Goal: Task Accomplishment & Management: Use online tool/utility

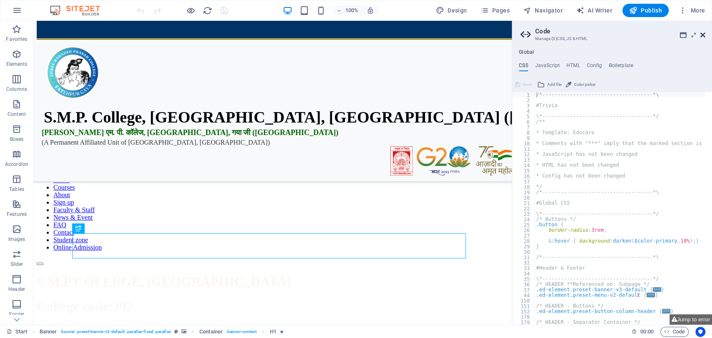
click at [702, 35] on icon at bounding box center [702, 35] width 5 height 7
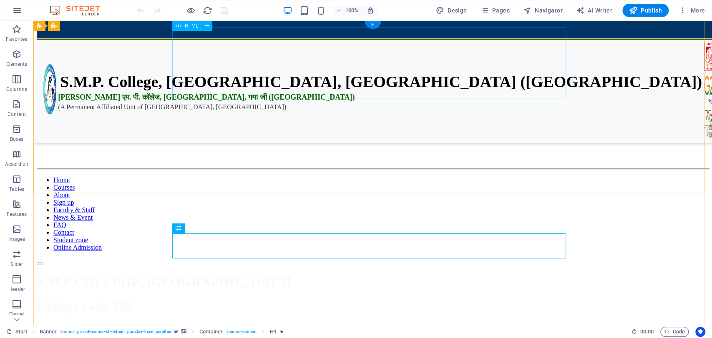
click at [393, 68] on div "S.M.P. College, Fatehpur, Gaya Ji (Bihar) एस. एम. पी. कॉलेज, फतेहपुर, गया जी (ब…" at bounding box center [373, 67] width 672 height 71
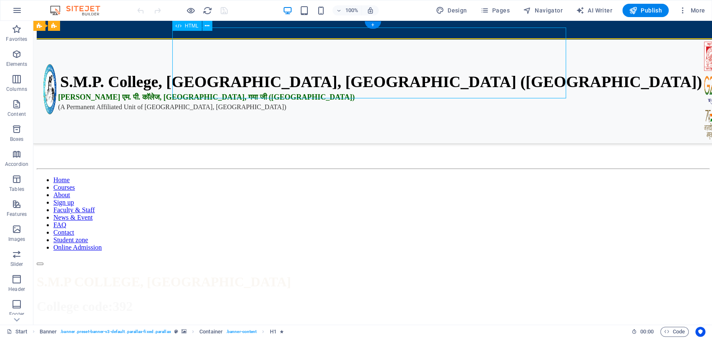
click at [393, 68] on div "S.M.P. College, Fatehpur, Gaya Ji (Bihar) एस. एम. पी. कॉलेज, फतेहपुर, गया जी (ब…" at bounding box center [373, 67] width 672 height 71
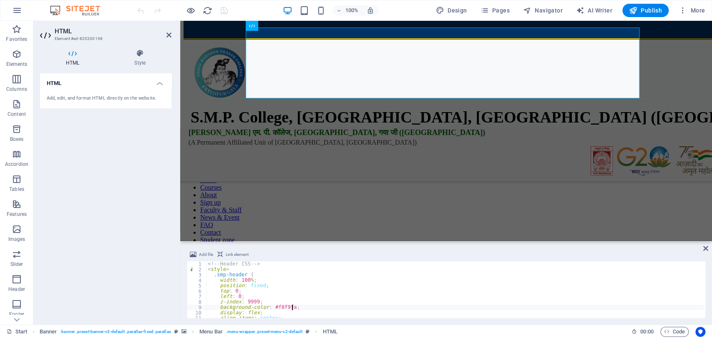
click at [343, 310] on div "<!-- Header CSS --> < style > .smp-header { width : 100 % ; position : fixed ; …" at bounding box center [455, 296] width 498 height 68
type textarea "<div style="height: 170px;"></div>"
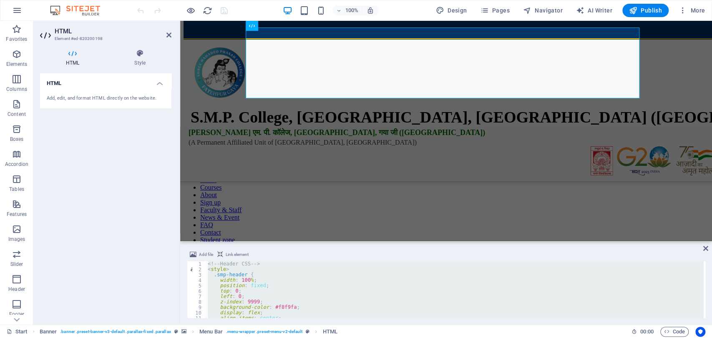
scroll to position [1196, 0]
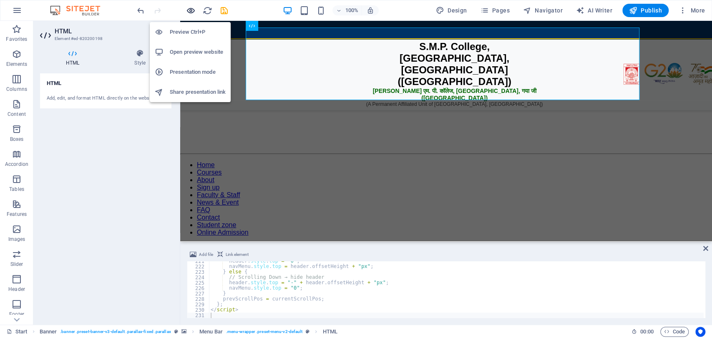
click at [194, 8] on icon "button" at bounding box center [191, 11] width 10 height 10
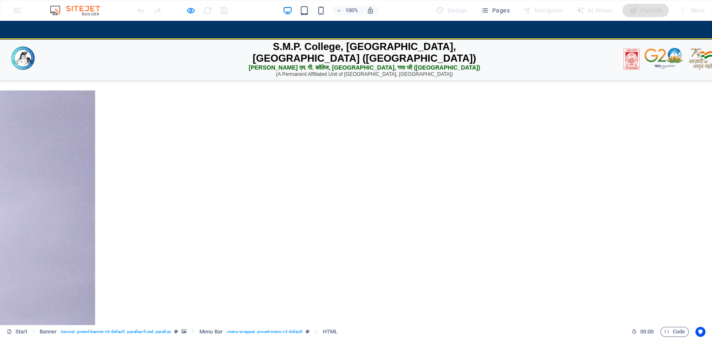
scroll to position [2393, 0]
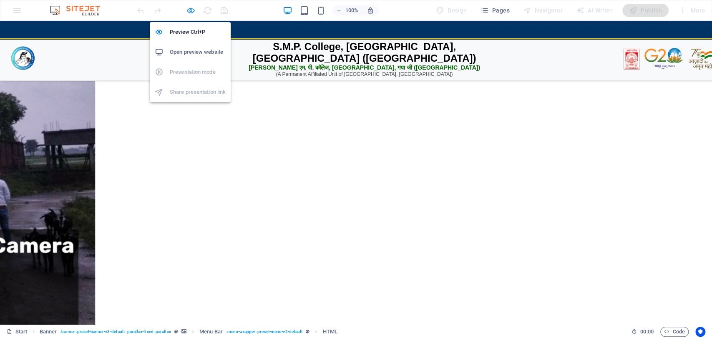
click at [190, 6] on icon "button" at bounding box center [191, 11] width 10 height 10
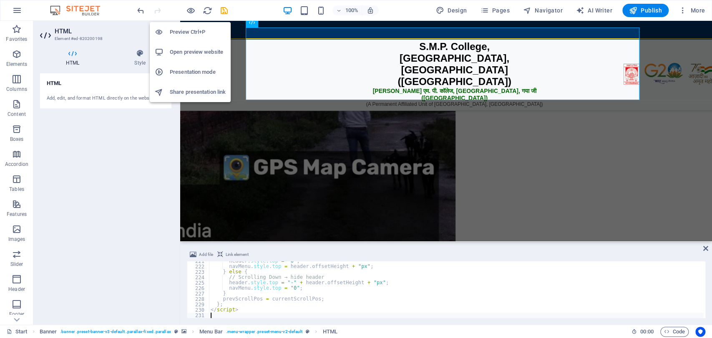
scroll to position [2403, 0]
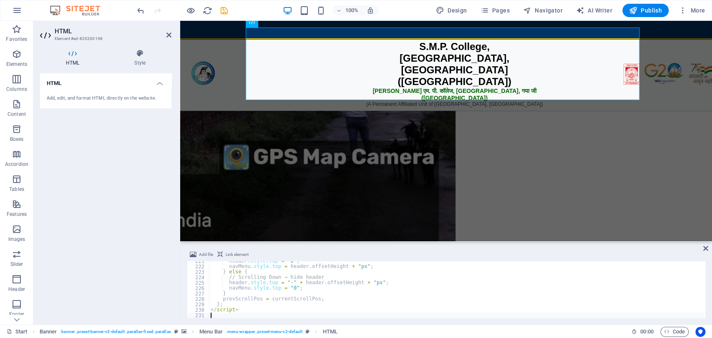
type textarea "</script>"
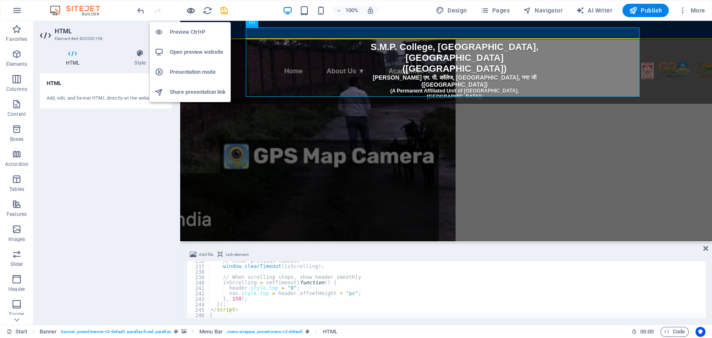
click at [191, 13] on icon "button" at bounding box center [191, 11] width 10 height 10
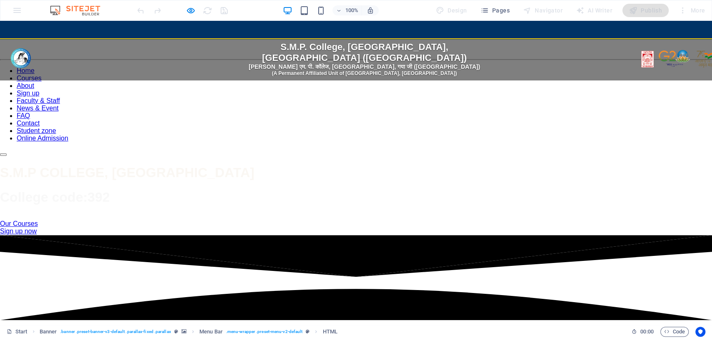
scroll to position [5, 0]
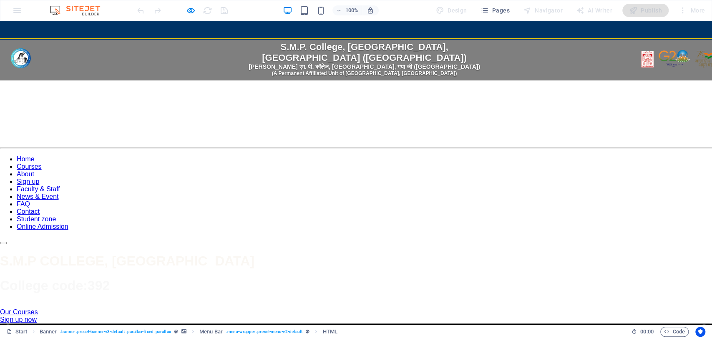
drag, startPoint x: 711, startPoint y: 92, endPoint x: 711, endPoint y: 38, distance: 54.2
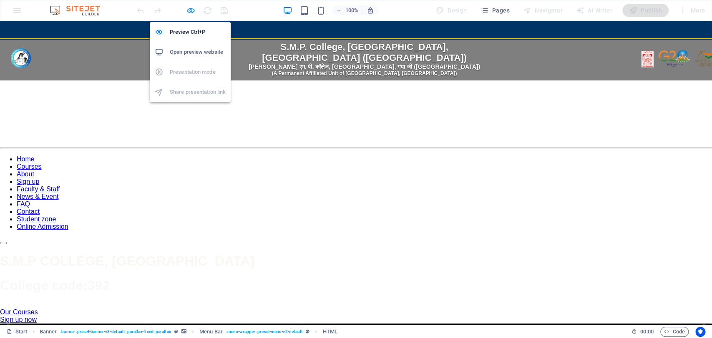
click at [188, 12] on icon "button" at bounding box center [191, 11] width 10 height 10
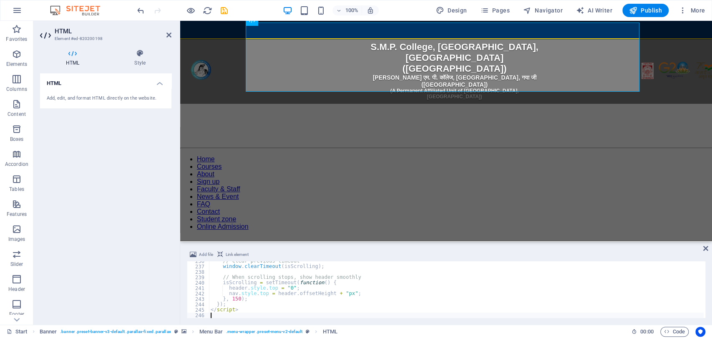
type textarea "</script>"
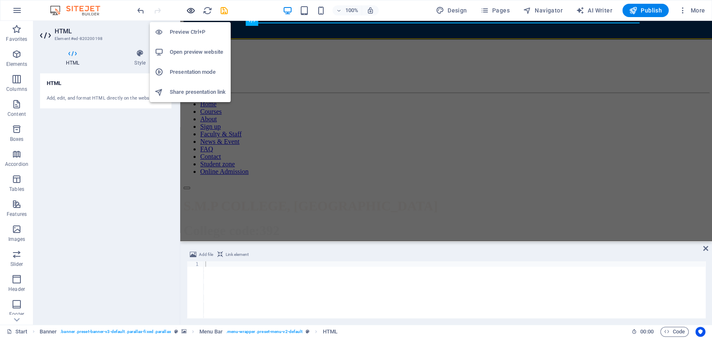
click at [189, 8] on icon "button" at bounding box center [191, 11] width 10 height 10
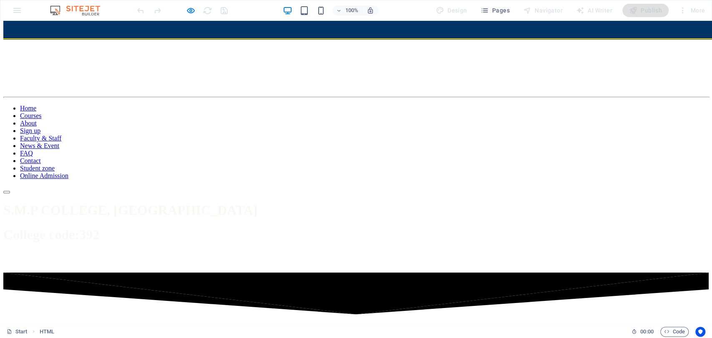
scroll to position [0, 0]
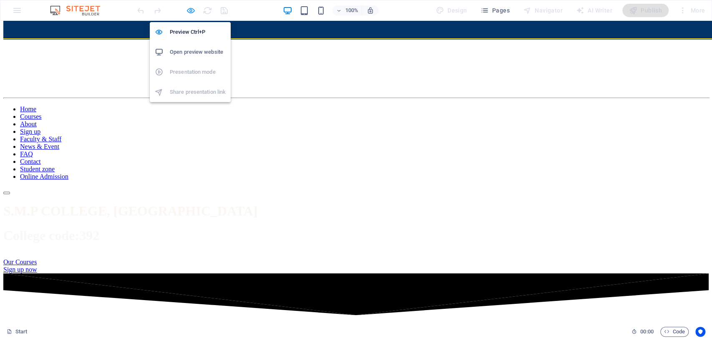
click at [190, 12] on icon "button" at bounding box center [191, 11] width 10 height 10
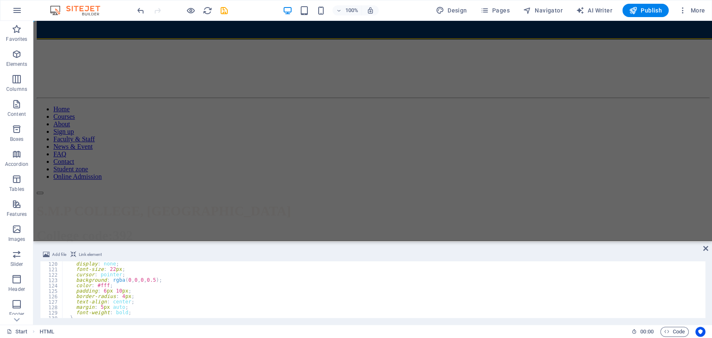
scroll to position [695, 0]
click at [703, 302] on div at bounding box center [704, 234] width 4 height 1334
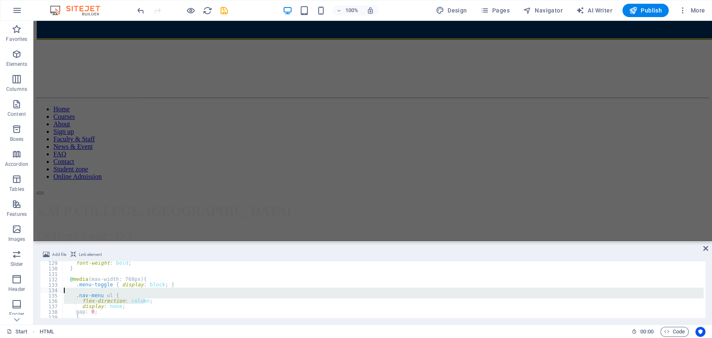
drag, startPoint x: 703, startPoint y: 302, endPoint x: 704, endPoint y: 290, distance: 12.1
click at [704, 290] on div at bounding box center [704, 290] width 4 height 57
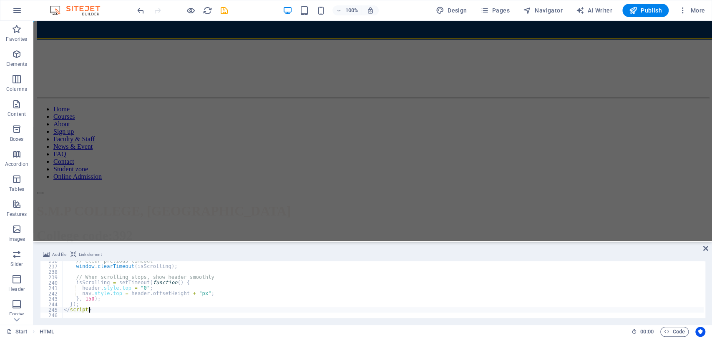
click at [463, 311] on div "// Clear previous timeout window . clearTimeout ( isScrolling ) ; // When scrol…" at bounding box center [383, 293] width 642 height 68
type textarea "</script>"
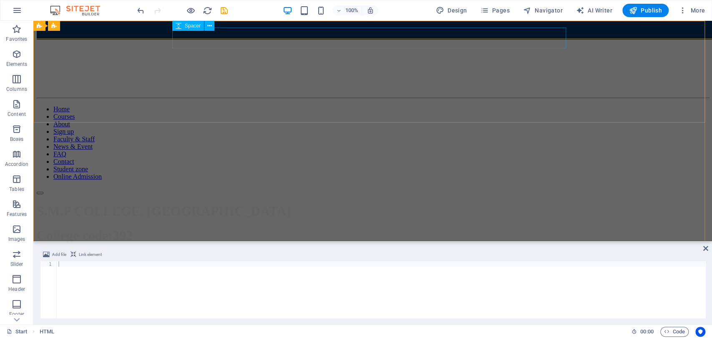
click at [290, 32] on div at bounding box center [373, 42] width 672 height 21
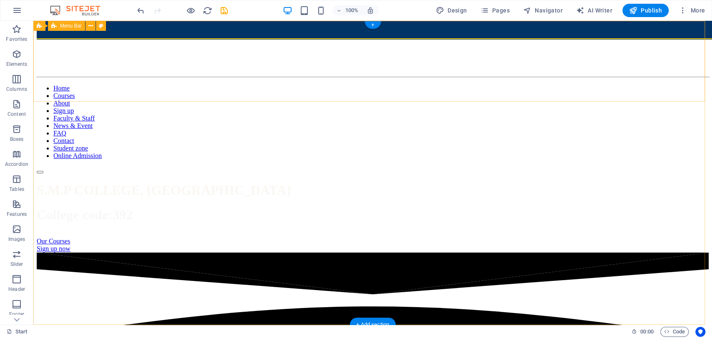
click at [287, 32] on div "📢 2024-28 Admit Card Collect from College 📢 2024-28 1st Semester Exam Routine R…" at bounding box center [373, 103] width 672 height 142
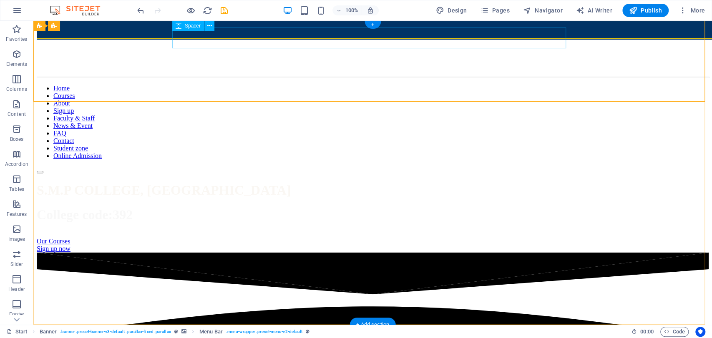
click at [297, 33] on div at bounding box center [373, 42] width 672 height 21
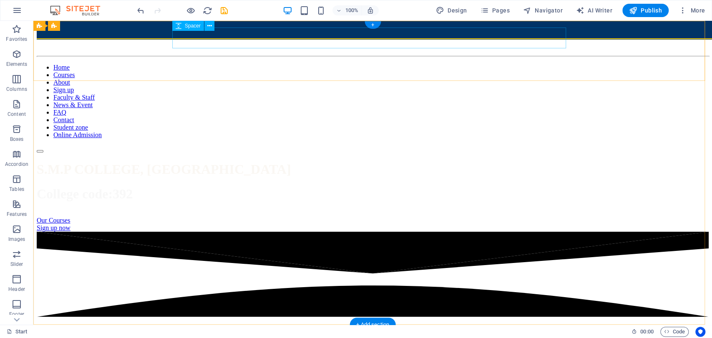
click at [297, 33] on div at bounding box center [373, 42] width 672 height 21
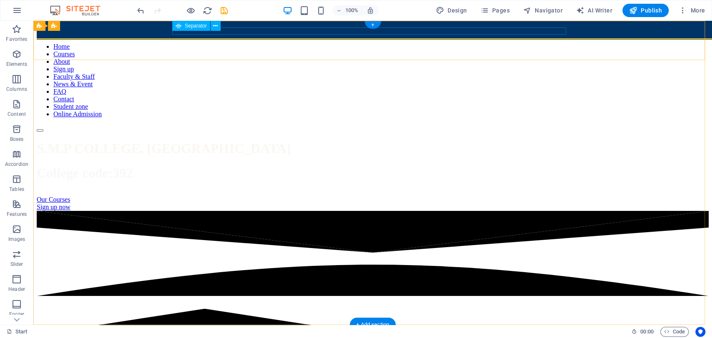
click at [295, 35] on div at bounding box center [373, 35] width 672 height 1
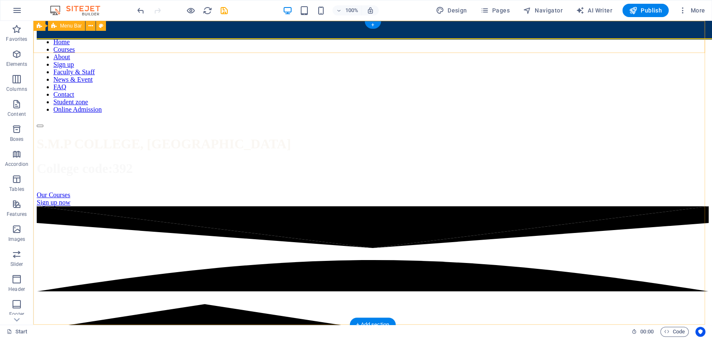
click at [507, 38] on div "📢 2024-28 Admit Card Collect from College 📢 2024-28 1st Semester Exam Routine R…" at bounding box center [373, 82] width 672 height 89
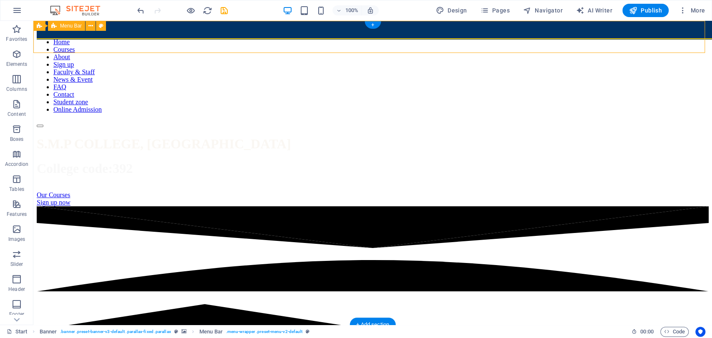
click at [507, 38] on div "📢 2024-28 Admit Card Collect from College 📢 2024-28 1st Semester Exam Routine R…" at bounding box center [373, 82] width 672 height 89
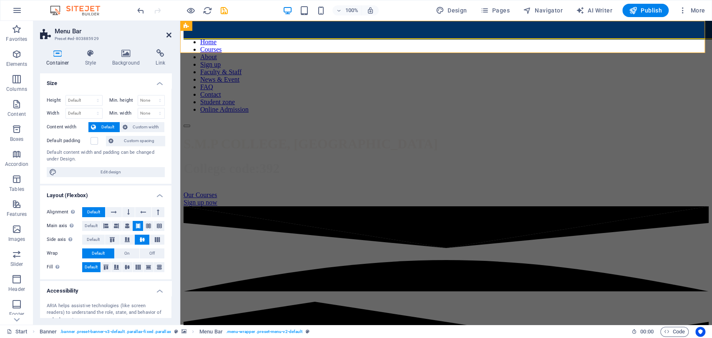
click at [169, 36] on icon at bounding box center [168, 35] width 5 height 7
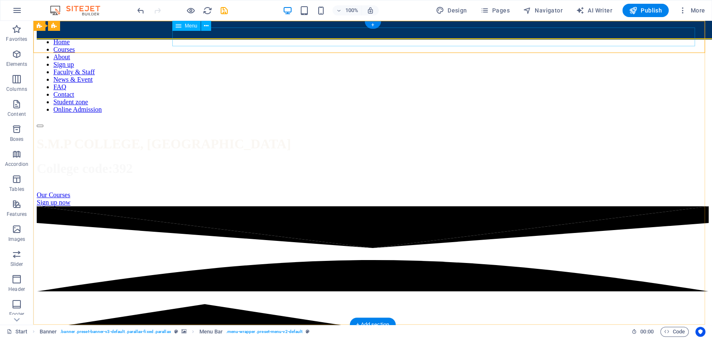
click at [224, 38] on nav "Home Courses About Sign up Faculty & Staff News & Event FAQ Contact Student zon…" at bounding box center [373, 75] width 672 height 75
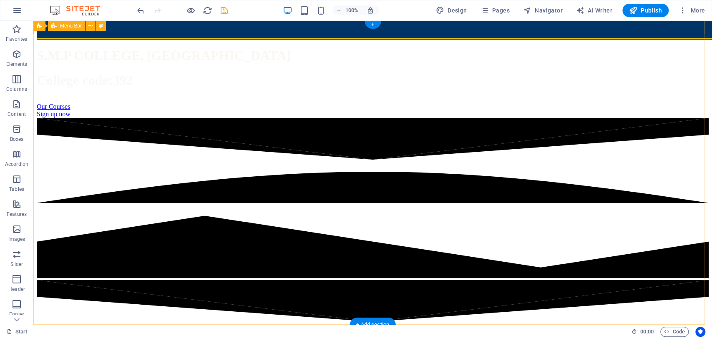
click at [224, 32] on div "📢 2024-28 Admit Card Collect from College 📢 2024-28 1st Semester Exam Routine R…" at bounding box center [373, 36] width 672 height 8
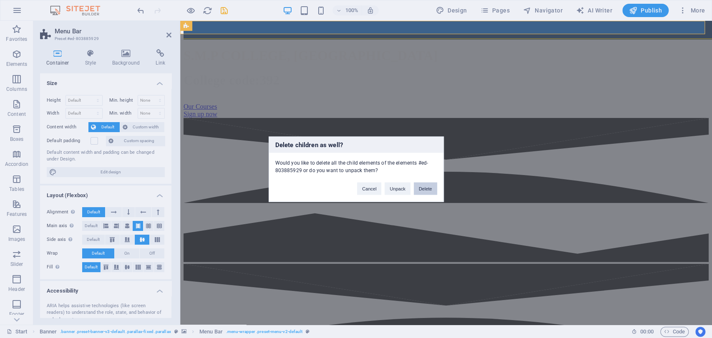
click at [420, 189] on button "Delete" at bounding box center [425, 188] width 23 height 13
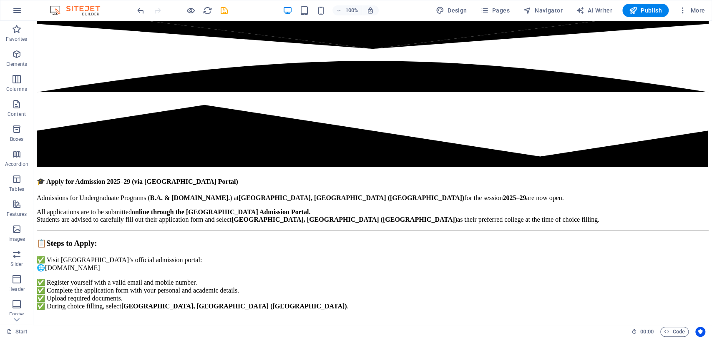
scroll to position [0, 0]
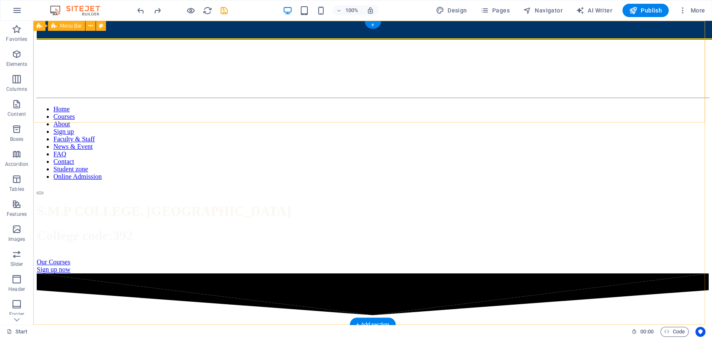
click at [572, 32] on div "📢 2024-28 Admit Card Collect from College 📢 2024-28 1st Semester Exam Routine R…" at bounding box center [373, 113] width 672 height 163
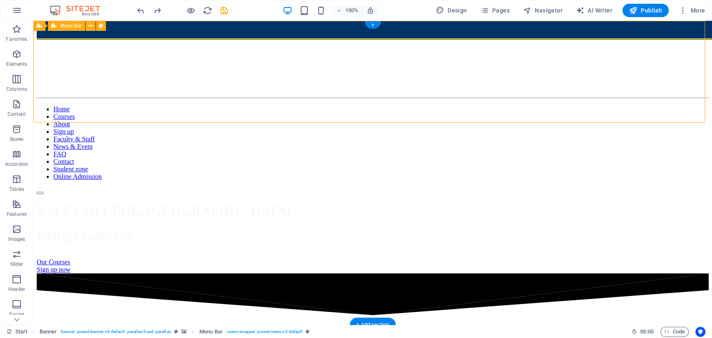
click at [572, 32] on div "📢 2024-28 Admit Card Collect from College 📢 2024-28 1st Semester Exam Routine R…" at bounding box center [373, 113] width 672 height 163
click at [425, 32] on div at bounding box center [373, 42] width 672 height 21
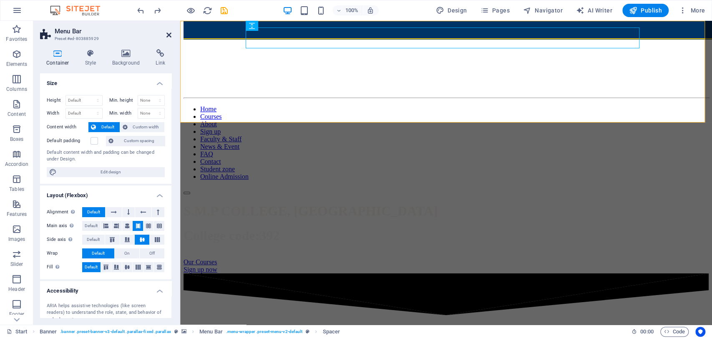
click at [166, 33] on icon at bounding box center [168, 35] width 5 height 7
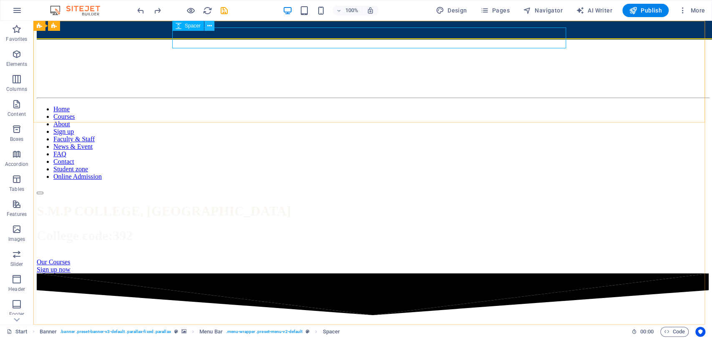
click at [209, 27] on icon at bounding box center [209, 26] width 5 height 9
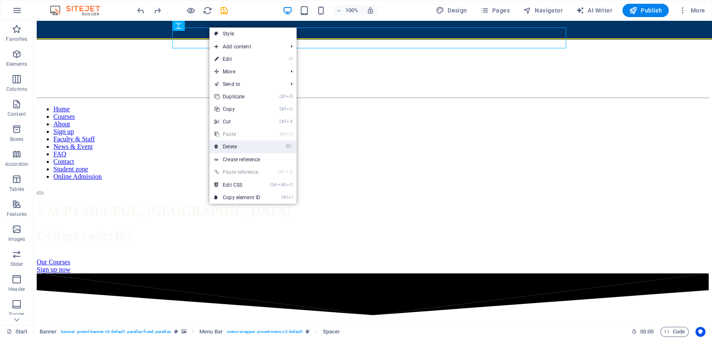
click at [225, 148] on link "⌦ Delete" at bounding box center [237, 147] width 56 height 13
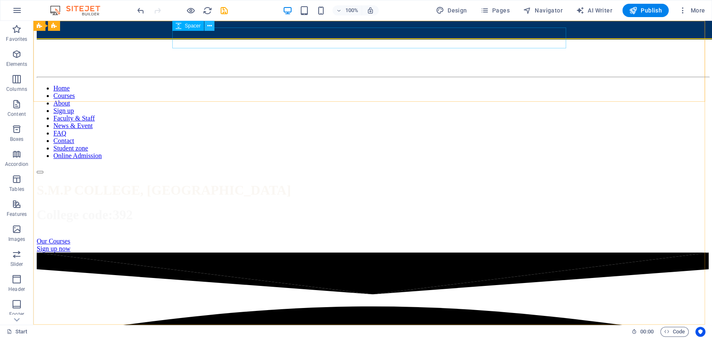
click at [210, 29] on icon at bounding box center [209, 26] width 5 height 9
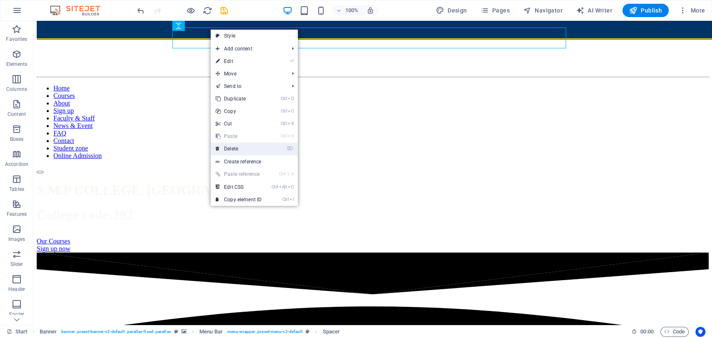
click at [235, 146] on link "⌦ Delete" at bounding box center [239, 149] width 56 height 13
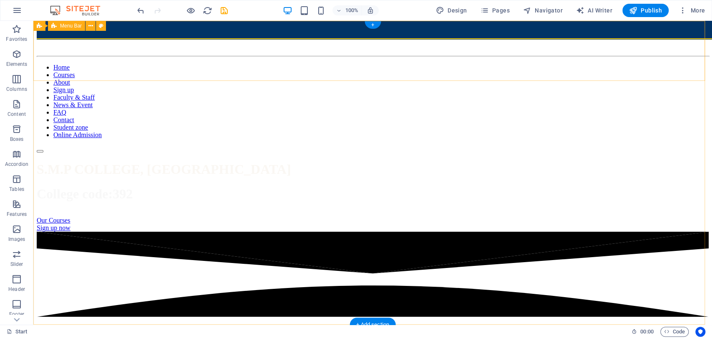
click at [597, 32] on div "📢 2024-28 Admit Card Collect from College 📢 2024-28 1st Semester Exam Routine R…" at bounding box center [373, 92] width 672 height 121
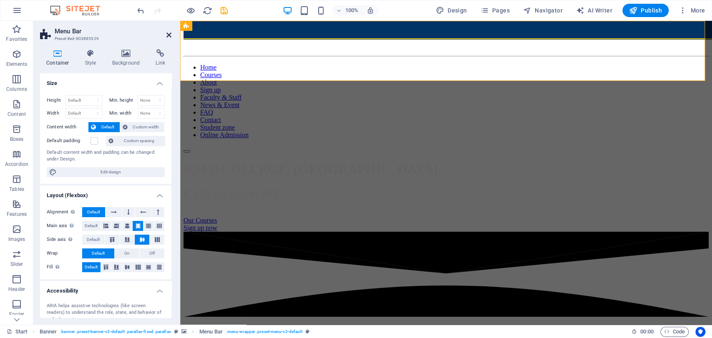
click at [170, 34] on icon at bounding box center [168, 35] width 5 height 7
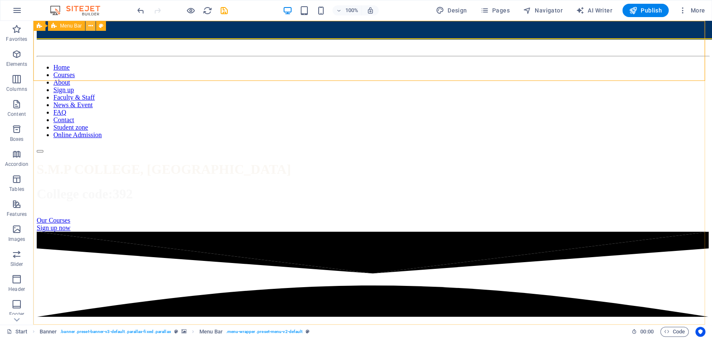
click at [90, 25] on icon at bounding box center [90, 26] width 5 height 9
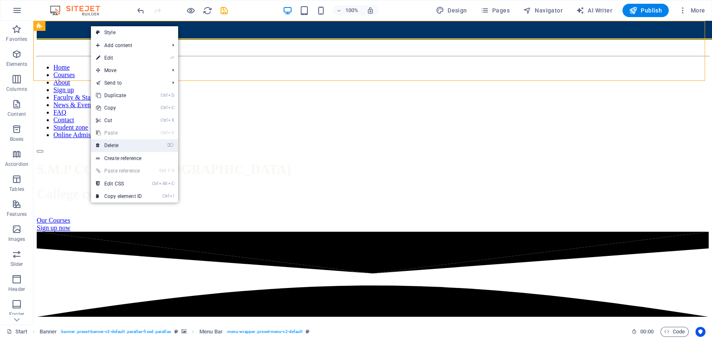
click at [120, 145] on link "⌦ Delete" at bounding box center [119, 145] width 56 height 13
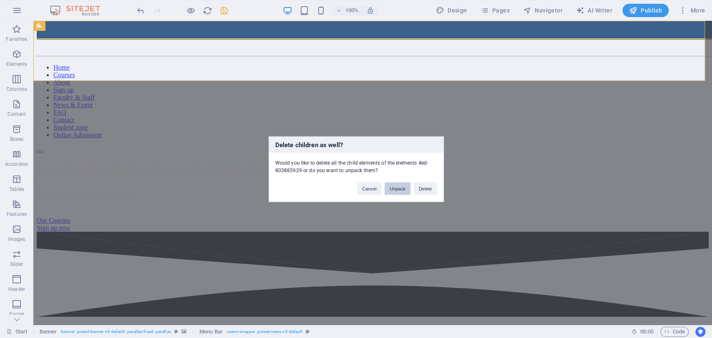
click at [400, 189] on button "Unpack" at bounding box center [397, 188] width 25 height 13
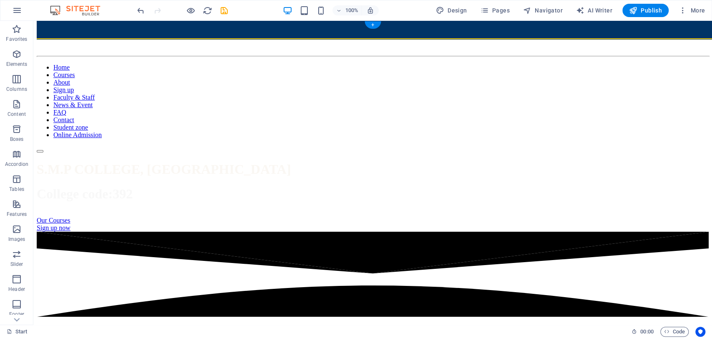
click at [435, 32] on figure at bounding box center [373, 32] width 672 height 0
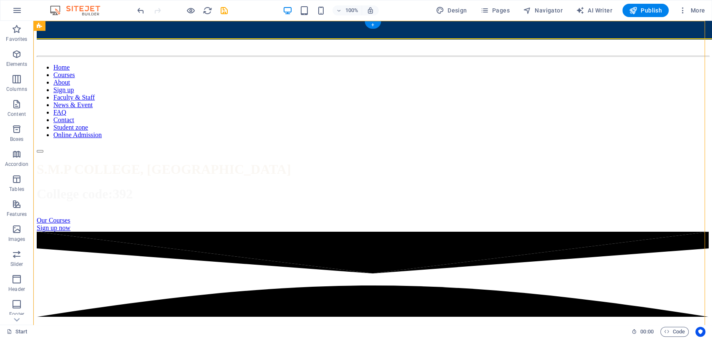
click at [435, 32] on figure at bounding box center [373, 32] width 672 height 0
select select "vh"
select select "header"
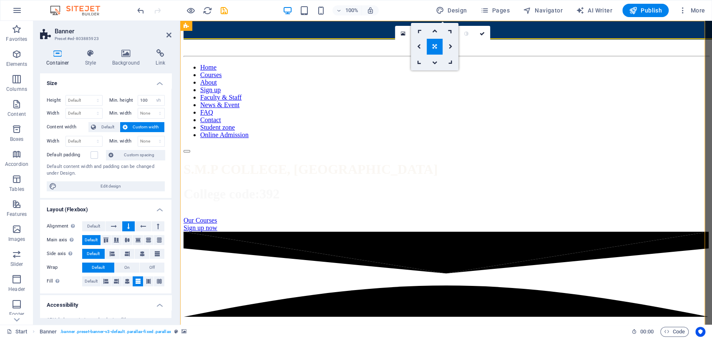
click at [322, 32] on figure at bounding box center [446, 32] width 525 height 0
click at [168, 35] on icon at bounding box center [168, 35] width 5 height 7
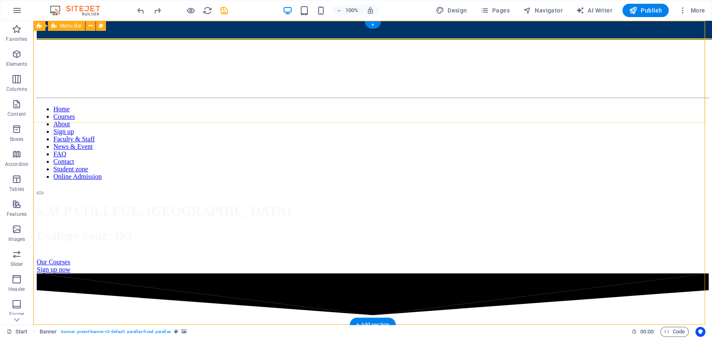
click at [444, 32] on div "📢 2024-28 Admit Card Collect from College 📢 2024-28 1st Semester Exam Routine R…" at bounding box center [373, 113] width 672 height 163
click at [88, 26] on icon at bounding box center [90, 26] width 5 height 9
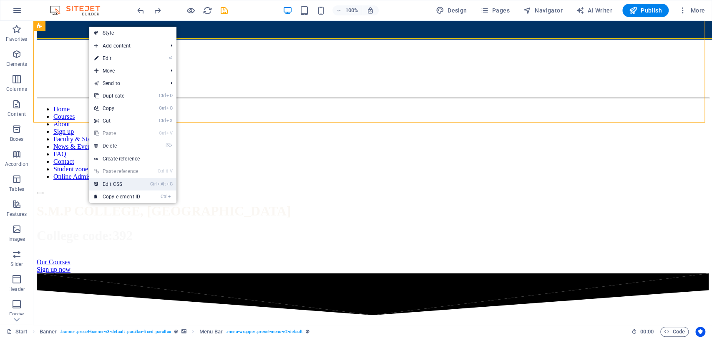
click at [117, 181] on link "Ctrl Alt C Edit CSS" at bounding box center [117, 184] width 56 height 13
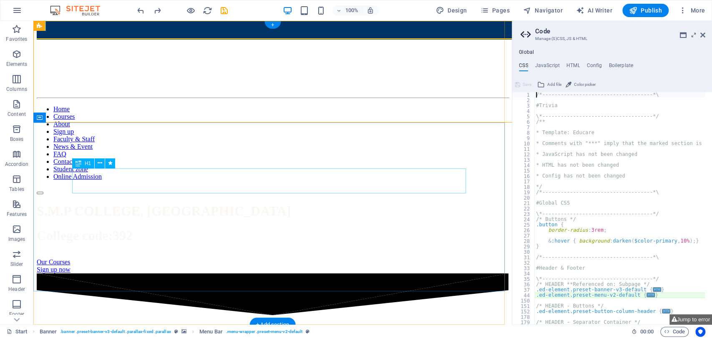
scroll to position [98, 0]
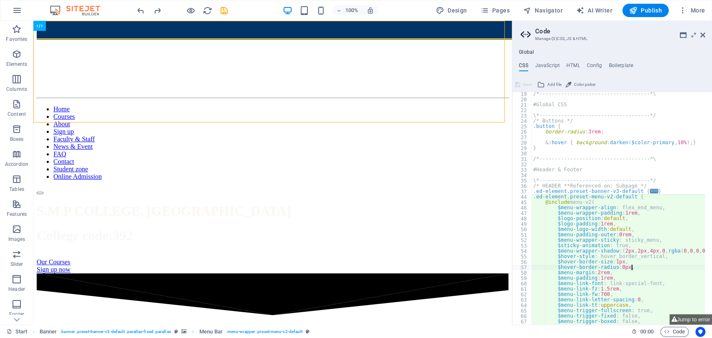
click at [646, 268] on div "/*------------------------------------*\ #Global CSS \*------------------------…" at bounding box center [656, 209] width 251 height 237
type textarea "$hover-border-radius: 0px,"
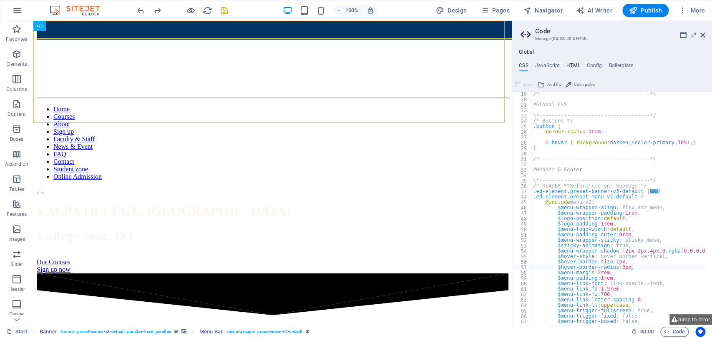
click at [575, 65] on h4 "HTML" at bounding box center [574, 67] width 14 height 9
type textarea "<a href="#main-content" class="wv-link-content button">Skip to main content</a>"
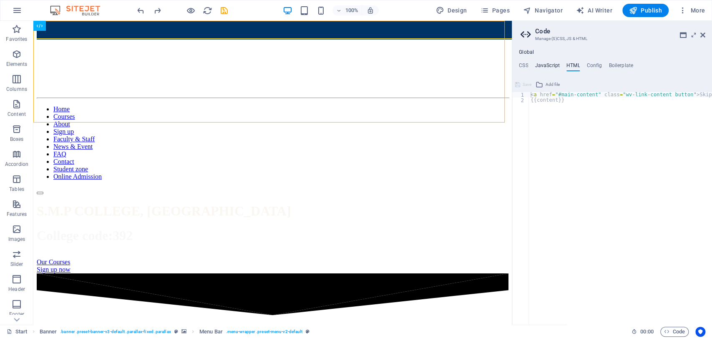
click at [551, 64] on h4 "JavaScript" at bounding box center [547, 67] width 25 height 9
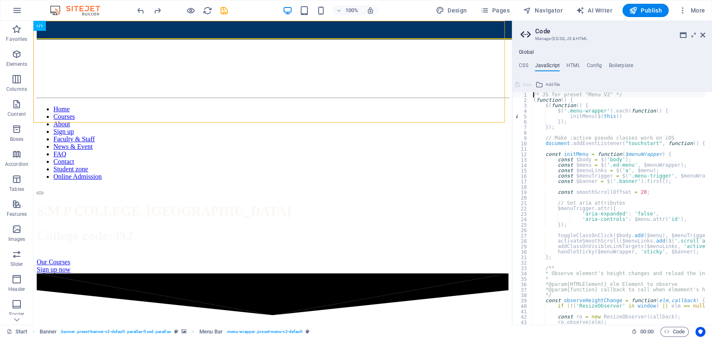
click at [691, 205] on div "/* JS for preset "Menu V2" */ ( function ( ) { $ ( function ( ) { $ ( '.menu-wr…" at bounding box center [722, 210] width 383 height 237
type textarea "});"
type textarea "};"
type textarea "if (!('ResizeObserver' in window) || elm == null) return;"
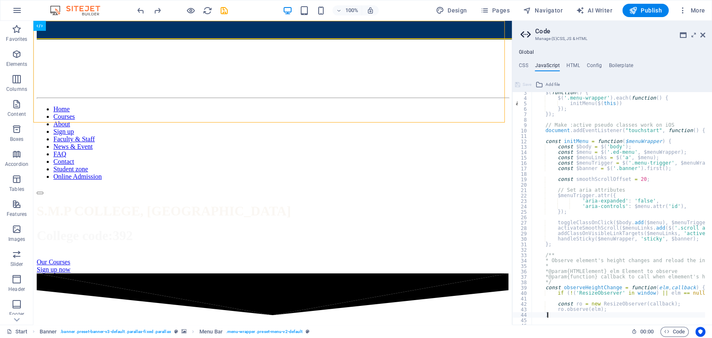
type textarea "}"
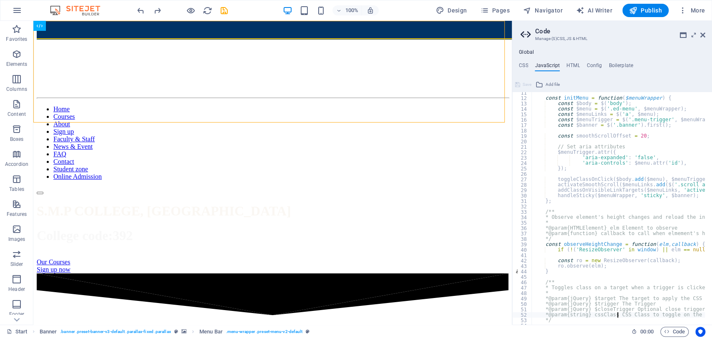
type textarea "const toggleClassOnClick = function($target, $trigger, $closeTrigger, cssClass)…"
type textarea "$trigger.removeClass(cssClass).attr('aria-expanded', 'false');"
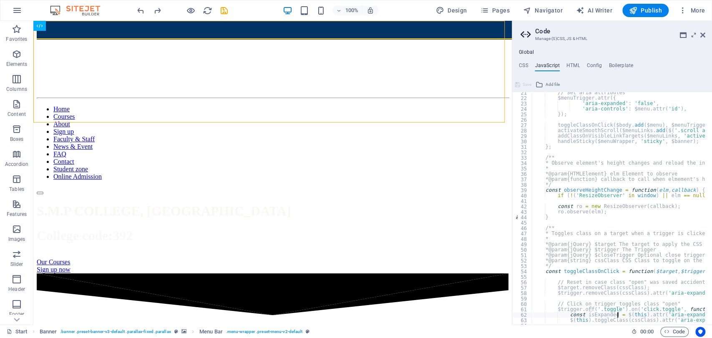
type textarea "});"
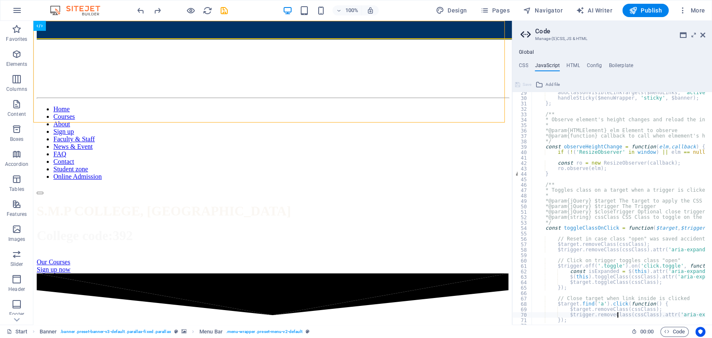
type textarea "});"
type textarea "}"
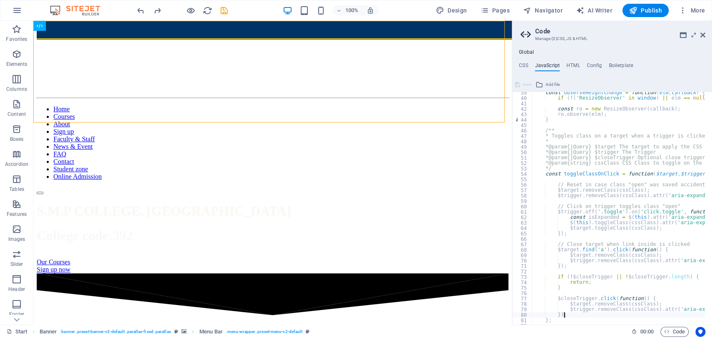
type textarea "};"
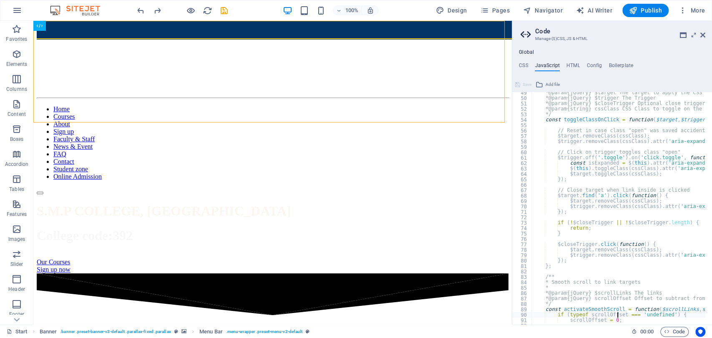
type textarea "}"
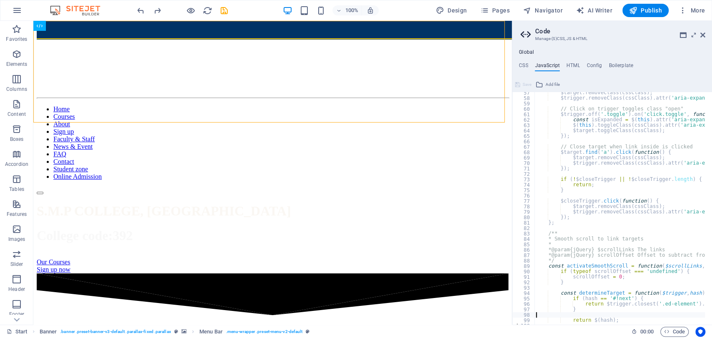
type textarea "}"
type textarea "e.preventDefault();"
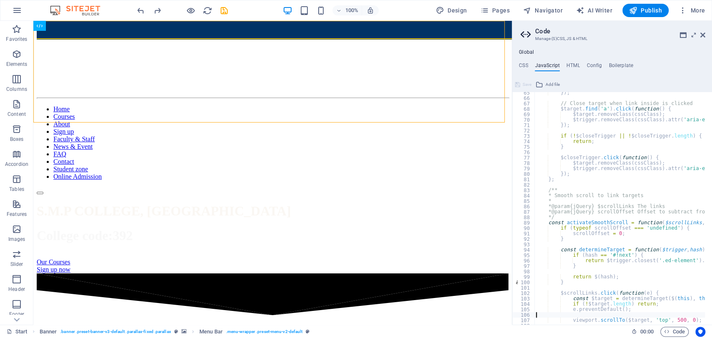
type textarea "viewport.scrollTo($target, 'top', 500, 0);"
type textarea "};"
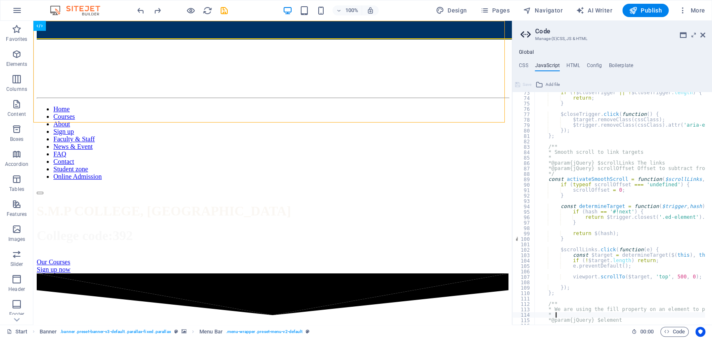
type textarea "const fillValue = getComputedStyle($element[0]).fill;"
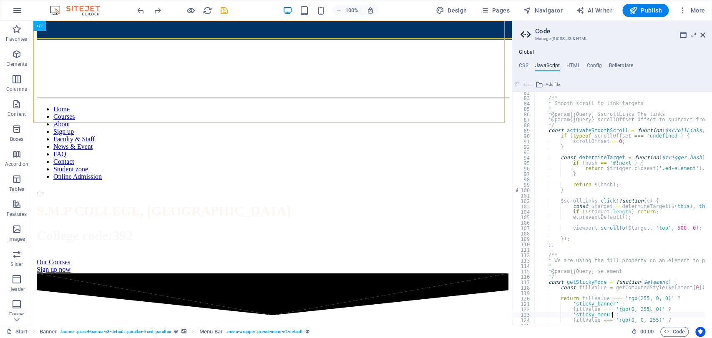
type textarea "};"
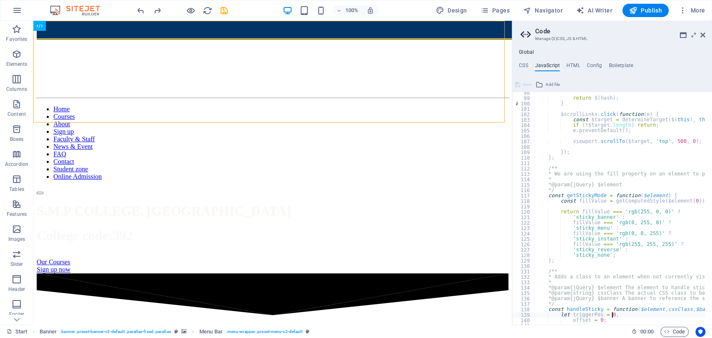
type textarea "$element.removeClass(cssClass);"
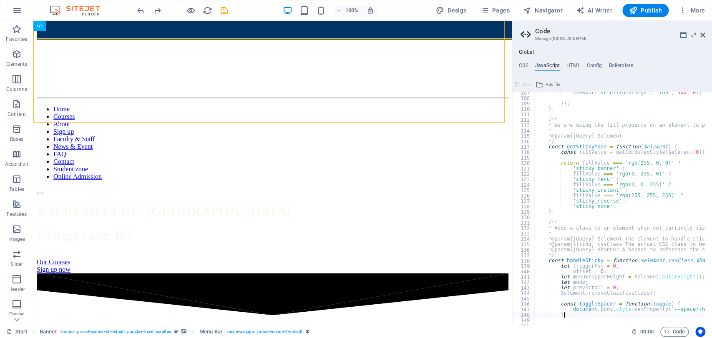
type textarea "};"
type textarea "//if (!$element.length || mode === 'sticky_none' || mode === 'sticky_instant') …"
type textarea "curScroll = viewport.getScrollTop();"
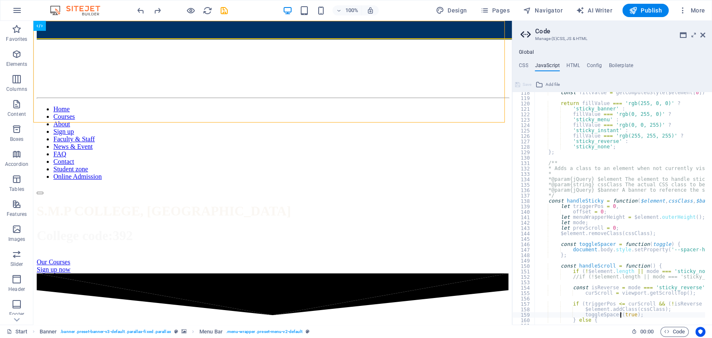
scroll to position [637, 0]
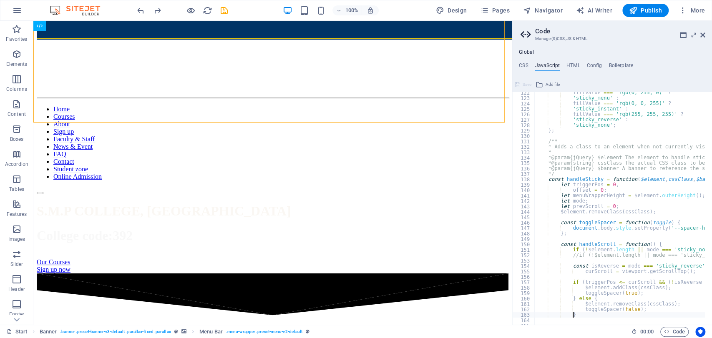
type textarea "}"
type textarea "};"
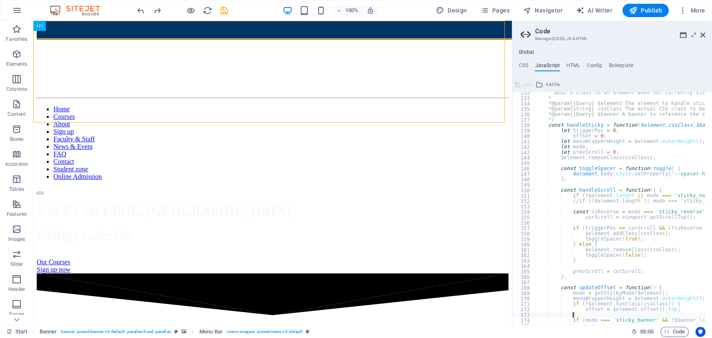
scroll to position [740, 0]
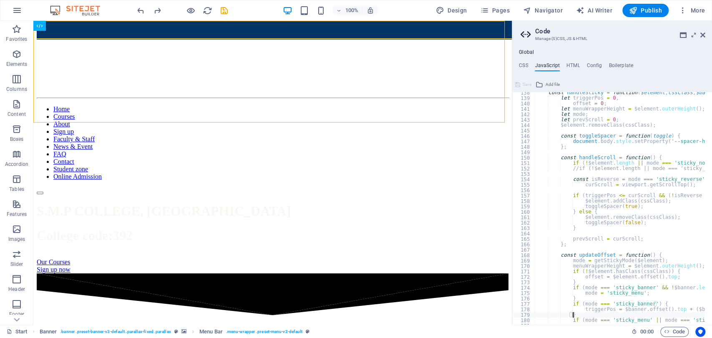
type textarea "}"
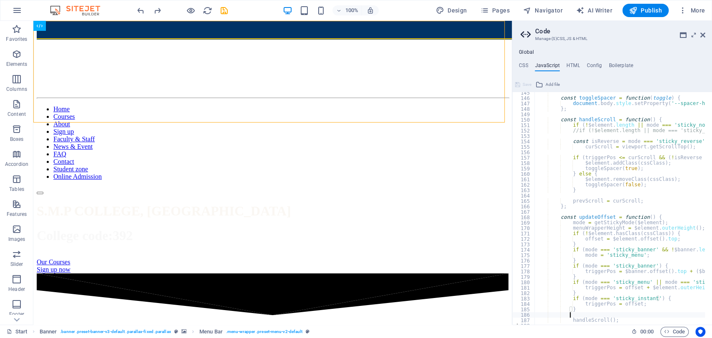
type textarea "}"
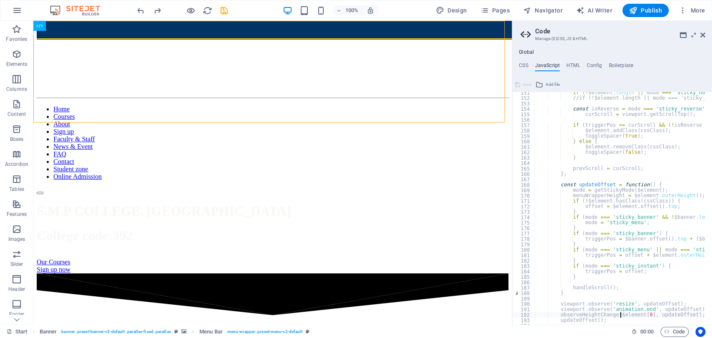
type textarea "updateOffset();"
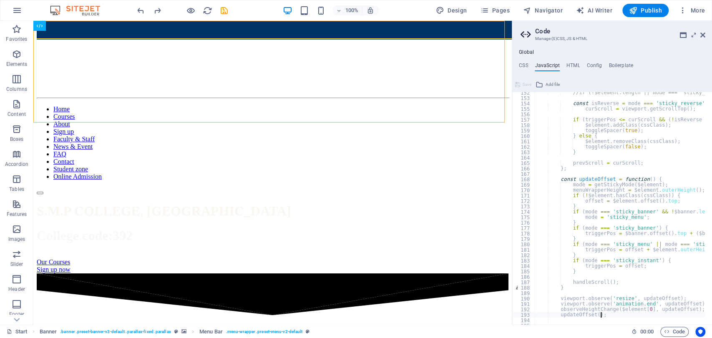
type textarea "};"
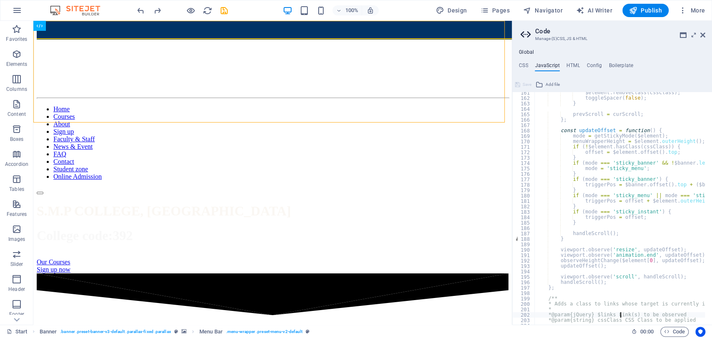
type textarea "}"
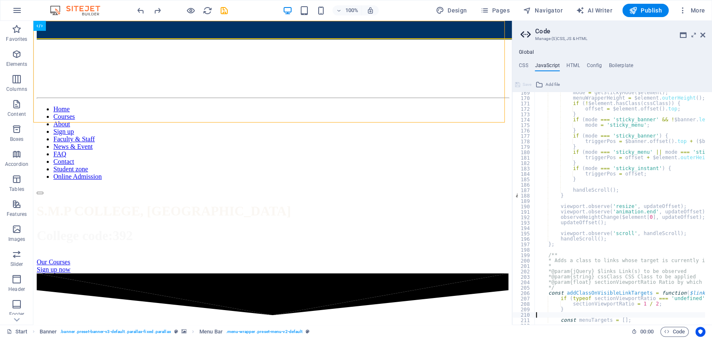
type textarea "const activeLink = $links.filter('.active');"
type textarea "}"
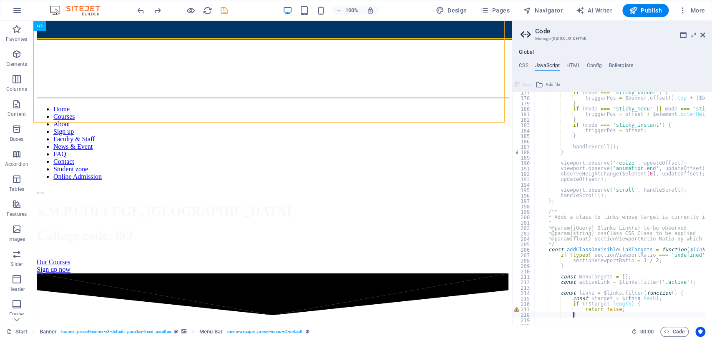
type textarea "};"
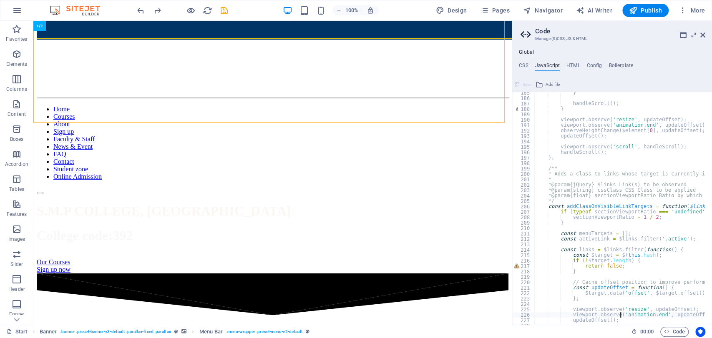
type textarea "updateOffset();"
type textarea "});"
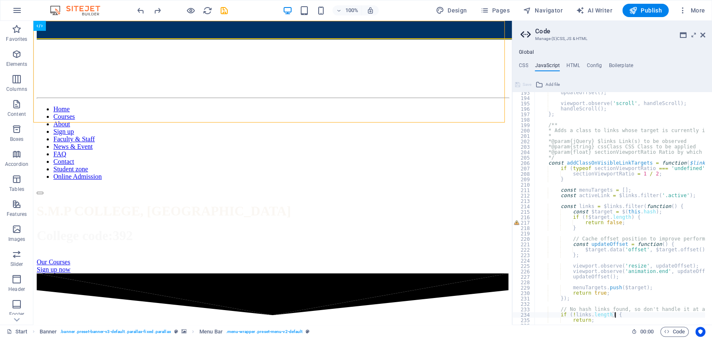
type textarea "}"
type textarea "$links.removeClass('active');"
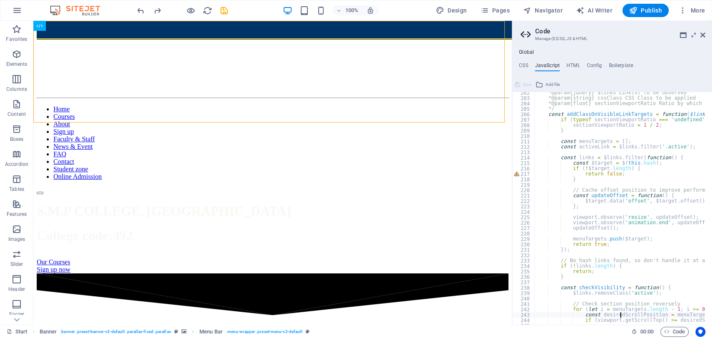
type textarea "}"
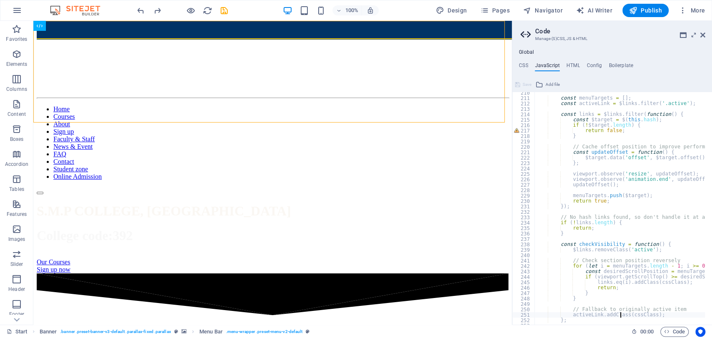
type textarea "};"
type textarea "/* End JS for preset "Menu V2" */"
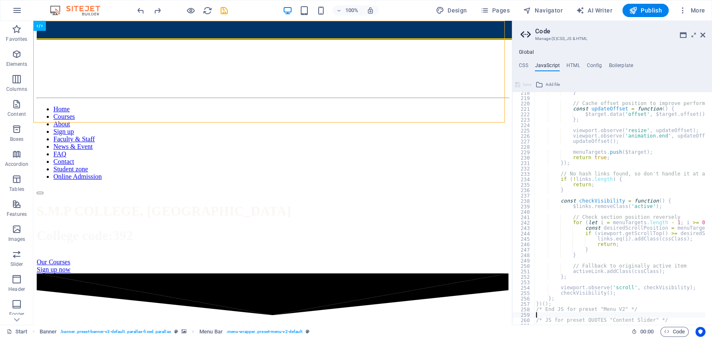
type textarea "}"
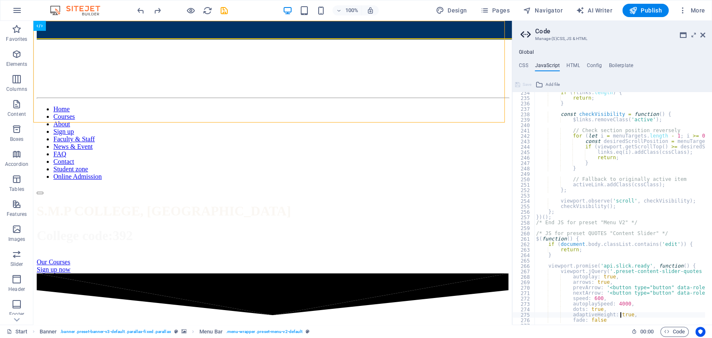
type textarea "});"
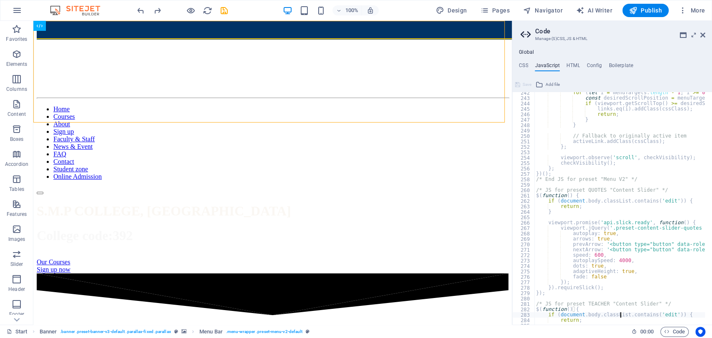
type textarea "}"
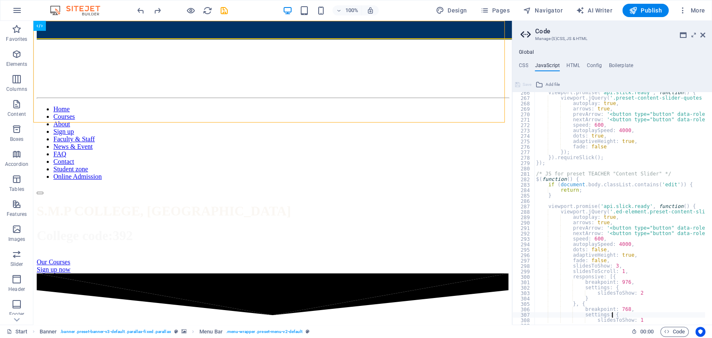
type textarea "});"
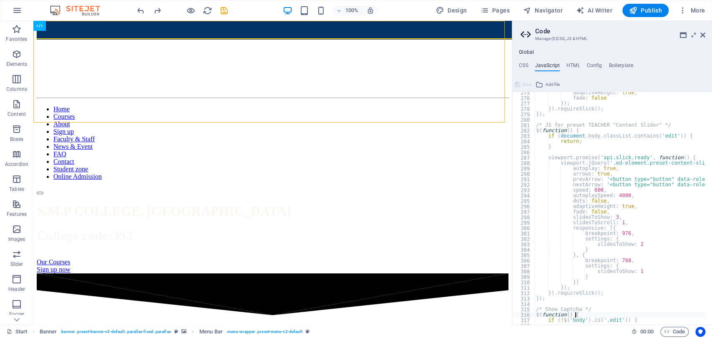
type textarea "});"
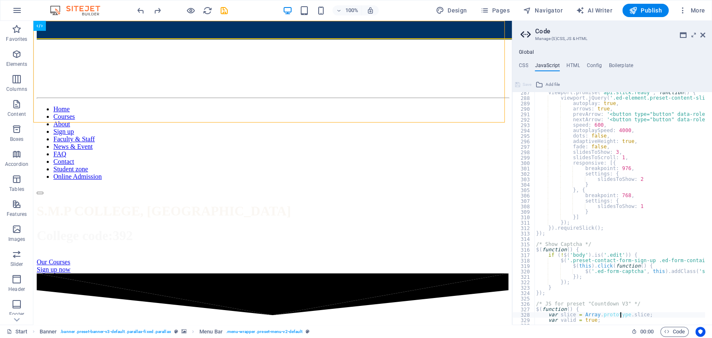
type textarea "var valid = true;"
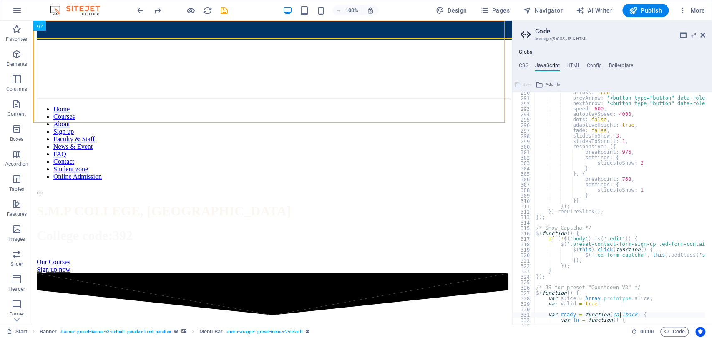
type textarea "};"
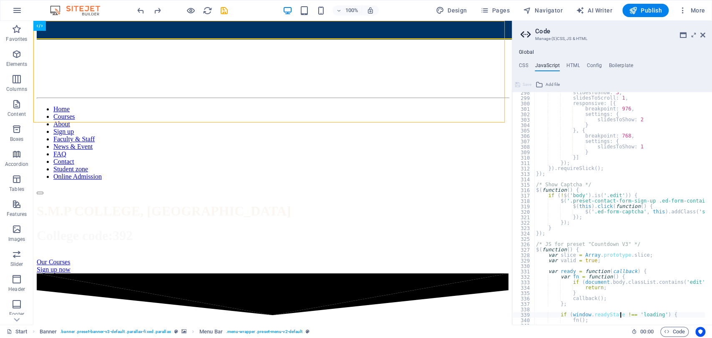
type textarea "}"
type textarea "};"
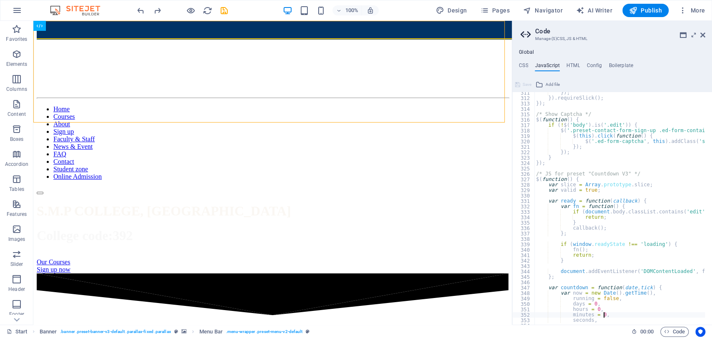
type textarea "interval;"
type textarea "if (!running) return;"
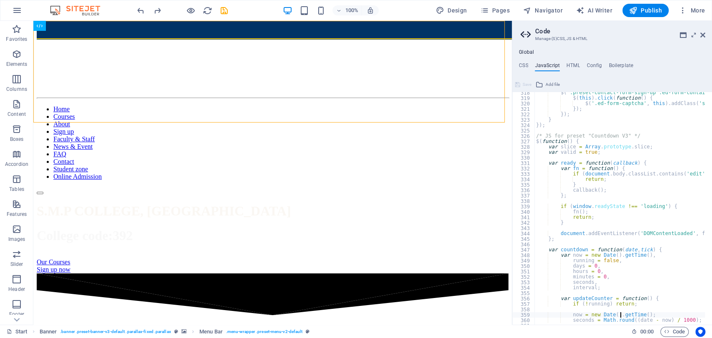
type textarea "seconds = Math.round((date - now) / 1000);"
type textarea "}"
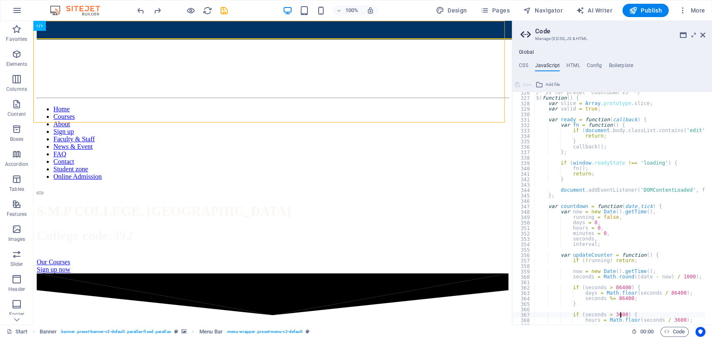
type textarea "}"
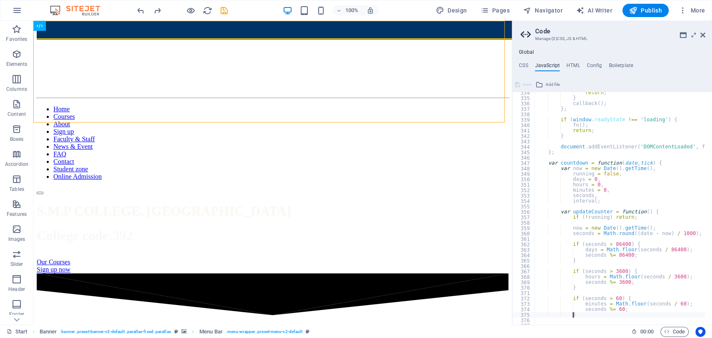
type textarea "};"
type textarea "}"
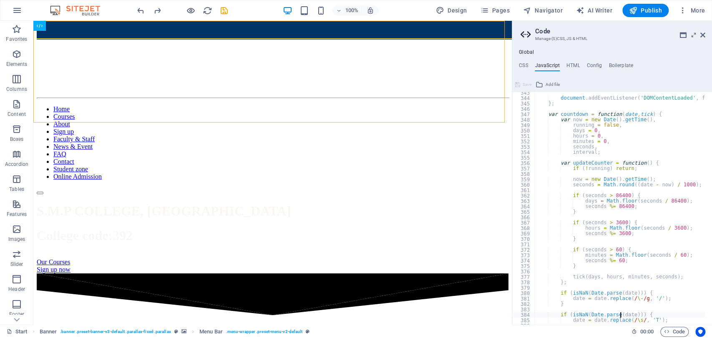
type textarea "}"
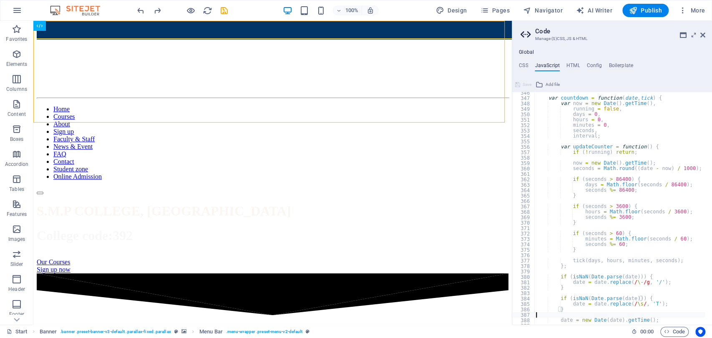
type textarea "date = new Date(date).getTime();"
type textarea "}"
type textarea "tick = tick || (function() {});"
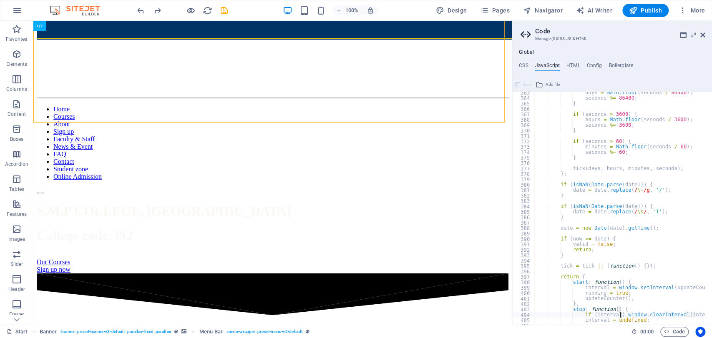
type textarea "};"
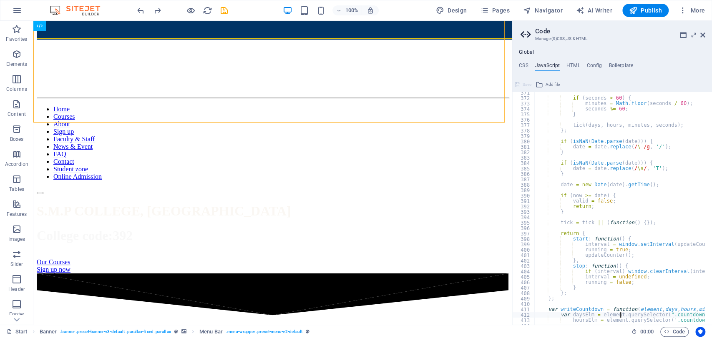
type textarea "secondsElm = element.querySelector('.countdown-seconds');"
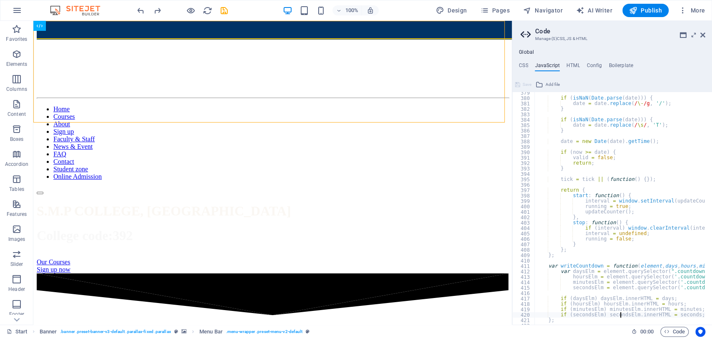
type textarea "};"
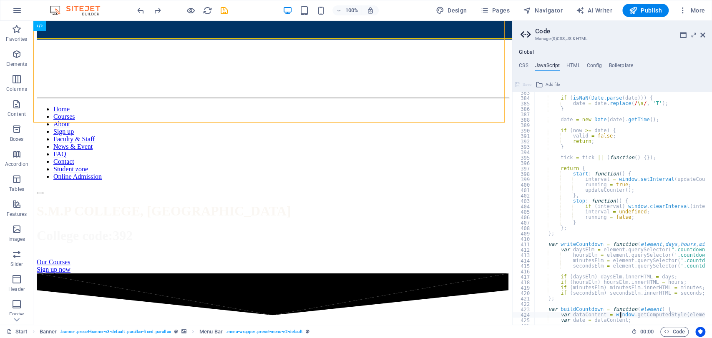
type textarea "var date = dataContent;"
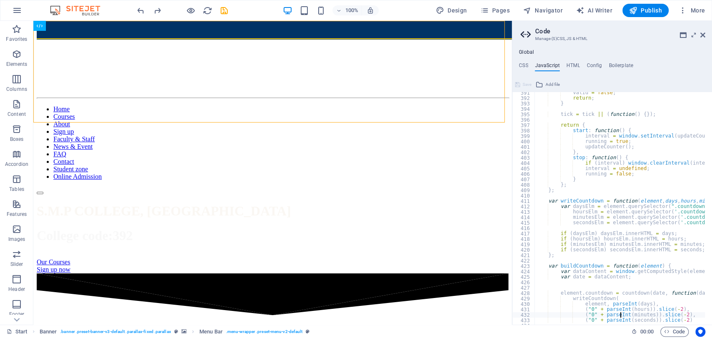
type textarea "});"
type textarea "};"
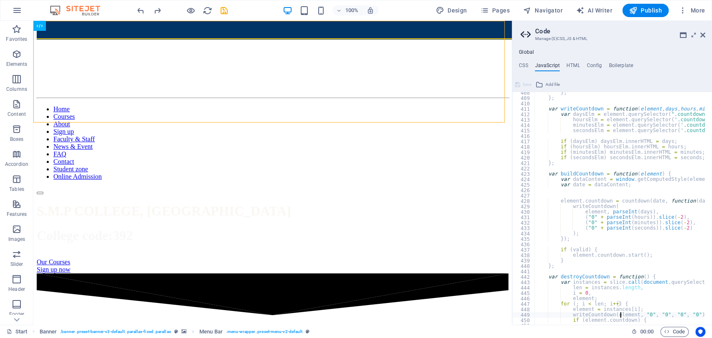
type textarea "};"
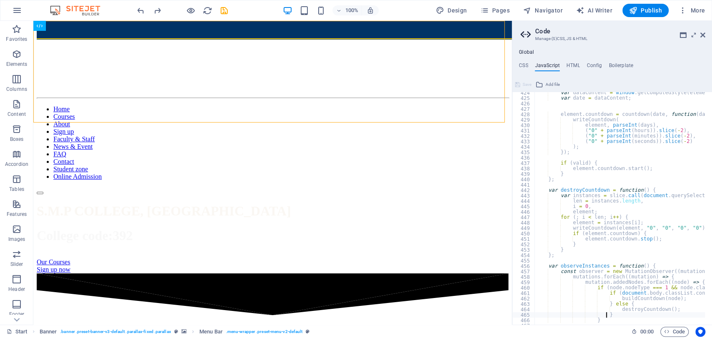
type textarea "});"
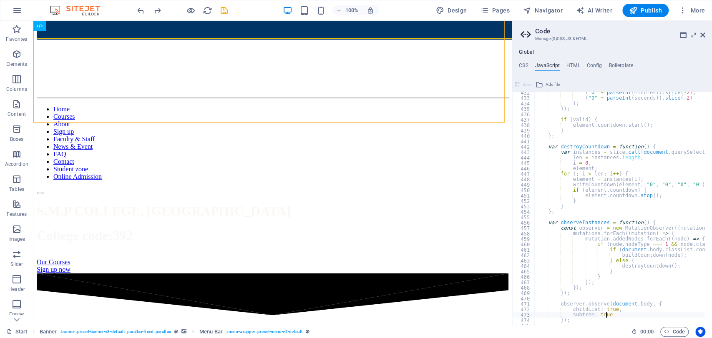
type textarea "};"
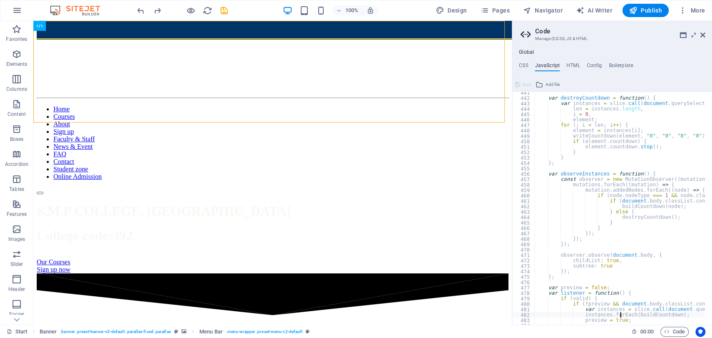
type textarea "}"
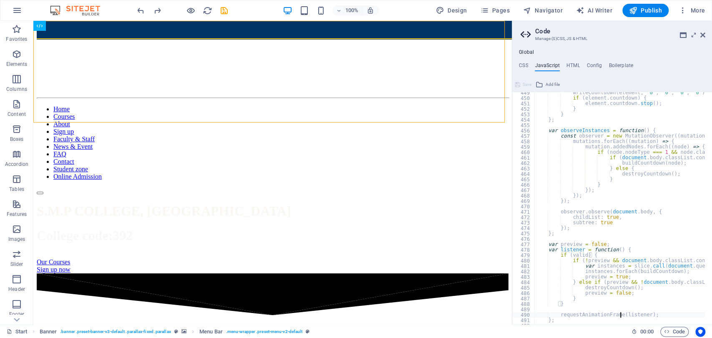
type textarea "};"
type textarea "/* End JS for preset "Countdown V3" */"
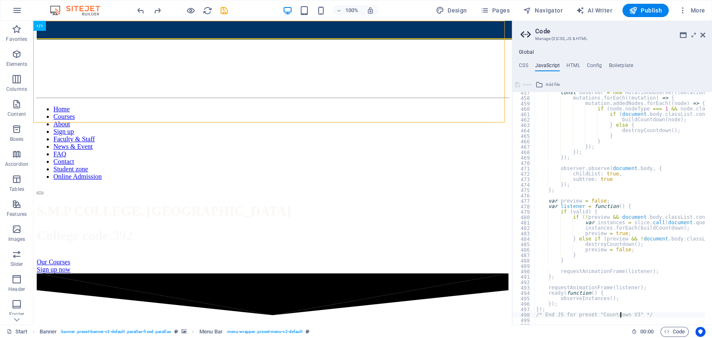
type textarea "}"
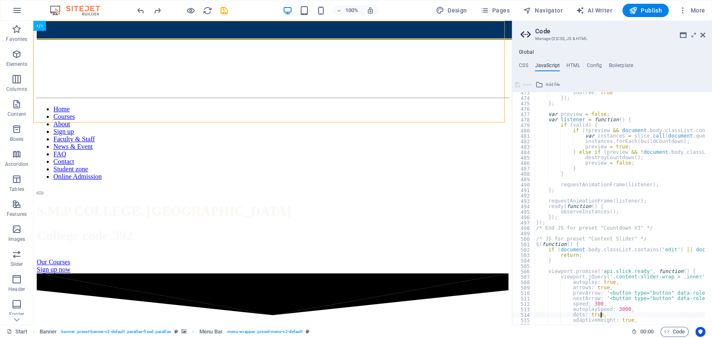
type textarea "});"
type textarea "/* End JS for preset "Content Slider" */"
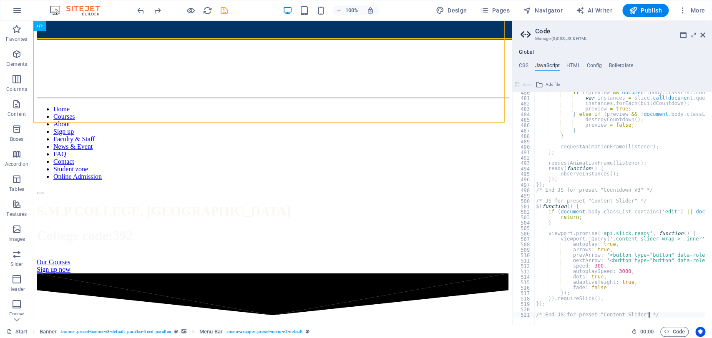
scroll to position [2600, 0]
click at [704, 38] on icon at bounding box center [702, 35] width 5 height 7
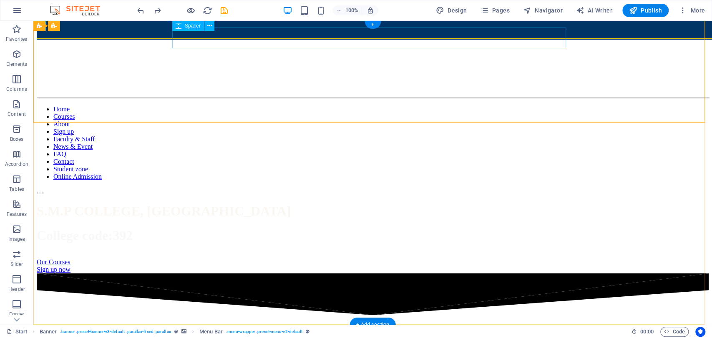
click at [302, 32] on div at bounding box center [373, 42] width 672 height 21
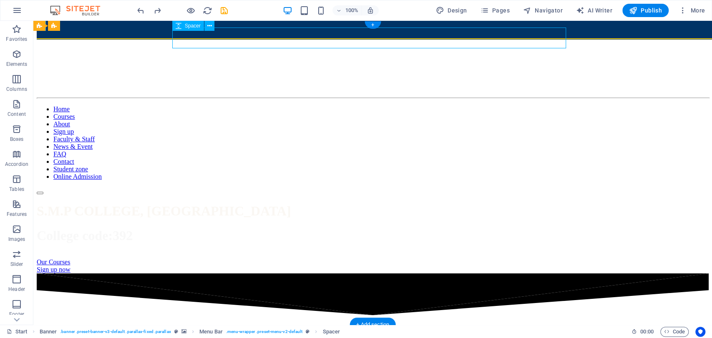
click at [302, 32] on div at bounding box center [373, 42] width 672 height 21
select select "px"
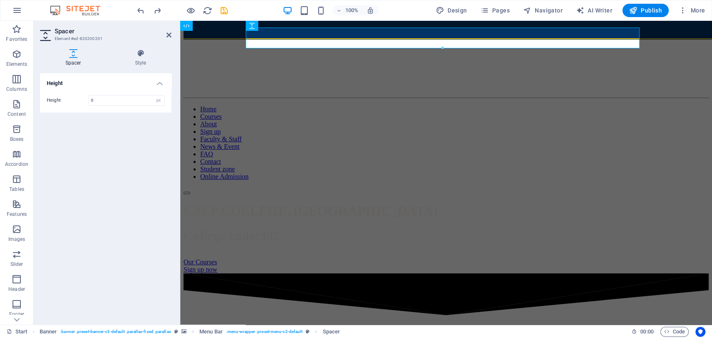
type input "0"
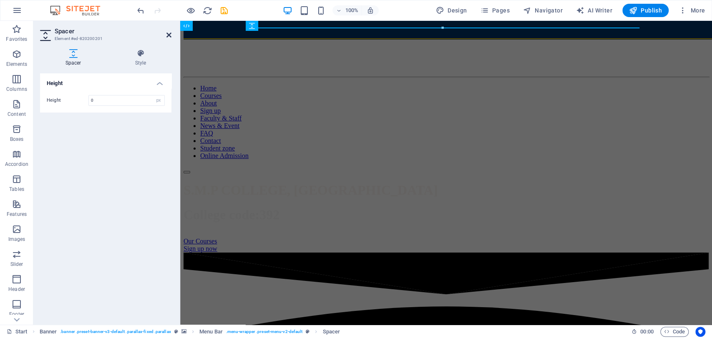
click at [169, 34] on icon at bounding box center [168, 35] width 5 height 7
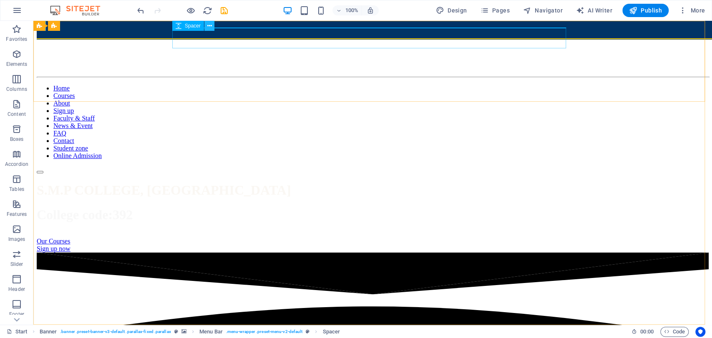
click at [210, 24] on icon at bounding box center [209, 26] width 5 height 9
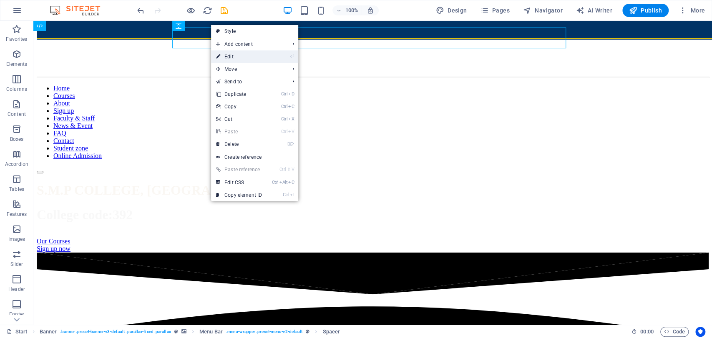
click at [236, 58] on link "⏎ Edit" at bounding box center [239, 56] width 56 height 13
select select "px"
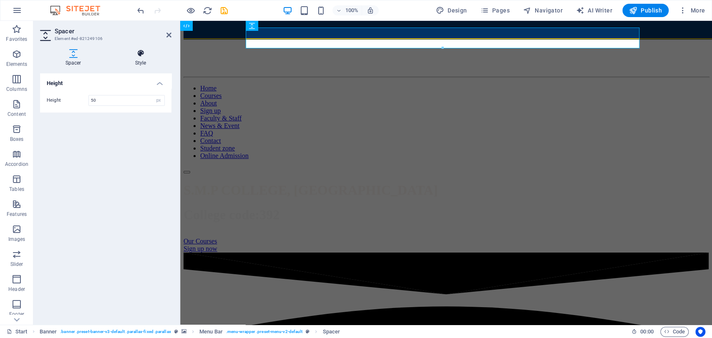
click at [149, 59] on h4 "Style" at bounding box center [141, 58] width 62 height 18
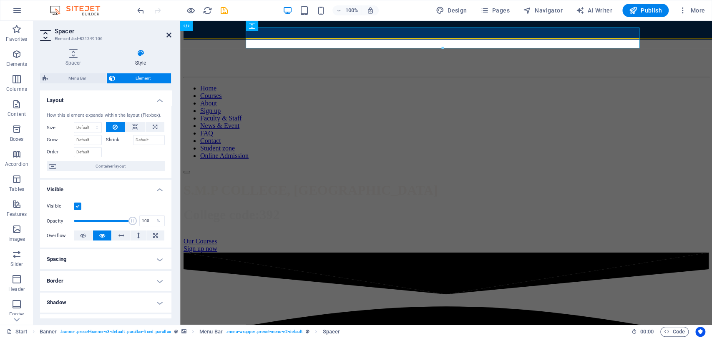
click at [170, 35] on icon at bounding box center [168, 35] width 5 height 7
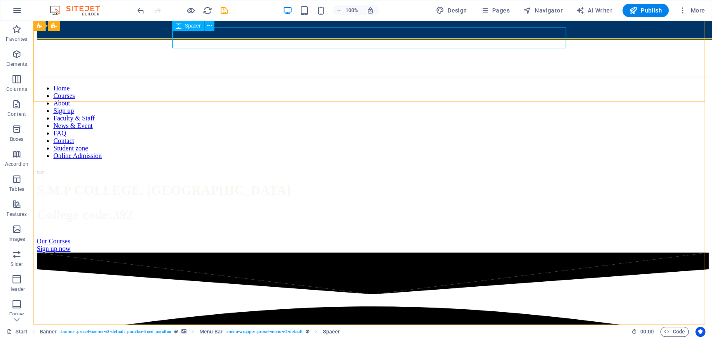
click at [179, 25] on icon at bounding box center [179, 26] width 6 height 10
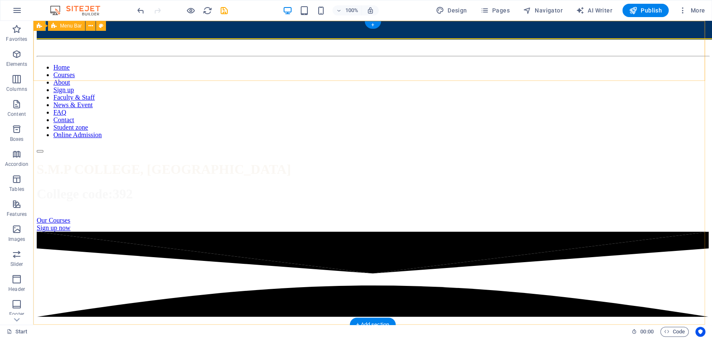
click at [602, 32] on div "📢 2024-28 Admit Card Collect from College 📢 2024-28 1st Semester Exam Routine R…" at bounding box center [373, 92] width 672 height 121
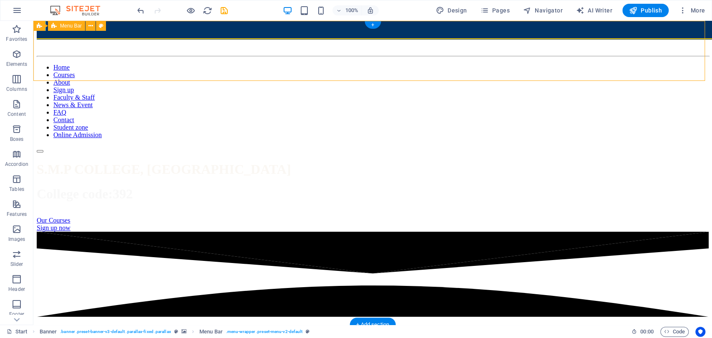
click at [640, 32] on div "📢 2024-28 Admit Card Collect from College 📢 2024-28 1st Semester Exam Routine R…" at bounding box center [373, 92] width 672 height 121
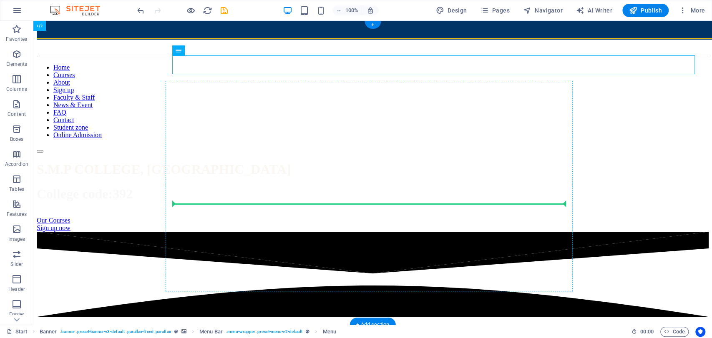
drag, startPoint x: 193, startPoint y: 69, endPoint x: 188, endPoint y: 210, distance: 141.5
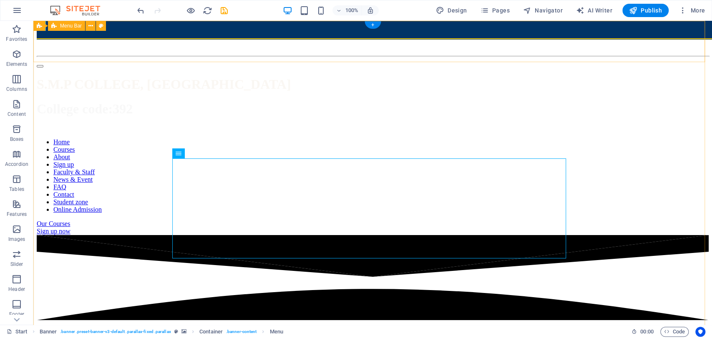
click at [514, 32] on div "📢 2024-28 Admit Card Collect from College 📢 2024-28 1st Semester Exam Routine R…" at bounding box center [373, 50] width 672 height 36
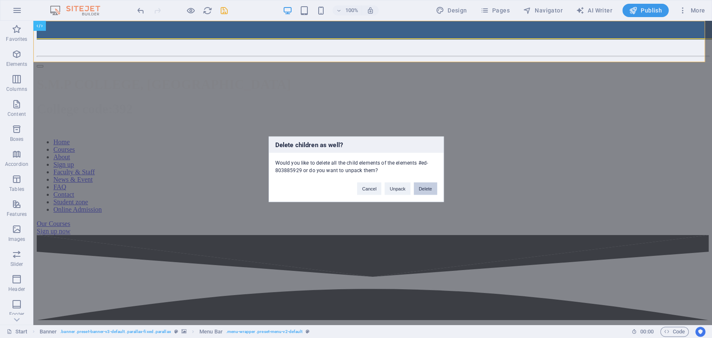
click at [424, 186] on button "Delete" at bounding box center [425, 188] width 23 height 13
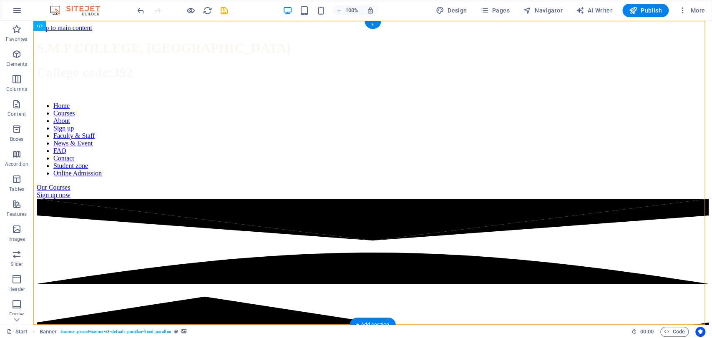
drag, startPoint x: 213, startPoint y: 163, endPoint x: 257, endPoint y: 37, distance: 133.5
click at [257, 37] on div "S.M.P COLLEGE, FATEHPUR GAYA College code:392 Home Courses About Sign up Facult…" at bounding box center [373, 115] width 672 height 167
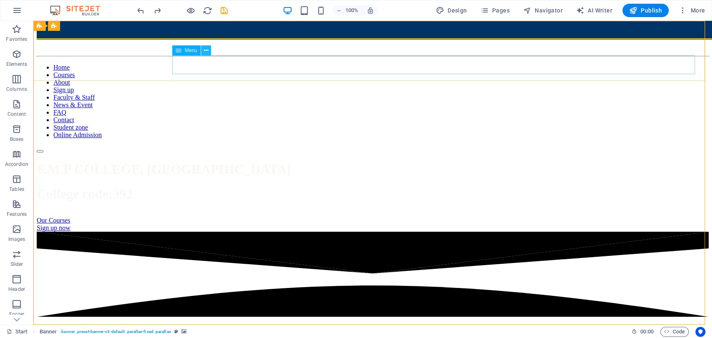
click at [206, 51] on icon at bounding box center [206, 50] width 5 height 9
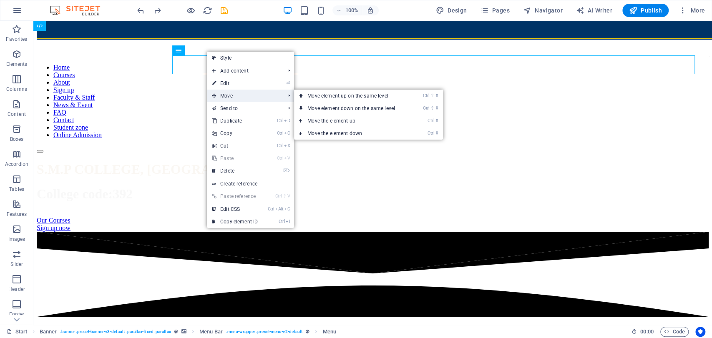
click at [225, 92] on span "Move" at bounding box center [244, 96] width 75 height 13
click at [344, 132] on link "Ctrl ⬇ Move the element down" at bounding box center [353, 133] width 118 height 13
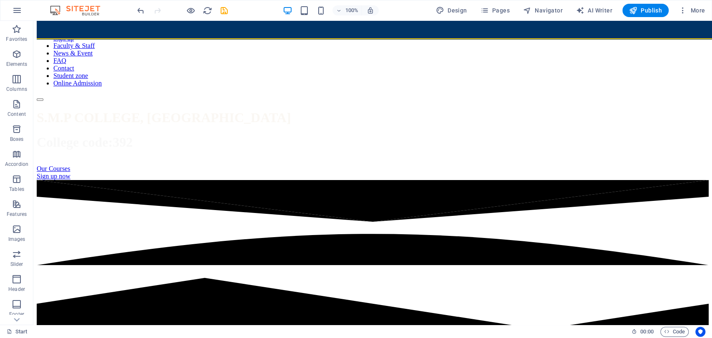
scroll to position [0, 0]
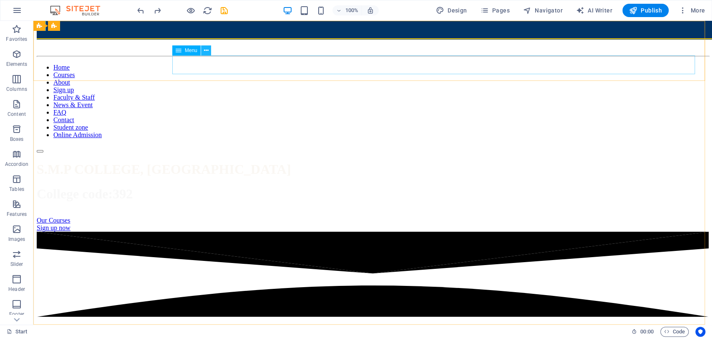
click at [205, 52] on icon at bounding box center [206, 50] width 5 height 9
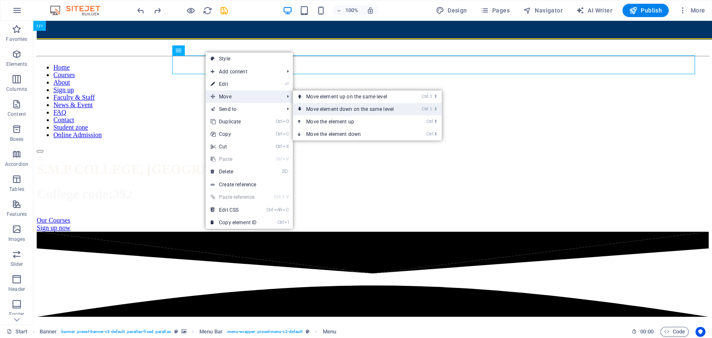
click at [365, 109] on link "Ctrl ⇧ ⬇ Move element down on the same level" at bounding box center [352, 109] width 118 height 13
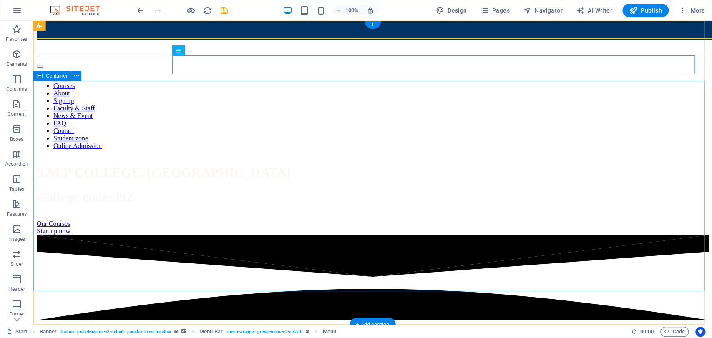
drag, startPoint x: 214, startPoint y: 75, endPoint x: 168, endPoint y: 119, distance: 63.1
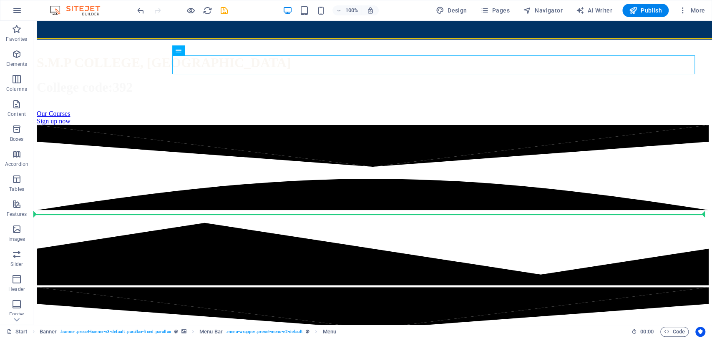
scroll to position [115, 0]
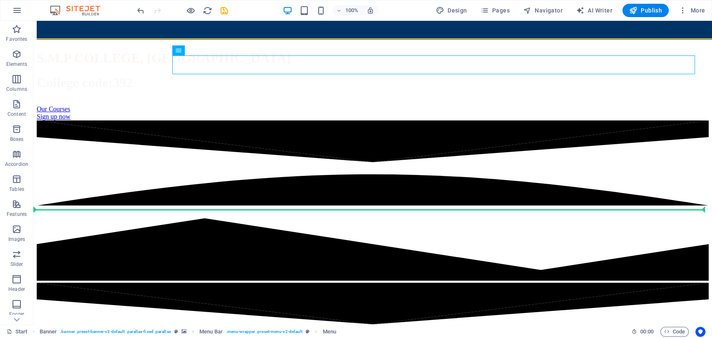
drag, startPoint x: 217, startPoint y: 70, endPoint x: 141, endPoint y: 236, distance: 182.7
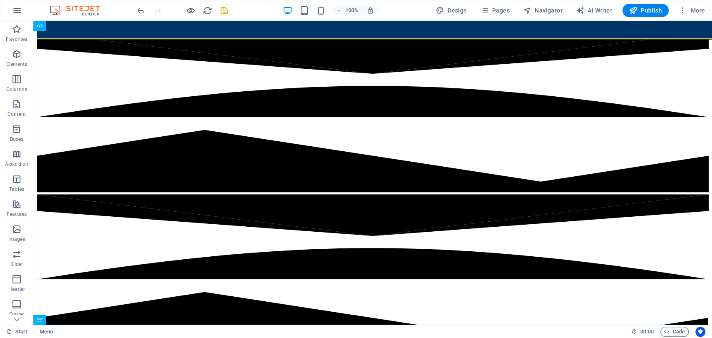
scroll to position [0, 0]
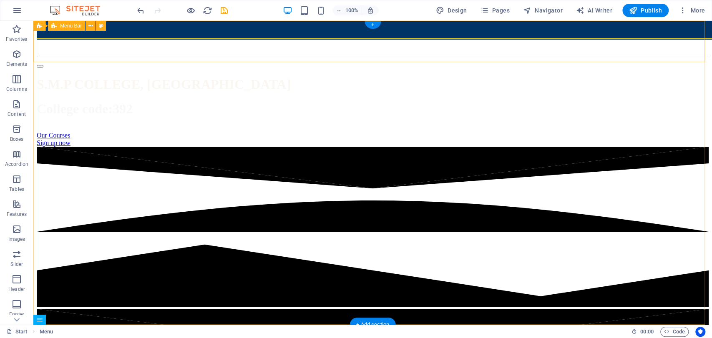
click at [350, 32] on div "📢 2024-28 Admit Card Collect from College 📢 2024-28 1st Semester Exam Routine R…" at bounding box center [373, 50] width 672 height 36
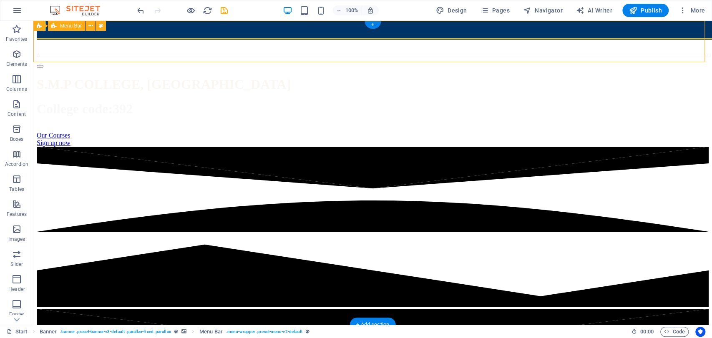
click at [350, 32] on div "📢 2024-28 Admit Card Collect from College 📢 2024-28 1st Semester Exam Routine R…" at bounding box center [373, 50] width 672 height 36
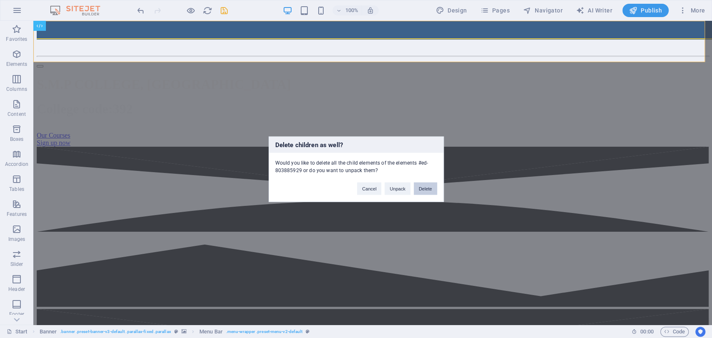
click at [425, 190] on button "Delete" at bounding box center [425, 188] width 23 height 13
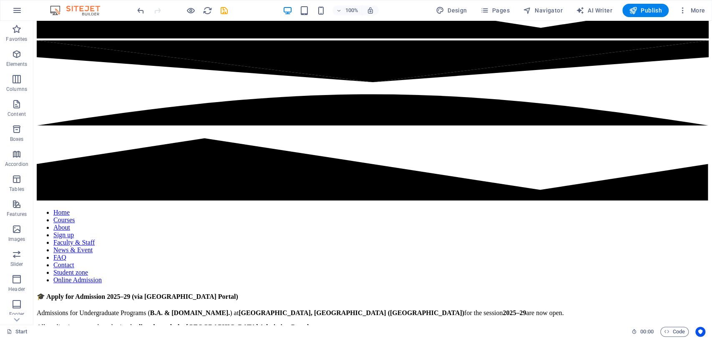
scroll to position [197, 0]
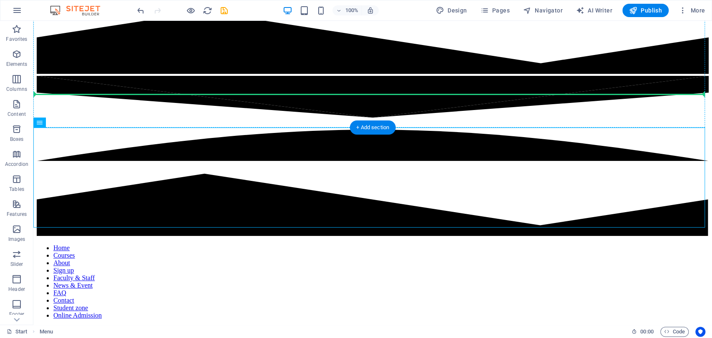
drag, startPoint x: 86, startPoint y: 175, endPoint x: 130, endPoint y: 73, distance: 110.4
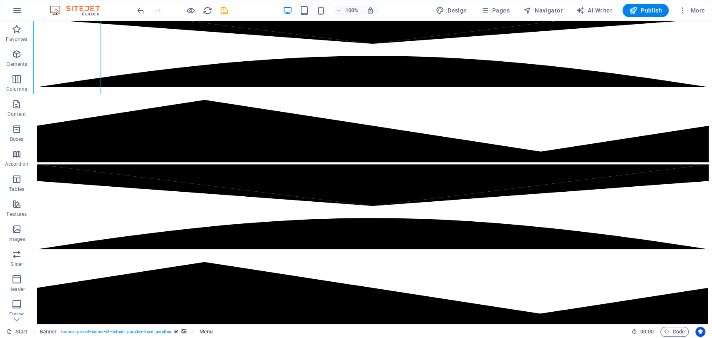
scroll to position [0, 0]
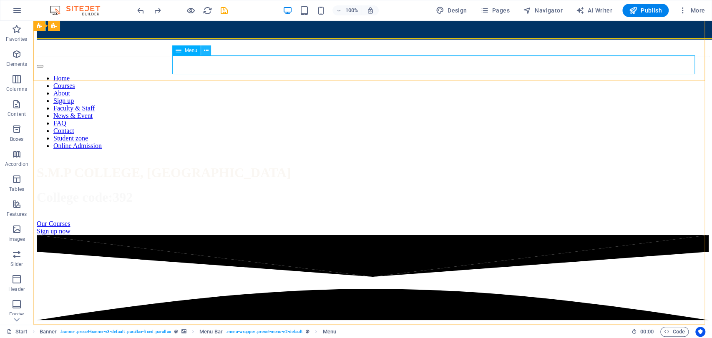
click at [206, 52] on icon at bounding box center [206, 50] width 5 height 9
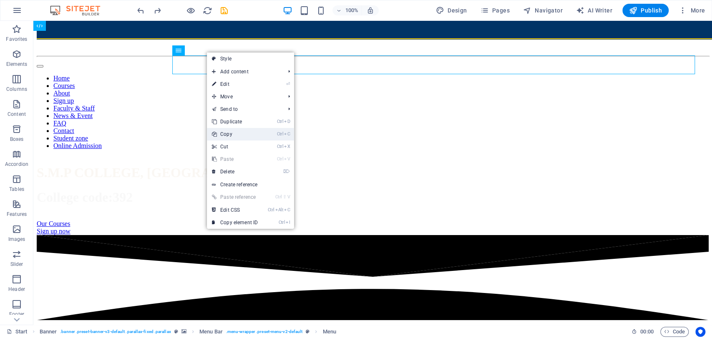
click at [234, 134] on link "Ctrl C Copy" at bounding box center [235, 134] width 56 height 13
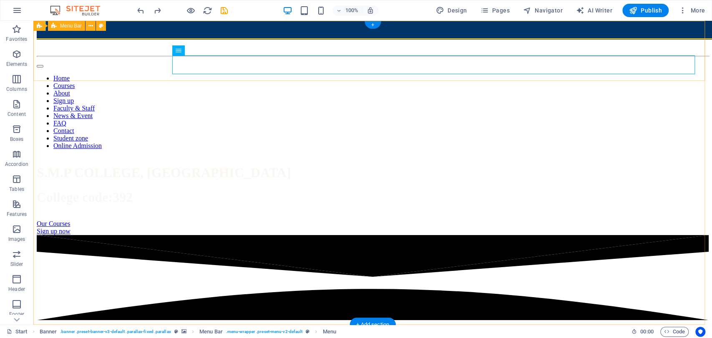
click at [223, 32] on div "📢 2024-28 Admit Card Collect from College 📢 2024-28 1st Semester Exam Routine R…" at bounding box center [373, 91] width 672 height 118
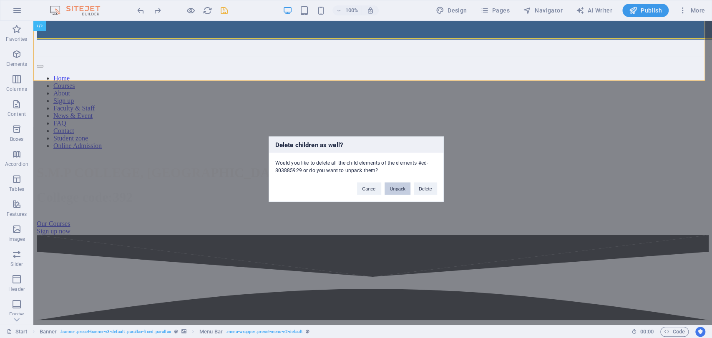
click at [401, 186] on button "Unpack" at bounding box center [397, 188] width 25 height 13
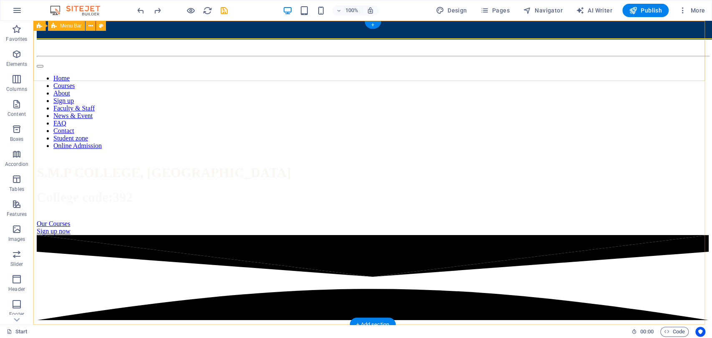
click at [290, 32] on div "📢 2024-28 Admit Card Collect from College 📢 2024-28 1st Semester Exam Routine R…" at bounding box center [373, 91] width 672 height 118
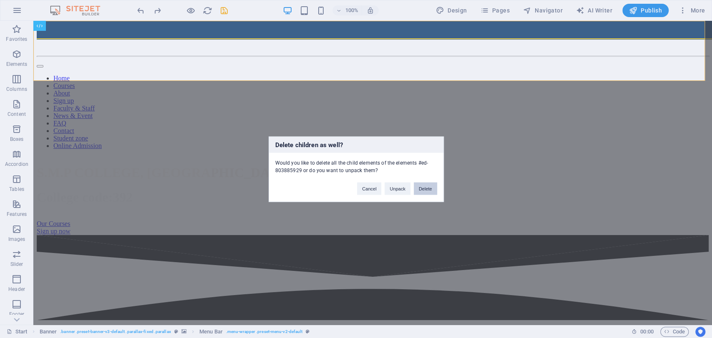
click at [425, 191] on button "Delete" at bounding box center [425, 188] width 23 height 13
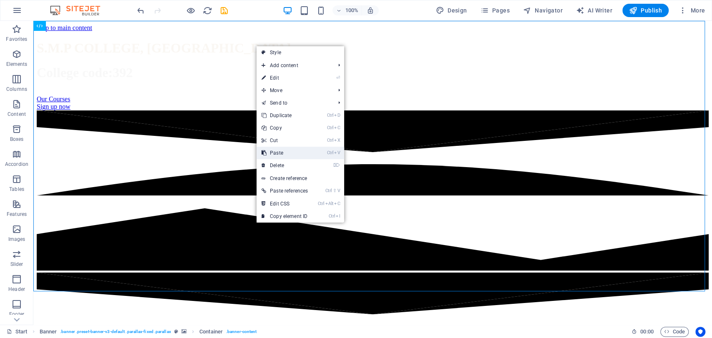
click at [285, 151] on link "Ctrl V Paste" at bounding box center [285, 153] width 56 height 13
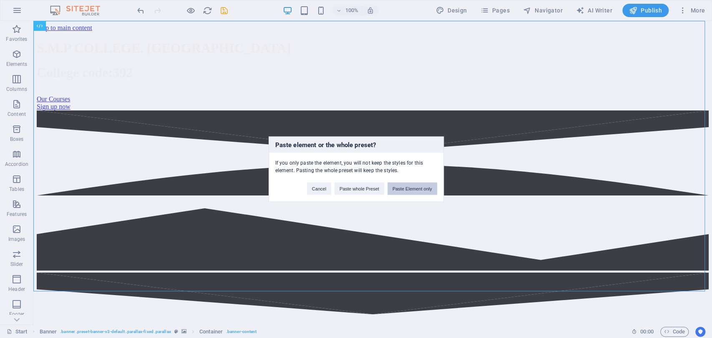
click at [394, 191] on button "Paste Element only" at bounding box center [413, 188] width 50 height 13
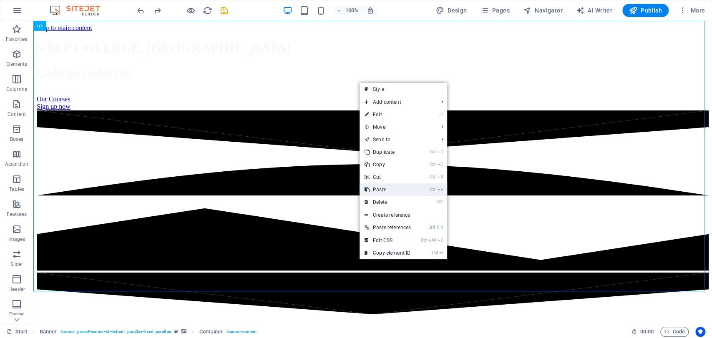
click at [384, 186] on link "Ctrl V Paste" at bounding box center [388, 190] width 56 height 13
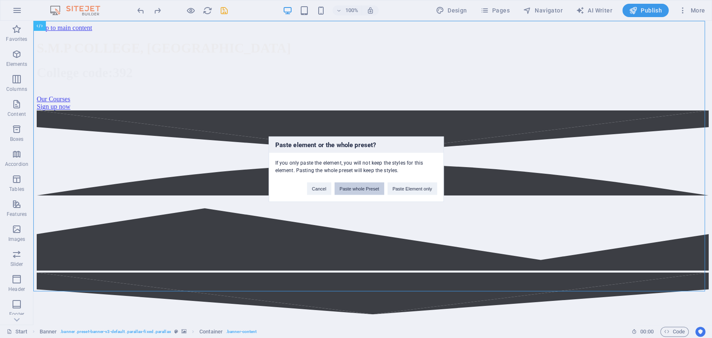
click at [364, 189] on button "Paste whole Preset" at bounding box center [360, 188] width 50 height 13
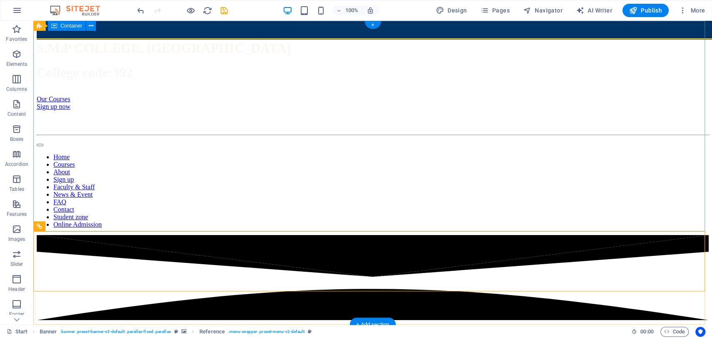
drag, startPoint x: 110, startPoint y: 248, endPoint x: 128, endPoint y: 63, distance: 185.2
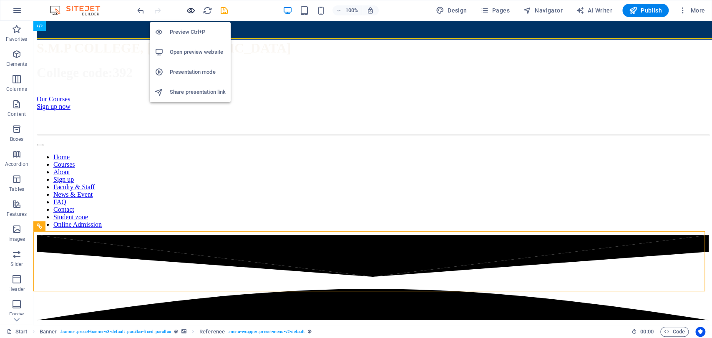
click at [190, 8] on icon "button" at bounding box center [191, 11] width 10 height 10
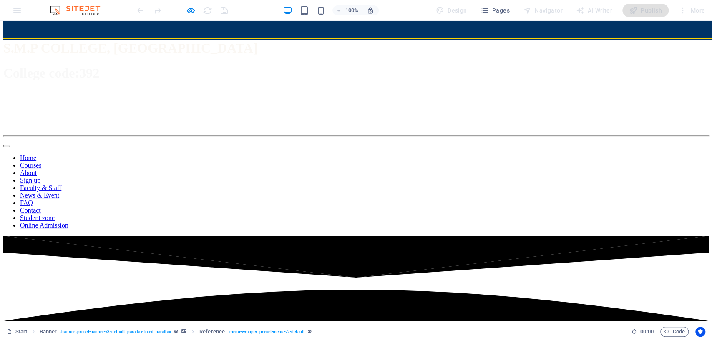
click at [68, 229] on link "Online Admission" at bounding box center [44, 225] width 48 height 7
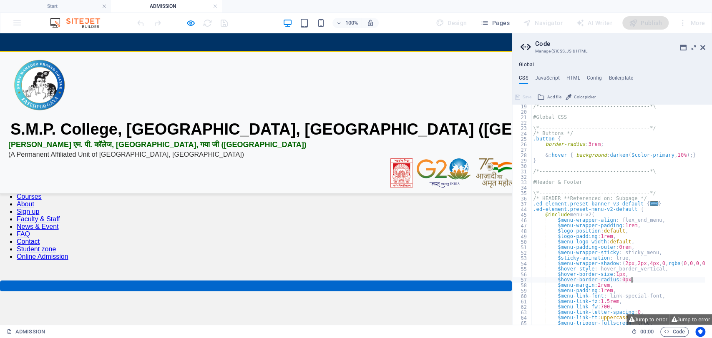
scroll to position [98, 0]
drag, startPoint x: 711, startPoint y: 64, endPoint x: 711, endPoint y: 100, distance: 35.9
click at [74, 2] on h4 "Start" at bounding box center [55, 6] width 111 height 9
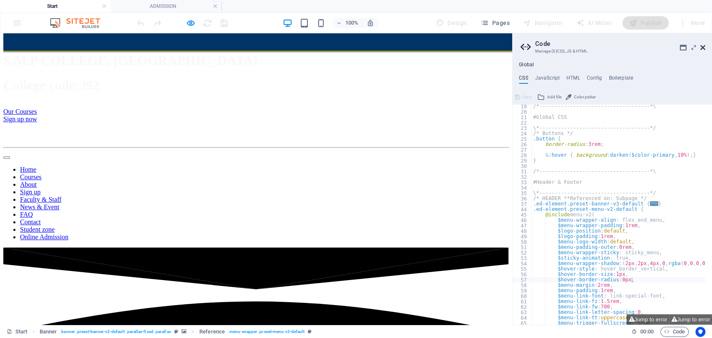
click at [702, 45] on icon at bounding box center [702, 47] width 5 height 7
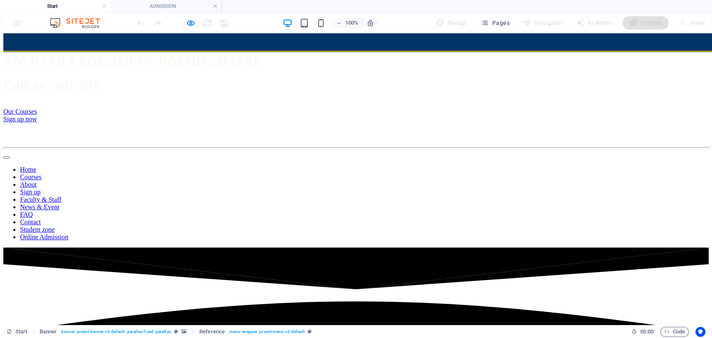
click at [77, 6] on h4 "Start" at bounding box center [55, 6] width 111 height 9
click at [184, 24] on div at bounding box center [182, 22] width 93 height 13
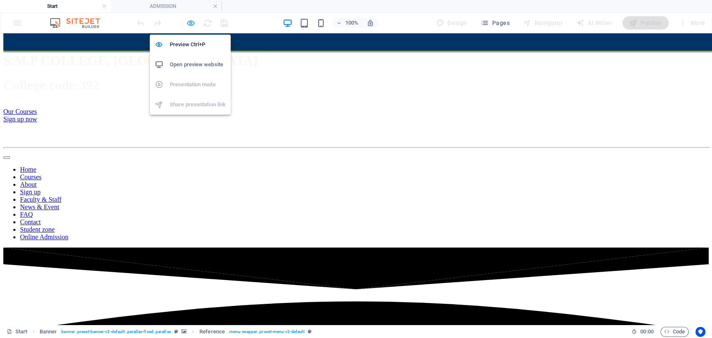
click at [189, 24] on icon "button" at bounding box center [191, 23] width 10 height 10
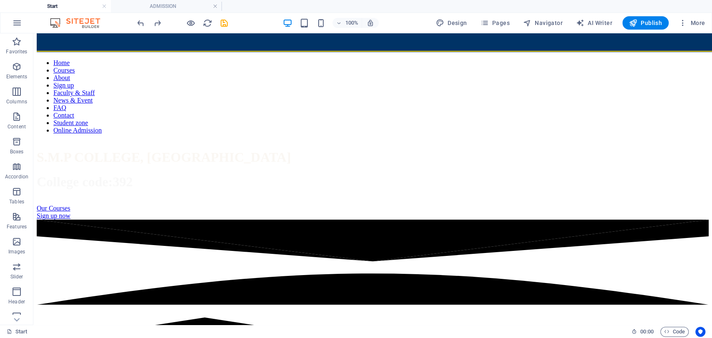
scroll to position [0, 0]
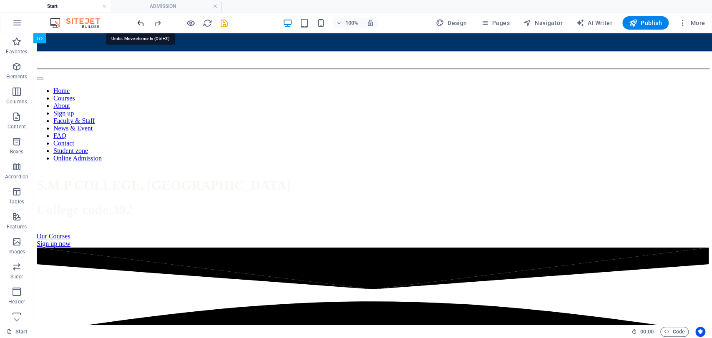
click at [143, 21] on icon "undo" at bounding box center [141, 23] width 10 height 10
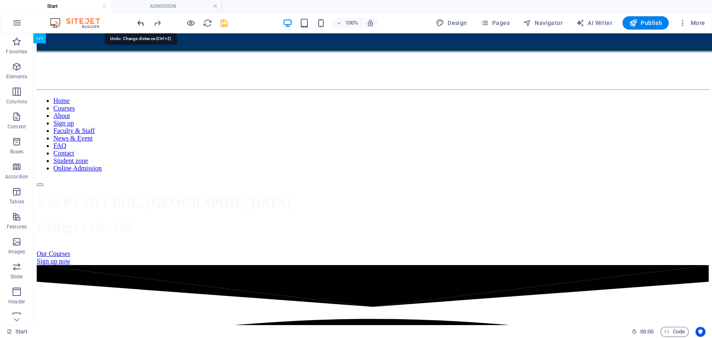
click at [143, 21] on icon "undo" at bounding box center [141, 23] width 10 height 10
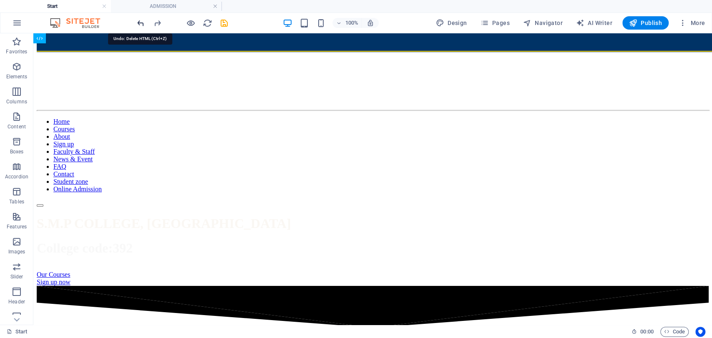
click at [143, 21] on icon "undo" at bounding box center [141, 23] width 10 height 10
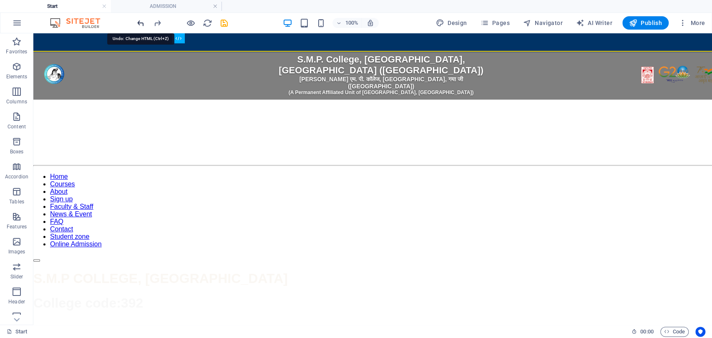
click at [143, 21] on icon "undo" at bounding box center [141, 23] width 10 height 10
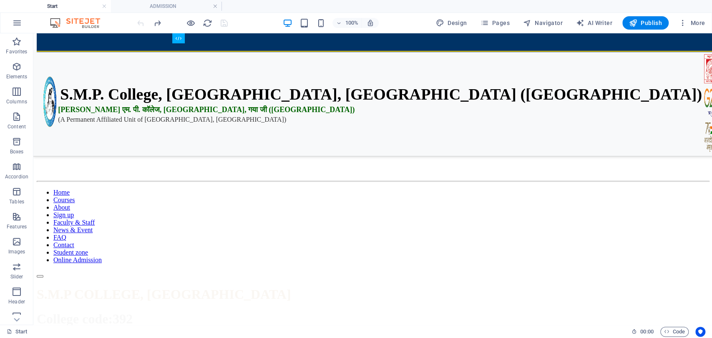
click at [143, 21] on div at bounding box center [182, 22] width 93 height 13
click at [206, 42] on icon at bounding box center [207, 38] width 5 height 9
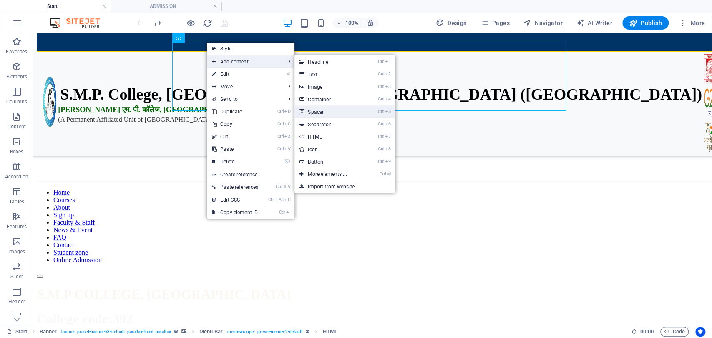
click at [323, 110] on link "Ctrl 5 Spacer" at bounding box center [329, 112] width 69 height 13
select select "px"
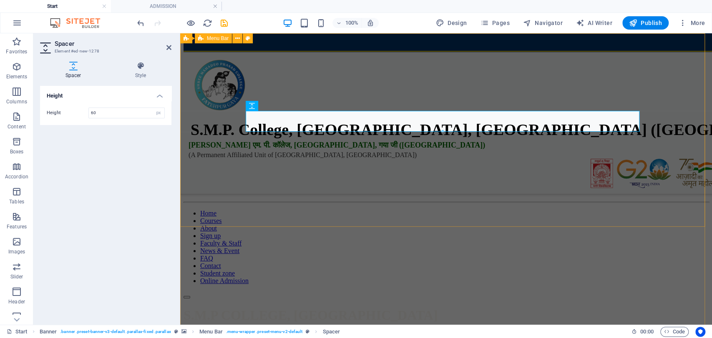
type input "60"
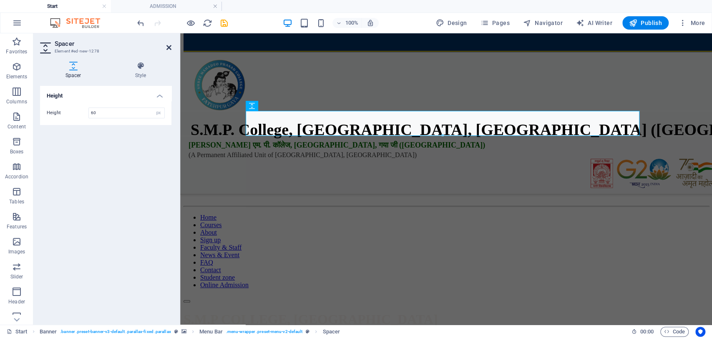
click at [167, 46] on icon at bounding box center [168, 47] width 5 height 7
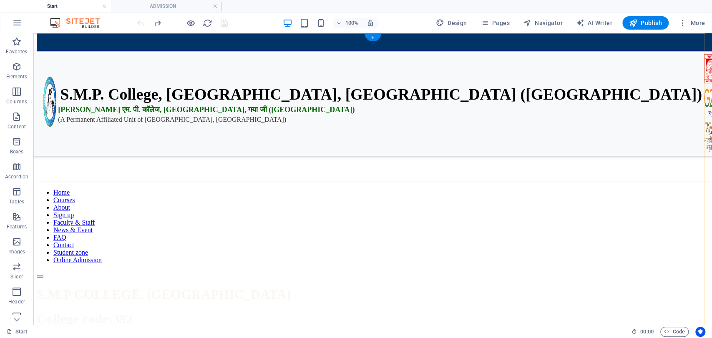
click at [377, 34] on div "+" at bounding box center [373, 38] width 16 height 8
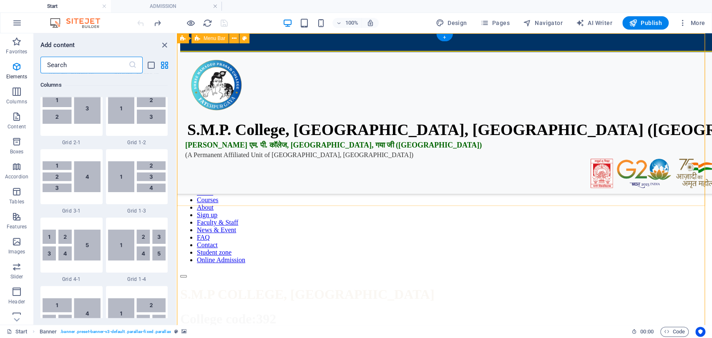
scroll to position [1459, 0]
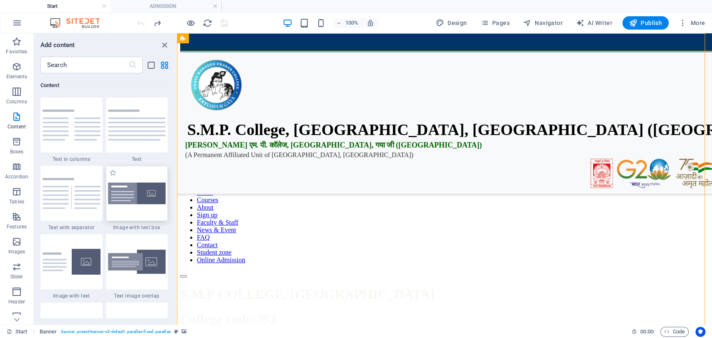
click at [131, 183] on img at bounding box center [137, 194] width 58 height 22
click at [177, 182] on div "H1 Banner Banner Container Banner Menu Bar HTML Spacer Spacer Separator Preset …" at bounding box center [444, 179] width 535 height 292
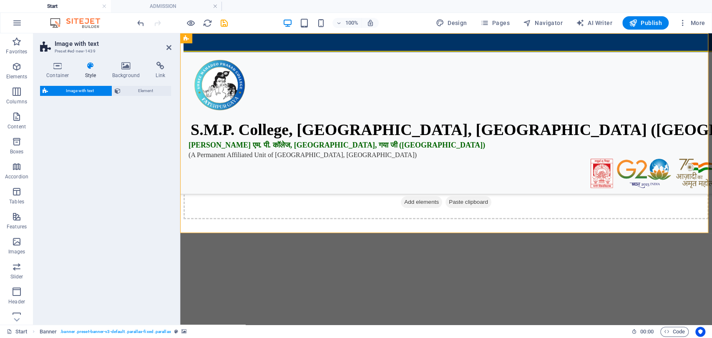
select select "rem"
select select "px"
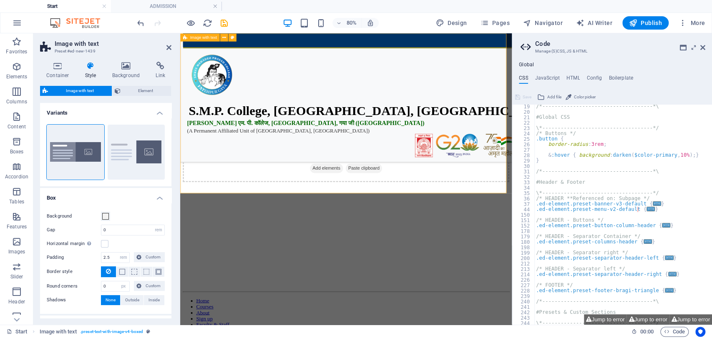
scroll to position [98, 0]
click at [168, 47] on icon at bounding box center [168, 47] width 5 height 7
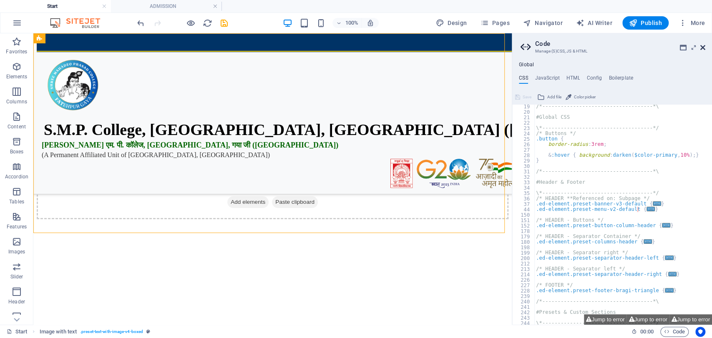
click at [704, 48] on icon at bounding box center [702, 47] width 5 height 7
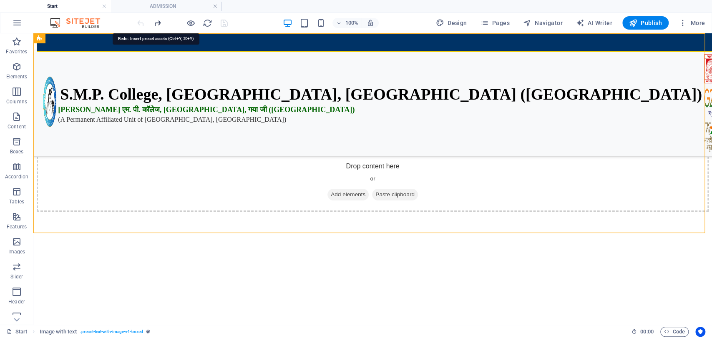
click at [156, 22] on icon "redo" at bounding box center [158, 23] width 10 height 10
click at [156, 22] on div at bounding box center [182, 22] width 93 height 13
click at [141, 23] on icon "undo" at bounding box center [141, 23] width 10 height 10
click at [141, 23] on div at bounding box center [182, 22] width 93 height 13
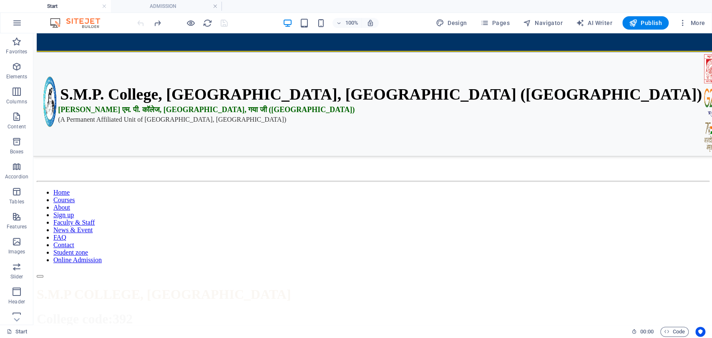
click at [141, 23] on div at bounding box center [182, 22] width 93 height 13
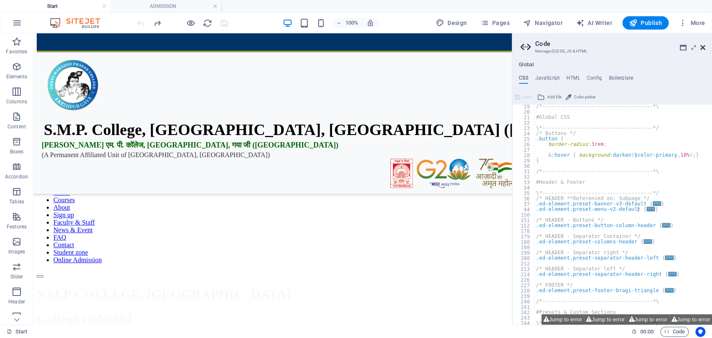
drag, startPoint x: 702, startPoint y: 49, endPoint x: 676, endPoint y: 24, distance: 36.6
click at [702, 49] on icon at bounding box center [702, 47] width 5 height 7
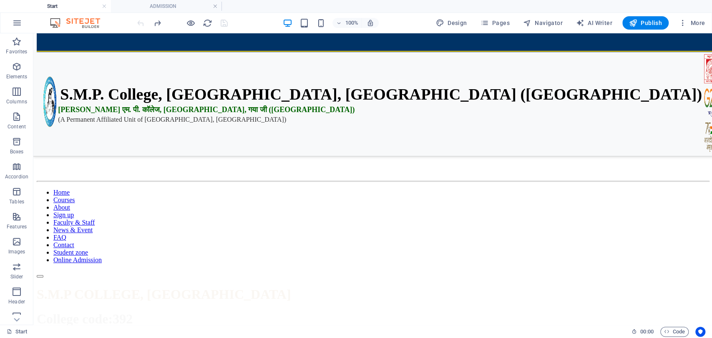
scroll to position [254, 0]
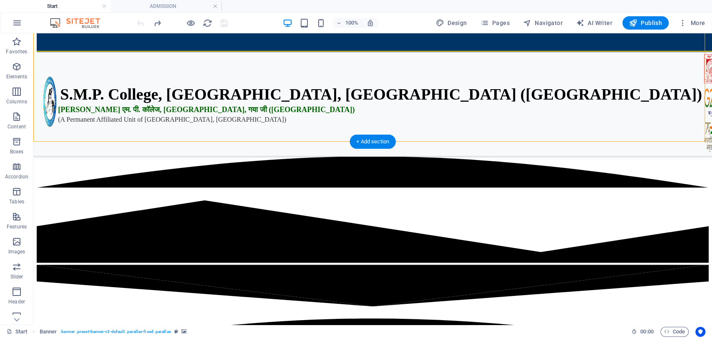
drag, startPoint x: 232, startPoint y: 208, endPoint x: 116, endPoint y: 174, distance: 120.3
click at [206, 175] on icon at bounding box center [206, 175] width 5 height 9
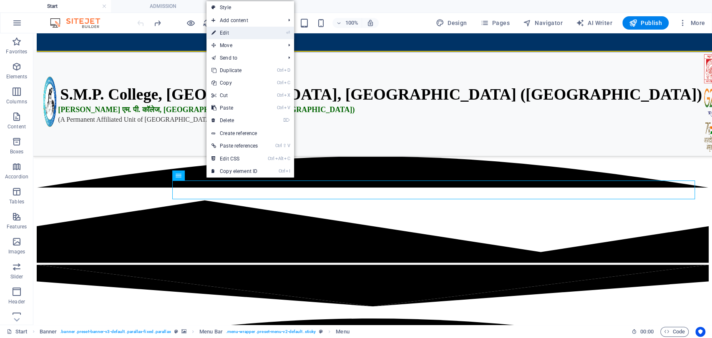
click at [239, 32] on link "⏎ Edit" at bounding box center [234, 33] width 56 height 13
select select "4"
select select
select select "3"
select select
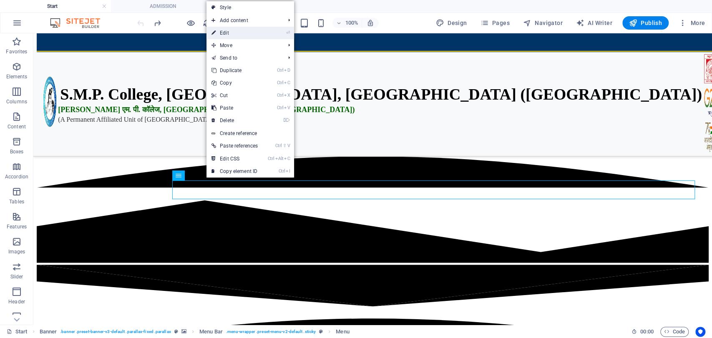
select select "5"
select select
select select "6"
select select
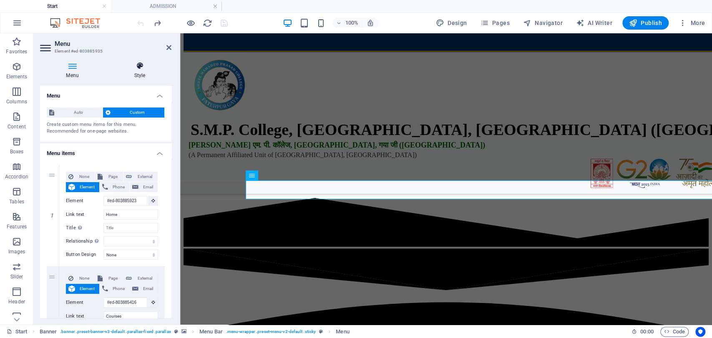
click at [133, 70] on icon at bounding box center [139, 66] width 63 height 8
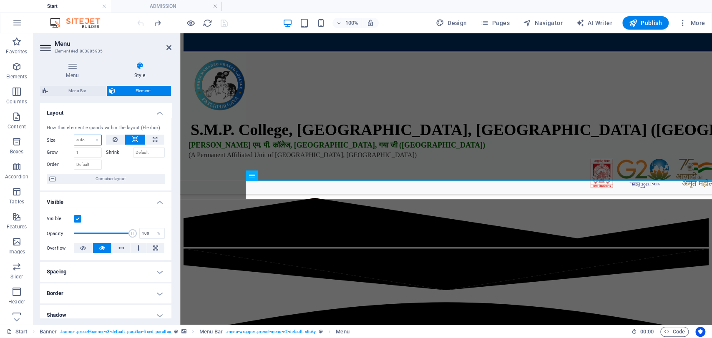
click at [91, 137] on select "Default auto px % 1/1 1/2 1/3 1/4 1/5 1/6 1/7 1/8 1/9 1/10" at bounding box center [87, 140] width 27 height 10
click at [74, 135] on select "Default auto px % 1/1 1/2 1/3 1/4 1/5 1/6 1/7 1/8 1/9 1/10" at bounding box center [87, 140] width 27 height 10
select select "DISABLED_OPTION_VALUE"
click at [118, 142] on button at bounding box center [115, 140] width 19 height 10
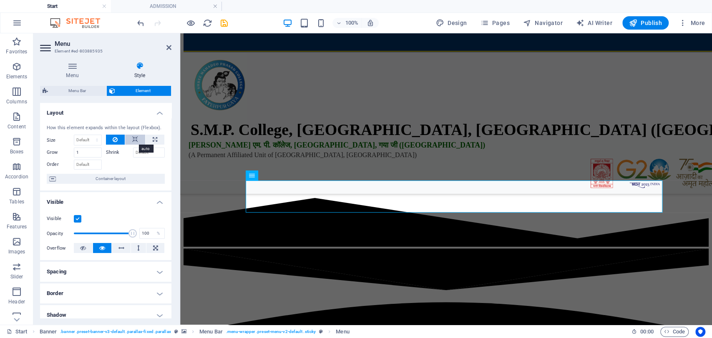
click at [131, 142] on button at bounding box center [135, 140] width 20 height 10
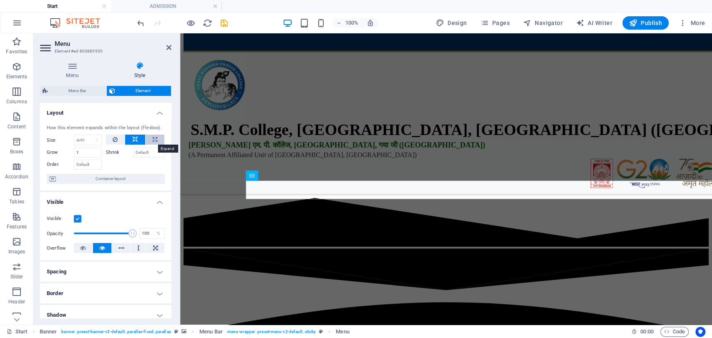
click at [150, 142] on button at bounding box center [155, 140] width 19 height 10
type input "100"
select select "%"
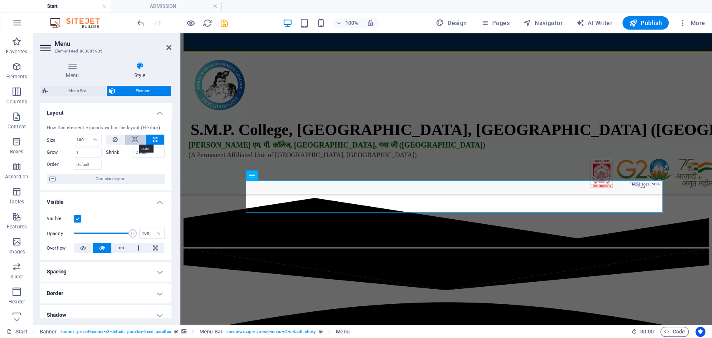
click at [142, 141] on button at bounding box center [135, 140] width 20 height 10
select select "DISABLED_OPTION_VALUE"
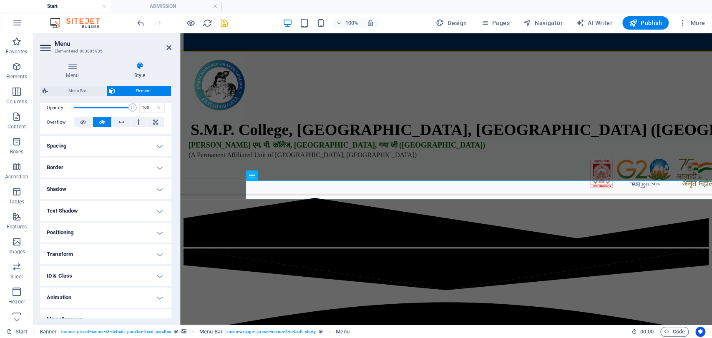
scroll to position [137, 0]
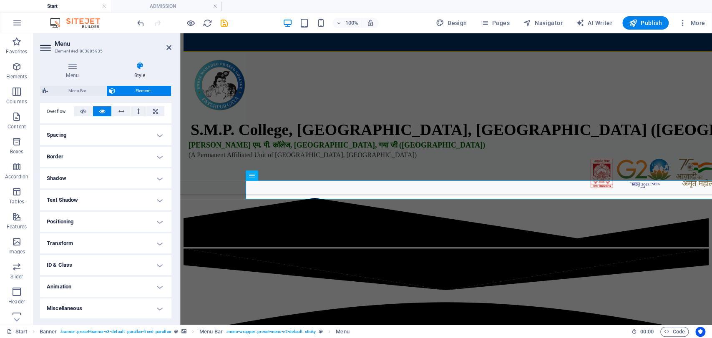
click at [157, 279] on h4 "Animation" at bounding box center [105, 287] width 131 height 20
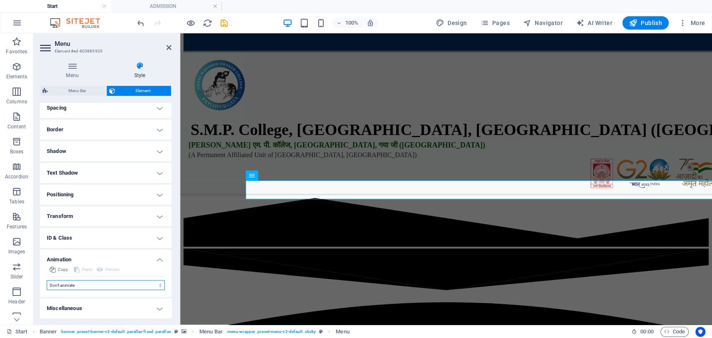
click at [128, 284] on select "Don't animate Show / Hide Slide up/down Zoom in/out Slide left to right Slide r…" at bounding box center [106, 285] width 118 height 10
select select "slide"
click at [47, 280] on select "Don't animate Show / Hide Slide up/down Zoom in/out Slide left to right Slide r…" at bounding box center [106, 285] width 118 height 10
select select "scroll"
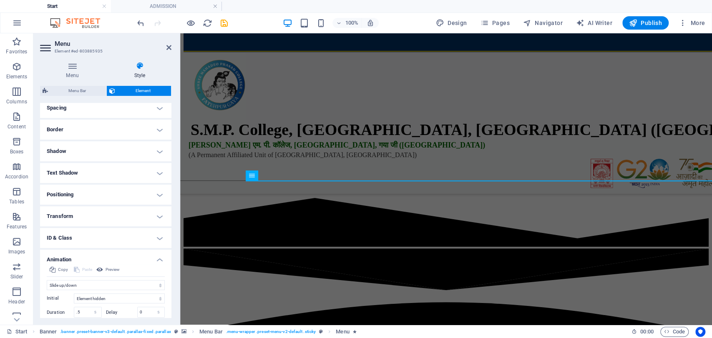
click at [169, 295] on div "Copy Paste Preview Don't animate Show / Hide Slide up/down Zoom in/out Slide le…" at bounding box center [105, 310] width 131 height 91
click at [172, 301] on div "Menu Style Menu Auto Custom Create custom menu items for this menu. Recommended…" at bounding box center [105, 190] width 145 height 270
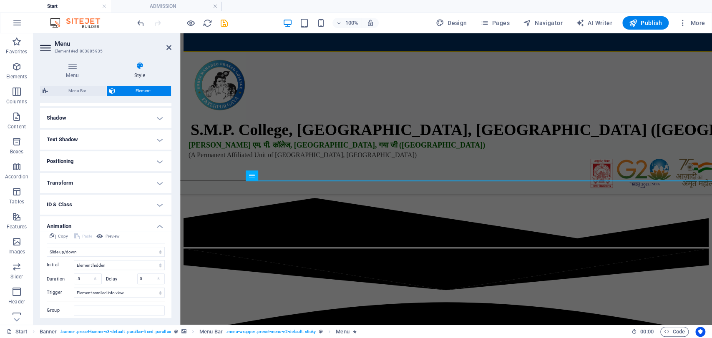
scroll to position [223, 0]
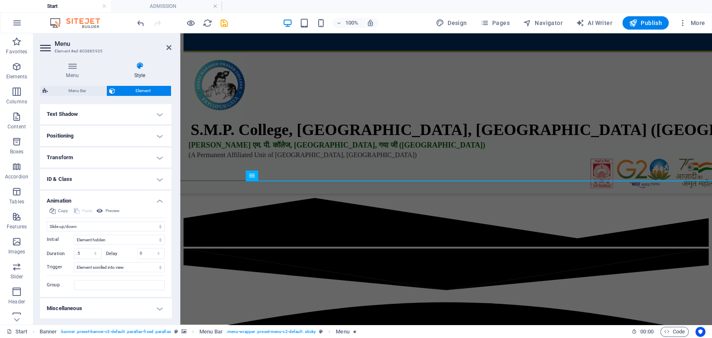
click at [143, 304] on h4 "Miscellaneous" at bounding box center [105, 309] width 131 height 20
click at [131, 132] on h4 "Positioning" at bounding box center [105, 136] width 131 height 20
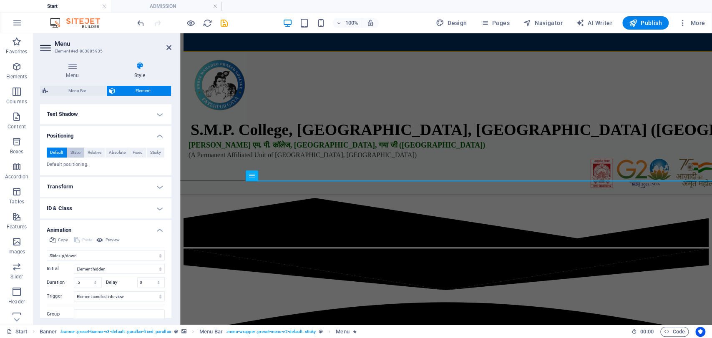
click at [68, 151] on button "Static" at bounding box center [75, 153] width 17 height 10
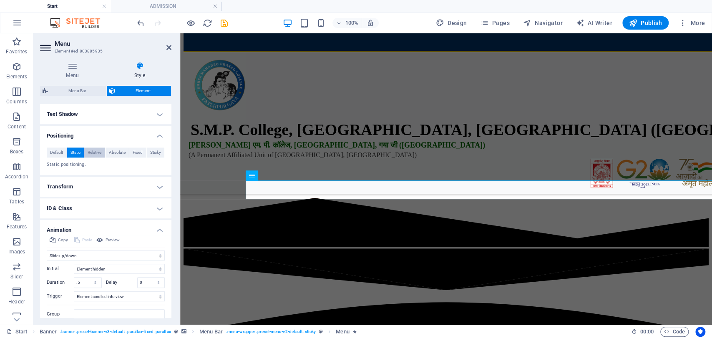
click at [95, 154] on span "Relative" at bounding box center [95, 153] width 14 height 10
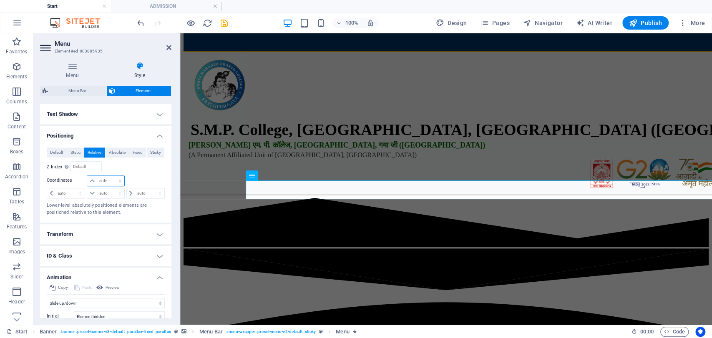
click at [92, 181] on select "auto px rem % em" at bounding box center [105, 181] width 37 height 10
click at [87, 176] on select "auto px rem % em" at bounding box center [105, 181] width 37 height 10
select select "DISABLED_OPTION_VALUE"
click at [121, 154] on span "Absolute" at bounding box center [117, 153] width 17 height 10
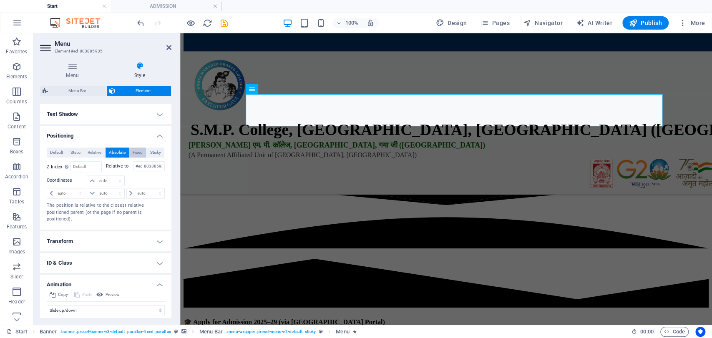
click at [137, 153] on span "Fixed" at bounding box center [138, 153] width 10 height 10
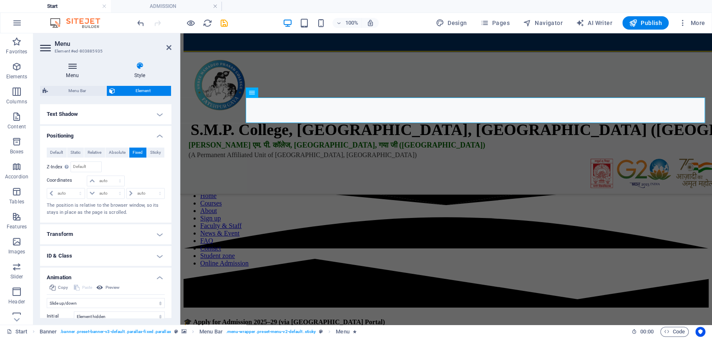
click at [66, 74] on h4 "Menu" at bounding box center [74, 71] width 68 height 18
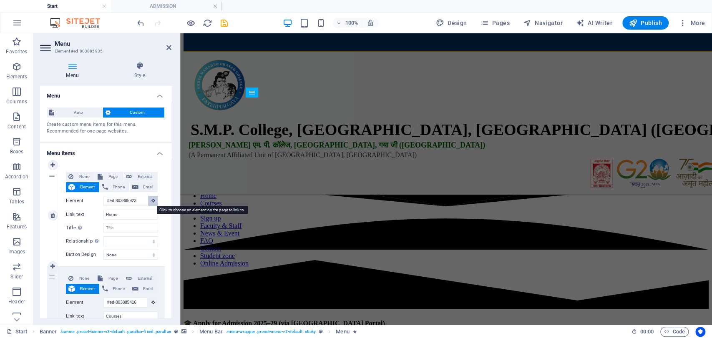
scroll to position [254, 0]
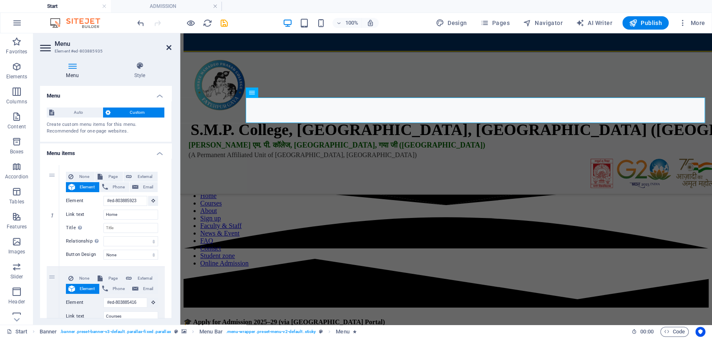
click at [170, 46] on icon at bounding box center [168, 47] width 5 height 7
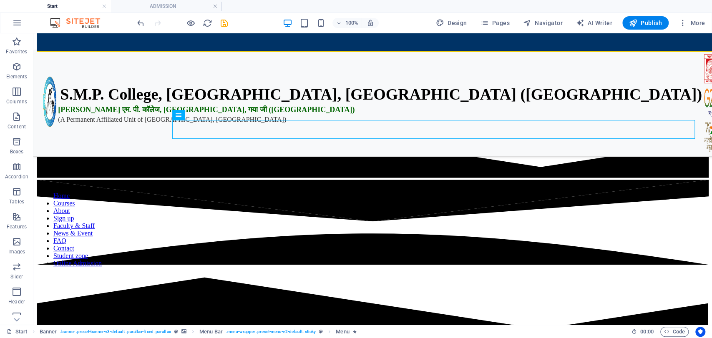
scroll to position [0, 0]
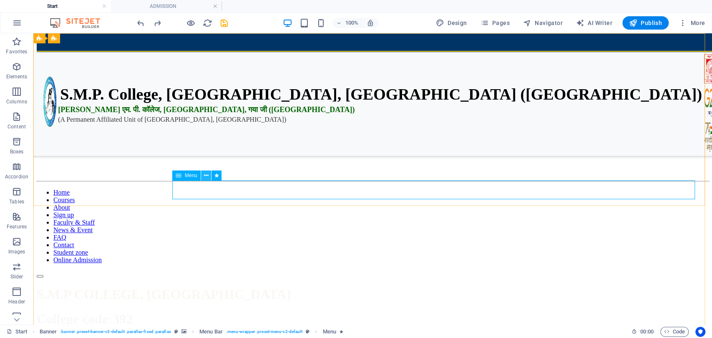
click at [204, 177] on icon at bounding box center [206, 175] width 5 height 9
click at [204, 174] on icon at bounding box center [206, 175] width 5 height 9
click at [234, 189] on nav "Home Courses About Sign up Faculty & Staff News & Event FAQ Contact Student zon…" at bounding box center [373, 226] width 672 height 75
click at [312, 189] on nav "Home Courses About Sign up Faculty & Staff News & Event FAQ Contact Student zon…" at bounding box center [373, 226] width 672 height 75
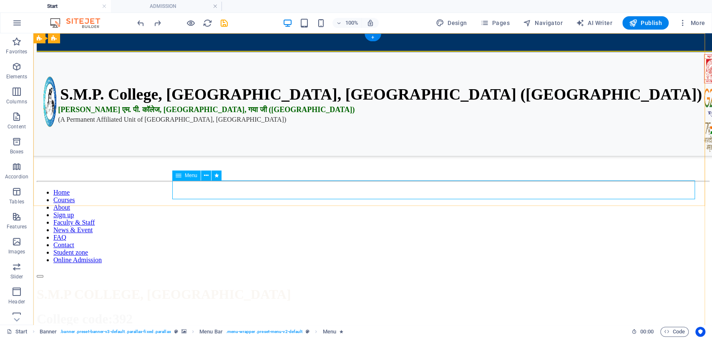
select select "4"
select select
select select "3"
select select
select select "5"
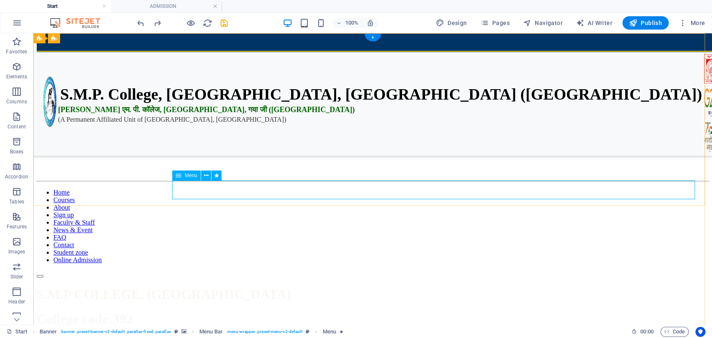
select select
select select "6"
select select
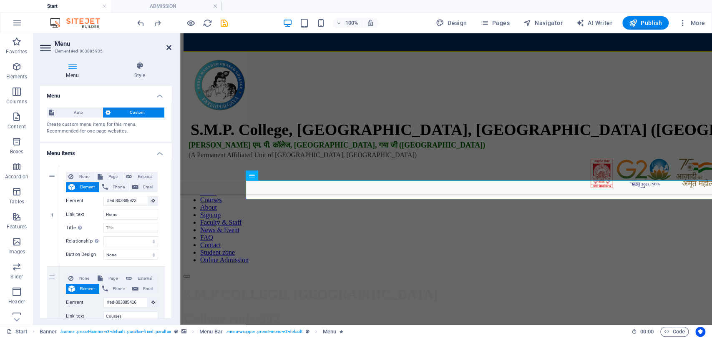
click at [170, 50] on icon at bounding box center [168, 47] width 5 height 7
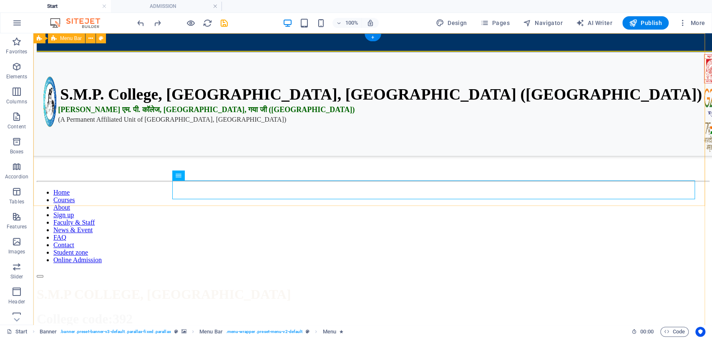
click at [170, 50] on div "📢 2024-28 Admit Card Collect from College 📢 2024-28 1st Semester Exam Routine R…" at bounding box center [373, 161] width 672 height 234
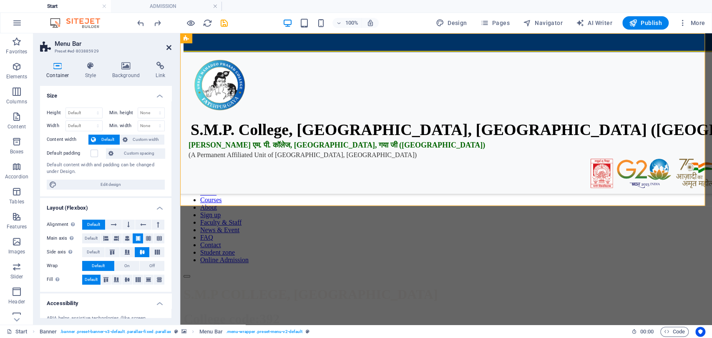
click at [170, 45] on icon at bounding box center [168, 47] width 5 height 7
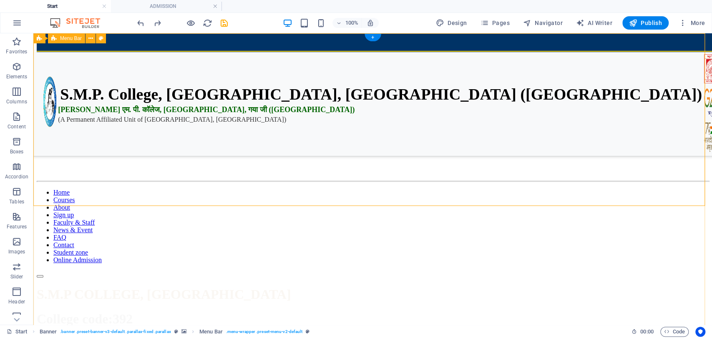
click at [642, 44] on div "📢 2024-28 Admit Card Collect from College 📢 2024-28 1st Semester Exam Routine R…" at bounding box center [373, 161] width 672 height 234
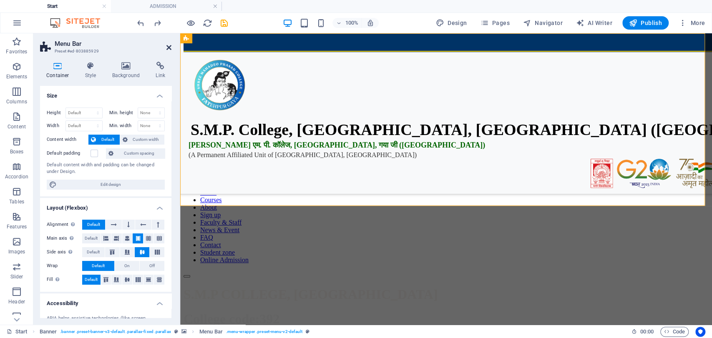
click at [166, 46] on icon at bounding box center [168, 47] width 5 height 7
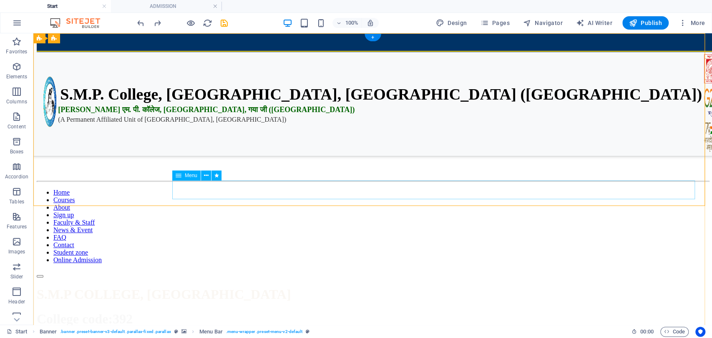
click at [531, 189] on nav "Home Courses About Sign up Faculty & Staff News & Event FAQ Contact Student zon…" at bounding box center [373, 226] width 672 height 75
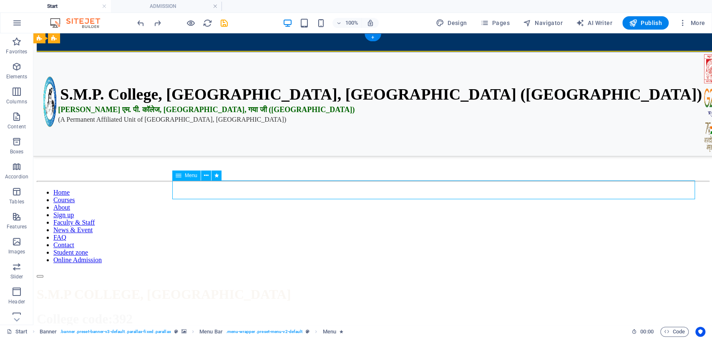
click at [531, 189] on nav "Home Courses About Sign up Faculty & Staff News & Event FAQ Contact Student zon…" at bounding box center [373, 226] width 672 height 75
select select "4"
select select
select select "3"
select select
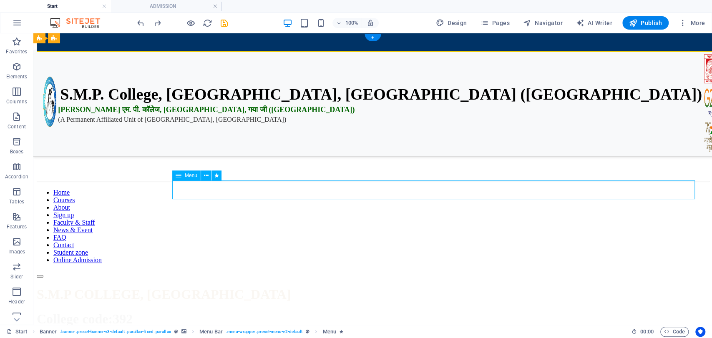
select select "5"
select select
select select "6"
select select
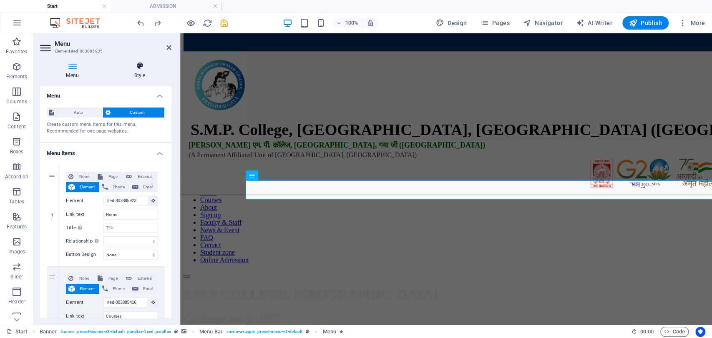
click at [141, 71] on h4 "Style" at bounding box center [139, 71] width 63 height 18
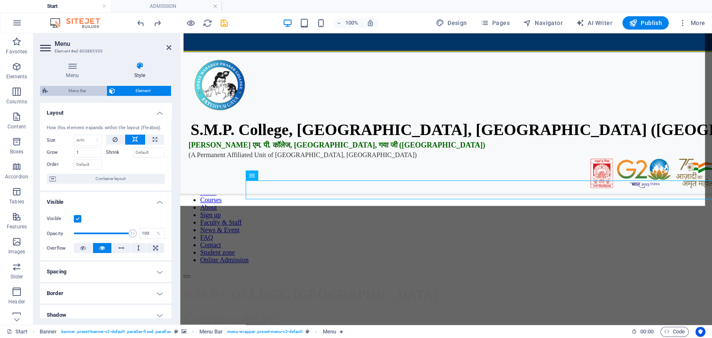
click at [81, 87] on span "Menu Bar" at bounding box center [76, 91] width 53 height 10
select select "rem"
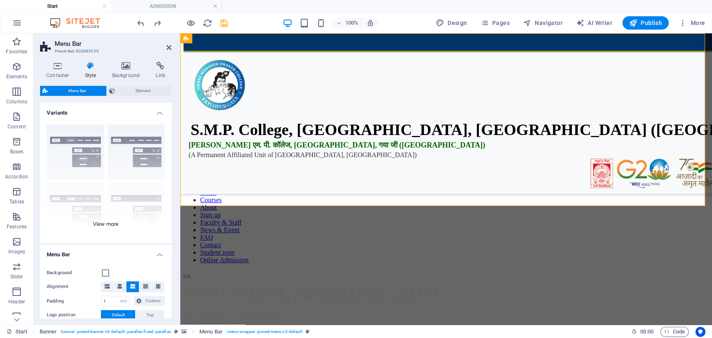
click at [127, 156] on div "Border Centered Default Fixed Loki Trigger Wide XXL" at bounding box center [105, 180] width 131 height 125
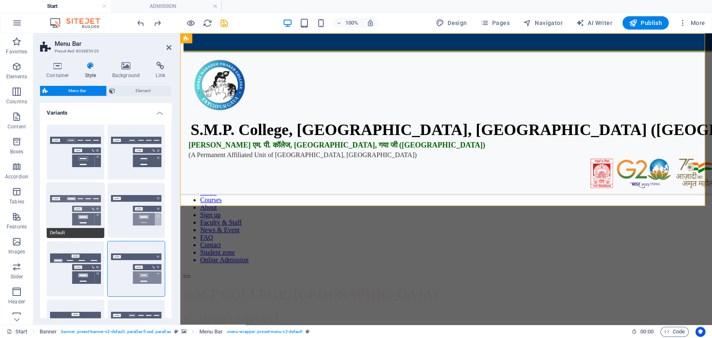
click at [78, 209] on button "Default" at bounding box center [76, 210] width 58 height 55
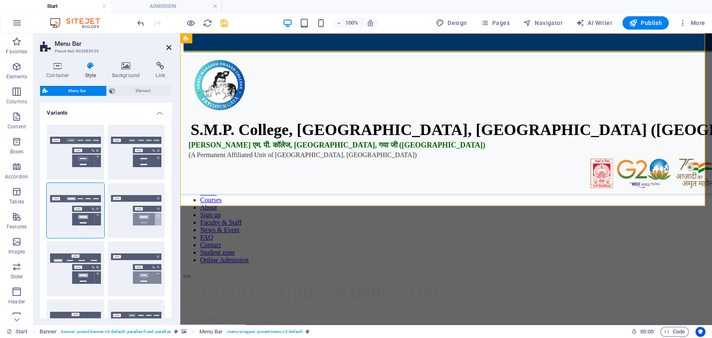
click at [168, 49] on icon at bounding box center [168, 47] width 5 height 7
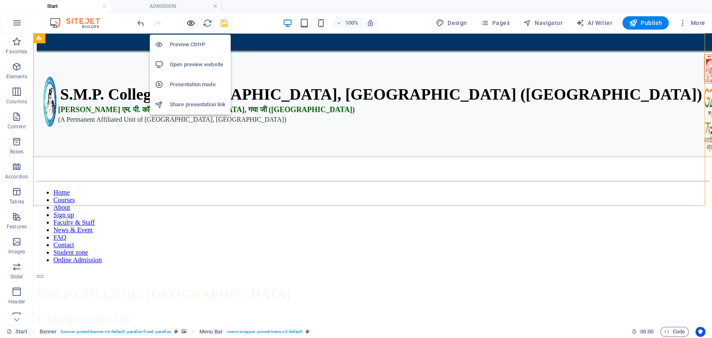
click at [191, 23] on icon "button" at bounding box center [191, 23] width 10 height 10
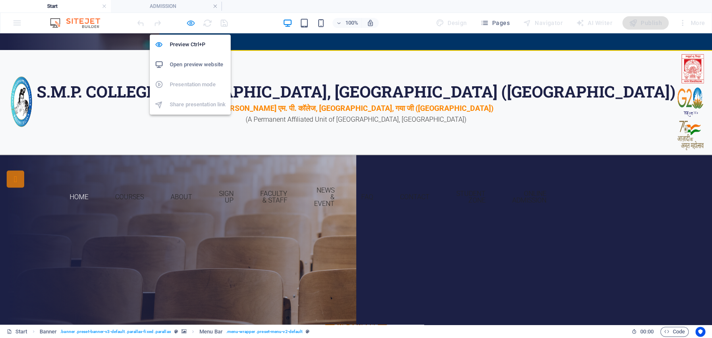
click at [189, 23] on icon "button" at bounding box center [191, 23] width 10 height 10
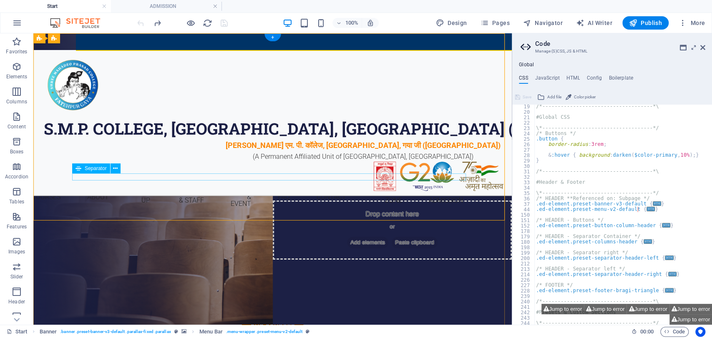
scroll to position [98, 0]
click at [704, 44] on icon at bounding box center [702, 47] width 5 height 7
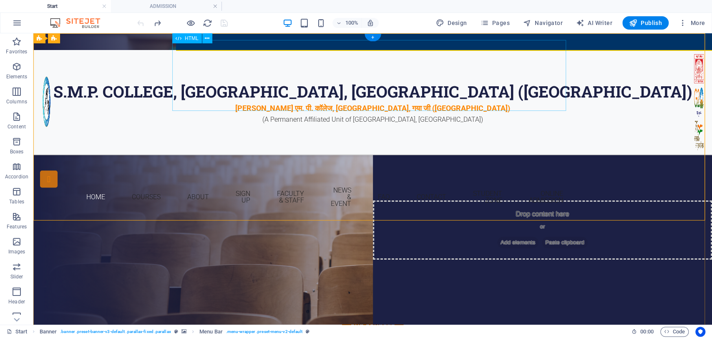
click at [357, 74] on div "S.M.P. College, Fatehpur, Gaya Ji (Bihar) एस. एम. पी. कॉलेज, फतेहपुर, गया जी (ब…" at bounding box center [373, 75] width 394 height 71
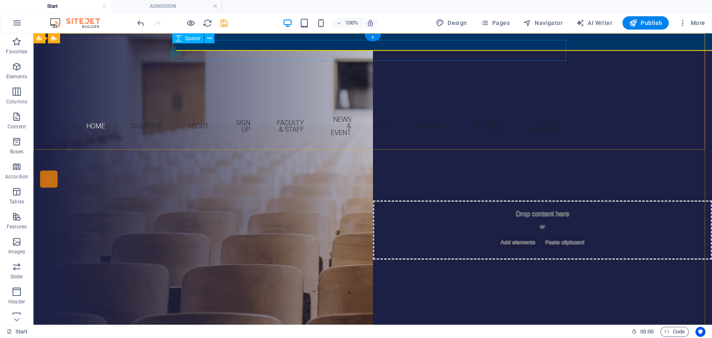
click at [350, 42] on div at bounding box center [373, 50] width 394 height 21
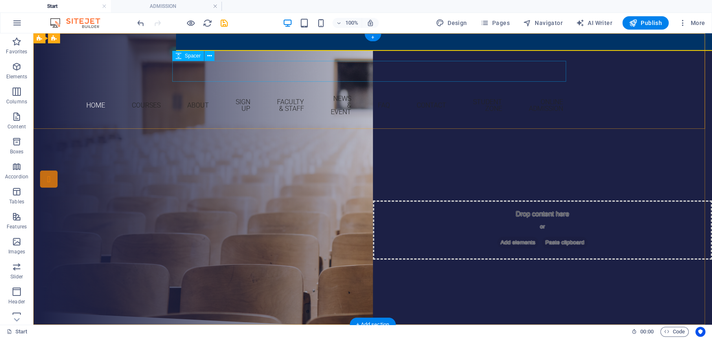
click at [344, 67] on div at bounding box center [373, 71] width 394 height 21
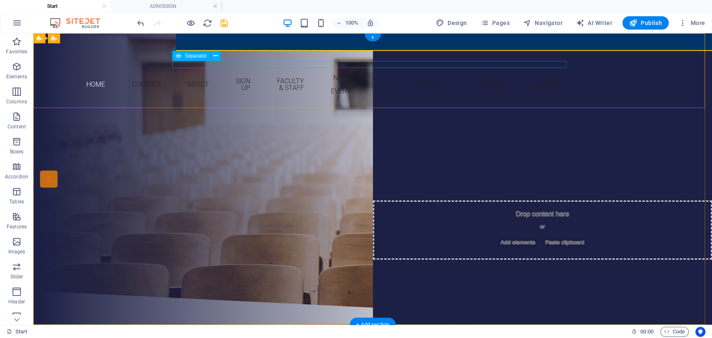
click at [333, 64] on div at bounding box center [373, 64] width 394 height 0
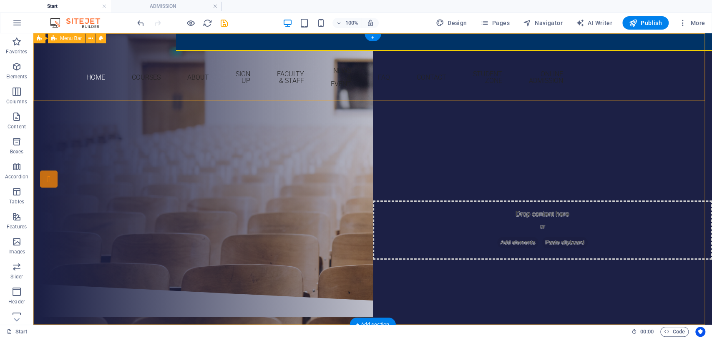
click at [456, 38] on div "📢 2024-28 Admit Card Collect from College 📢 2024-28 1st Semester Exam Routine R…" at bounding box center [372, 67] width 679 height 68
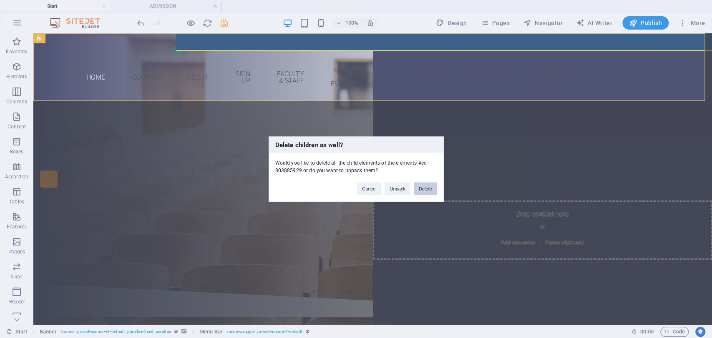
click at [422, 188] on button "Delete" at bounding box center [425, 188] width 23 height 13
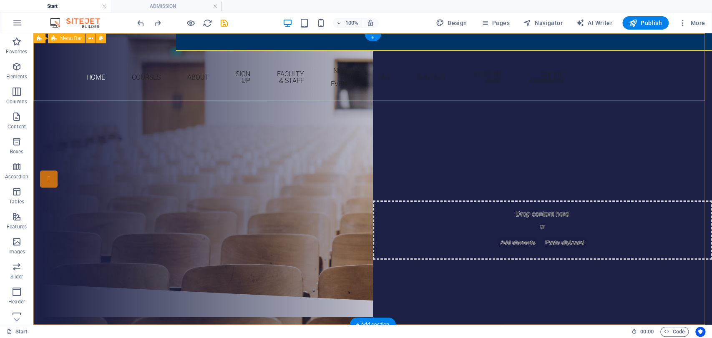
click at [175, 34] on div "📢 2024-28 Admit Card Collect from College 📢 2024-28 1st Semester Exam Routine R…" at bounding box center [372, 67] width 679 height 68
select select "rem"
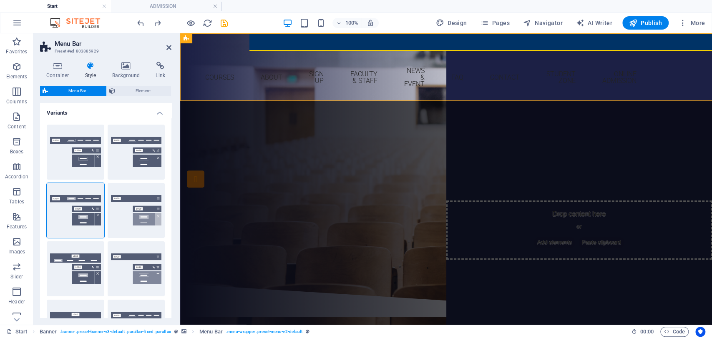
click at [175, 34] on aside "Menu Bar Preset #ed-803885929 Container Style Background Link Size Height Defau…" at bounding box center [106, 179] width 147 height 292
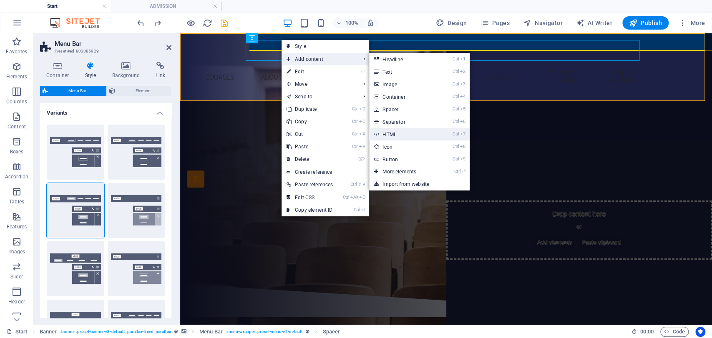
click at [403, 131] on link "Ctrl 7 HTML" at bounding box center [403, 134] width 69 height 13
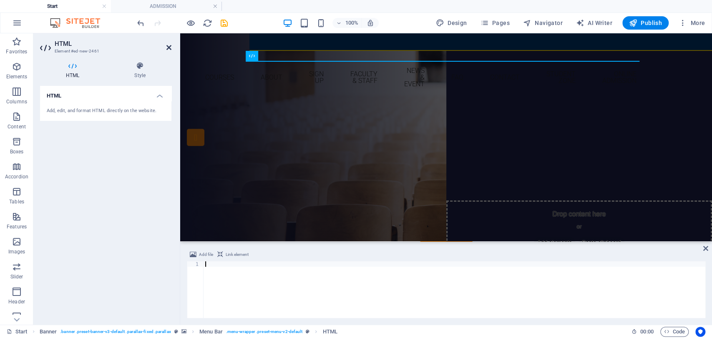
click at [171, 46] on icon at bounding box center [168, 47] width 5 height 7
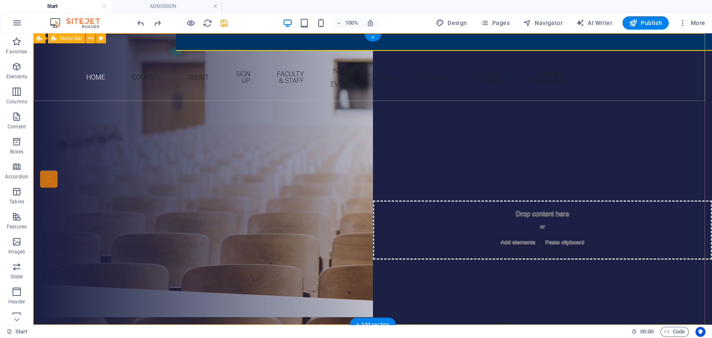
click at [258, 38] on div "📢 2024-28 Admit Card Collect from College 📢 2024-28 1st Semester Exam Routine R…" at bounding box center [372, 67] width 679 height 68
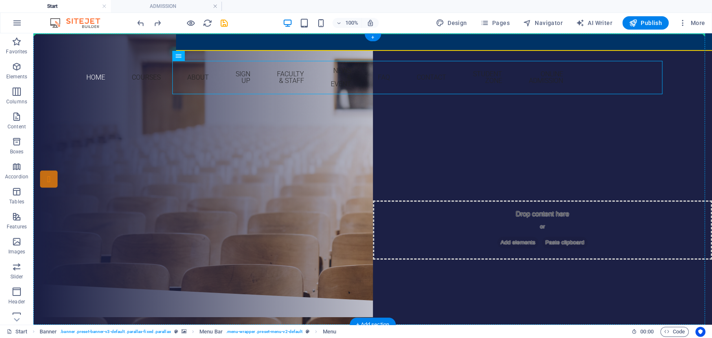
drag, startPoint x: 207, startPoint y: 70, endPoint x: 144, endPoint y: 171, distance: 118.4
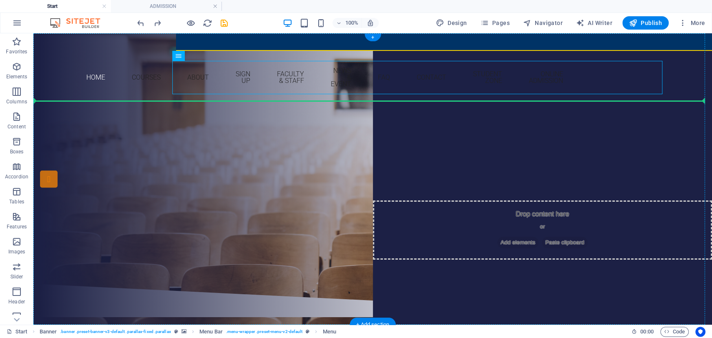
drag, startPoint x: 220, startPoint y: 88, endPoint x: 142, endPoint y: 156, distance: 104.1
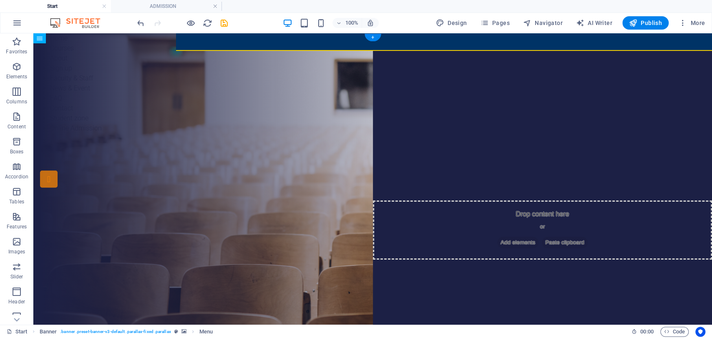
drag, startPoint x: 72, startPoint y: 91, endPoint x: 171, endPoint y: 44, distance: 109.9
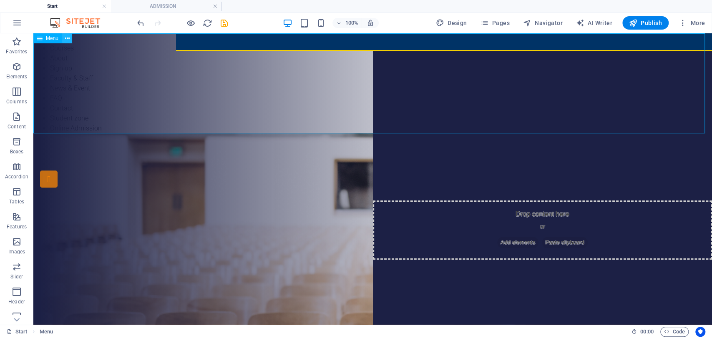
click at [65, 40] on icon at bounding box center [67, 38] width 5 height 9
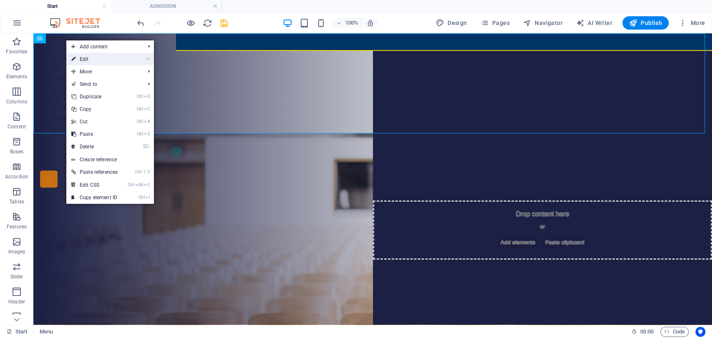
click at [103, 60] on link "⏎ Edit" at bounding box center [94, 59] width 56 height 13
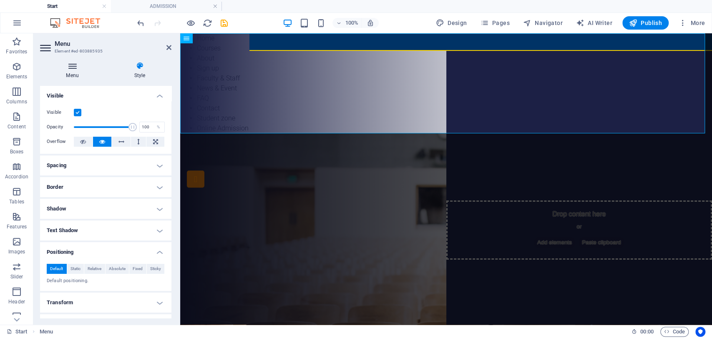
click at [81, 69] on icon at bounding box center [72, 66] width 65 height 8
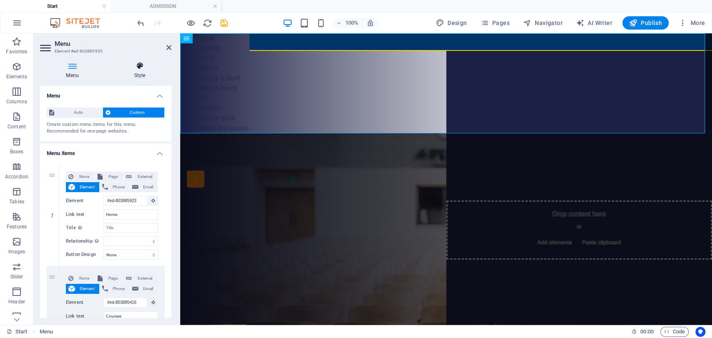
click at [136, 74] on h4 "Style" at bounding box center [139, 71] width 63 height 18
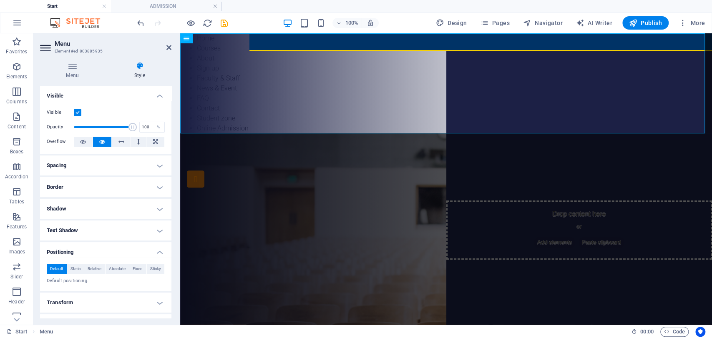
click at [136, 74] on h4 "Style" at bounding box center [139, 71] width 63 height 18
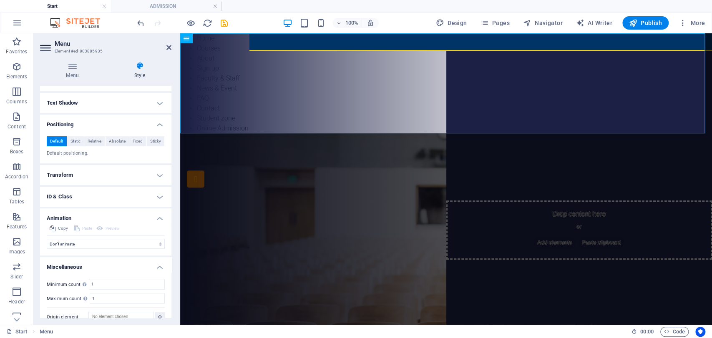
scroll to position [138, 0]
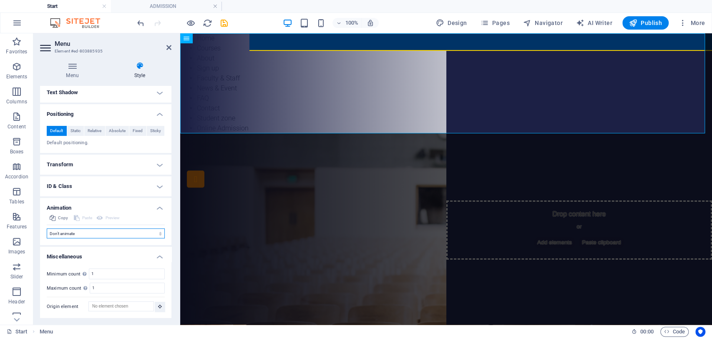
click at [126, 232] on select "Don't animate Show / Hide Slide up/down Zoom in/out Slide left to right Slide r…" at bounding box center [106, 234] width 118 height 10
select select "move-bottom-to-top"
click at [47, 229] on select "Don't animate Show / Hide Slide up/down Zoom in/out Slide left to right Slide r…" at bounding box center [106, 234] width 118 height 10
select select "scroll"
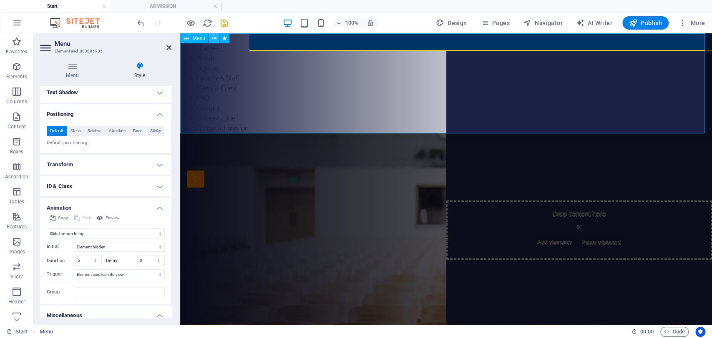
click at [213, 35] on icon at bounding box center [214, 38] width 5 height 9
click at [167, 47] on icon at bounding box center [168, 47] width 5 height 7
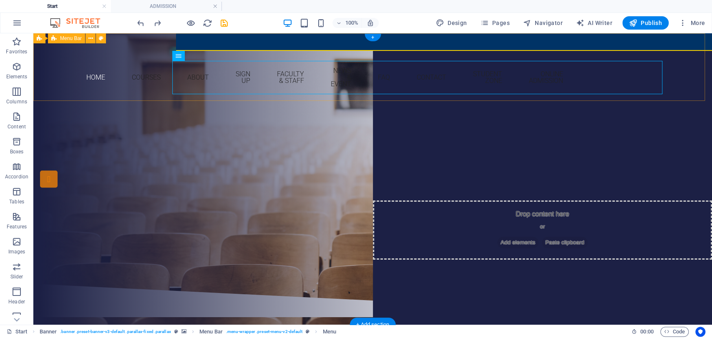
click at [647, 38] on div "📢 2024-28 Admit Card Collect from College 📢 2024-28 1st Semester Exam Routine R…" at bounding box center [372, 67] width 679 height 68
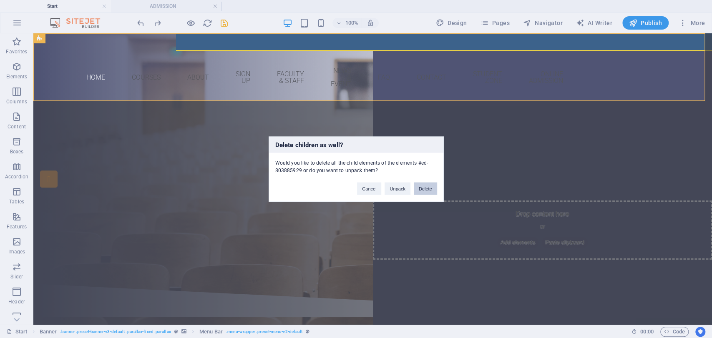
click at [428, 186] on button "Delete" at bounding box center [425, 188] width 23 height 13
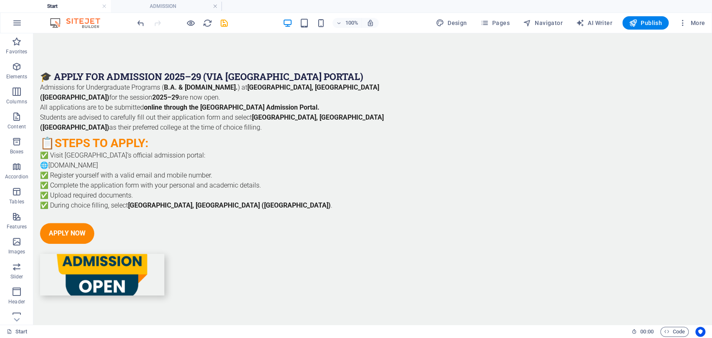
scroll to position [0, 0]
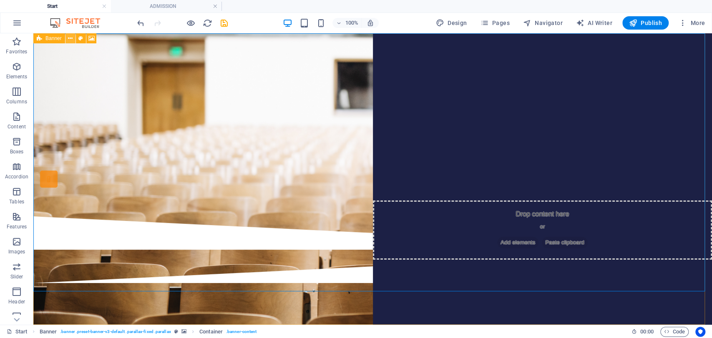
click at [70, 39] on icon at bounding box center [70, 38] width 5 height 9
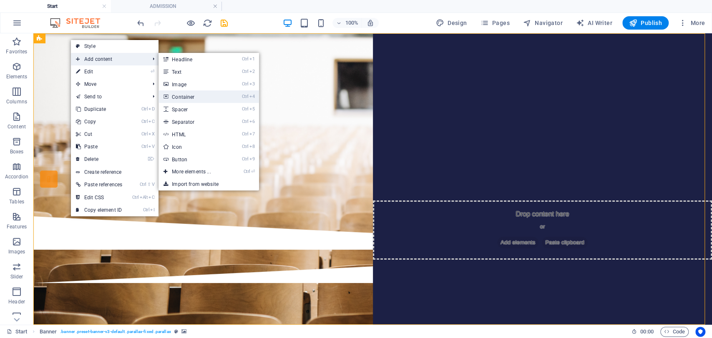
click at [181, 99] on link "Ctrl 4 Container" at bounding box center [193, 97] width 69 height 13
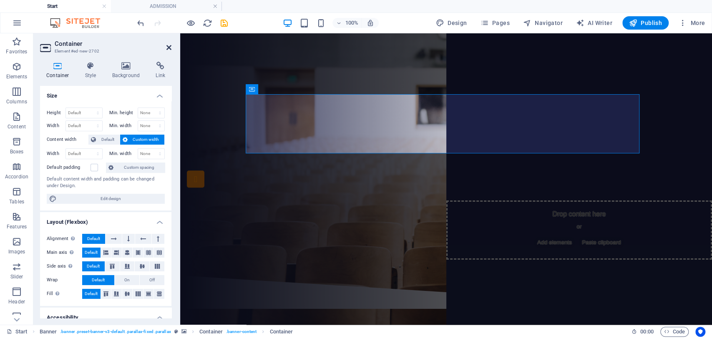
click at [170, 46] on icon at bounding box center [168, 47] width 5 height 7
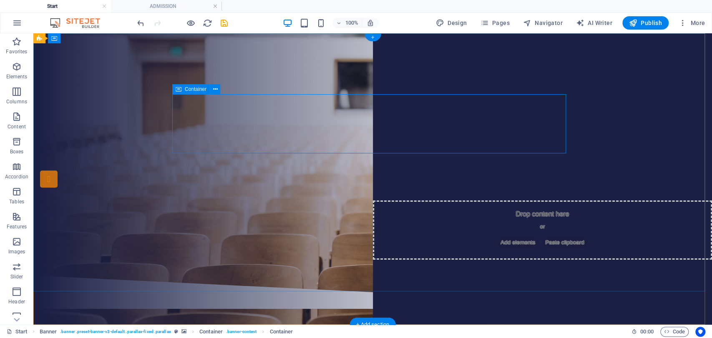
click at [345, 121] on span "Add elements" at bounding box center [347, 116] width 41 height 12
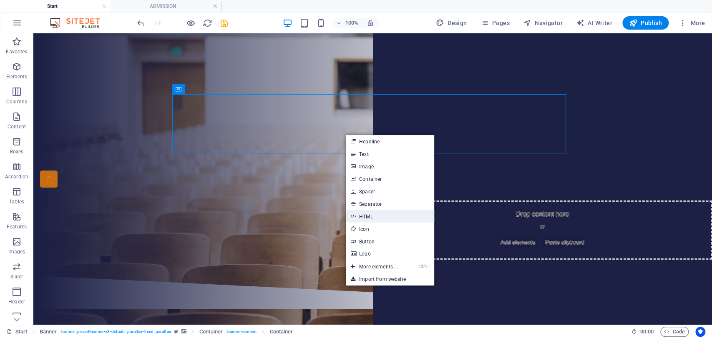
click at [371, 219] on link "HTML" at bounding box center [390, 216] width 88 height 13
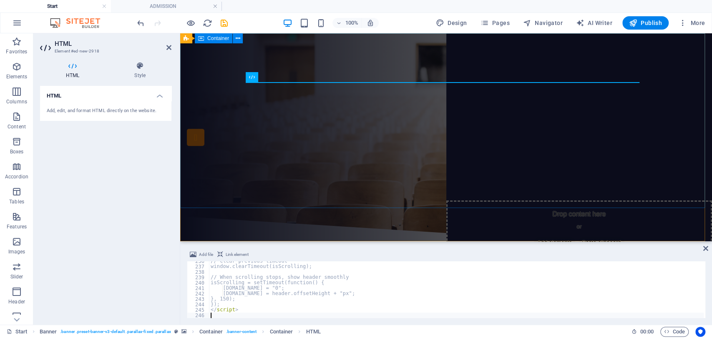
scroll to position [1277, 0]
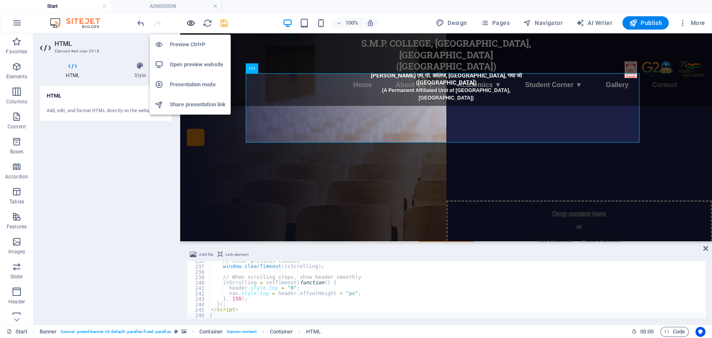
click at [188, 27] on icon "button" at bounding box center [191, 23] width 10 height 10
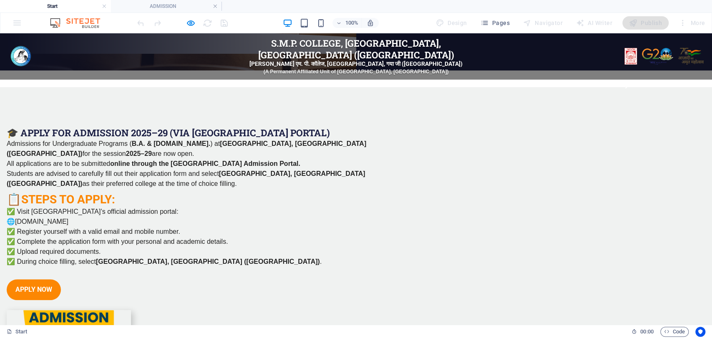
scroll to position [0, 0]
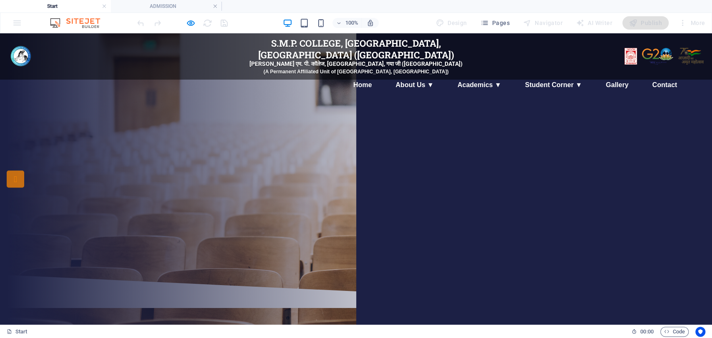
click at [184, 19] on div at bounding box center [182, 22] width 93 height 13
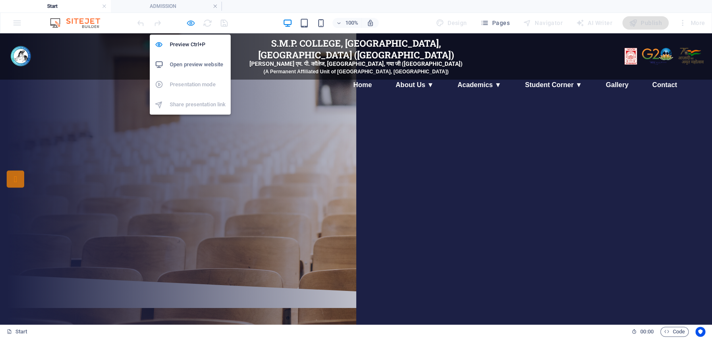
click at [187, 21] on icon "button" at bounding box center [191, 23] width 10 height 10
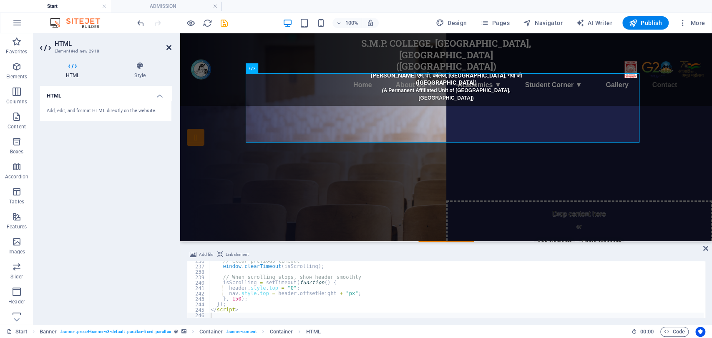
click at [168, 48] on icon at bounding box center [168, 47] width 5 height 7
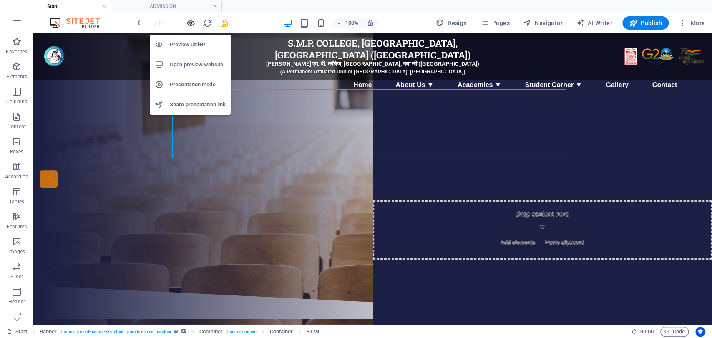
click at [190, 25] on icon "button" at bounding box center [191, 23] width 10 height 10
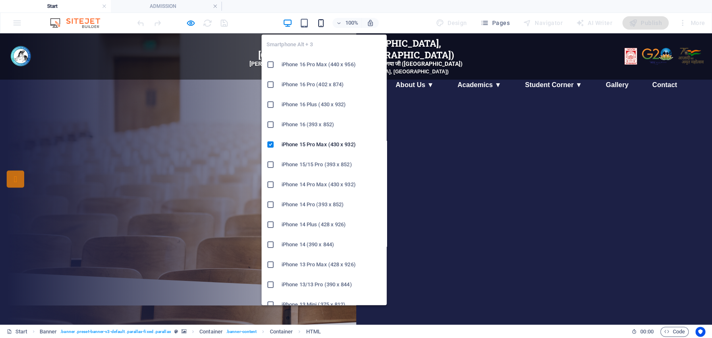
click at [321, 26] on icon "button" at bounding box center [321, 23] width 10 height 10
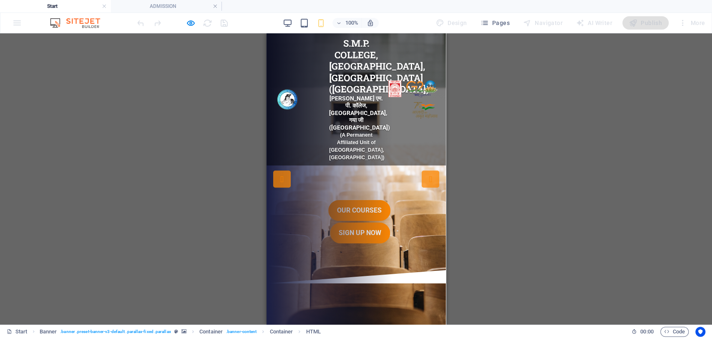
click at [345, 139] on div "☰ Menu" at bounding box center [356, 130] width 166 height 19
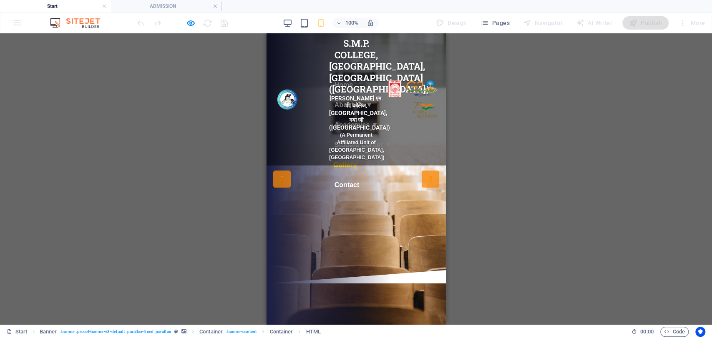
click at [347, 162] on link "Gallery" at bounding box center [362, 165] width 74 height 21
click at [343, 161] on link "Gallery" at bounding box center [362, 165] width 74 height 21
click at [377, 158] on link "Gallery" at bounding box center [362, 165] width 74 height 21
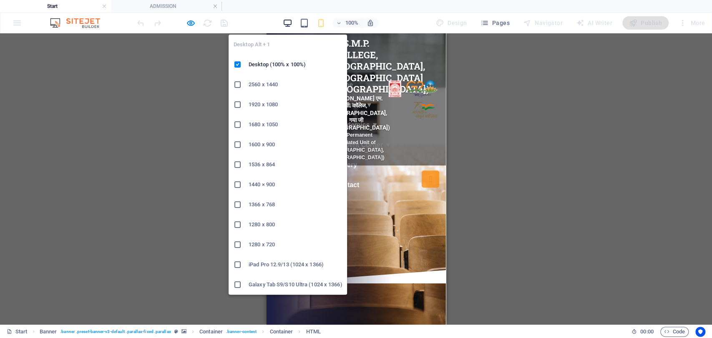
click at [292, 23] on icon "button" at bounding box center [288, 23] width 10 height 10
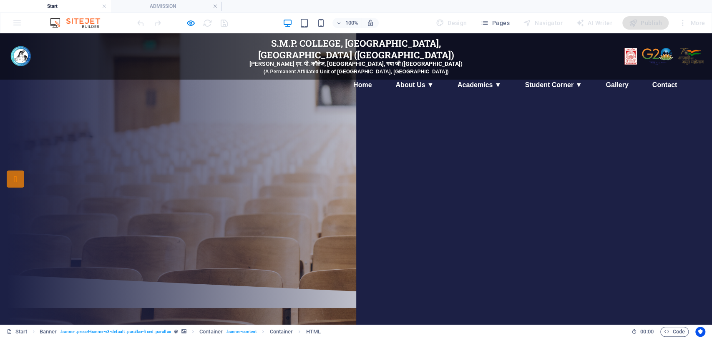
drag, startPoint x: 709, startPoint y: 53, endPoint x: 224, endPoint y: 44, distance: 485.2
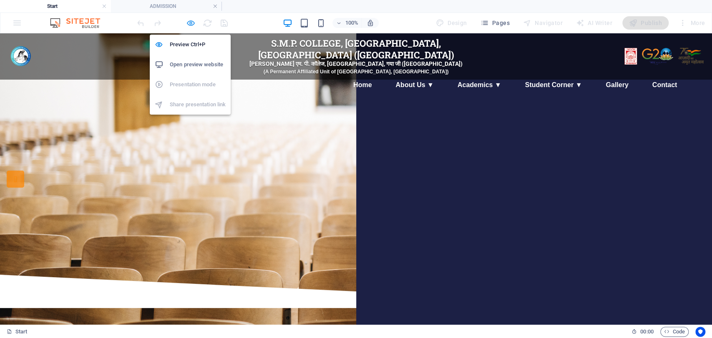
click at [190, 19] on icon "button" at bounding box center [191, 23] width 10 height 10
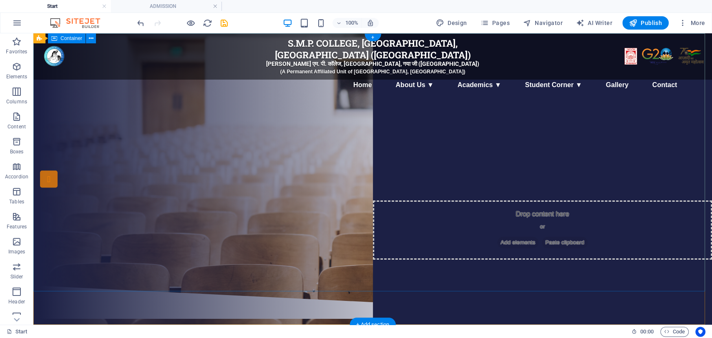
click at [412, 48] on div "S.M.P. College, Fatehpur, Gaya Ji (Bihar) एस. एम. पी. कॉलेज, फतेहपुर, गया जी (ब…" at bounding box center [372, 159] width 679 height 252
drag, startPoint x: 412, startPoint y: 48, endPoint x: 265, endPoint y: 48, distance: 146.8
click at [265, 48] on div "S.M.P. College, Fatehpur, Gaya Ji (Bihar) एस. एम. पी. कॉलेज, फतेहपुर, गया जी (ब…" at bounding box center [372, 159] width 679 height 252
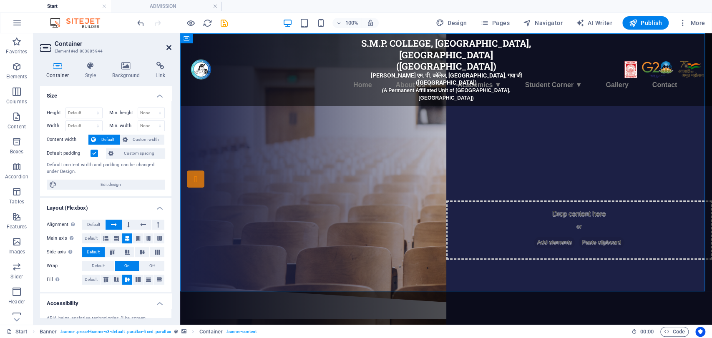
click at [170, 46] on icon at bounding box center [168, 47] width 5 height 7
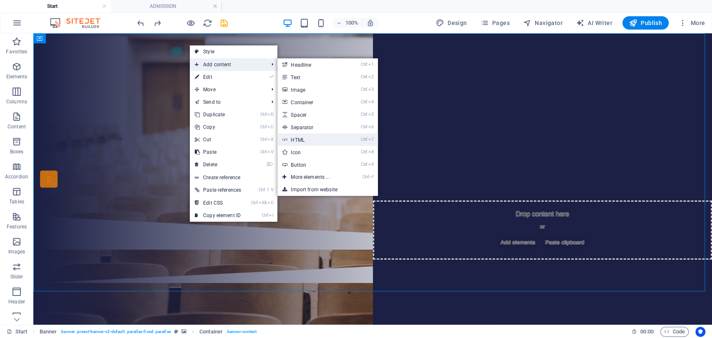
click at [300, 140] on link "Ctrl 7 HTML" at bounding box center [311, 139] width 69 height 13
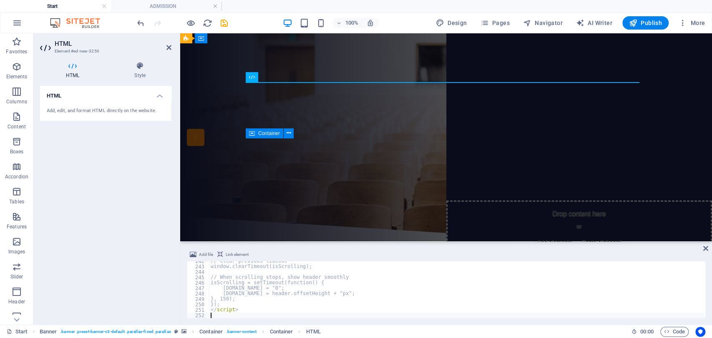
scroll to position [1310, 0]
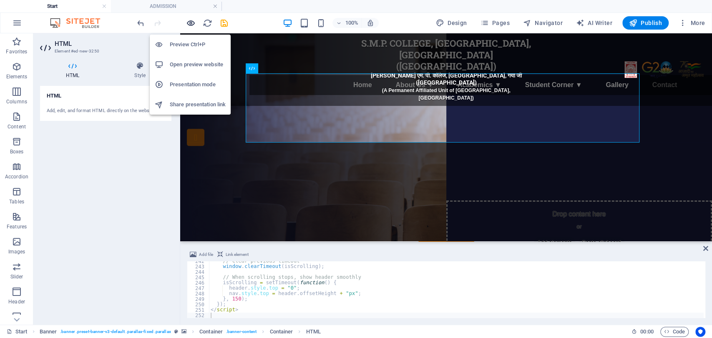
click at [189, 21] on icon "button" at bounding box center [191, 23] width 10 height 10
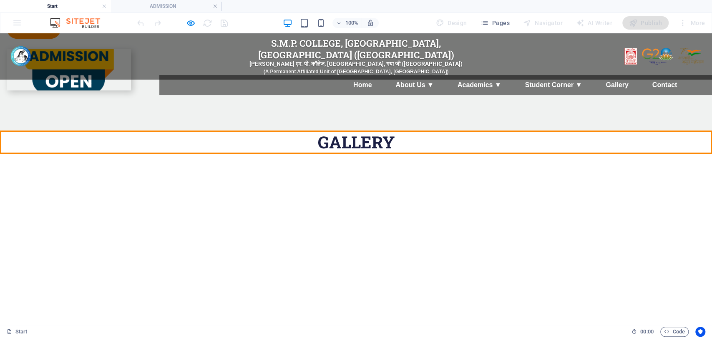
scroll to position [0, 0]
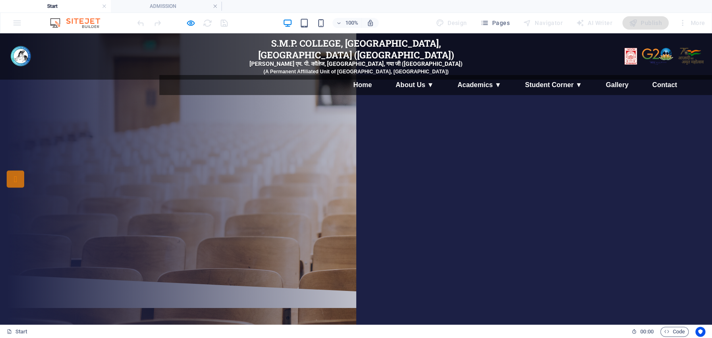
drag, startPoint x: 709, startPoint y: 48, endPoint x: 711, endPoint y: 34, distance: 14.3
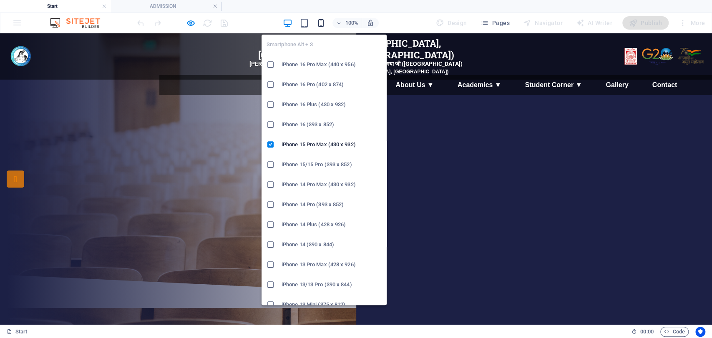
click at [319, 23] on icon "button" at bounding box center [321, 23] width 10 height 10
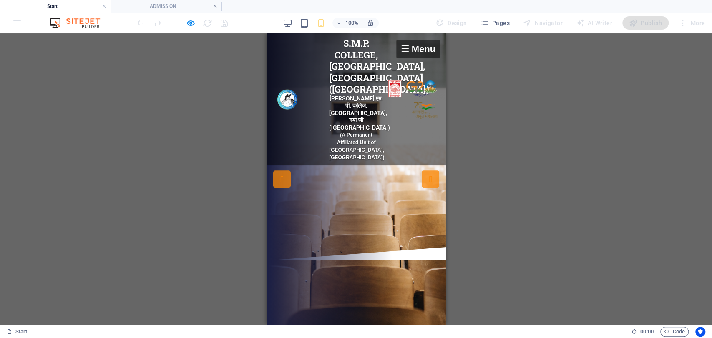
click at [400, 50] on div "☰ Menu" at bounding box center [417, 49] width 43 height 19
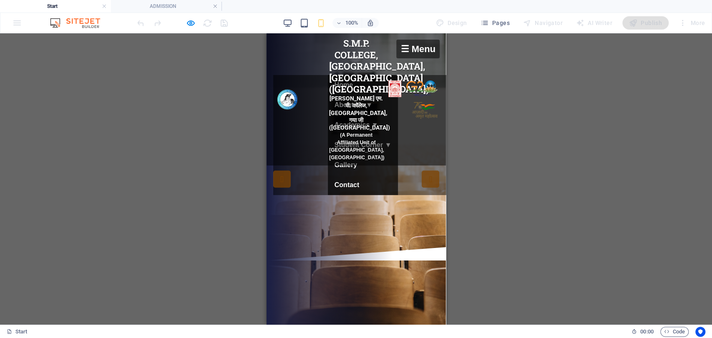
click at [400, 50] on div "☰ Menu" at bounding box center [417, 49] width 43 height 19
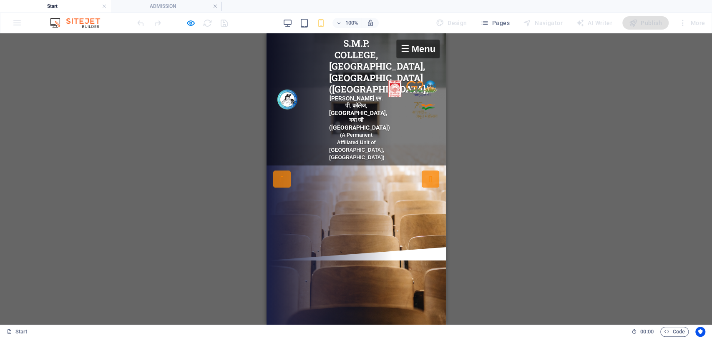
click at [400, 50] on div "☰ Menu" at bounding box center [417, 49] width 43 height 19
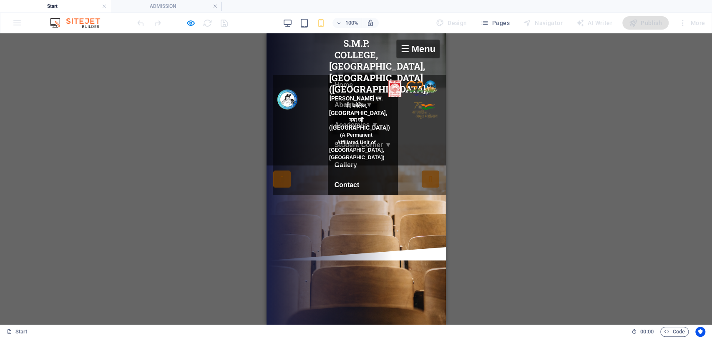
click at [396, 52] on div "☰ Menu" at bounding box center [417, 49] width 43 height 19
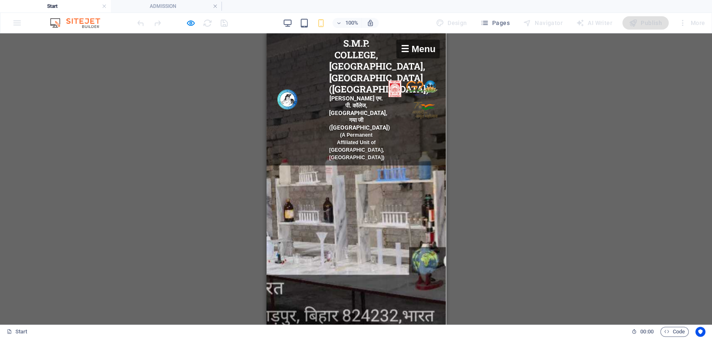
scroll to position [509, 0]
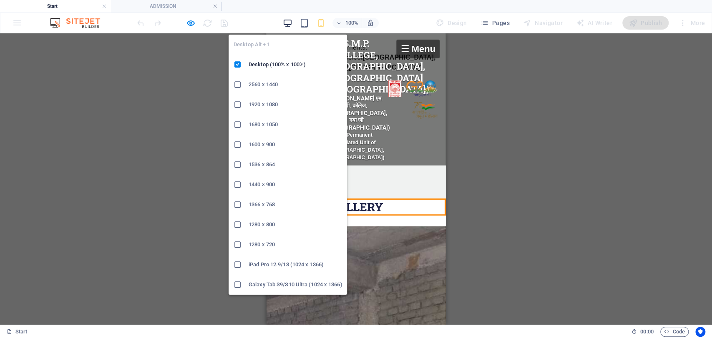
click at [289, 23] on icon "button" at bounding box center [288, 23] width 10 height 10
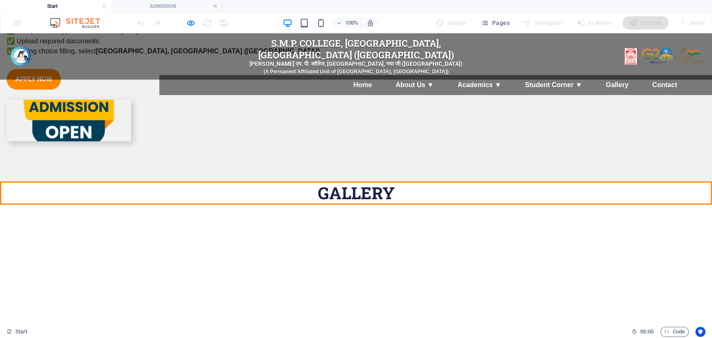
scroll to position [0, 0]
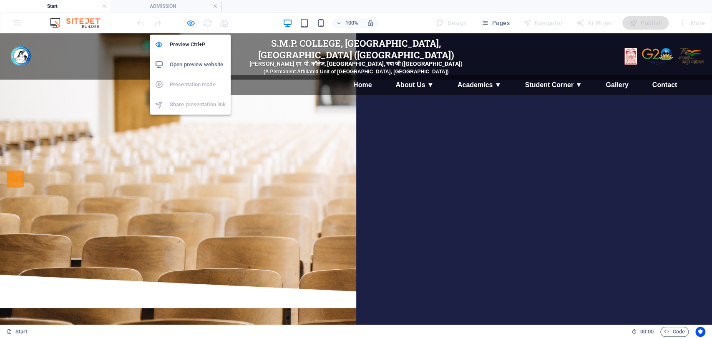
click at [195, 24] on icon "button" at bounding box center [191, 23] width 10 height 10
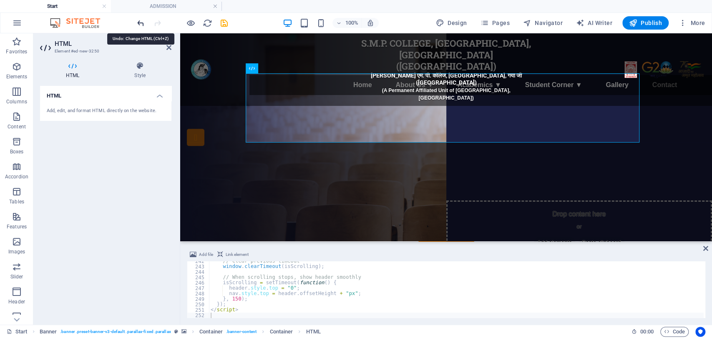
click at [141, 26] on icon "undo" at bounding box center [141, 23] width 10 height 10
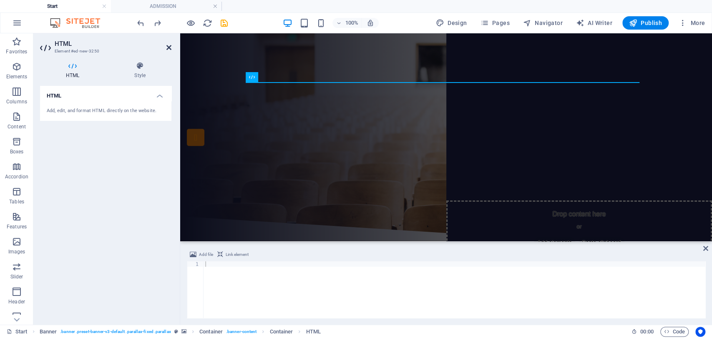
click at [166, 48] on icon at bounding box center [168, 47] width 5 height 7
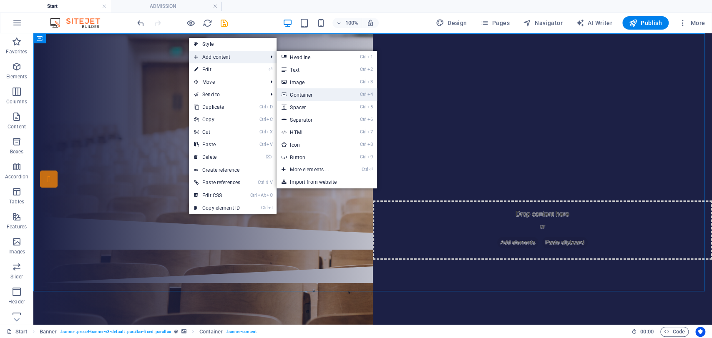
click at [304, 90] on link "Ctrl 4 Container" at bounding box center [311, 94] width 69 height 13
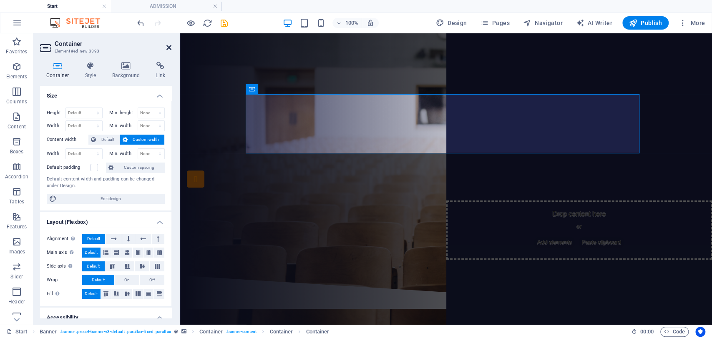
click at [169, 46] on icon at bounding box center [168, 47] width 5 height 7
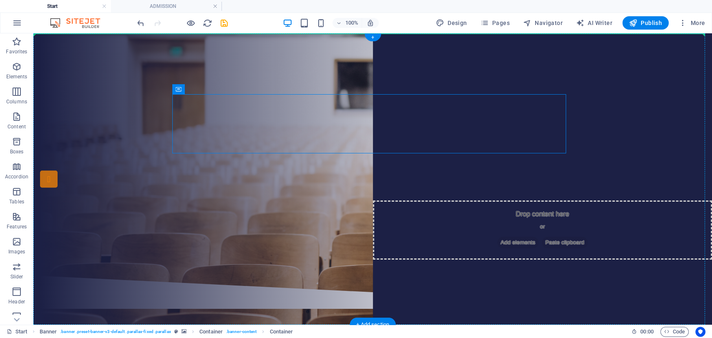
drag, startPoint x: 213, startPoint y: 126, endPoint x: 182, endPoint y: 40, distance: 91.2
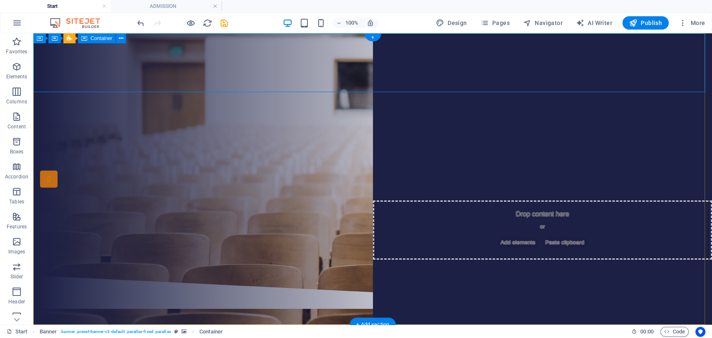
click at [337, 74] on span "Add elements" at bounding box center [347, 76] width 41 height 12
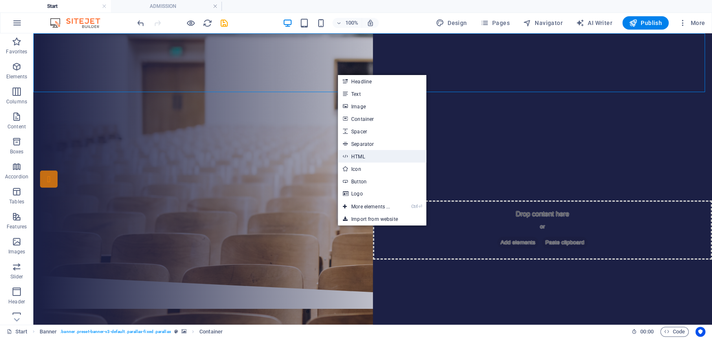
click at [365, 155] on link "HTML" at bounding box center [382, 156] width 88 height 13
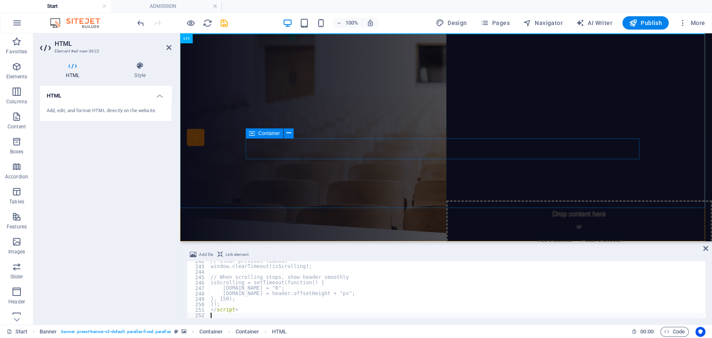
scroll to position [1310, 0]
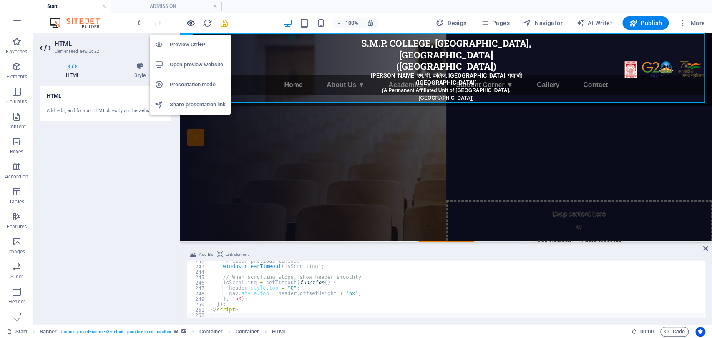
click at [188, 21] on icon "button" at bounding box center [191, 23] width 10 height 10
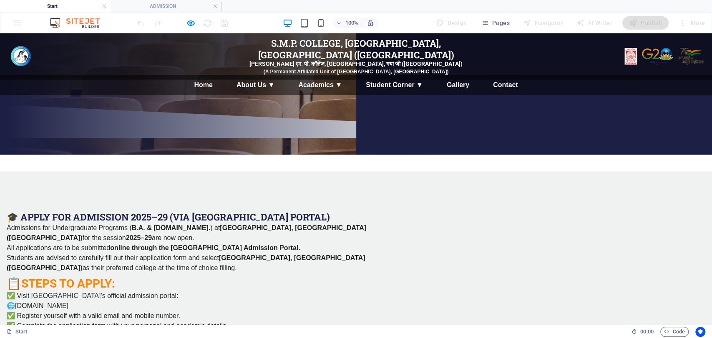
scroll to position [1, 0]
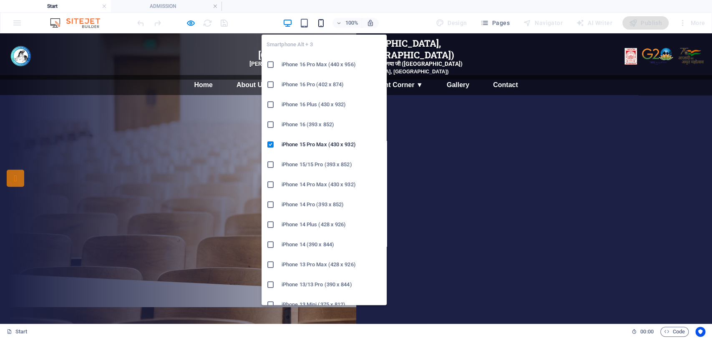
click at [324, 20] on icon "button" at bounding box center [321, 23] width 10 height 10
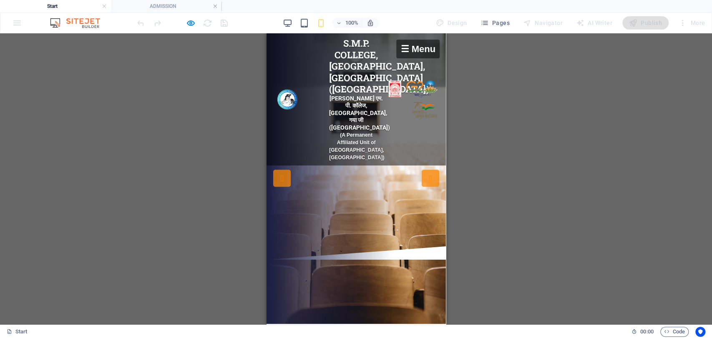
click at [406, 46] on div "☰ Menu" at bounding box center [417, 49] width 43 height 19
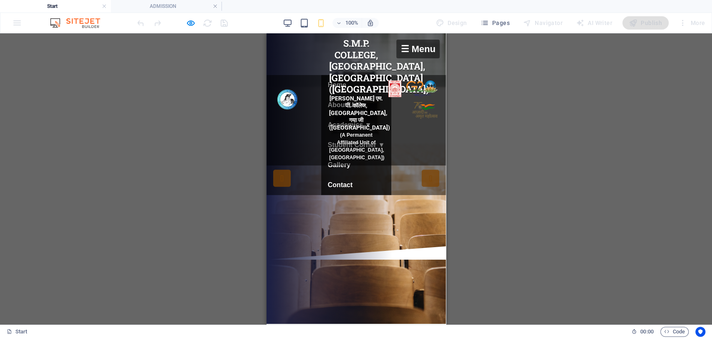
click at [73, 2] on h4 "Start" at bounding box center [55, 6] width 111 height 9
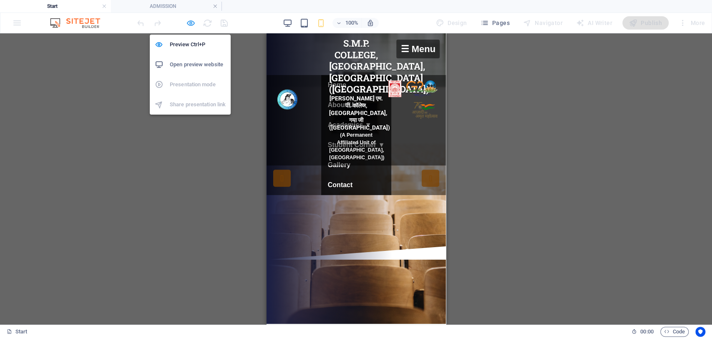
click at [187, 23] on icon "button" at bounding box center [191, 23] width 10 height 10
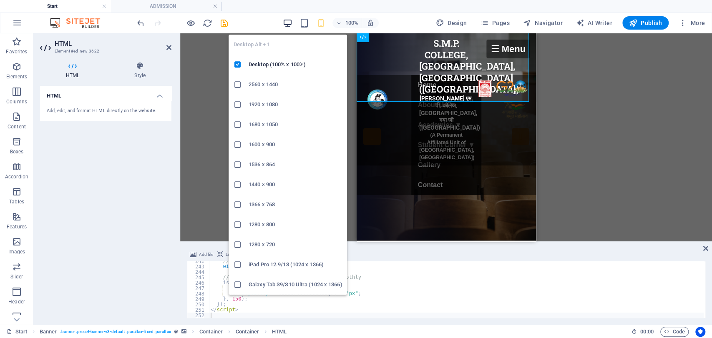
click at [290, 24] on icon "button" at bounding box center [288, 23] width 10 height 10
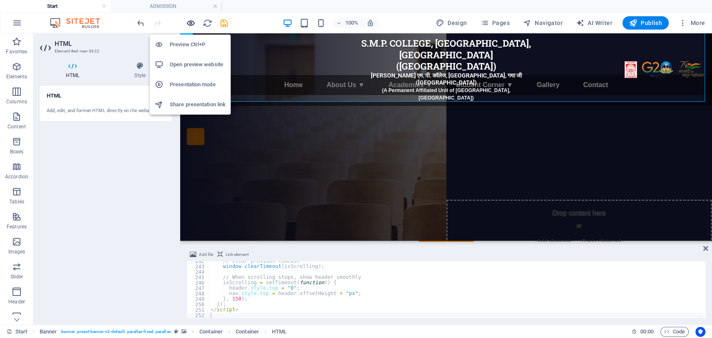
click at [187, 23] on icon "button" at bounding box center [191, 23] width 10 height 10
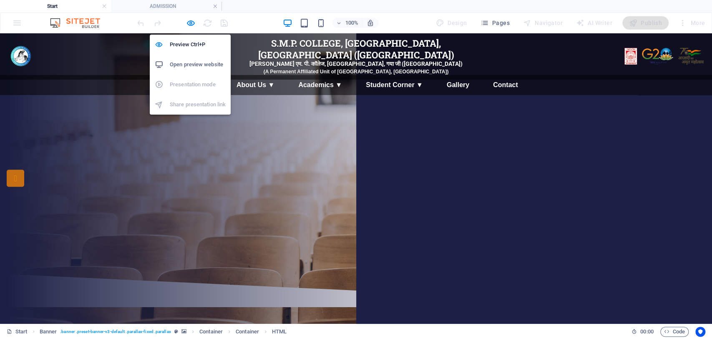
click at [189, 30] on div "Preview Ctrl+P Open preview website Presentation mode Share presentation link" at bounding box center [190, 71] width 81 height 87
click at [190, 27] on icon "button" at bounding box center [191, 23] width 10 height 10
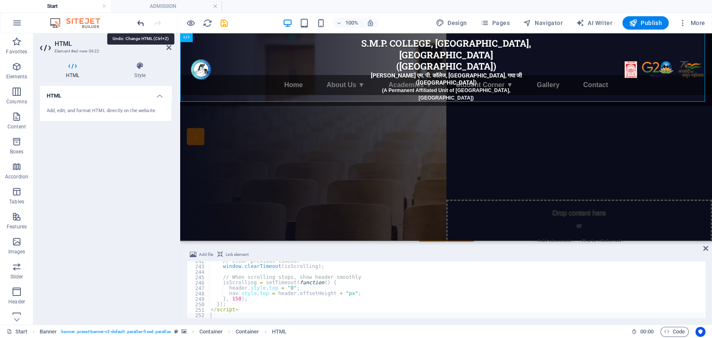
click at [140, 23] on icon "undo" at bounding box center [141, 23] width 10 height 10
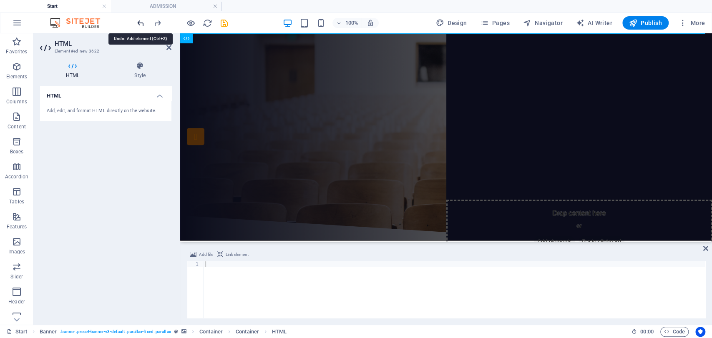
scroll to position [0, 0]
click at [167, 49] on icon at bounding box center [168, 47] width 5 height 7
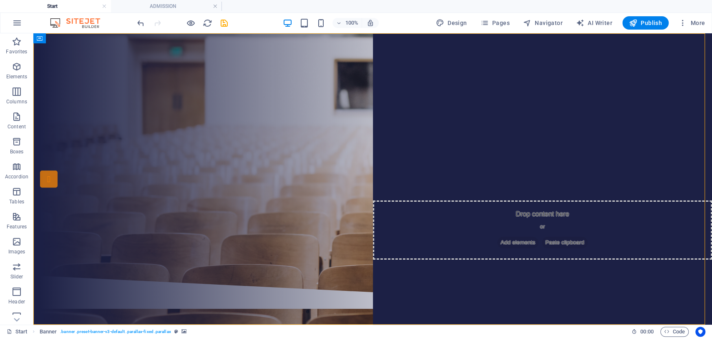
drag, startPoint x: 269, startPoint y: 60, endPoint x: 301, endPoint y: 55, distance: 32.5
click at [364, 76] on span "Add elements" at bounding box center [347, 76] width 41 height 12
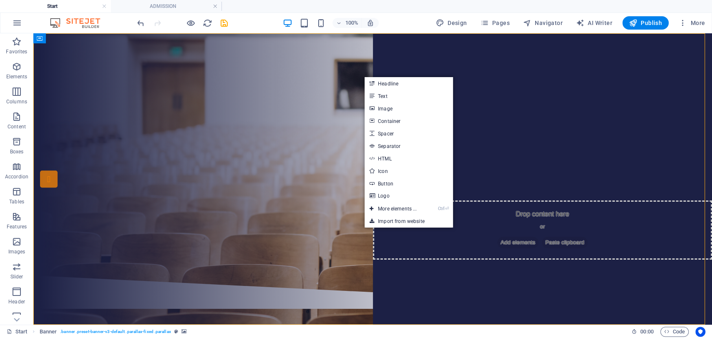
drag, startPoint x: 49, startPoint y: 40, endPoint x: 95, endPoint y: 26, distance: 48.0
click at [95, 33] on section "Favorites Elements Columns Content Boxes Accordion Tables Features Images Slide…" at bounding box center [356, 179] width 712 height 292
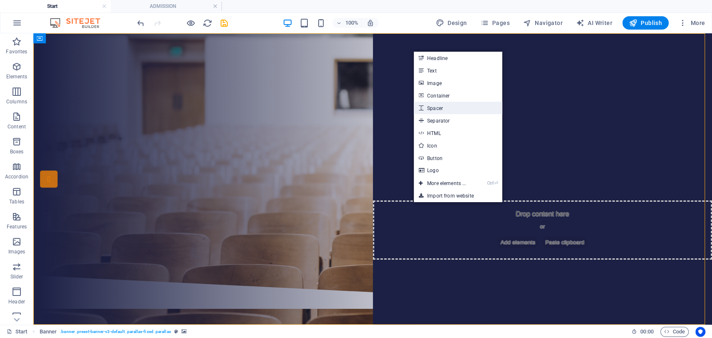
click at [442, 111] on link "Spacer" at bounding box center [458, 108] width 88 height 13
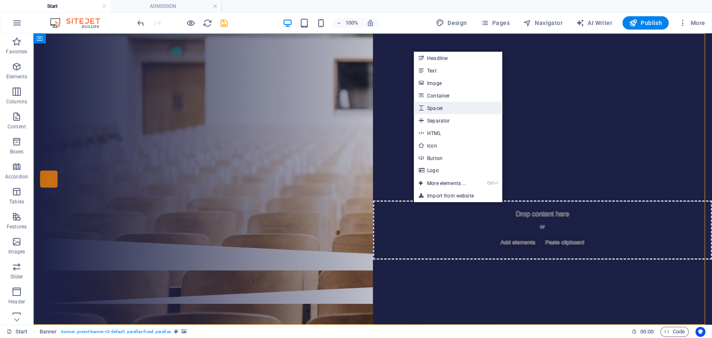
select select "px"
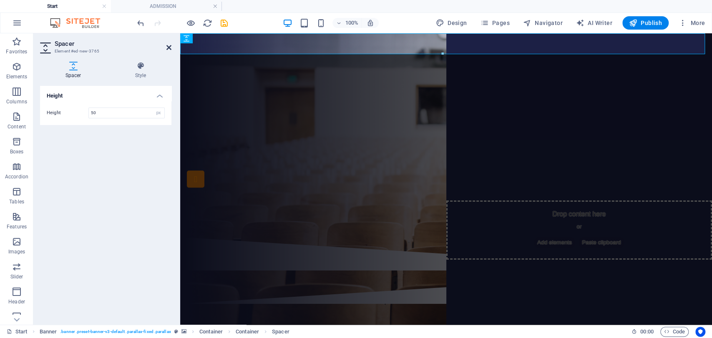
click at [170, 45] on icon at bounding box center [168, 47] width 5 height 7
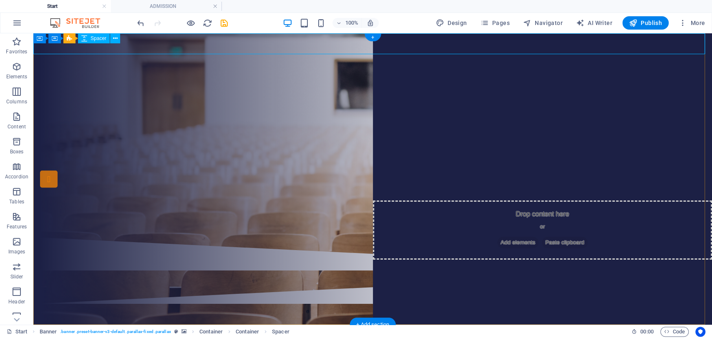
click at [329, 43] on div at bounding box center [372, 43] width 679 height 21
select select "px"
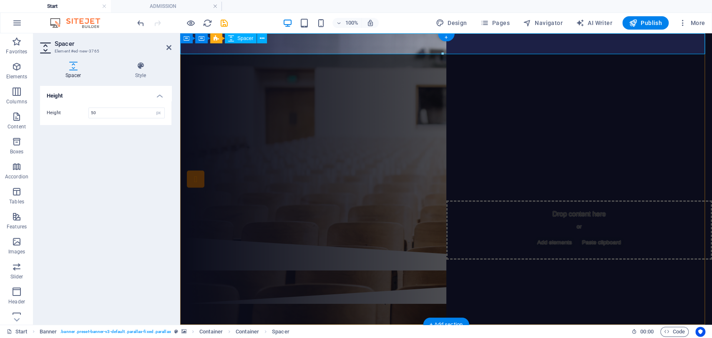
click at [329, 43] on div at bounding box center [446, 43] width 532 height 21
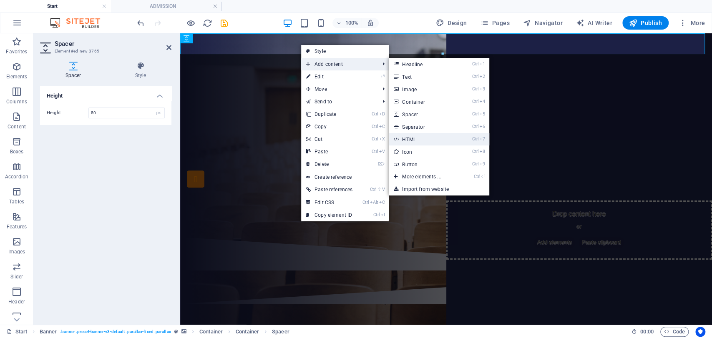
click at [418, 139] on link "Ctrl 7 HTML" at bounding box center [423, 139] width 69 height 13
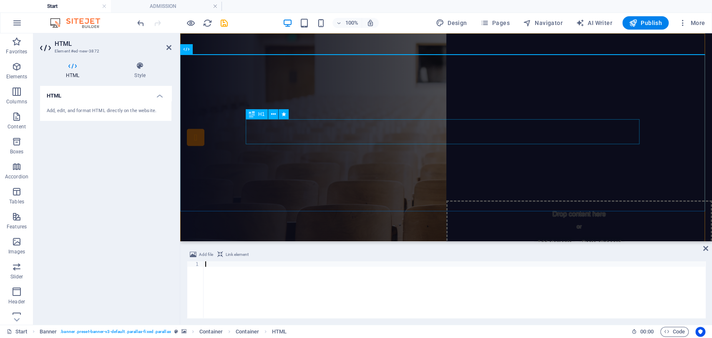
scroll to position [1310, 0]
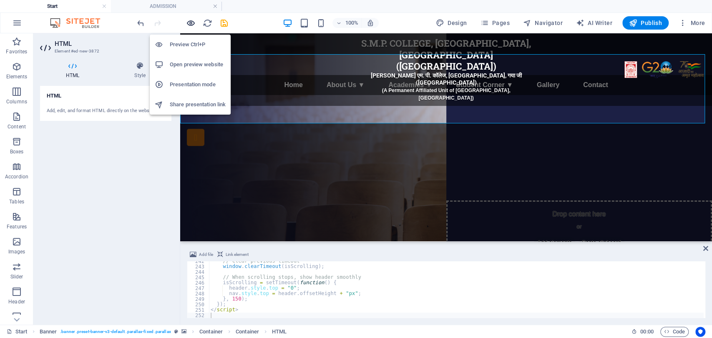
click at [193, 23] on icon "button" at bounding box center [191, 23] width 10 height 10
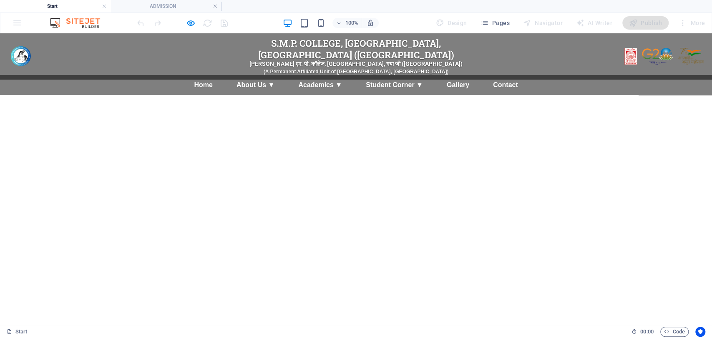
scroll to position [1019, 0]
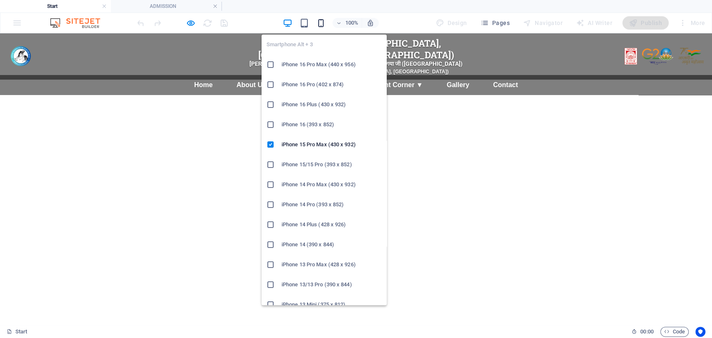
click at [319, 20] on icon "button" at bounding box center [321, 23] width 10 height 10
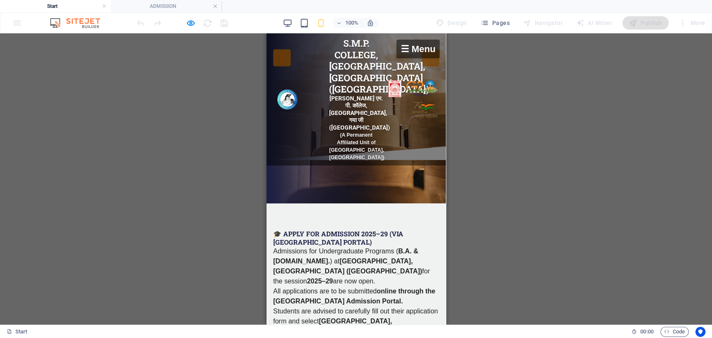
scroll to position [0, 0]
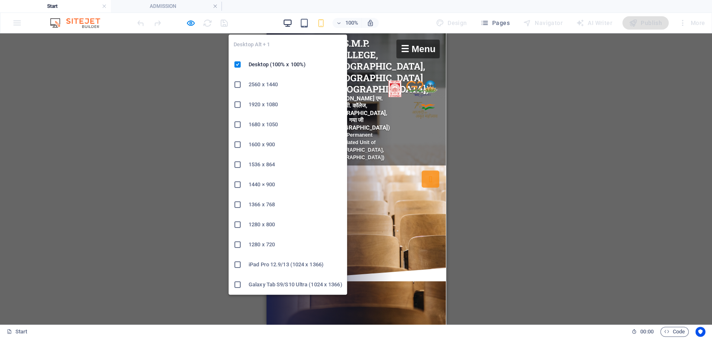
click at [290, 26] on icon "button" at bounding box center [288, 23] width 10 height 10
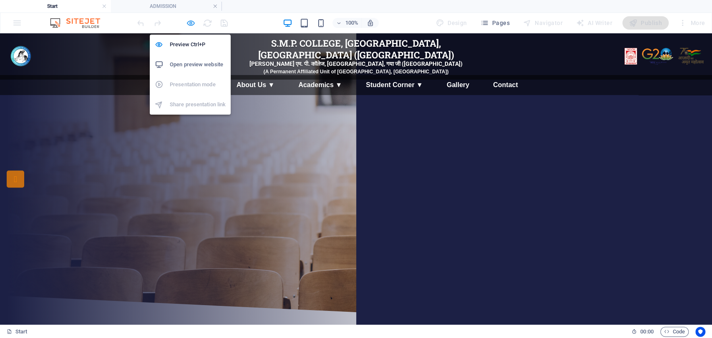
click at [190, 24] on icon "button" at bounding box center [191, 23] width 10 height 10
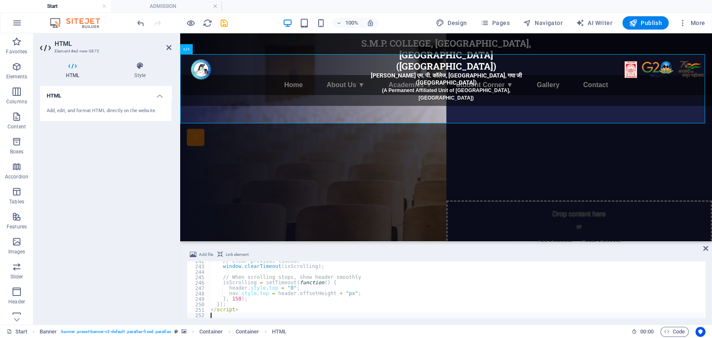
type textarea "</script>"
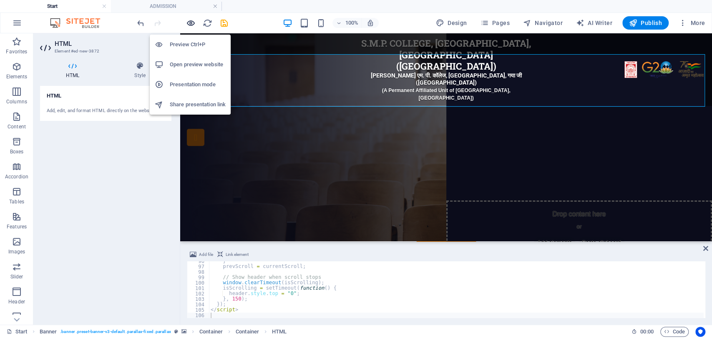
click at [193, 25] on icon "button" at bounding box center [191, 23] width 10 height 10
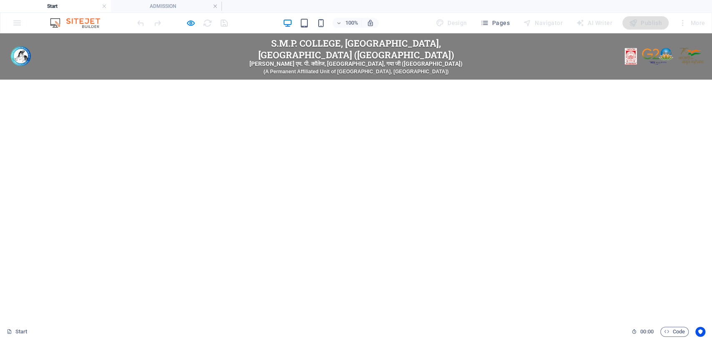
scroll to position [0, 0]
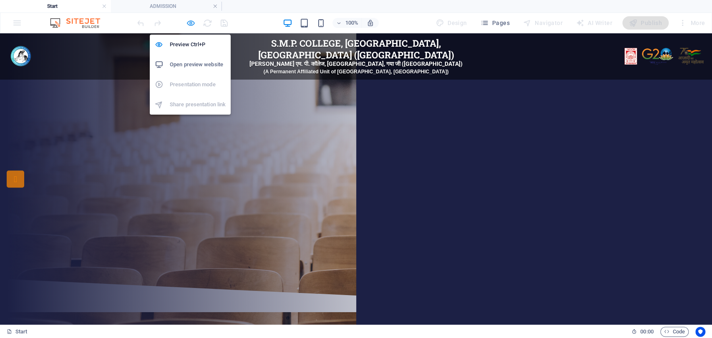
click at [195, 21] on span "button" at bounding box center [191, 23] width 10 height 10
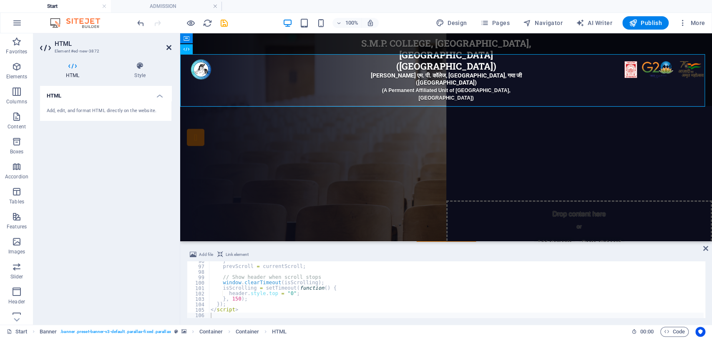
click at [167, 47] on icon at bounding box center [168, 47] width 5 height 7
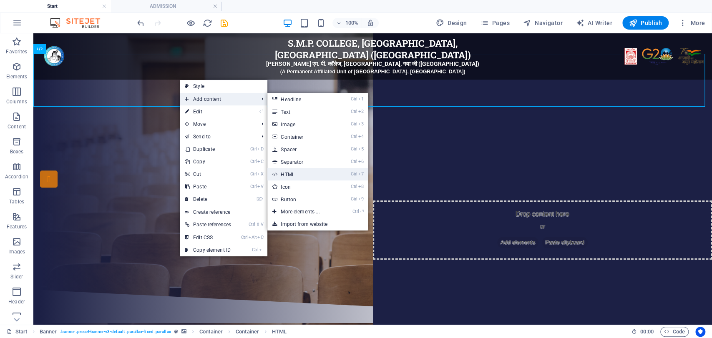
click at [295, 174] on link "Ctrl 7 HTML" at bounding box center [301, 174] width 69 height 13
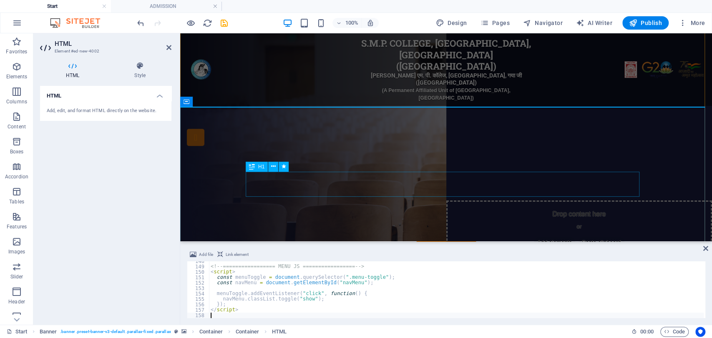
scroll to position [800, 0]
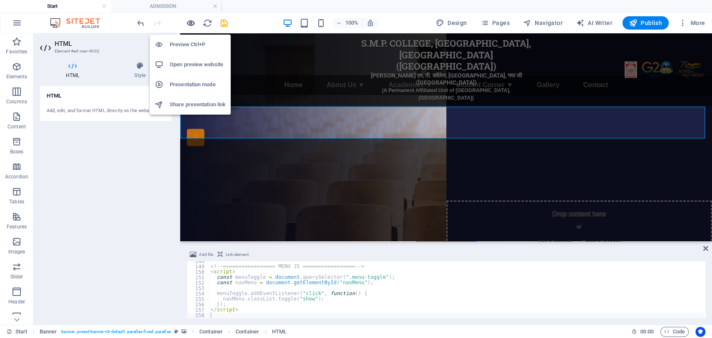
click at [190, 20] on icon "button" at bounding box center [191, 23] width 10 height 10
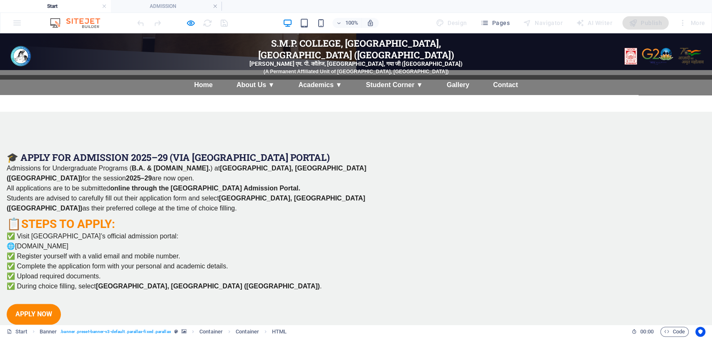
scroll to position [510, 0]
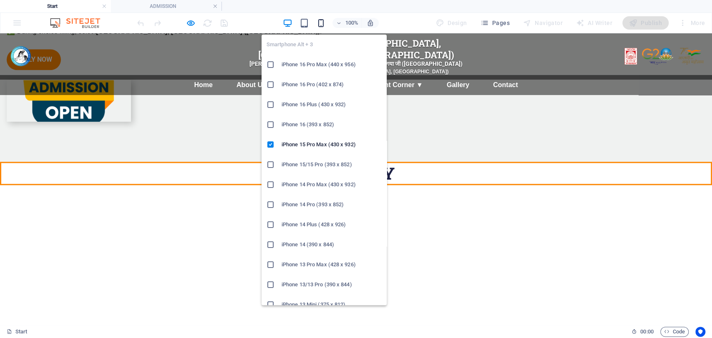
click at [323, 26] on icon "button" at bounding box center [321, 23] width 10 height 10
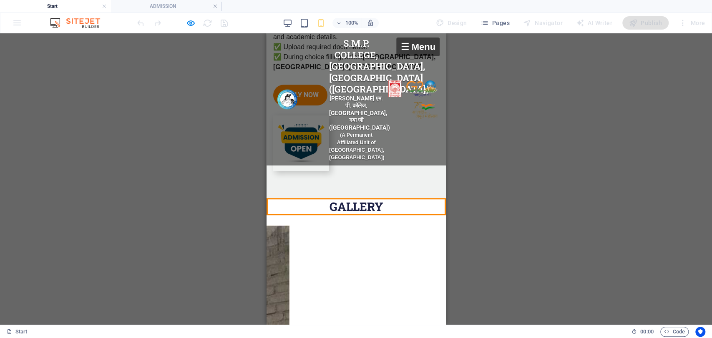
click at [398, 42] on div "☰ Menu" at bounding box center [417, 47] width 43 height 19
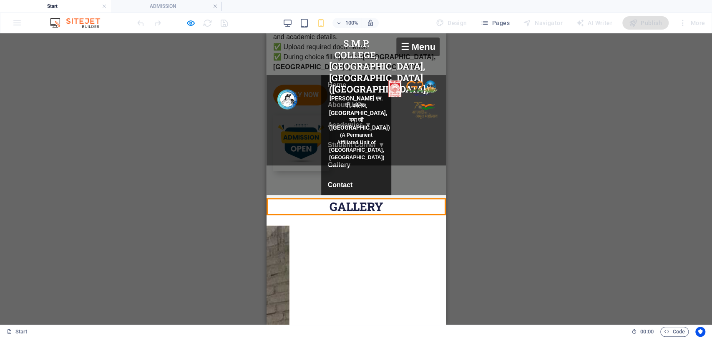
click at [398, 42] on div "☰ Menu" at bounding box center [417, 47] width 43 height 19
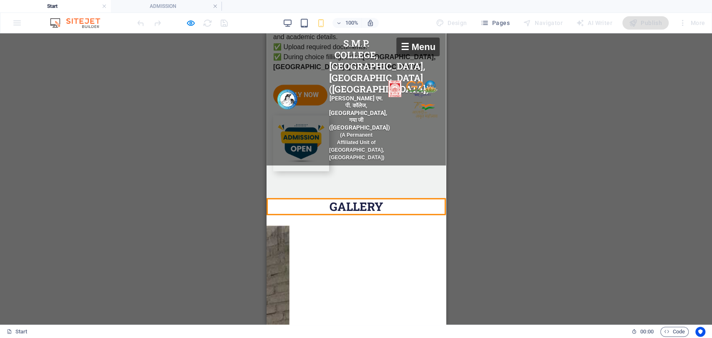
click at [398, 42] on div "☰ Menu" at bounding box center [417, 47] width 43 height 19
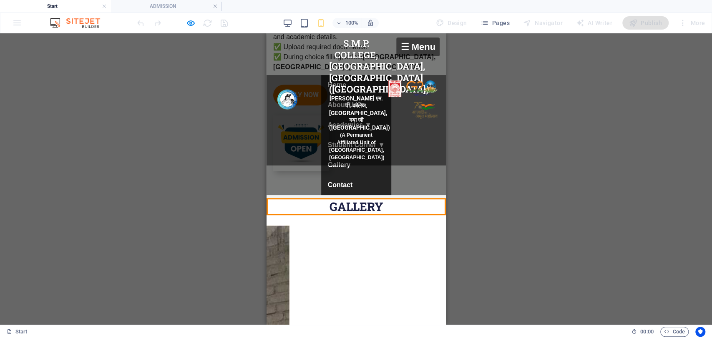
click at [398, 42] on div "☰ Menu" at bounding box center [417, 47] width 43 height 19
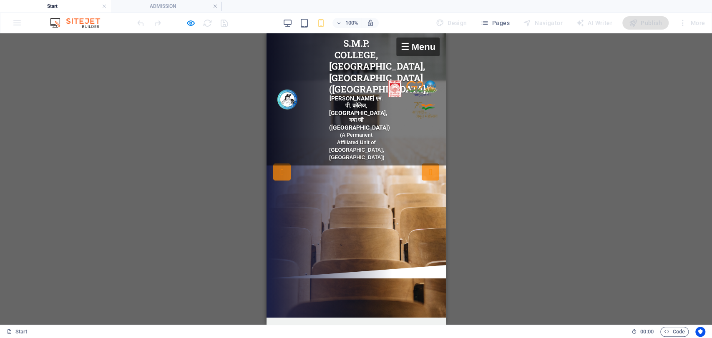
scroll to position [0, 0]
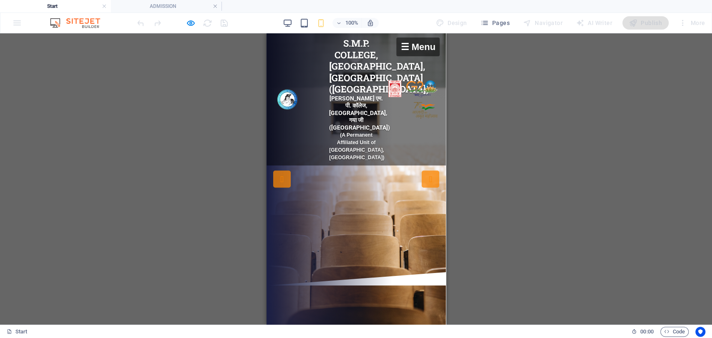
click at [396, 49] on div "☰ Menu" at bounding box center [417, 47] width 43 height 19
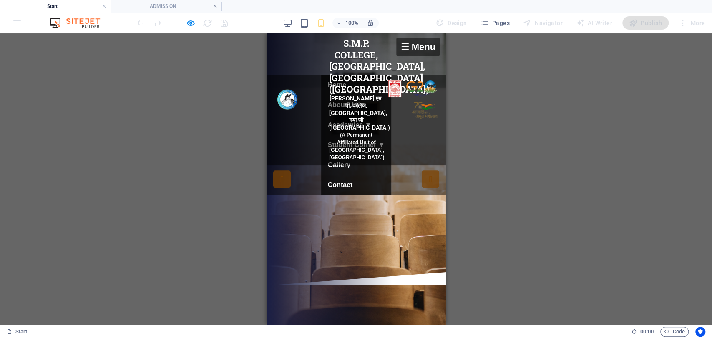
click at [396, 49] on div "☰ Menu" at bounding box center [417, 47] width 43 height 19
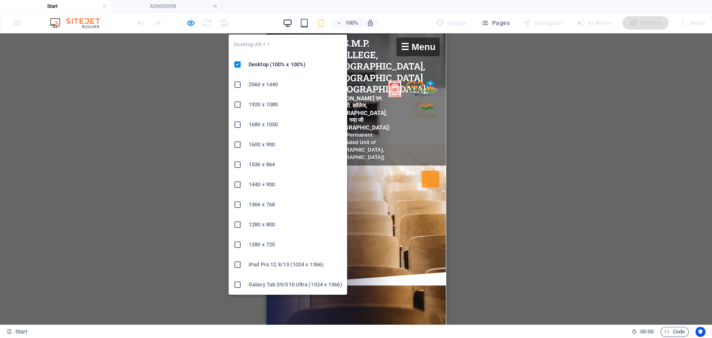
click at [290, 25] on icon "button" at bounding box center [288, 23] width 10 height 10
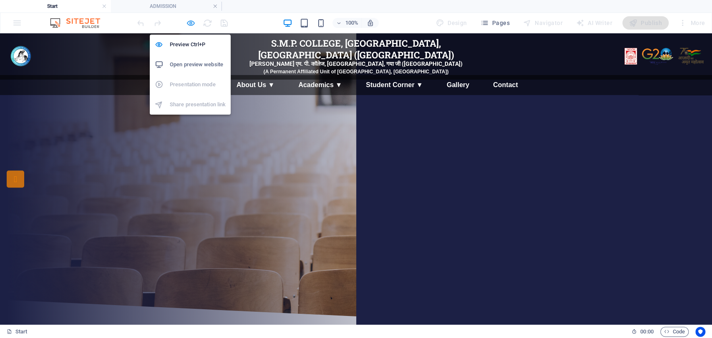
click at [191, 22] on icon "button" at bounding box center [191, 23] width 10 height 10
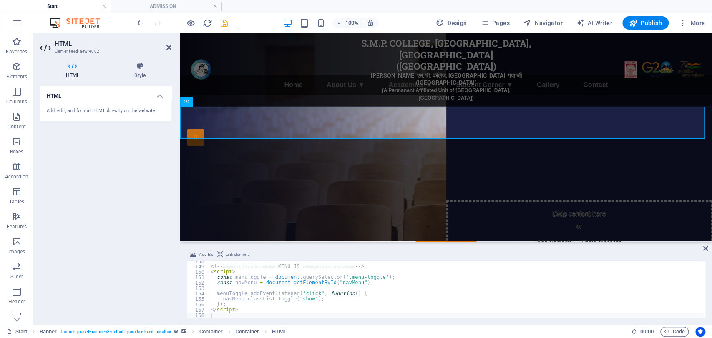
type textarea "</script>"
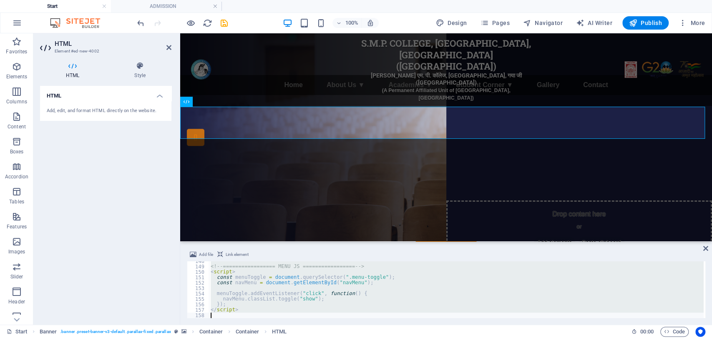
scroll to position [1337, 0]
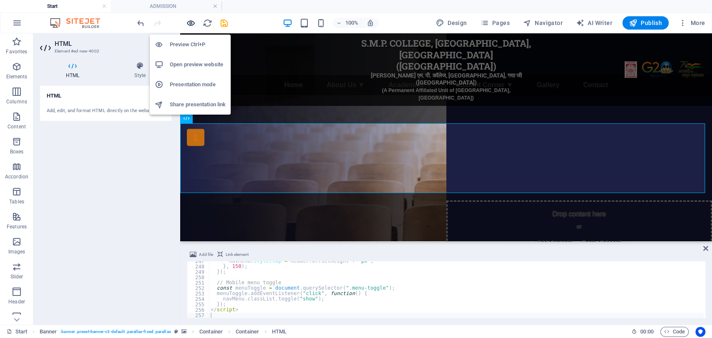
click at [191, 20] on icon "button" at bounding box center [191, 23] width 10 height 10
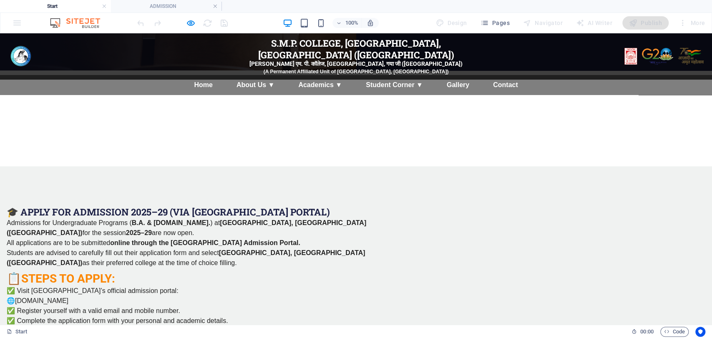
scroll to position [509, 0]
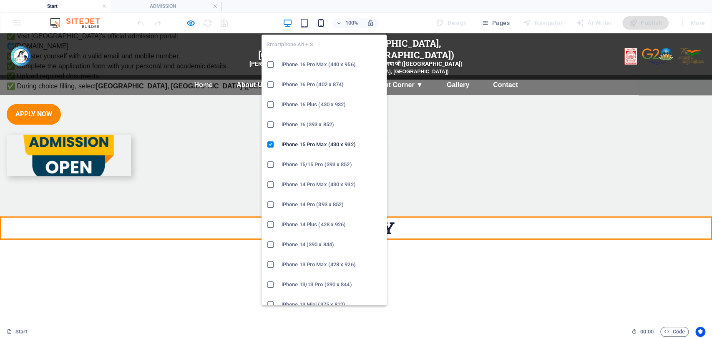
click at [318, 20] on icon "button" at bounding box center [321, 23] width 10 height 10
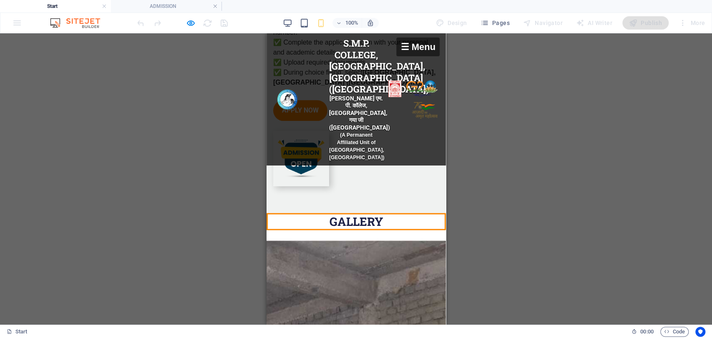
click at [402, 44] on div "☰ Menu" at bounding box center [417, 47] width 43 height 19
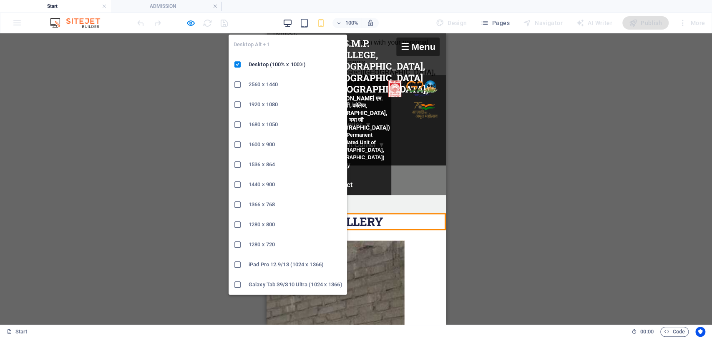
click at [287, 23] on icon "button" at bounding box center [288, 23] width 10 height 10
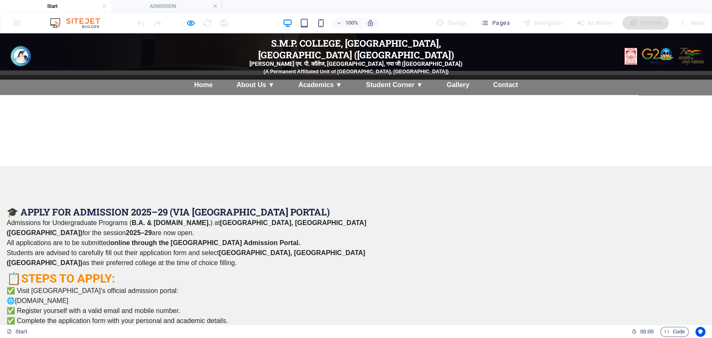
scroll to position [0, 0]
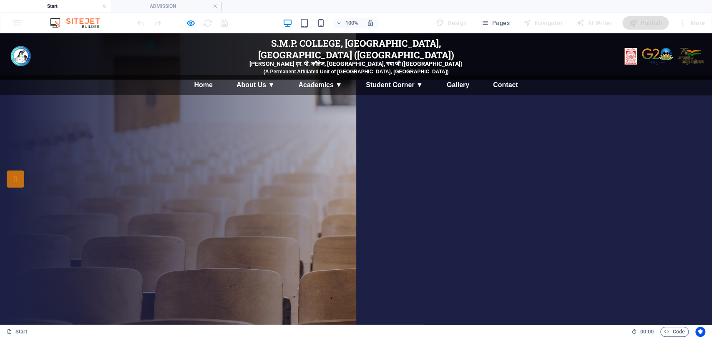
click at [703, 80] on nav "Home About Us ▼ Our College Vision & Mission Governing Body Campus & Infrastruc…" at bounding box center [356, 85] width 712 height 20
drag, startPoint x: 709, startPoint y: 47, endPoint x: 707, endPoint y: 54, distance: 7.7
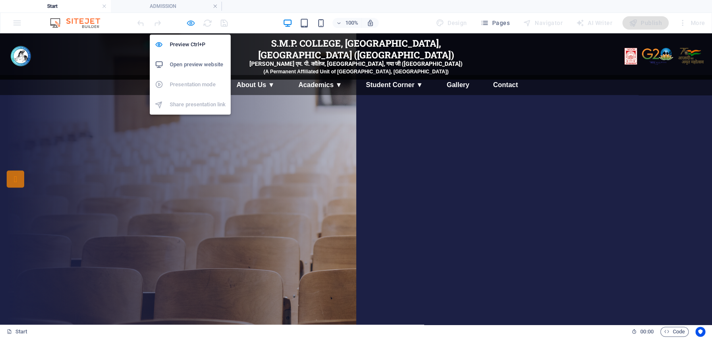
click at [189, 21] on icon "button" at bounding box center [191, 23] width 10 height 10
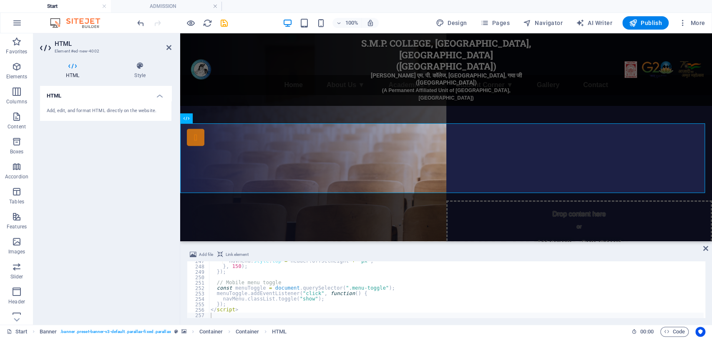
click at [168, 41] on h2 "HTML" at bounding box center [113, 44] width 117 height 8
click at [168, 44] on icon at bounding box center [168, 47] width 5 height 7
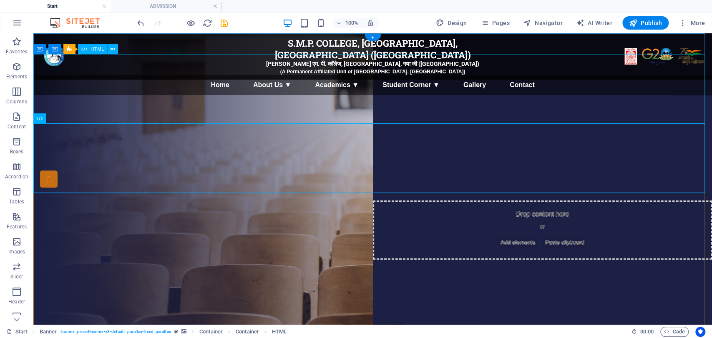
click at [195, 88] on div "S.M.P. College, Fatehpur, Gaya Ji (Bihar) एस. एम. पी. कॉलेज, फतेहपुर, गया जी (ब…" at bounding box center [372, 88] width 679 height 69
click at [176, 153] on div "S.M.P. College, Fatehpur, Gaya Ji (Bihar) एस. एम. पी. कॉलेज, फतेहपुर, गया जी (ब…" at bounding box center [372, 157] width 679 height 69
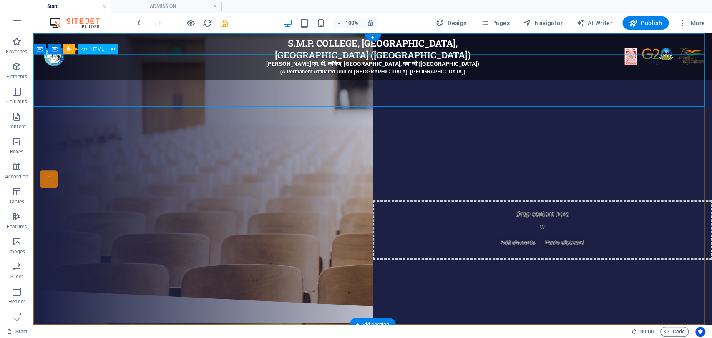
click at [168, 91] on div "S.M.P. College, Fatehpur, Gaya Ji (Bihar) एस. एम. पी. कॉलेज, फतेहपुर, गया जी (ब…" at bounding box center [372, 80] width 679 height 53
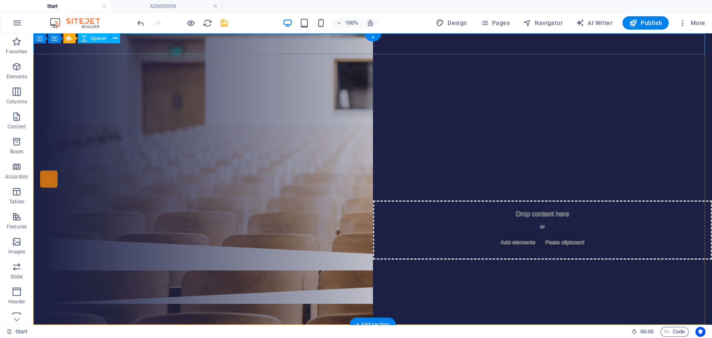
click at [169, 46] on div at bounding box center [372, 43] width 679 height 21
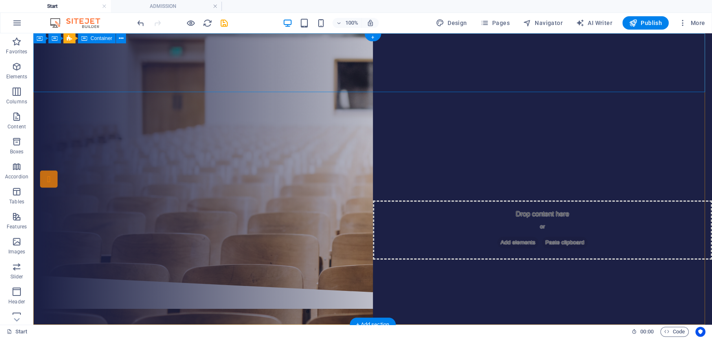
click at [338, 74] on span "Add elements" at bounding box center [347, 76] width 41 height 12
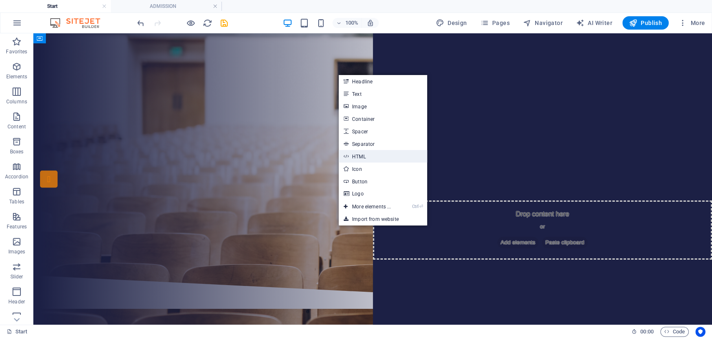
click at [365, 154] on link "HTML" at bounding box center [383, 156] width 88 height 13
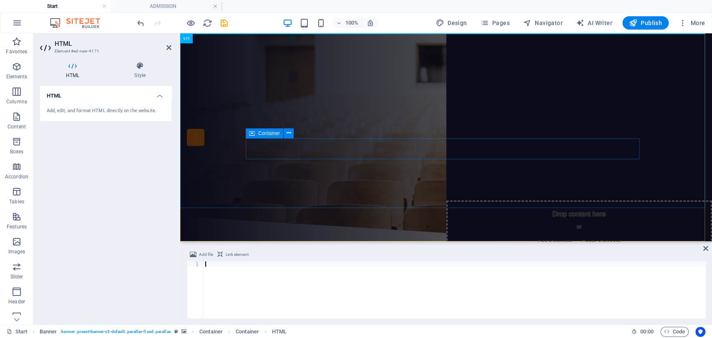
scroll to position [1337, 0]
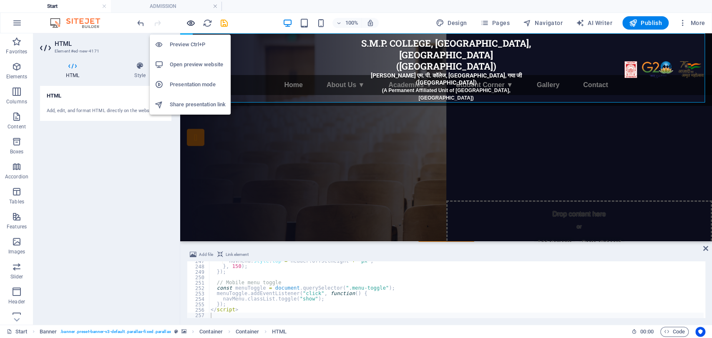
click at [192, 22] on icon "button" at bounding box center [191, 23] width 10 height 10
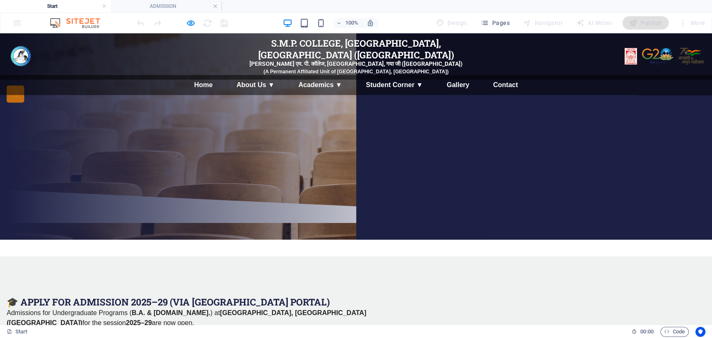
scroll to position [0, 0]
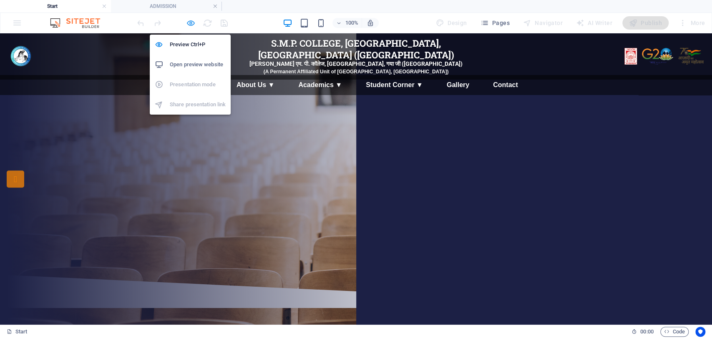
click at [186, 19] on icon "button" at bounding box center [191, 23] width 10 height 10
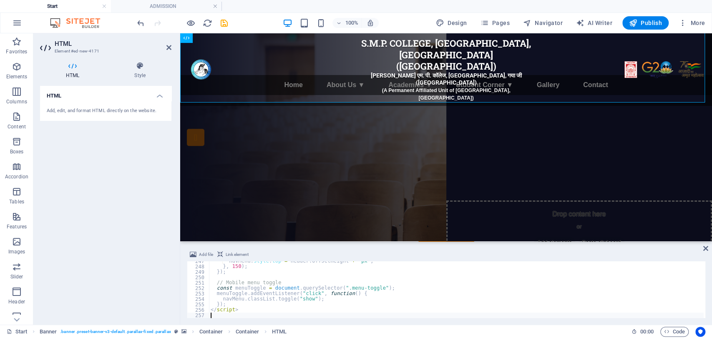
type textarea "</script>"
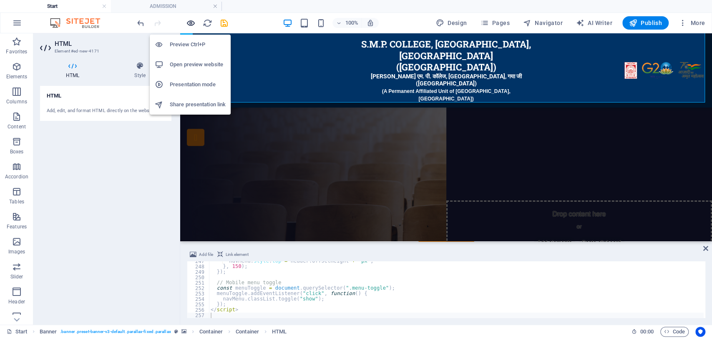
click at [191, 19] on icon "button" at bounding box center [191, 23] width 10 height 10
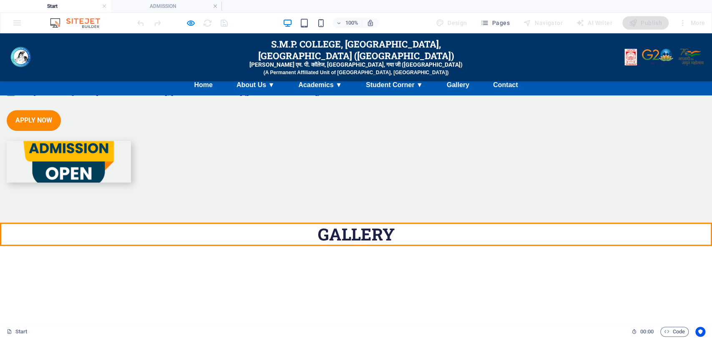
scroll to position [0, 0]
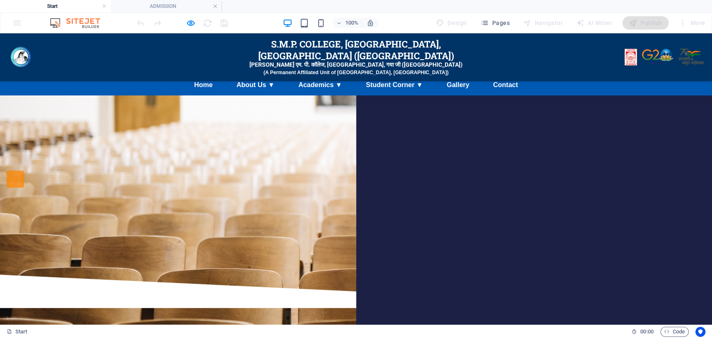
drag, startPoint x: 711, startPoint y: 84, endPoint x: 710, endPoint y: 63, distance: 20.4
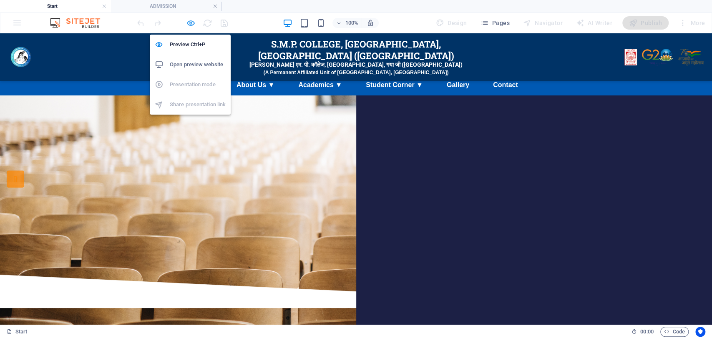
click at [190, 22] on icon "button" at bounding box center [191, 23] width 10 height 10
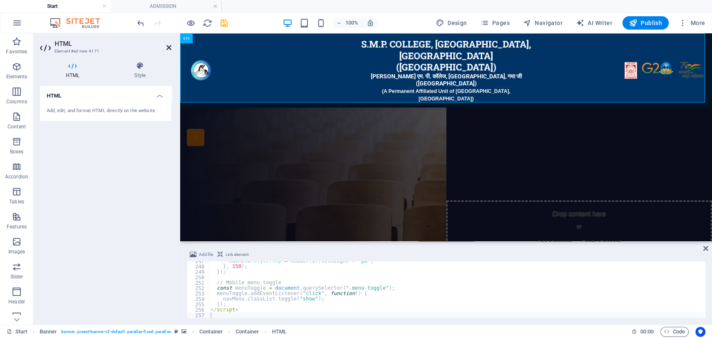
click at [168, 45] on icon at bounding box center [168, 47] width 5 height 7
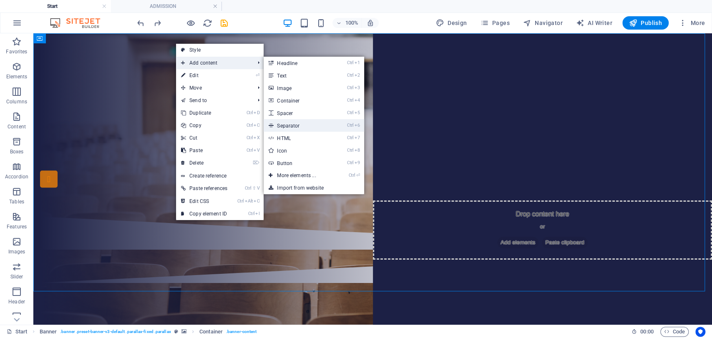
click at [289, 123] on link "Ctrl 6 Separator" at bounding box center [298, 125] width 69 height 13
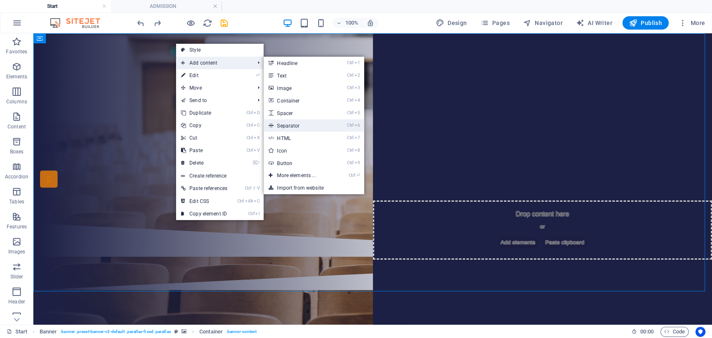
select select "%"
select select "px"
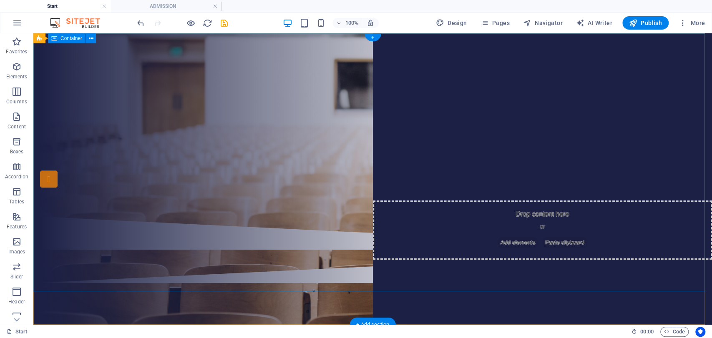
click at [261, 39] on div "S.M.P COLLEGE, [GEOGRAPHIC_DATA] code:392 Our Courses Sign up now" at bounding box center [372, 124] width 679 height 183
click at [264, 43] on div "S.M.P COLLEGE, [GEOGRAPHIC_DATA] code:392 Our Courses Sign up now" at bounding box center [372, 124] width 679 height 183
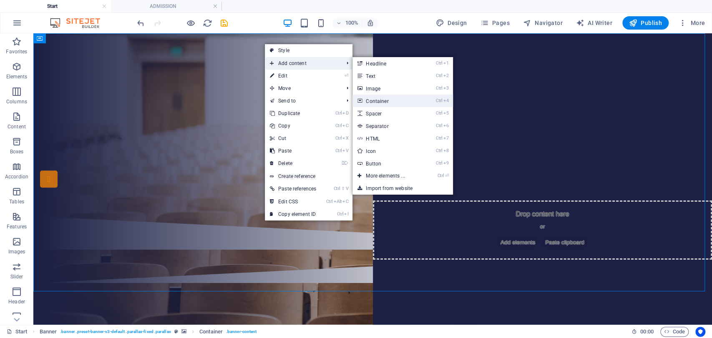
click at [387, 101] on link "Ctrl 4 Container" at bounding box center [386, 101] width 69 height 13
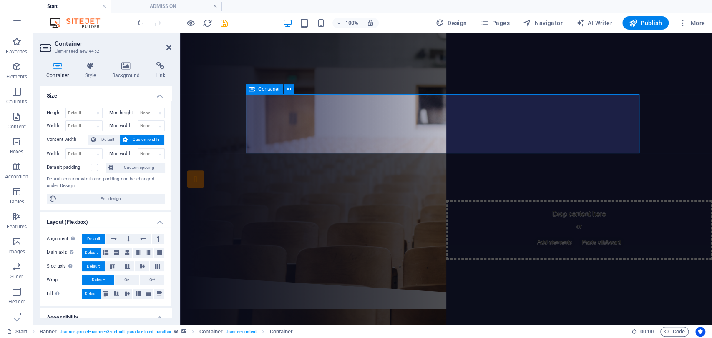
click at [408, 121] on span "Add elements" at bounding box center [421, 116] width 41 height 12
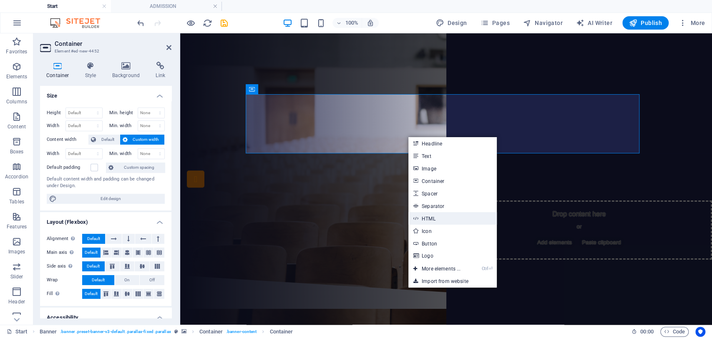
click at [439, 218] on link "HTML" at bounding box center [452, 218] width 88 height 13
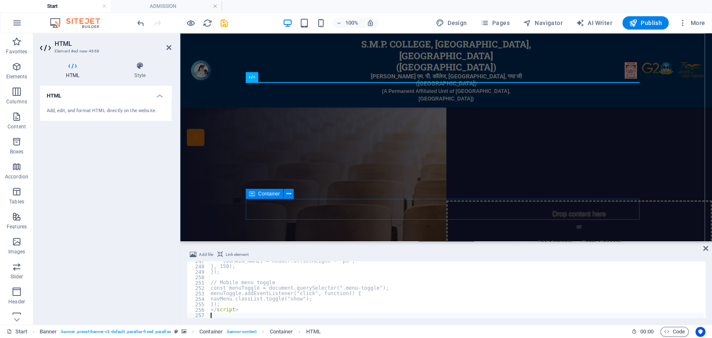
scroll to position [1337, 0]
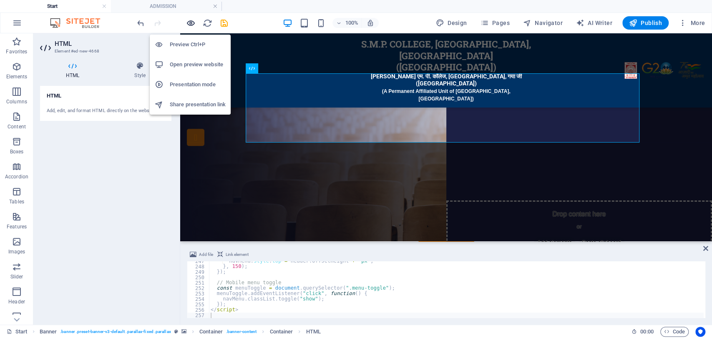
click at [190, 18] on icon "button" at bounding box center [191, 23] width 10 height 10
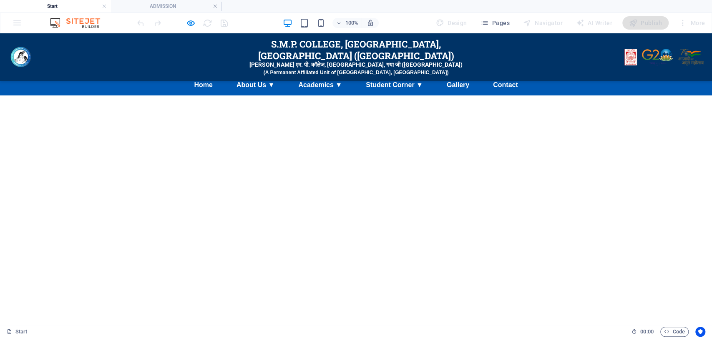
scroll to position [2123, 0]
drag, startPoint x: 711, startPoint y: 173, endPoint x: 707, endPoint y: 64, distance: 108.9
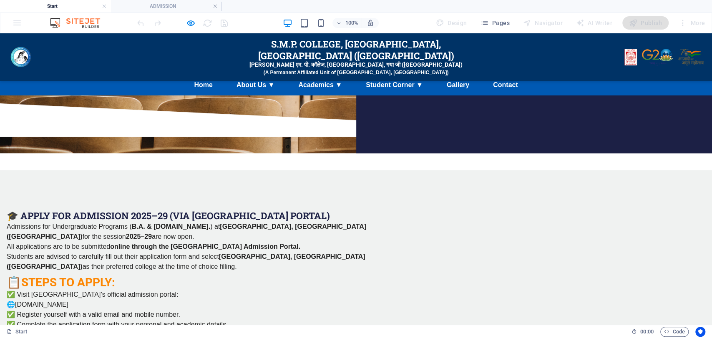
scroll to position [2, 0]
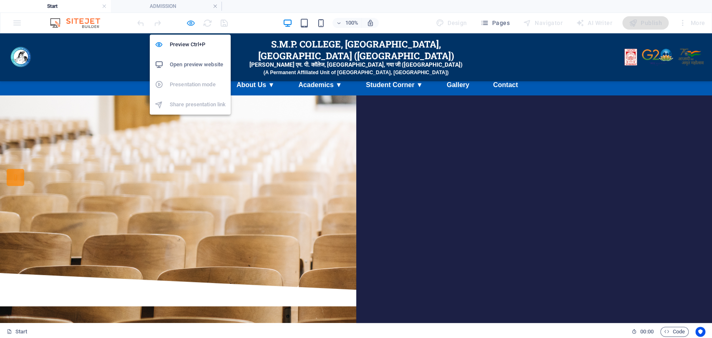
click at [189, 23] on icon "button" at bounding box center [191, 23] width 10 height 10
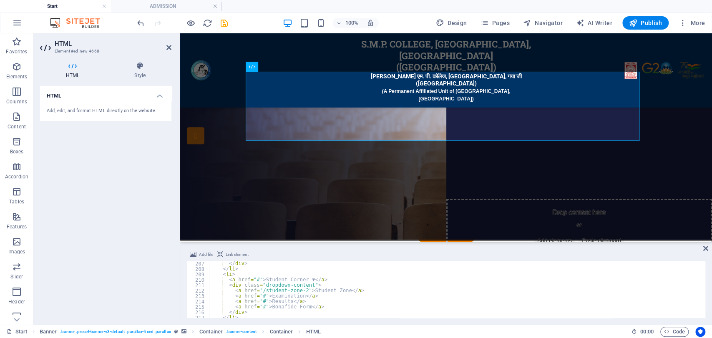
scroll to position [1128, 0]
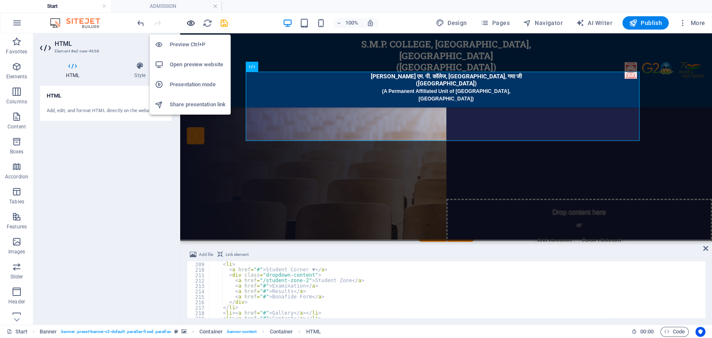
click at [189, 20] on icon "button" at bounding box center [191, 23] width 10 height 10
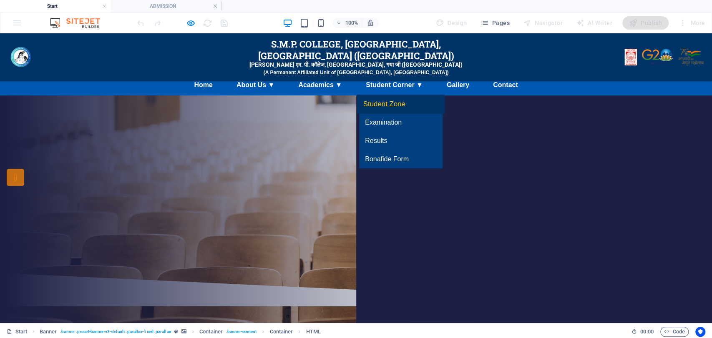
click at [392, 104] on link "Student Zone" at bounding box center [401, 104] width 88 height 19
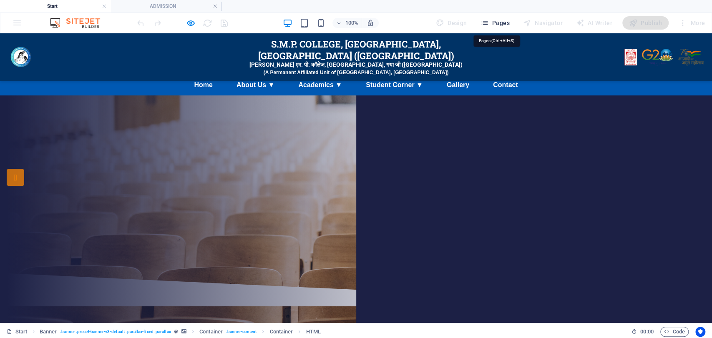
click at [493, 16] on button "Pages" at bounding box center [495, 22] width 36 height 13
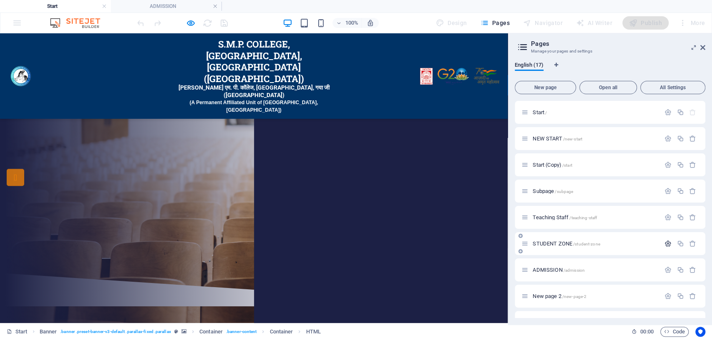
click at [666, 245] on icon "button" at bounding box center [668, 243] width 7 height 7
click at [654, 307] on input "/student-zone" at bounding box center [609, 305] width 177 height 13
click at [704, 48] on icon at bounding box center [702, 47] width 5 height 7
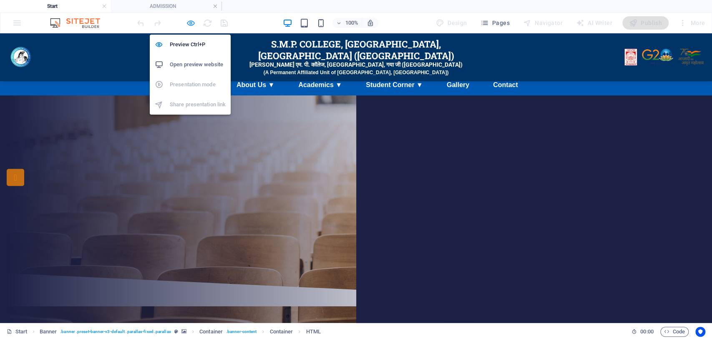
click at [191, 24] on icon "button" at bounding box center [191, 23] width 10 height 10
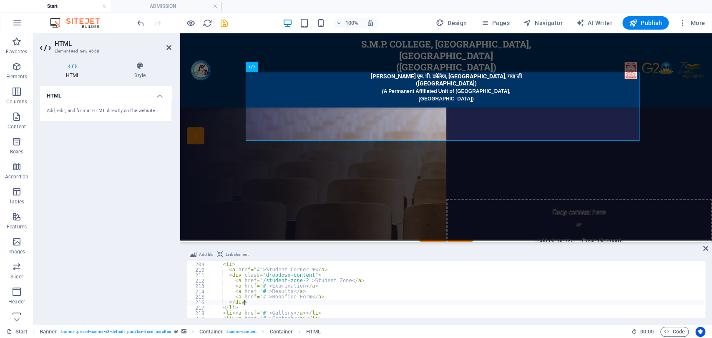
click at [336, 303] on div "</ li > < li > < a href = "#" > Student Corner ▼ </ a > < div class = "dropdown…" at bounding box center [456, 291] width 495 height 68
type textarea "</script>"
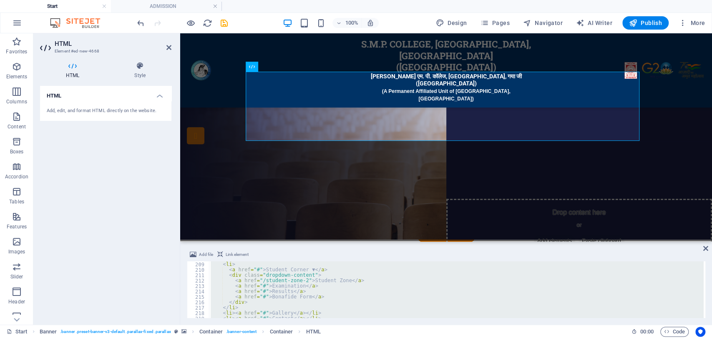
scroll to position [898, 0]
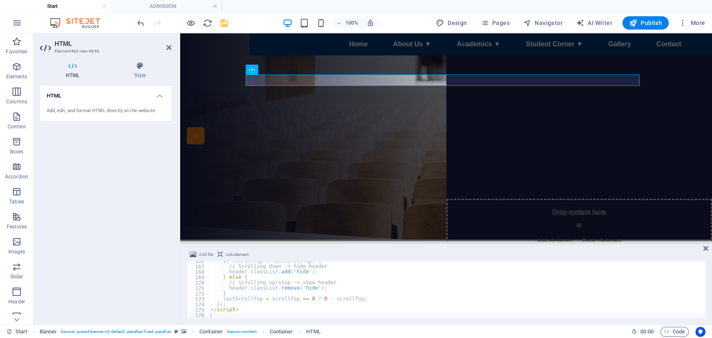
click at [191, 29] on div at bounding box center [182, 22] width 93 height 13
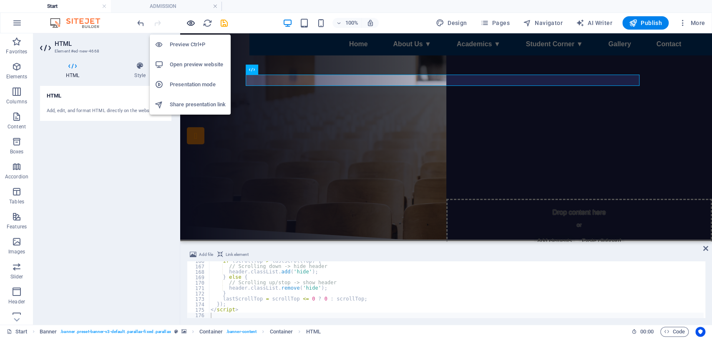
click at [191, 23] on icon "button" at bounding box center [191, 23] width 10 height 10
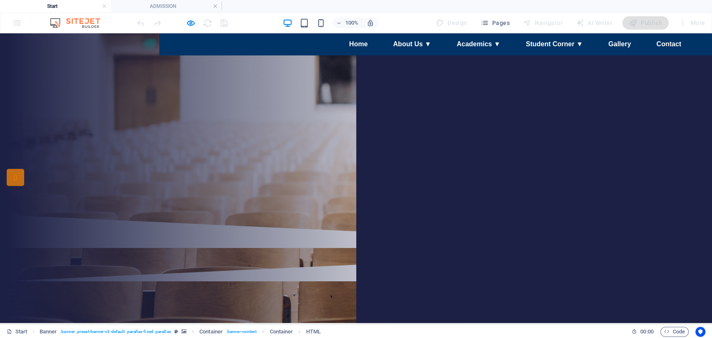
click at [710, 31] on div "100% Design Pages Navigator AI Writer Publish More" at bounding box center [355, 23] width 711 height 20
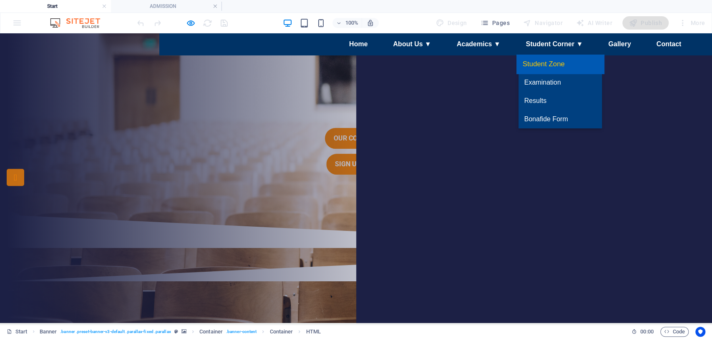
click at [554, 61] on link "Student Zone" at bounding box center [560, 64] width 88 height 19
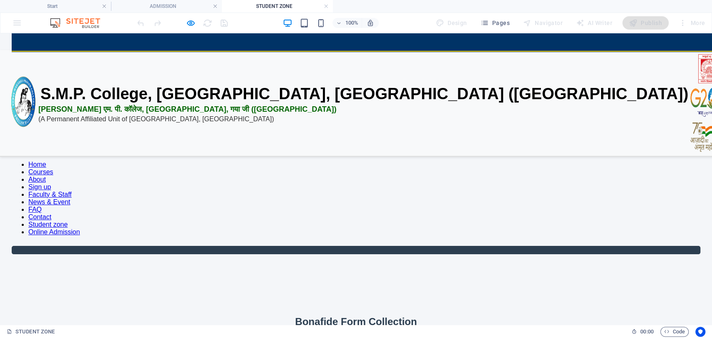
scroll to position [0, 0]
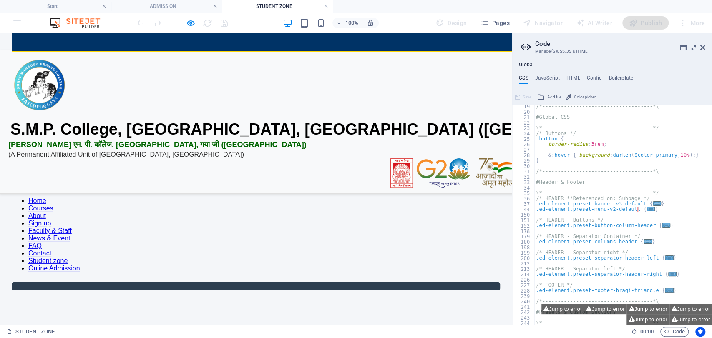
drag, startPoint x: 711, startPoint y: 65, endPoint x: 711, endPoint y: 52, distance: 13.4
click at [156, 6] on h4 "ADMISSION" at bounding box center [166, 6] width 111 height 9
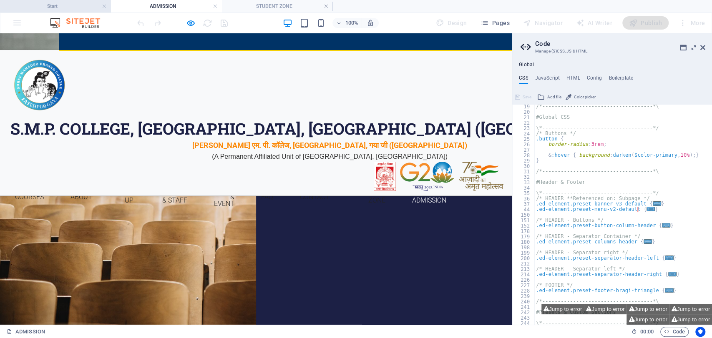
click at [57, 3] on h4 "Start" at bounding box center [55, 6] width 111 height 9
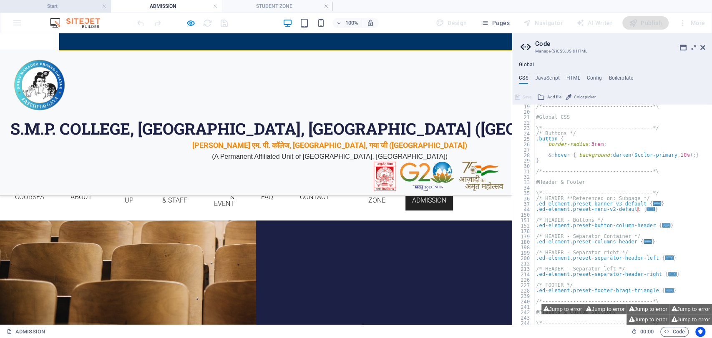
scroll to position [2, 0]
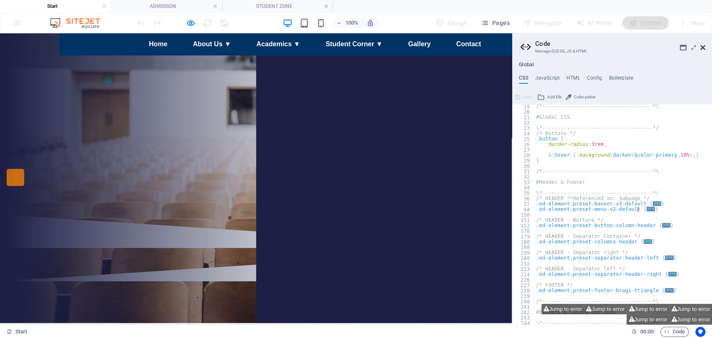
click at [702, 48] on icon at bounding box center [702, 47] width 5 height 7
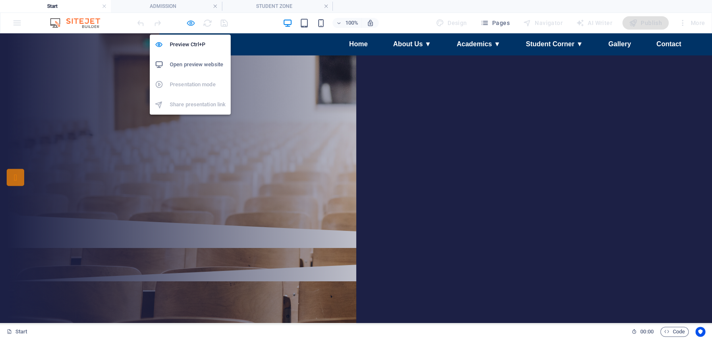
click at [194, 23] on icon "button" at bounding box center [191, 23] width 10 height 10
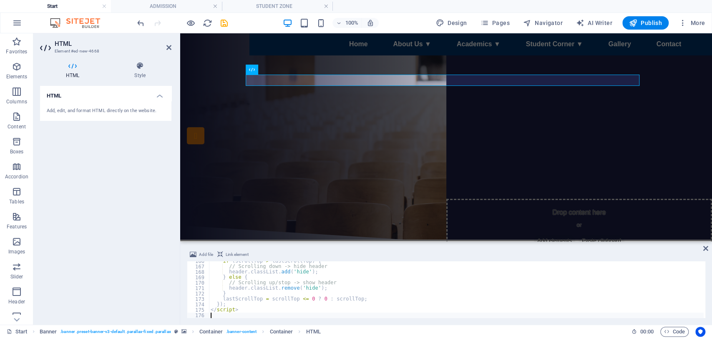
type textarea "</script>"
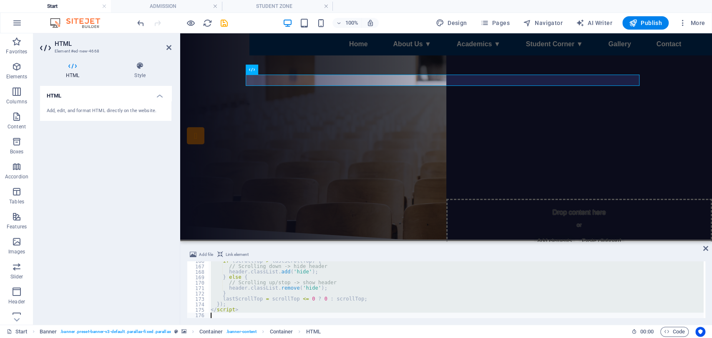
paste textarea
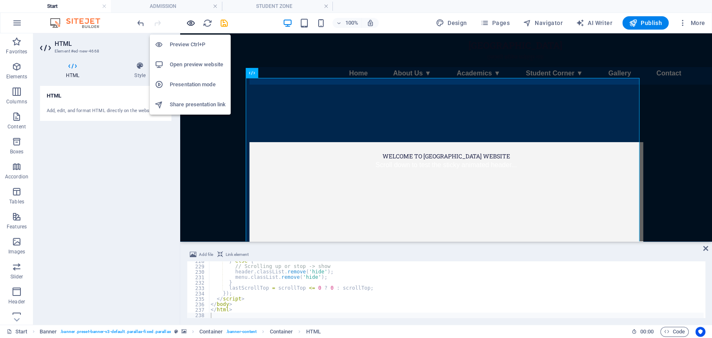
click at [192, 20] on icon "button" at bounding box center [191, 23] width 10 height 10
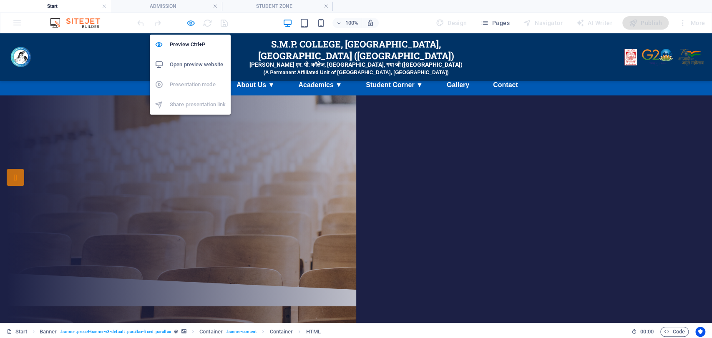
click at [190, 20] on icon "button" at bounding box center [191, 23] width 10 height 10
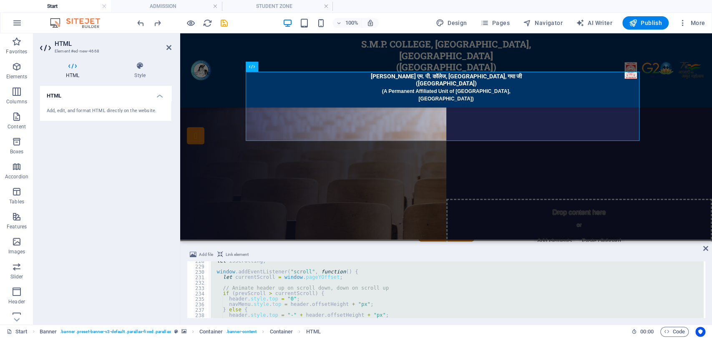
click at [325, 303] on div "let isScrolling ; window . addEventListener ( "scroll" , function ( ) { let cur…" at bounding box center [456, 290] width 495 height 57
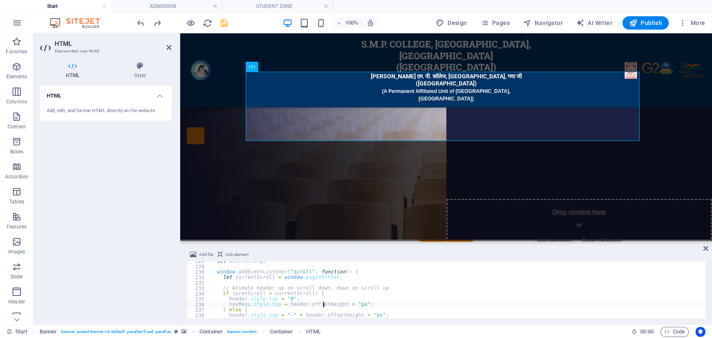
type textarea "</script>"
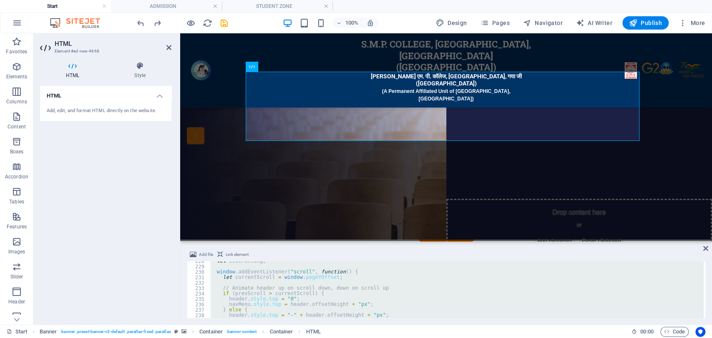
paste textarea
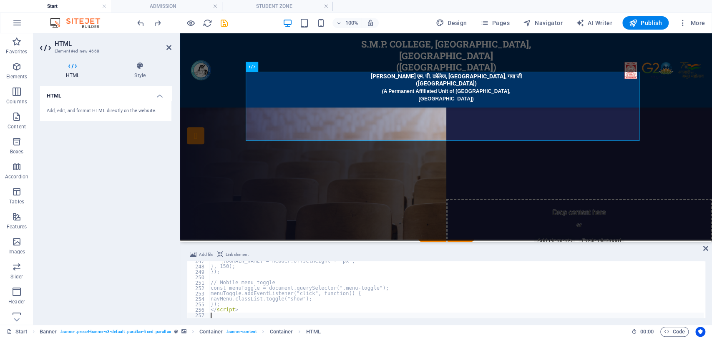
scroll to position [1337, 0]
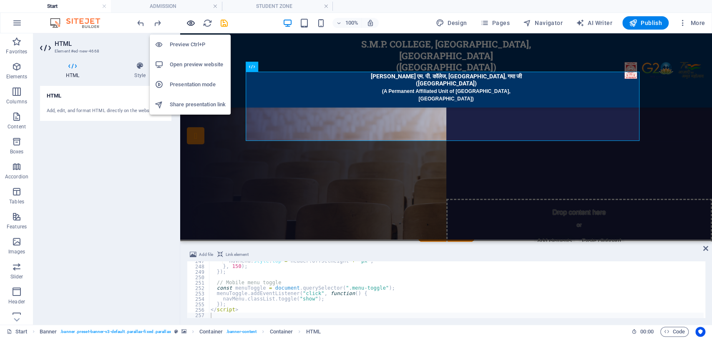
click at [190, 22] on icon "button" at bounding box center [191, 23] width 10 height 10
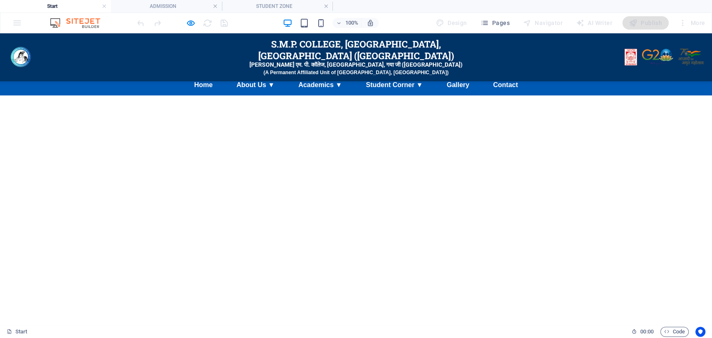
scroll to position [675, 0]
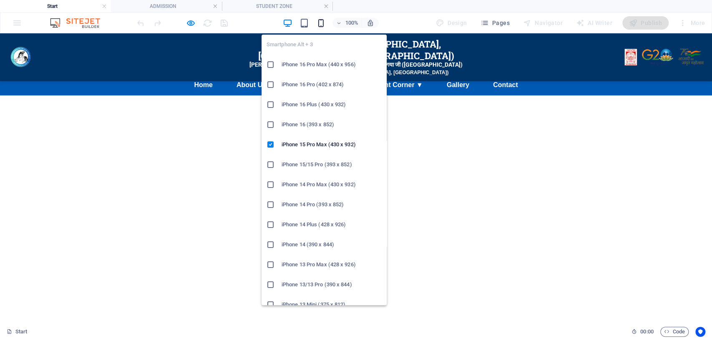
click at [326, 21] on icon "button" at bounding box center [321, 23] width 10 height 10
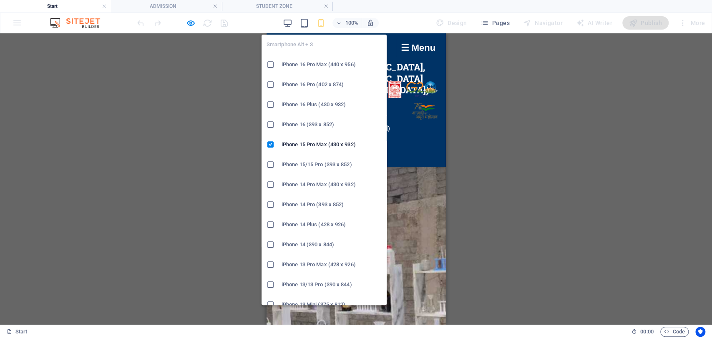
scroll to position [830, 0]
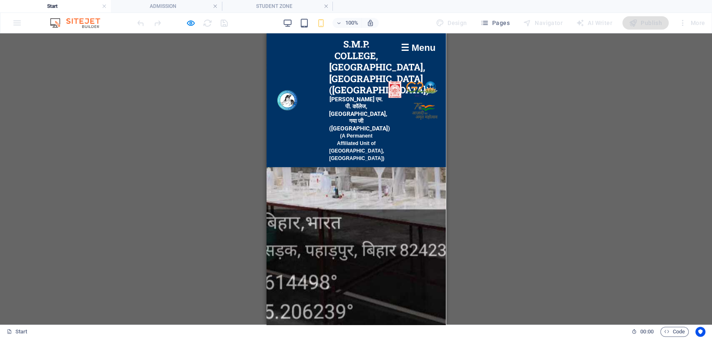
click at [413, 50] on div "☰ Menu" at bounding box center [417, 47] width 43 height 19
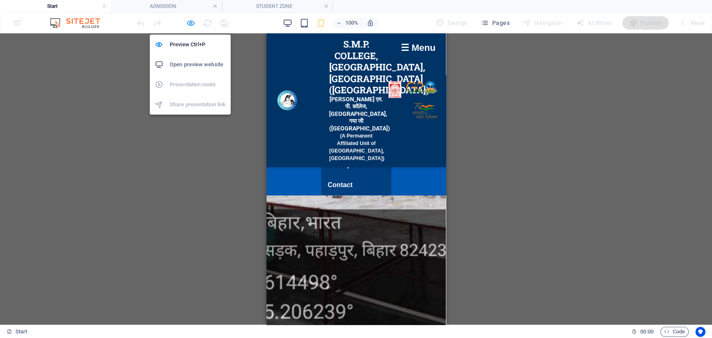
click at [188, 23] on icon "button" at bounding box center [191, 23] width 10 height 10
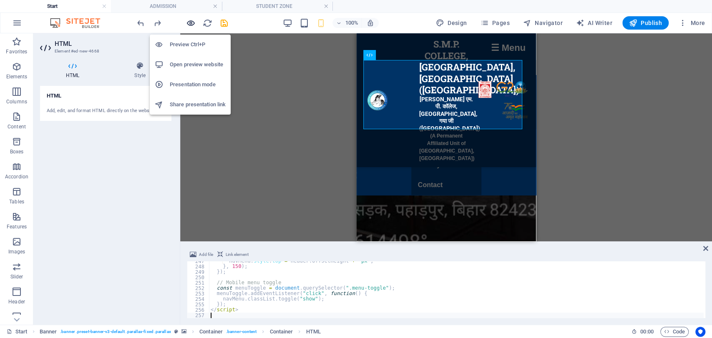
scroll to position [0, 0]
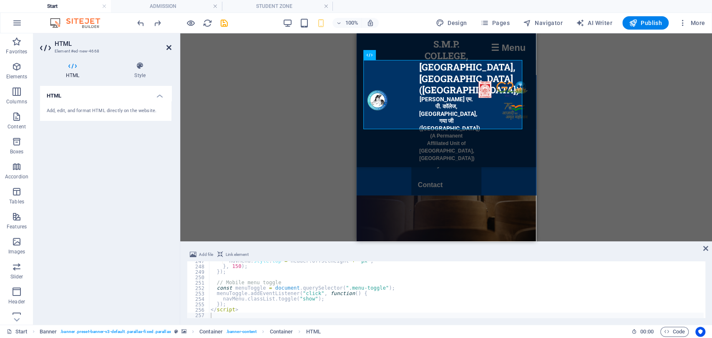
click at [170, 50] on icon at bounding box center [168, 47] width 5 height 7
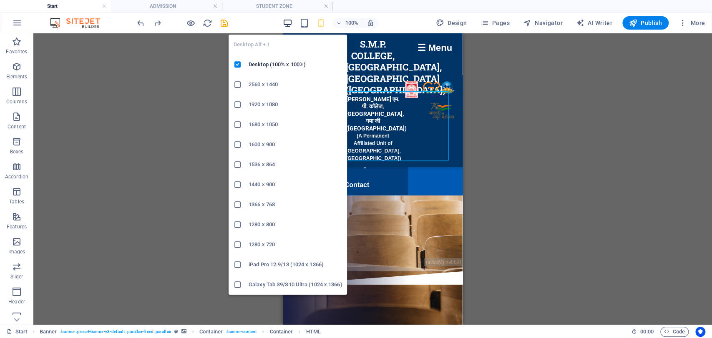
click at [286, 22] on icon "button" at bounding box center [288, 23] width 10 height 10
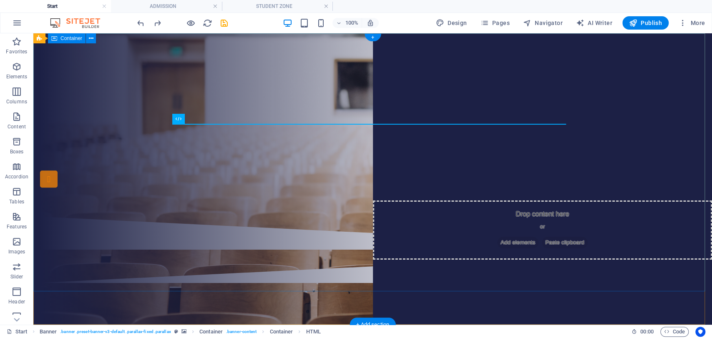
click at [200, 118] on div "S.M.P COLLEGE, [GEOGRAPHIC_DATA] code:392 Our Courses Sign up now" at bounding box center [372, 124] width 679 height 183
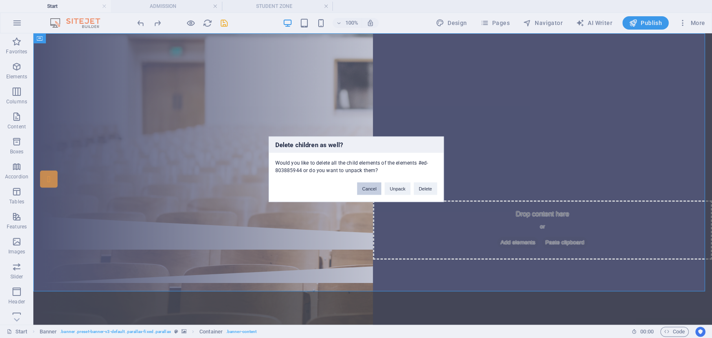
click at [368, 192] on button "Cancel" at bounding box center [369, 188] width 24 height 13
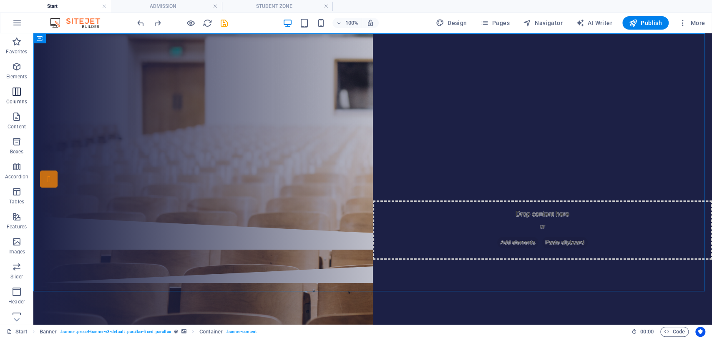
click at [18, 88] on icon "button" at bounding box center [17, 92] width 10 height 10
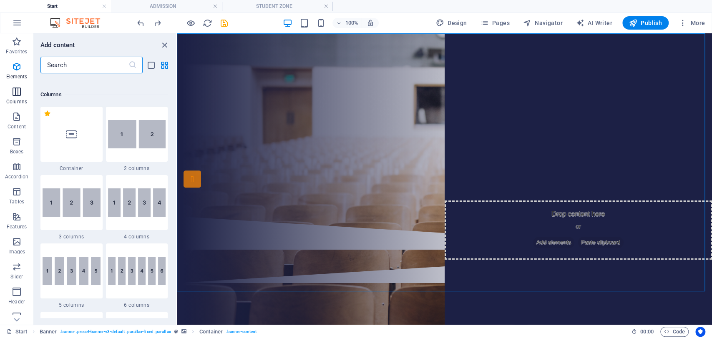
scroll to position [413, 0]
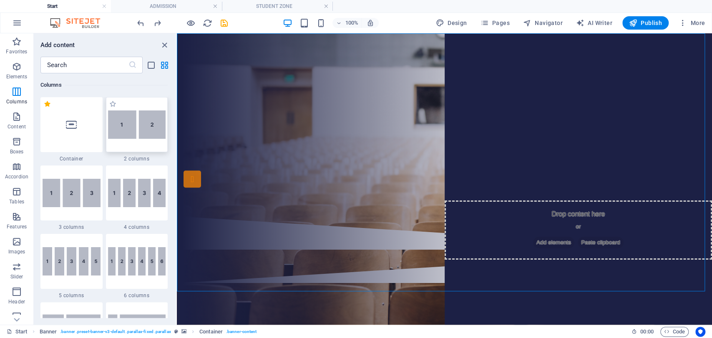
click at [139, 140] on div at bounding box center [137, 124] width 62 height 55
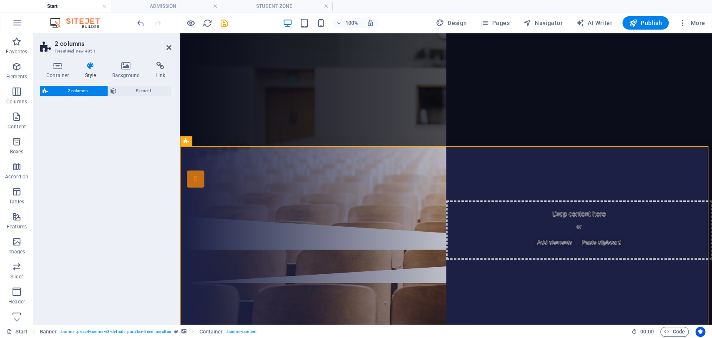
select select "rem"
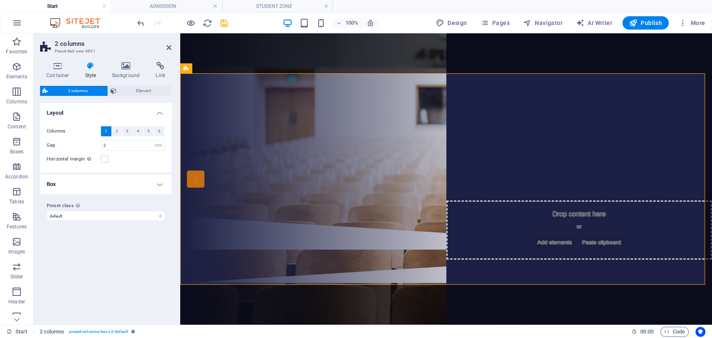
scroll to position [251, 0]
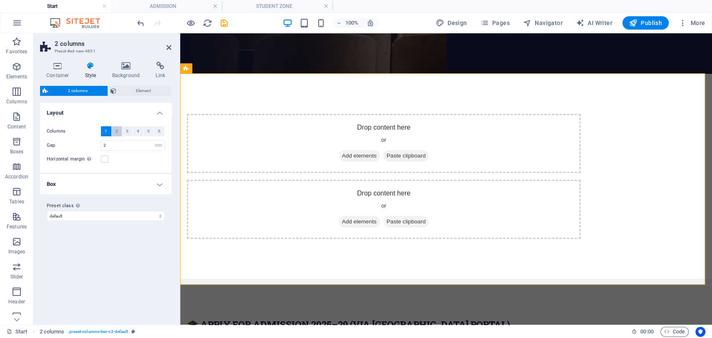
click at [116, 128] on span "2" at bounding box center [117, 131] width 3 height 10
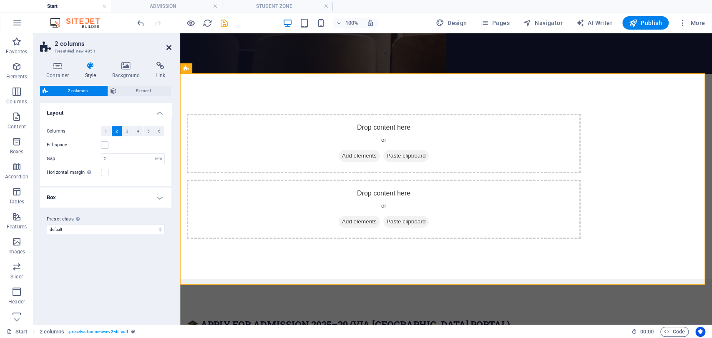
click at [166, 46] on icon at bounding box center [168, 47] width 5 height 7
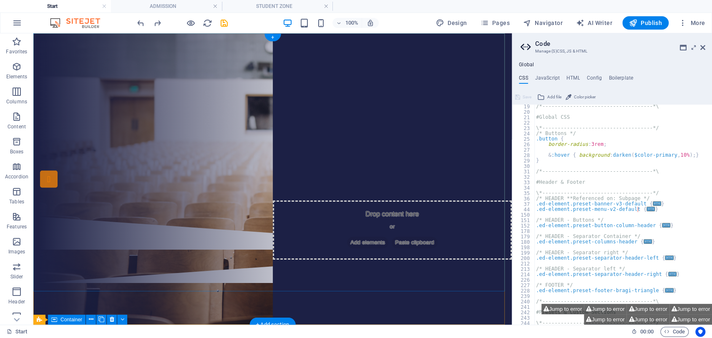
scroll to position [98, 0]
click at [703, 48] on icon at bounding box center [702, 47] width 5 height 7
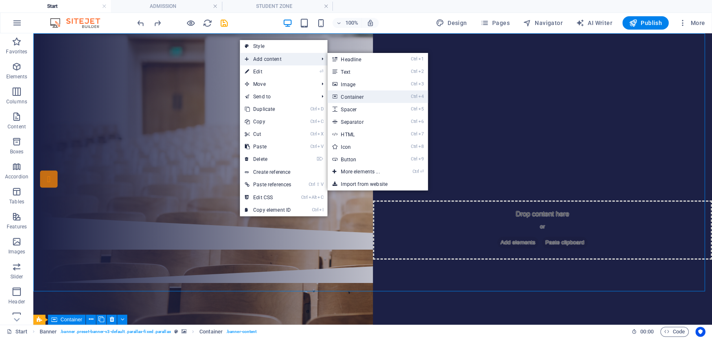
click at [366, 97] on link "Ctrl 4 Container" at bounding box center [361, 97] width 69 height 13
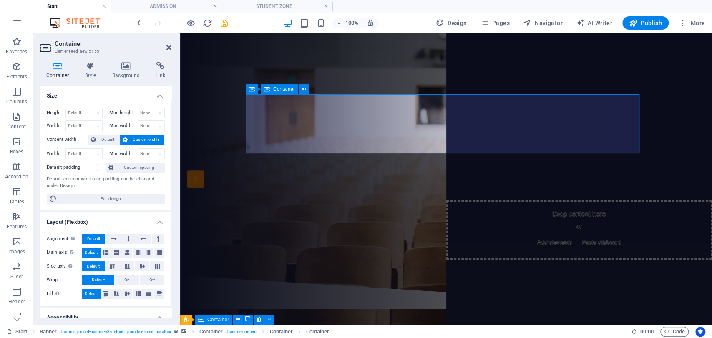
click at [401, 121] on span "Add elements" at bounding box center [421, 116] width 41 height 12
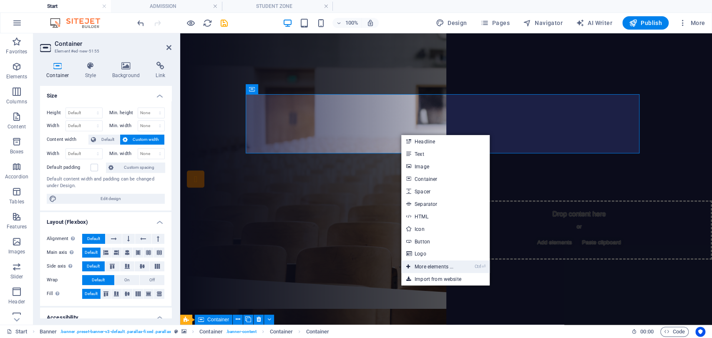
click at [438, 267] on link "Ctrl ⏎ More elements ..." at bounding box center [429, 267] width 57 height 13
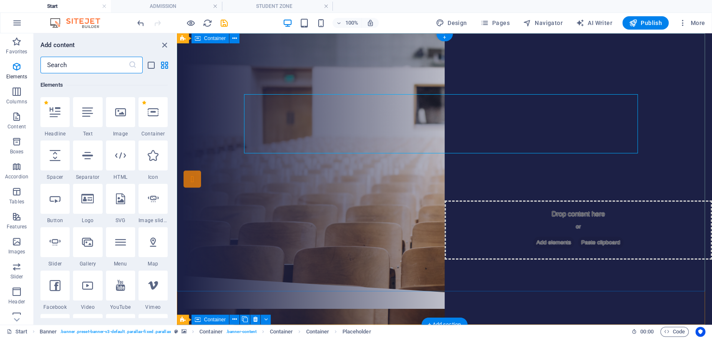
scroll to position [89, 0]
click at [28, 95] on span "Columns" at bounding box center [16, 97] width 33 height 20
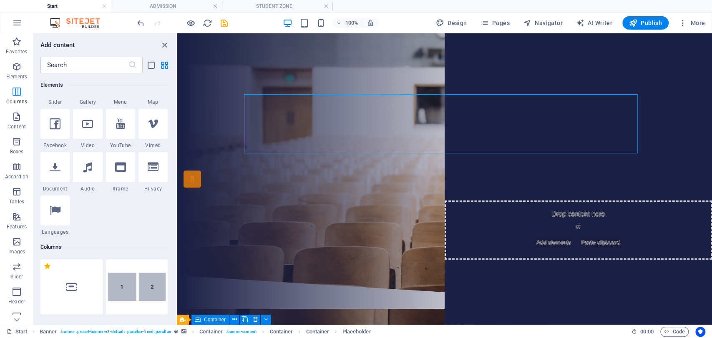
scroll to position [413, 0]
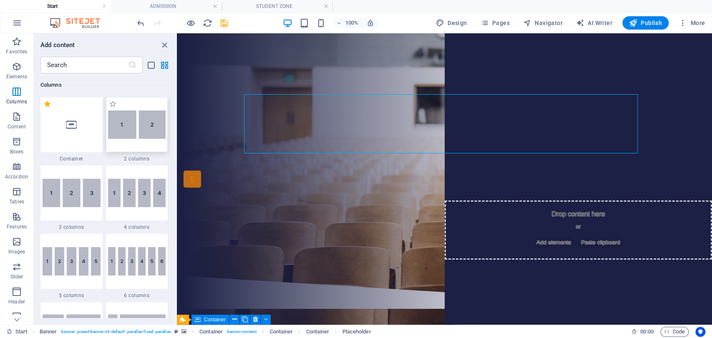
click at [147, 128] on img at bounding box center [137, 125] width 58 height 28
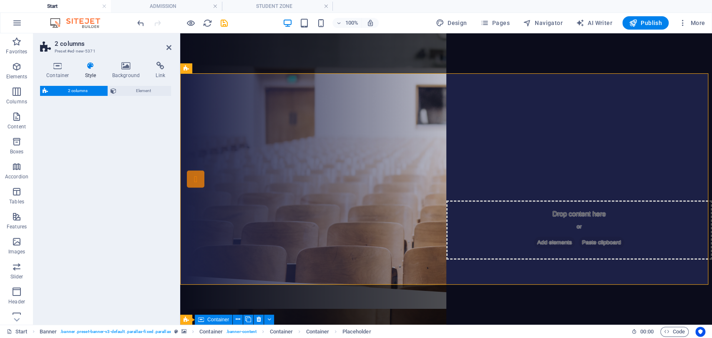
scroll to position [251, 0]
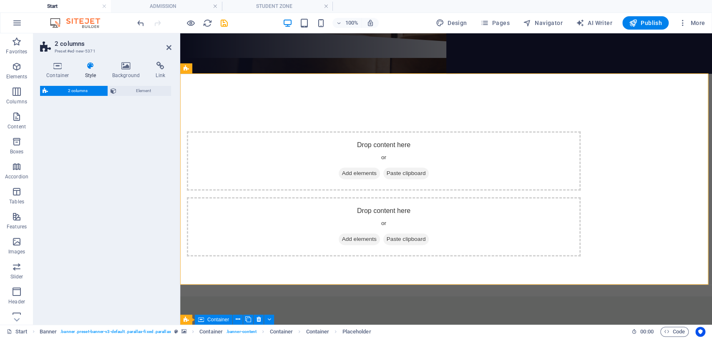
select select "rem"
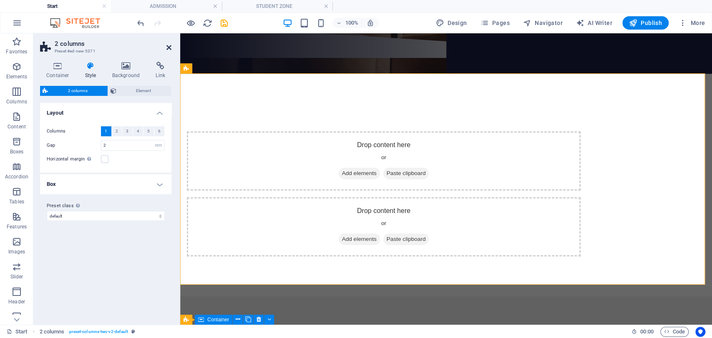
click at [168, 48] on icon at bounding box center [168, 47] width 5 height 7
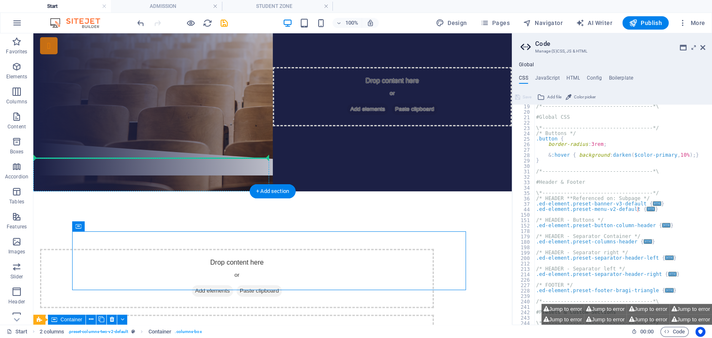
scroll to position [98, 0]
drag, startPoint x: 201, startPoint y: 248, endPoint x: 244, endPoint y: 98, distance: 156.4
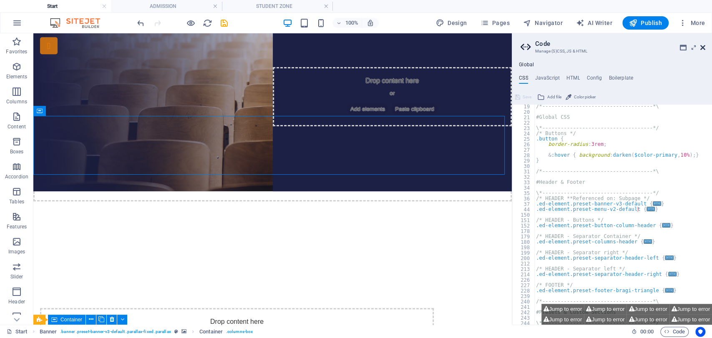
click at [703, 46] on icon at bounding box center [702, 47] width 5 height 7
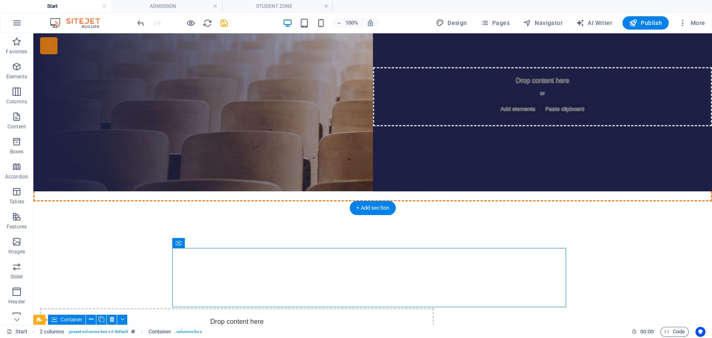
drag, startPoint x: 212, startPoint y: 267, endPoint x: 274, endPoint y: 149, distance: 133.0
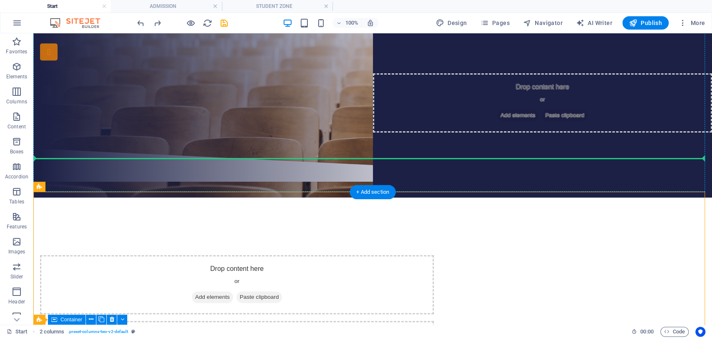
drag, startPoint x: 91, startPoint y: 219, endPoint x: 136, endPoint y: 53, distance: 171.7
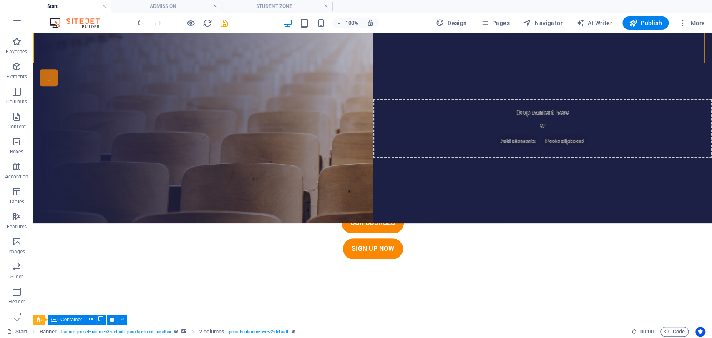
scroll to position [0, 0]
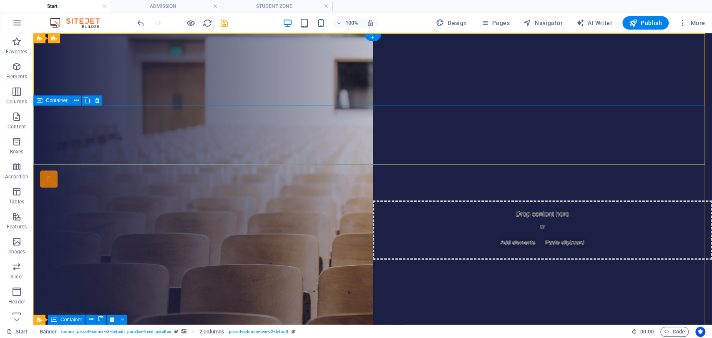
click at [258, 128] on div "Drop content here or Add elements Paste clipboard" at bounding box center [372, 128] width 679 height 59
click at [340, 75] on span "Add elements" at bounding box center [347, 76] width 41 height 12
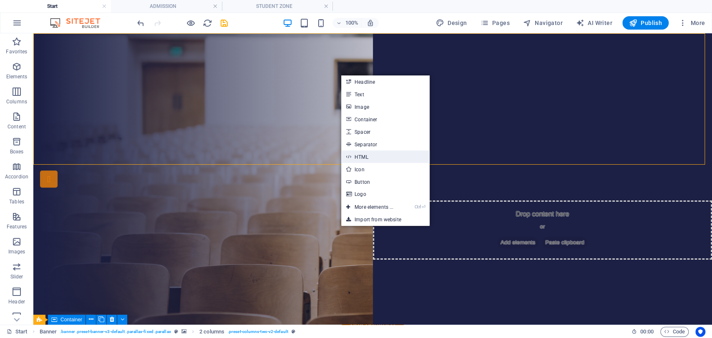
click at [364, 154] on link "HTML" at bounding box center [385, 157] width 88 height 13
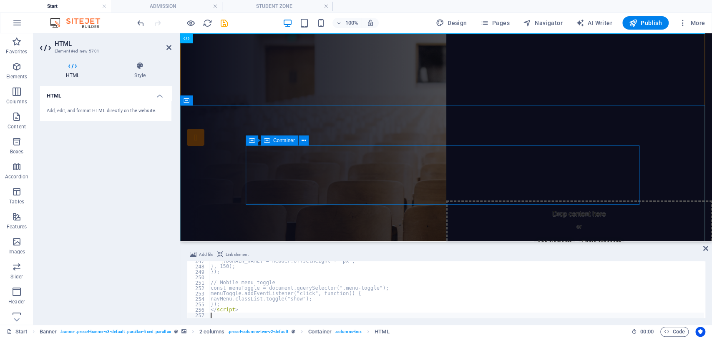
scroll to position [1337, 0]
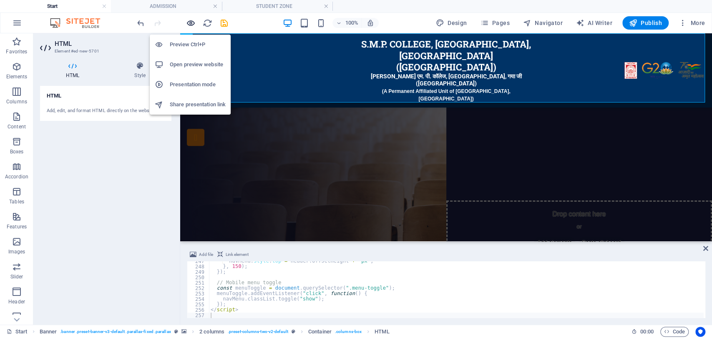
click at [192, 21] on icon "button" at bounding box center [191, 23] width 10 height 10
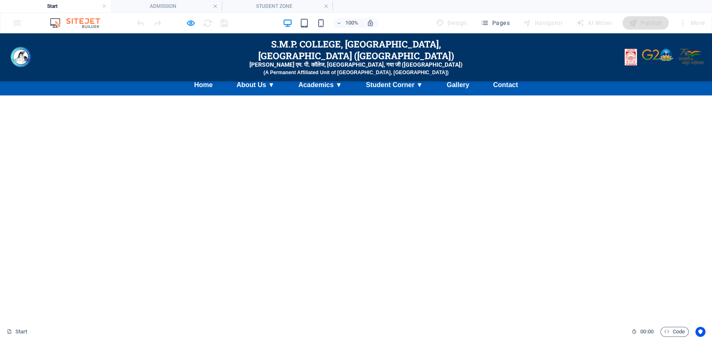
scroll to position [1936, 0]
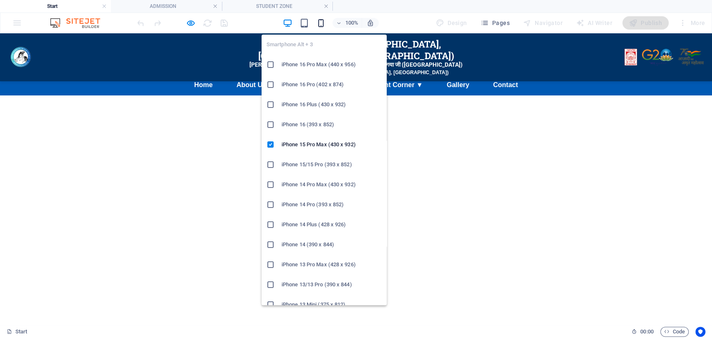
click at [322, 22] on icon "button" at bounding box center [321, 23] width 10 height 10
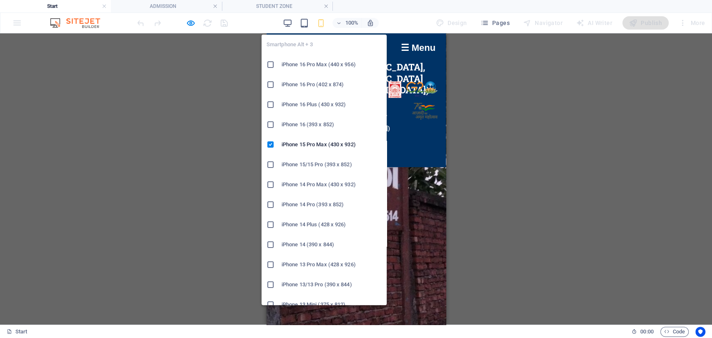
scroll to position [1412, 0]
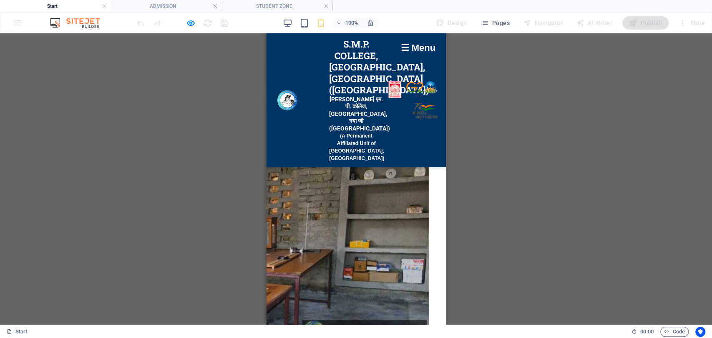
click at [399, 51] on div "☰ Menu" at bounding box center [417, 47] width 43 height 19
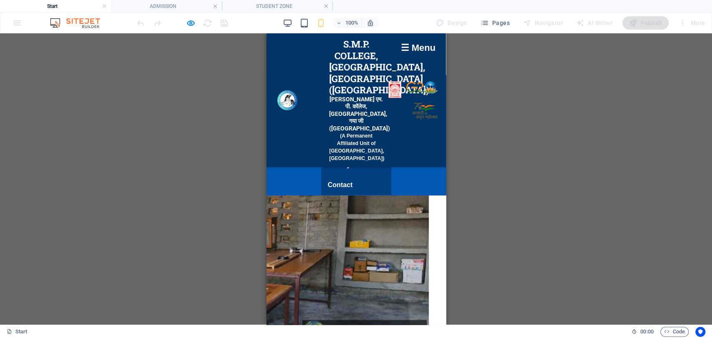
click at [399, 51] on div "☰ Menu" at bounding box center [417, 47] width 43 height 19
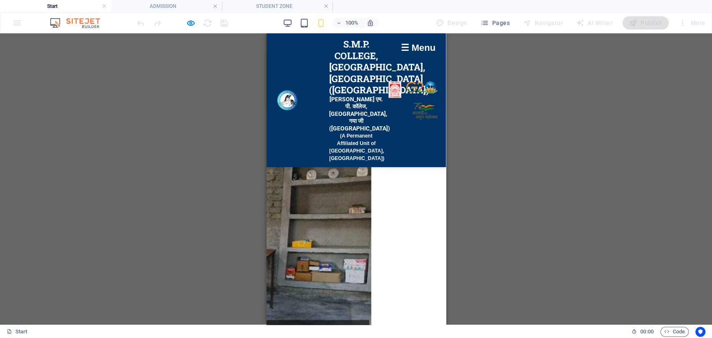
click at [399, 51] on div "☰ Menu" at bounding box center [417, 47] width 43 height 19
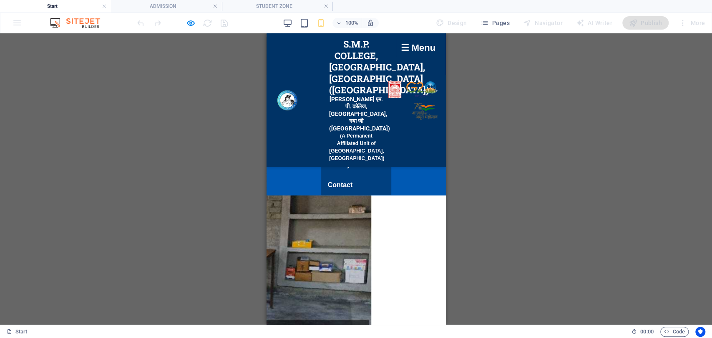
click at [399, 51] on div "☰ Menu" at bounding box center [417, 47] width 43 height 19
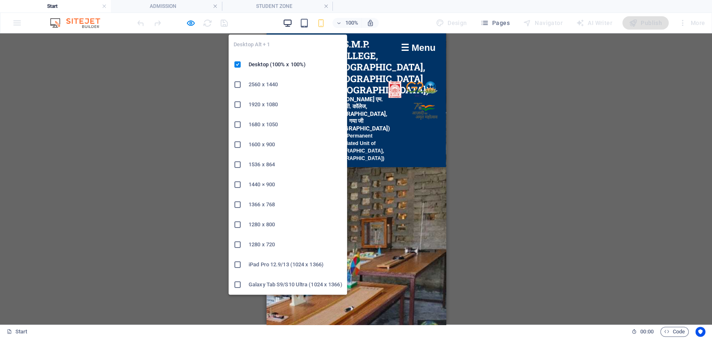
click at [284, 22] on icon "button" at bounding box center [288, 23] width 10 height 10
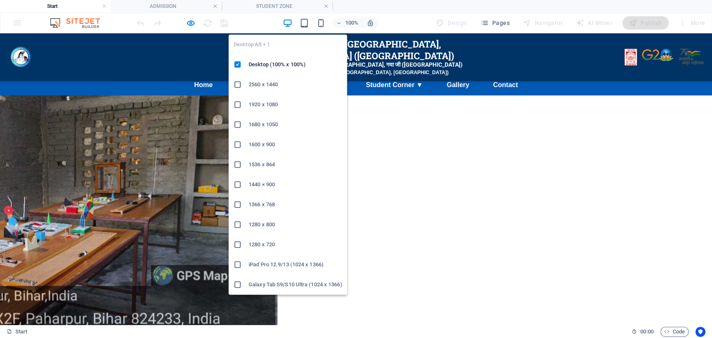
scroll to position [2009, 0]
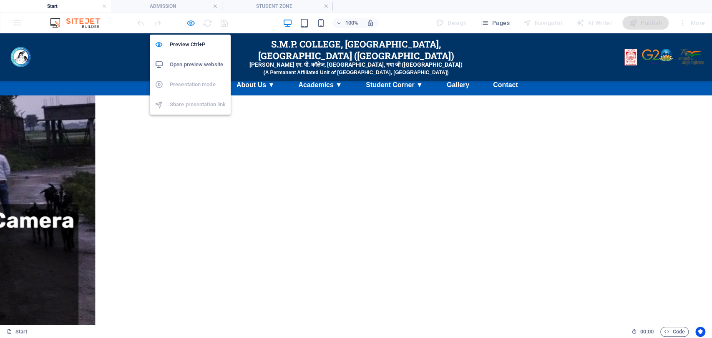
click at [189, 23] on icon "button" at bounding box center [191, 23] width 10 height 10
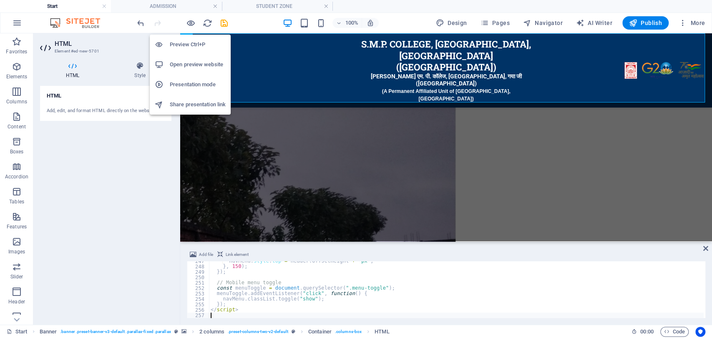
scroll to position [0, 0]
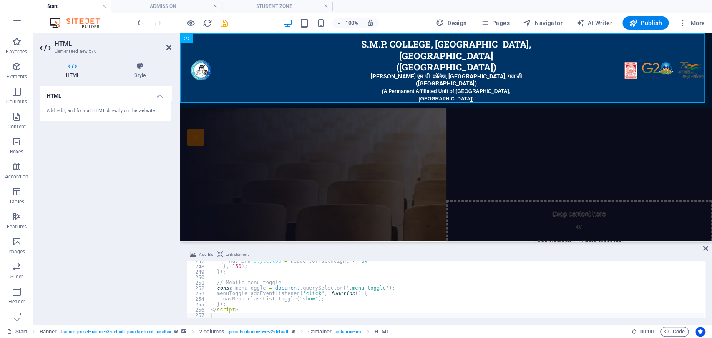
type textarea "</script>"
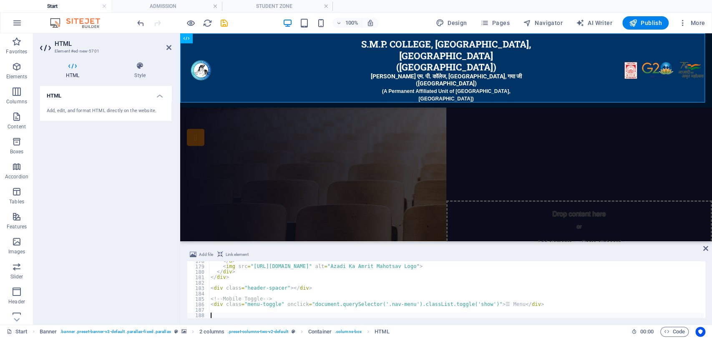
scroll to position [963, 0]
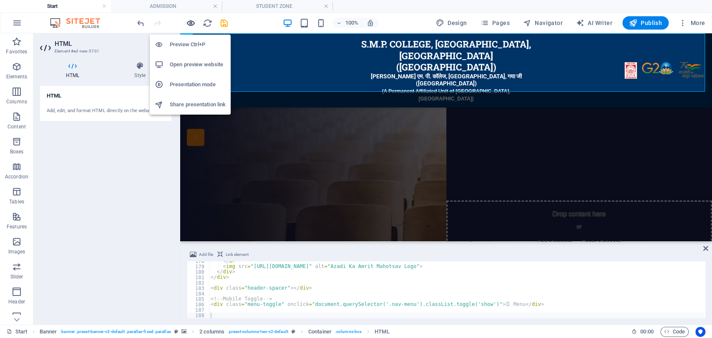
click at [192, 23] on icon "button" at bounding box center [191, 23] width 10 height 10
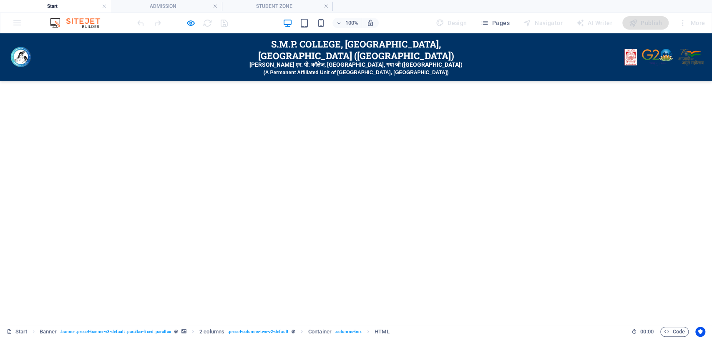
scroll to position [0, 0]
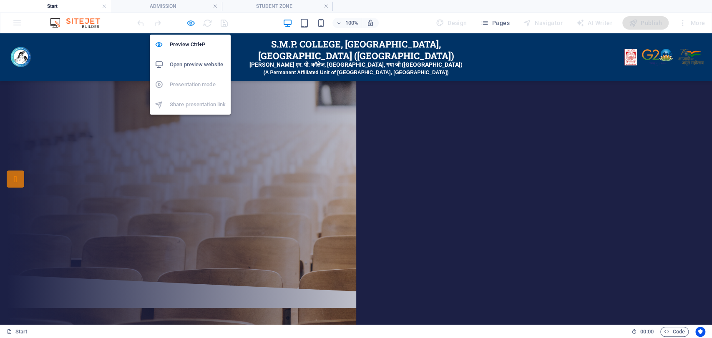
click at [188, 20] on icon "button" at bounding box center [191, 23] width 10 height 10
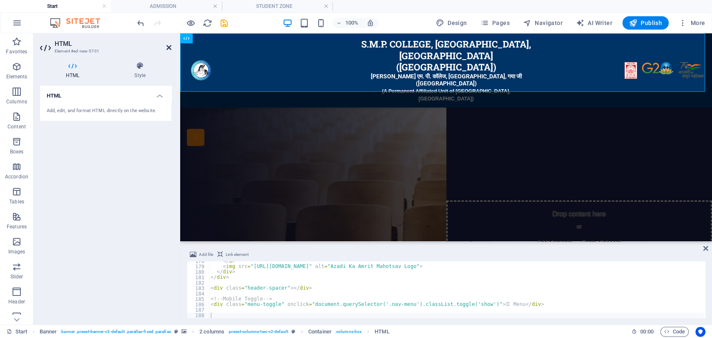
click at [166, 48] on icon at bounding box center [168, 47] width 5 height 7
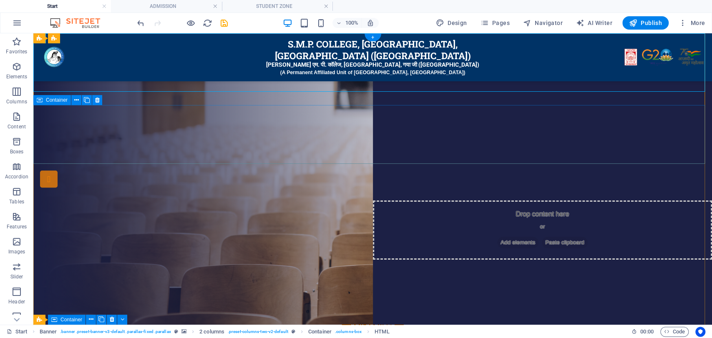
click at [332, 146] on span "Add elements" at bounding box center [347, 141] width 41 height 12
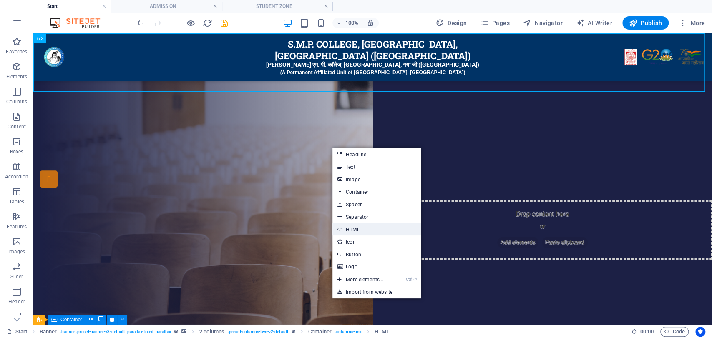
click at [361, 228] on link "HTML" at bounding box center [376, 229] width 88 height 13
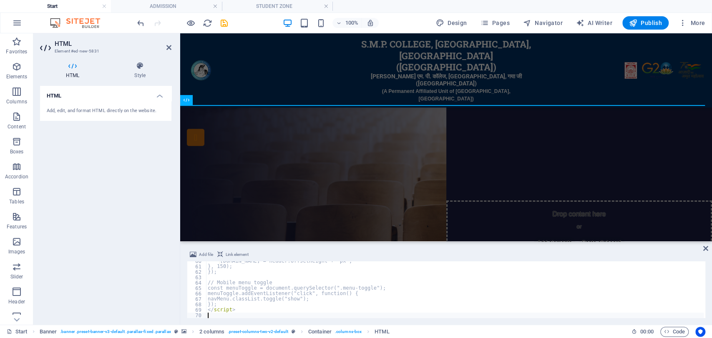
scroll to position [323, 0]
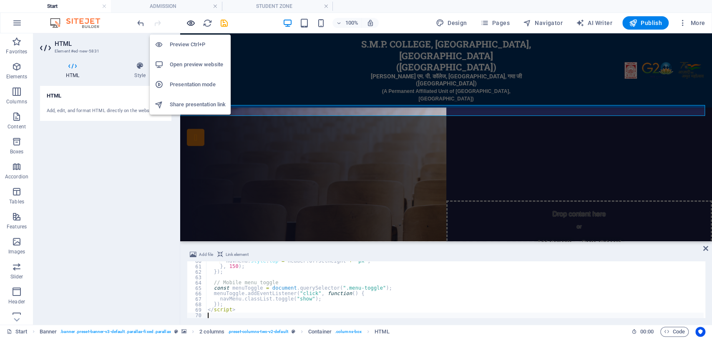
click at [189, 22] on icon "button" at bounding box center [191, 23] width 10 height 10
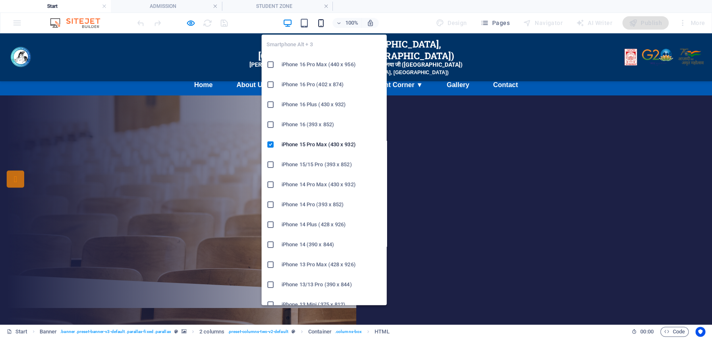
click at [320, 20] on icon "button" at bounding box center [321, 23] width 10 height 10
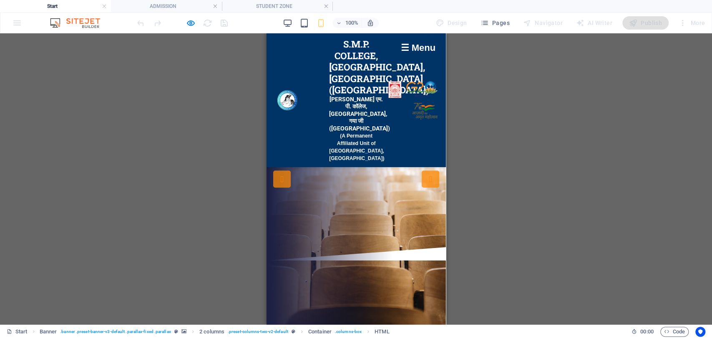
click at [396, 48] on div "☰ Menu" at bounding box center [417, 47] width 43 height 19
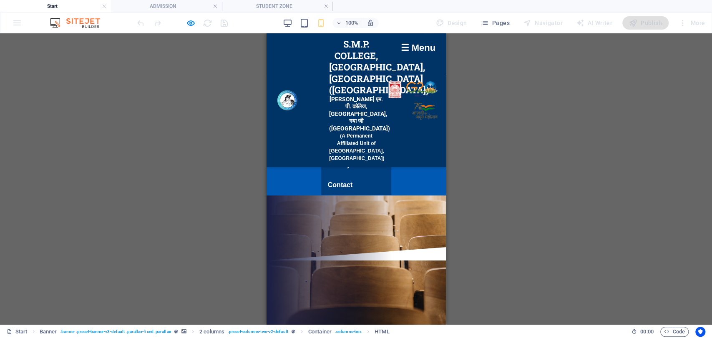
click at [396, 48] on div "☰ Menu" at bounding box center [417, 47] width 43 height 19
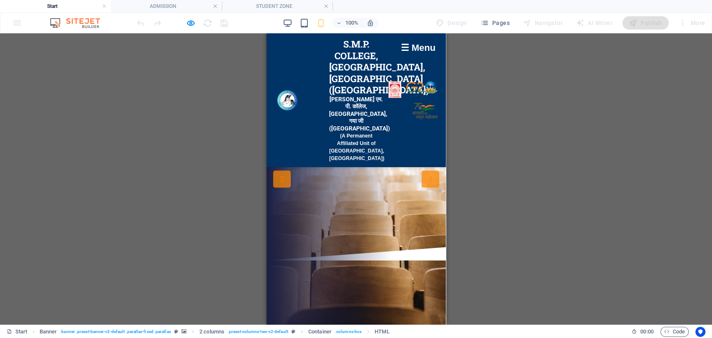
click at [396, 48] on div "☰ Menu" at bounding box center [417, 47] width 43 height 19
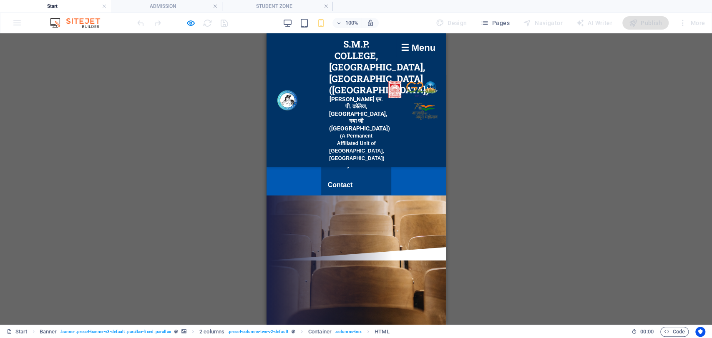
click at [396, 48] on div "☰ Menu" at bounding box center [417, 47] width 43 height 19
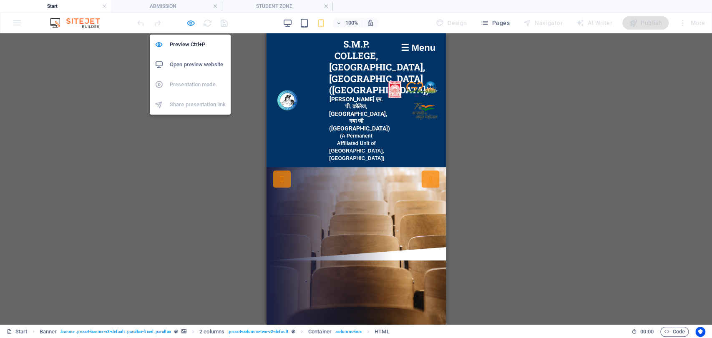
click at [190, 23] on icon "button" at bounding box center [191, 23] width 10 height 10
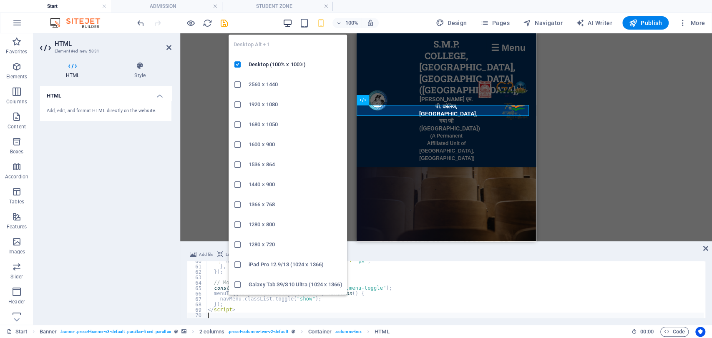
click at [289, 26] on icon "button" at bounding box center [288, 23] width 10 height 10
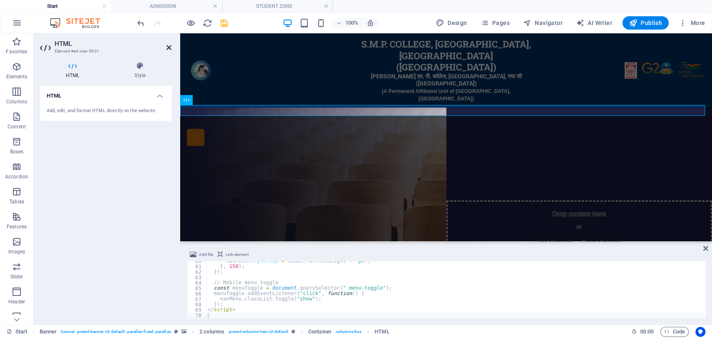
click at [166, 45] on icon at bounding box center [168, 47] width 5 height 7
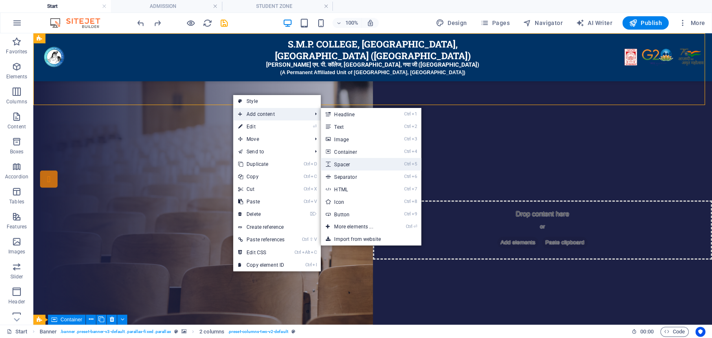
click at [345, 161] on link "Ctrl 5 Spacer" at bounding box center [355, 164] width 69 height 13
select select "px"
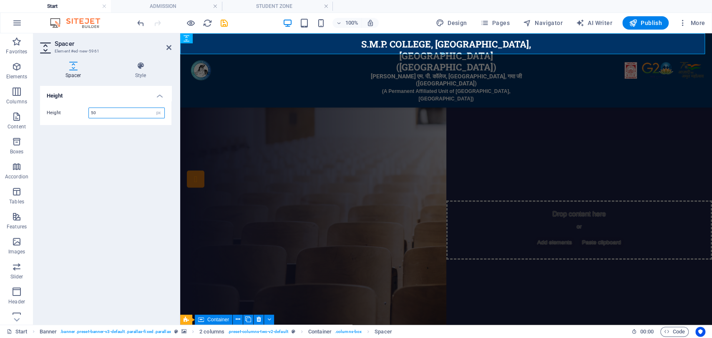
click at [121, 111] on input "50" at bounding box center [127, 113] width 76 height 10
type input "5"
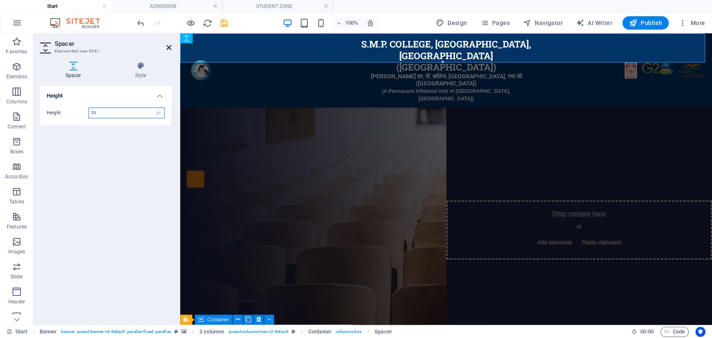
type input "70"
click at [166, 48] on icon at bounding box center [168, 47] width 5 height 7
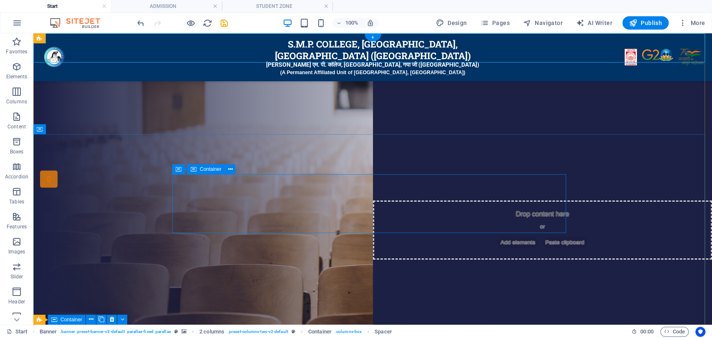
click at [337, 209] on span "Add elements" at bounding box center [347, 203] width 41 height 12
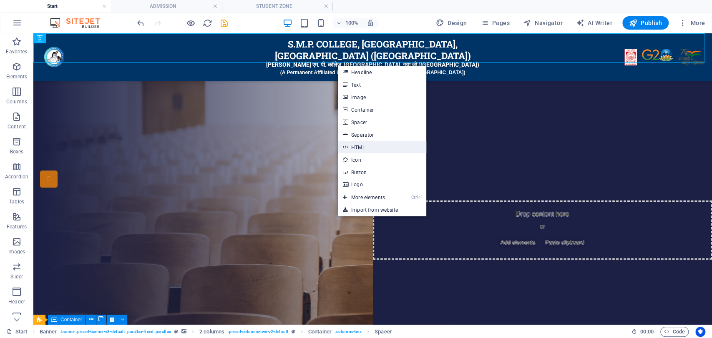
click at [373, 147] on link "HTML" at bounding box center [382, 147] width 88 height 13
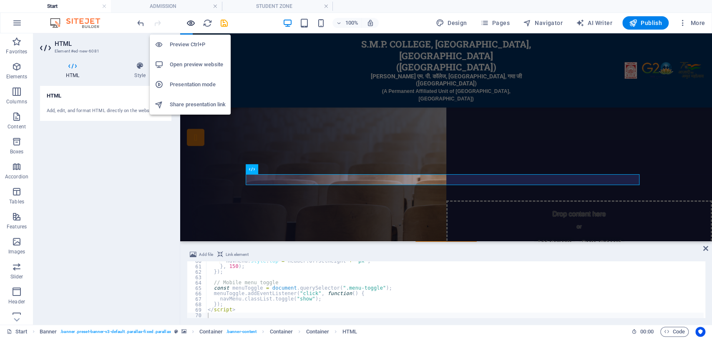
click at [189, 22] on icon "button" at bounding box center [191, 23] width 10 height 10
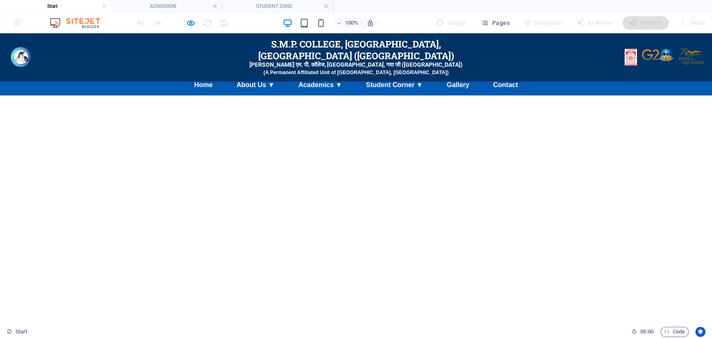
scroll to position [1013, 0]
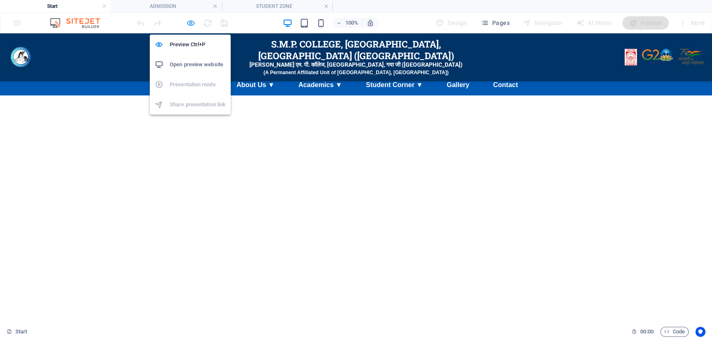
click at [192, 20] on icon "button" at bounding box center [191, 23] width 10 height 10
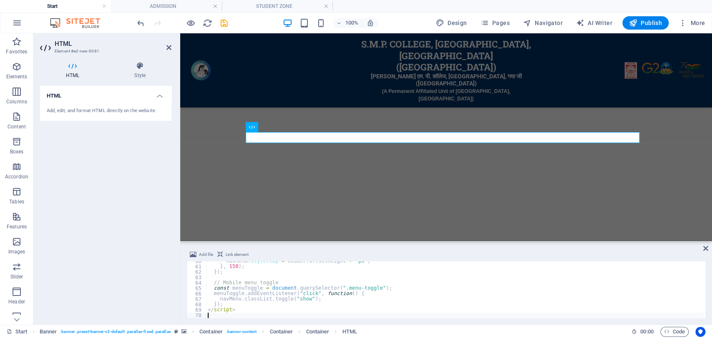
scroll to position [42, 0]
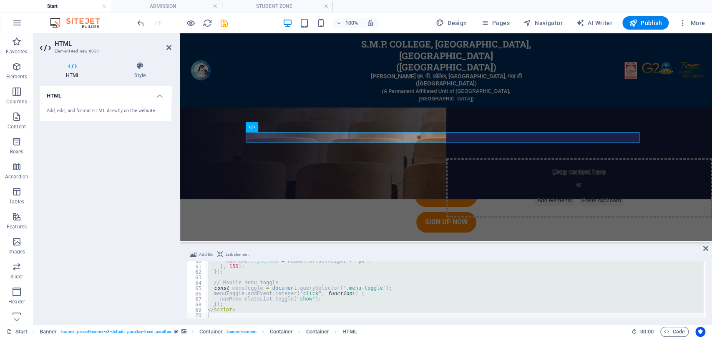
paste textarea "transform: translateY(-100%);"
type textarea "transform: translateY(-100%);"
click at [317, 305] on div "navMenu . style . top = header . offsetHeight + "px" ; } , 150 ) ; }) ; // Mobi…" at bounding box center [455, 293] width 498 height 68
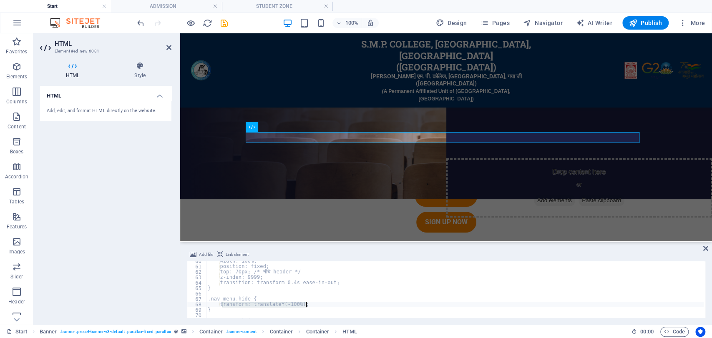
scroll to position [323, 0]
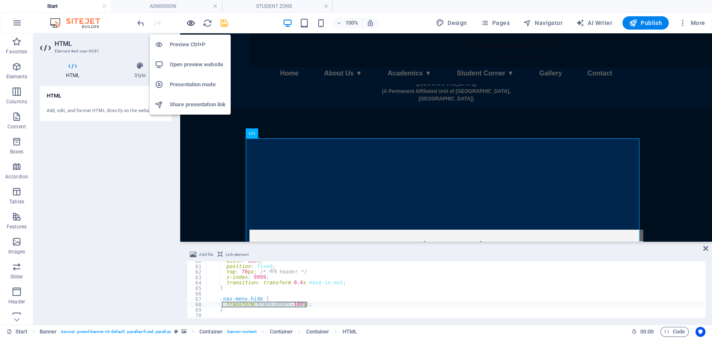
click at [189, 22] on icon "button" at bounding box center [191, 23] width 10 height 10
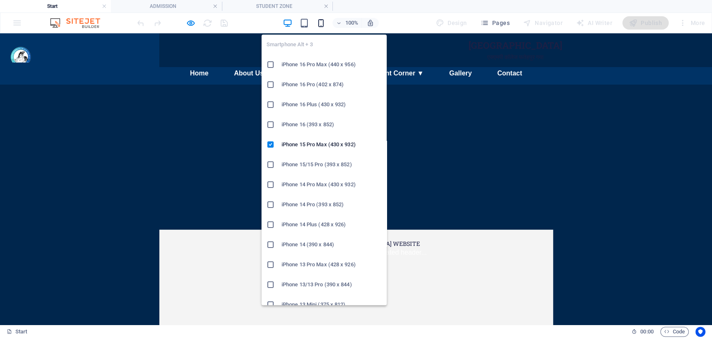
click at [319, 20] on icon "button" at bounding box center [321, 23] width 10 height 10
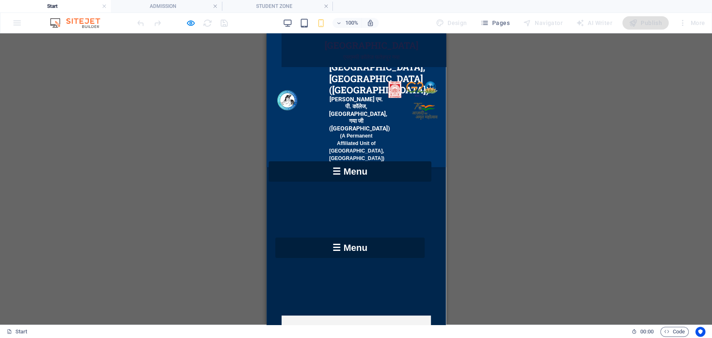
scroll to position [0, 0]
click at [344, 171] on div "☰ Menu" at bounding box center [349, 171] width 163 height 20
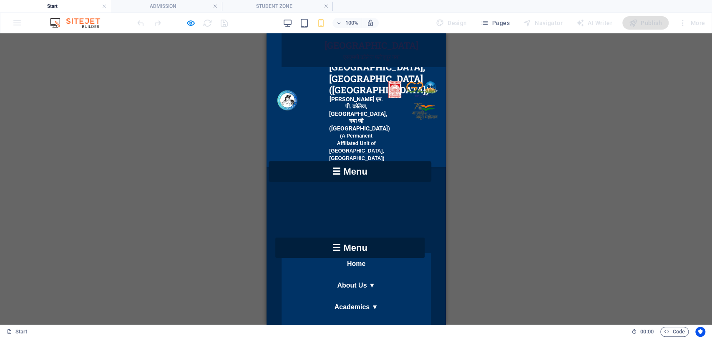
click at [344, 171] on div "☰ Menu" at bounding box center [349, 171] width 163 height 20
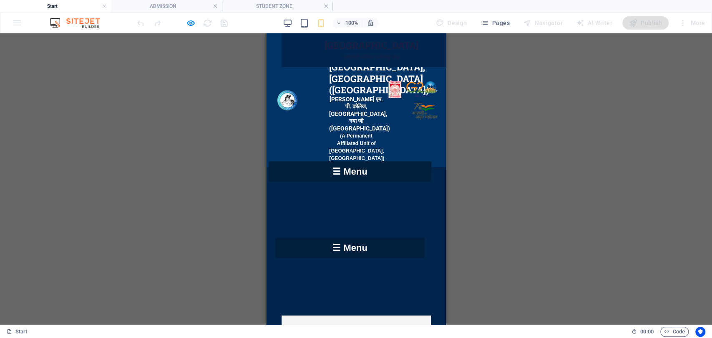
click at [342, 258] on div "☰ Menu" at bounding box center [349, 248] width 149 height 20
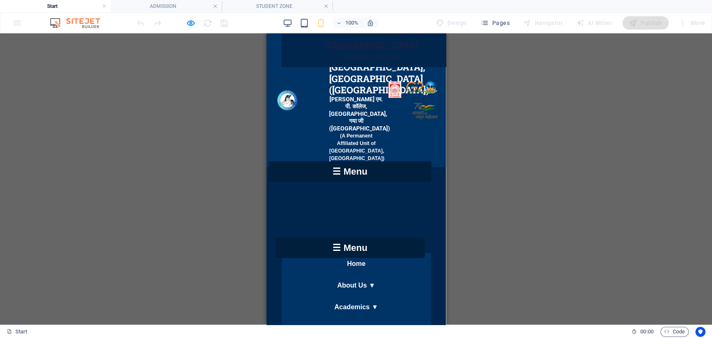
click at [342, 258] on div "☰ Menu" at bounding box center [349, 248] width 149 height 20
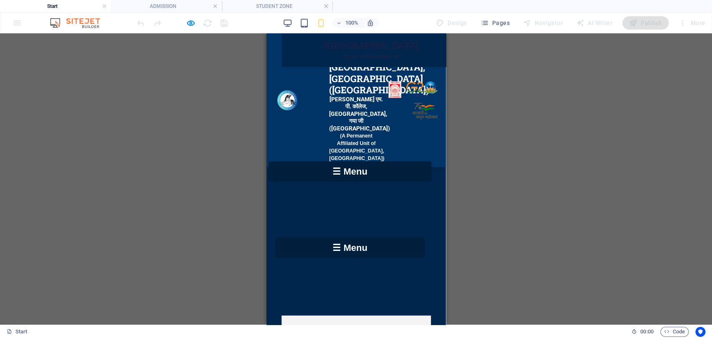
drag, startPoint x: 441, startPoint y: 45, endPoint x: 703, endPoint y: 63, distance: 263.0
click at [330, 175] on div "☰ Menu" at bounding box center [349, 171] width 163 height 20
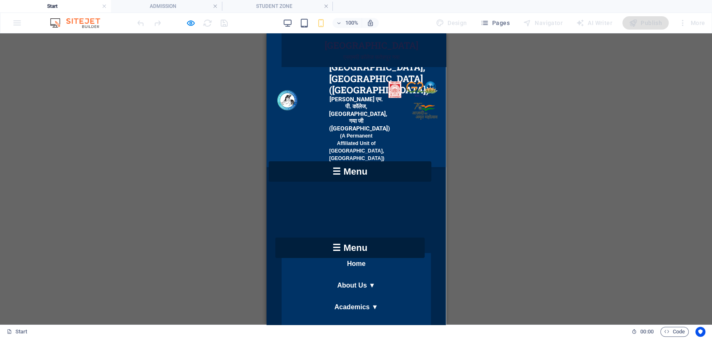
click at [330, 175] on div "☰ Menu" at bounding box center [349, 171] width 163 height 20
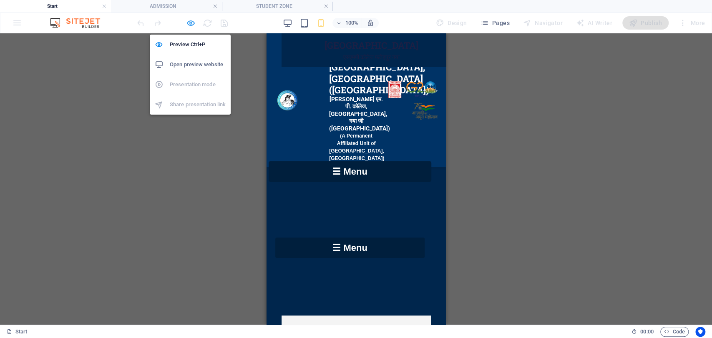
click at [193, 22] on icon "button" at bounding box center [191, 23] width 10 height 10
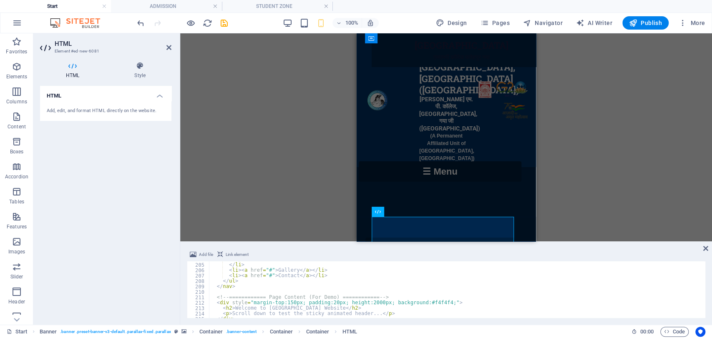
scroll to position [1115, 0]
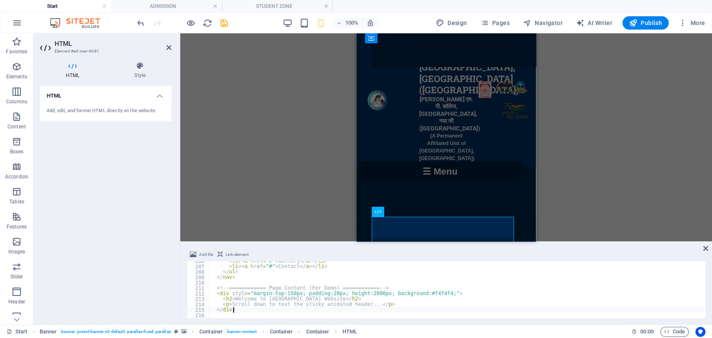
click at [266, 312] on div "< li > < a href = "#" > Gallery </ a > </ li > < li > < a href = "#" > Contact …" at bounding box center [456, 293] width 495 height 68
type textarea "<"
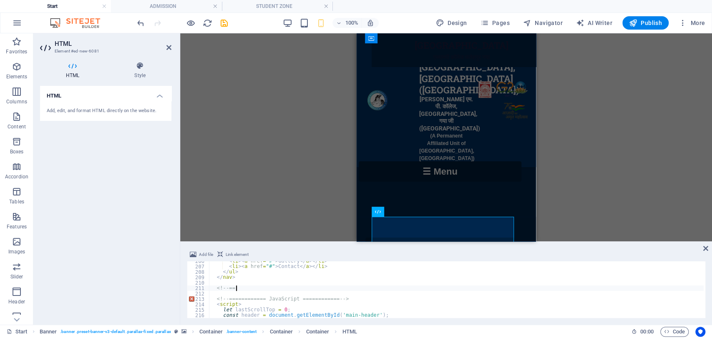
type textarea "<"
type textarea "</nav>"
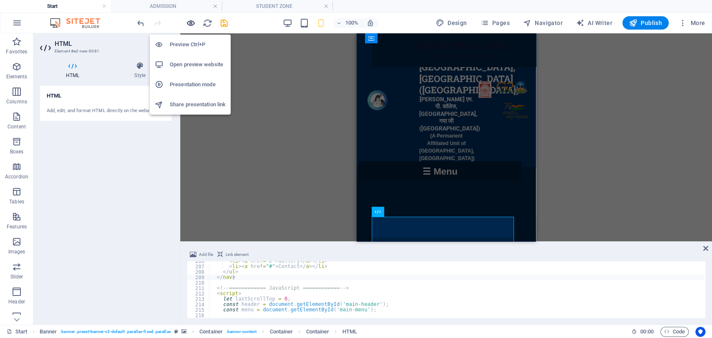
click at [187, 23] on icon "button" at bounding box center [191, 23] width 10 height 10
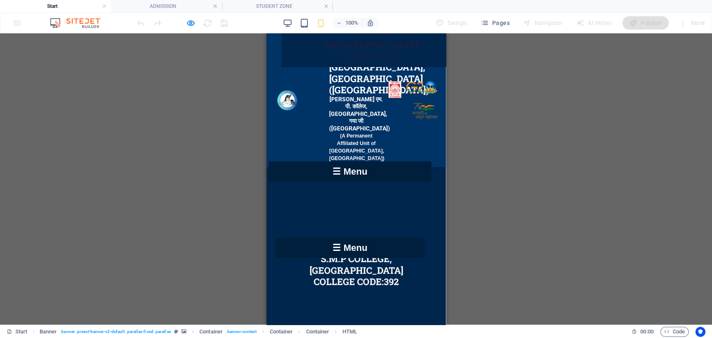
click at [352, 165] on div "☰ Menu" at bounding box center [349, 171] width 163 height 20
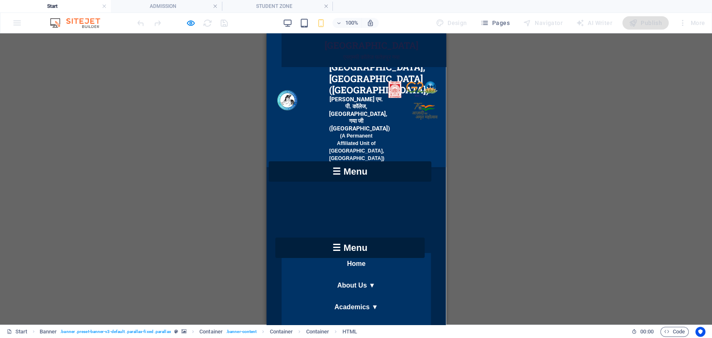
click at [352, 165] on div "☰ Menu" at bounding box center [349, 171] width 163 height 20
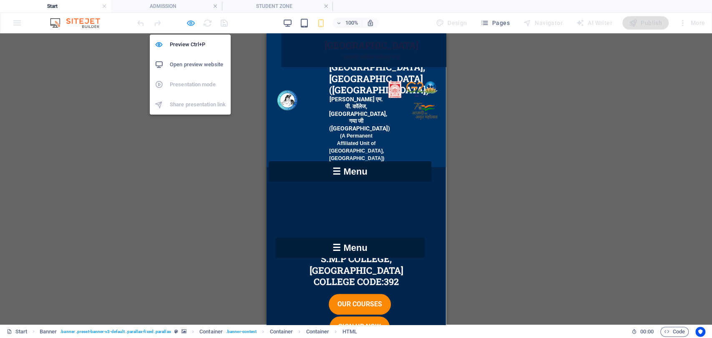
click at [189, 18] on icon "button" at bounding box center [191, 23] width 10 height 10
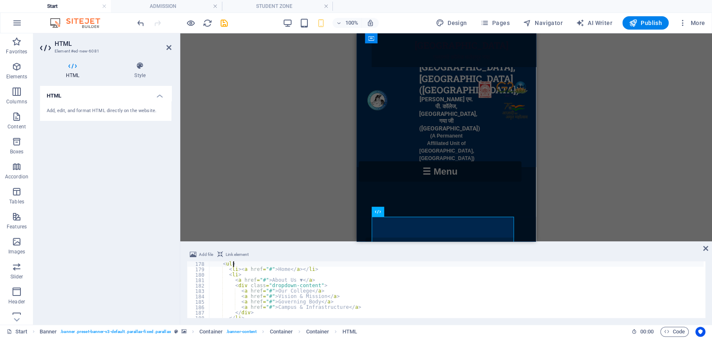
type textarea "<!-- ============ Navigation Menu ============ -->"
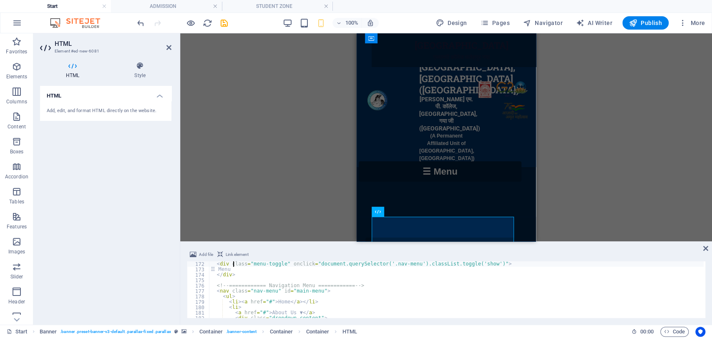
type textarea "<!-- ============ Mobile Toggle Button ============ -->"
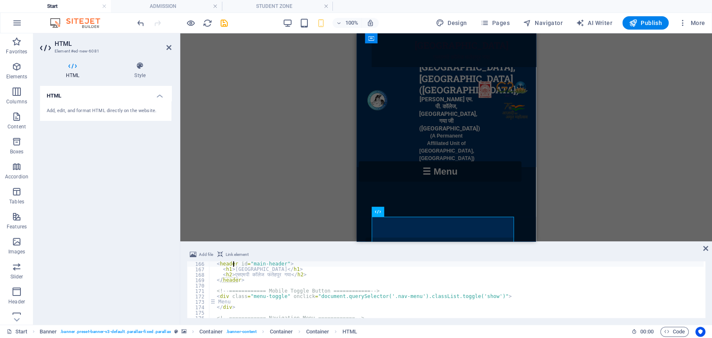
type textarea "<!-- ============ Header ============ -->"
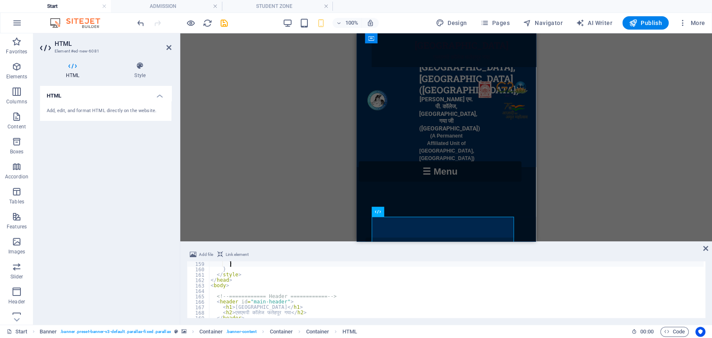
type textarea ".nav-menu li:hover .dropdown-content {"
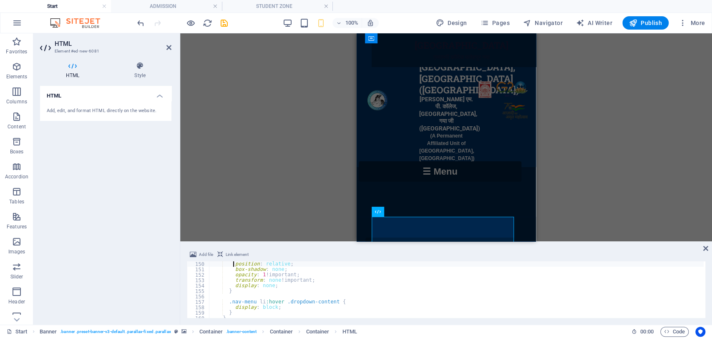
type textarea ".dropdown-content {"
type textarea ".[DOMAIN_NAME] ul { display: flex; }"
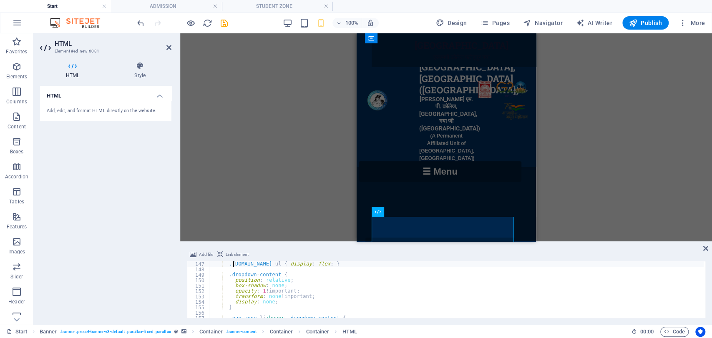
type textarea ".nav-menu ul {"
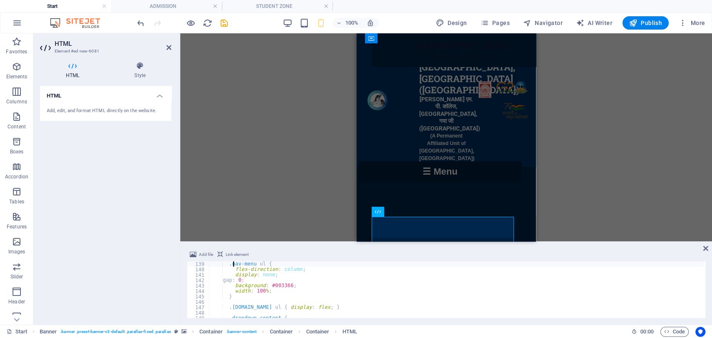
type textarea ".nav-menu {"
type textarea "/* ================= Mobile ================= */"
type textarea "/* Show dropdown on hover */"
type textarea ".dropdown-content a:hover {"
type textarea ".dropdown-content a {"
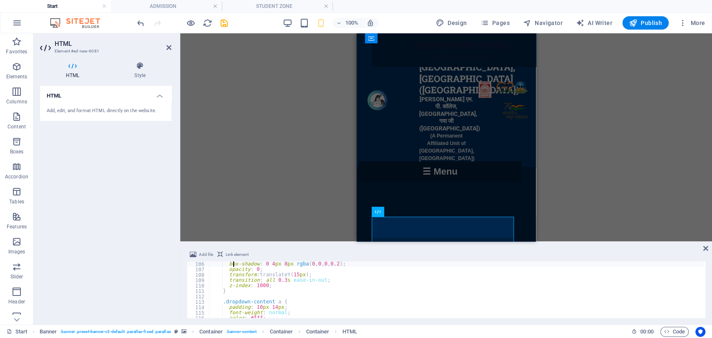
type textarea "/* ================= Dropdown ================= */"
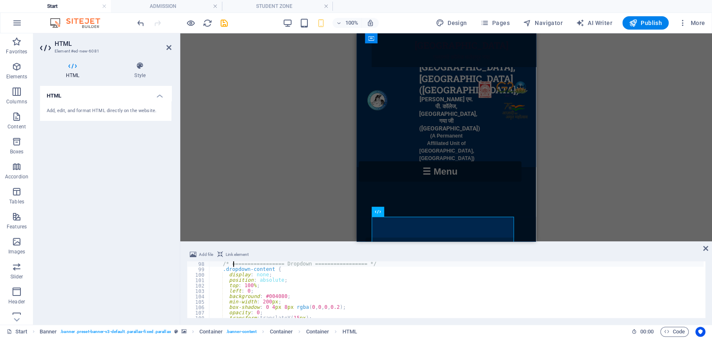
type textarea ".nav-menu a:hover {"
type textarea ".nav-menu a {"
type textarea ".nav-menu li {"
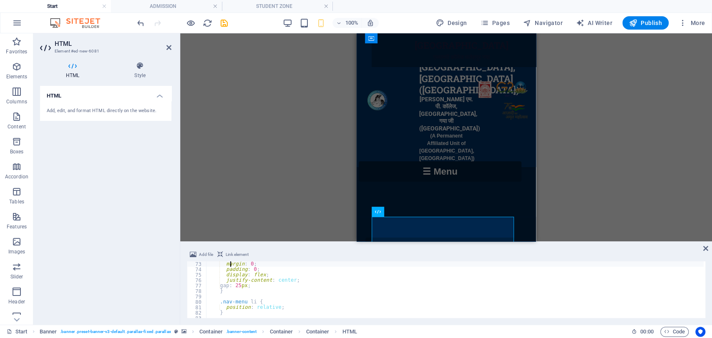
type textarea ".nav-menu ul {"
type textarea ".nav-menu.hide {"
type textarea ".nav-menu {"
type textarea "/* ================= Menu ================= */"
type textarea "header h2 {"
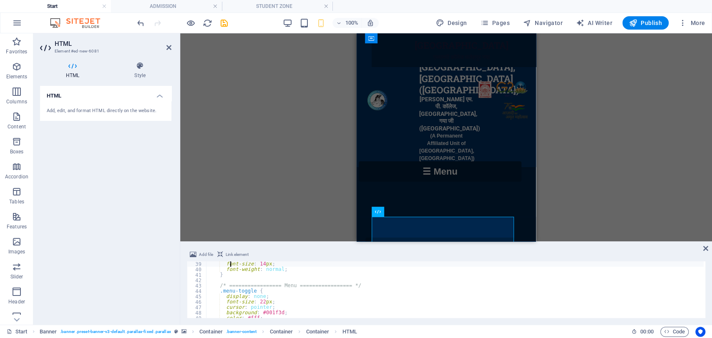
type textarea "header h1 {"
type textarea "header.hide {"
type textarea "/* ================= Header ================= */"
type textarea "<style>"
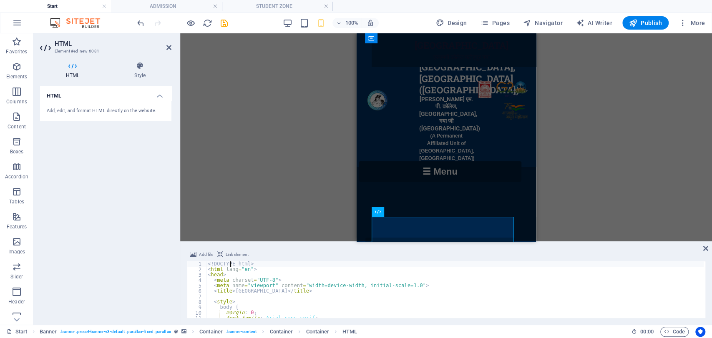
scroll to position [0, 0]
type textarea "<title>SMP College</title>"
type textarea "}"
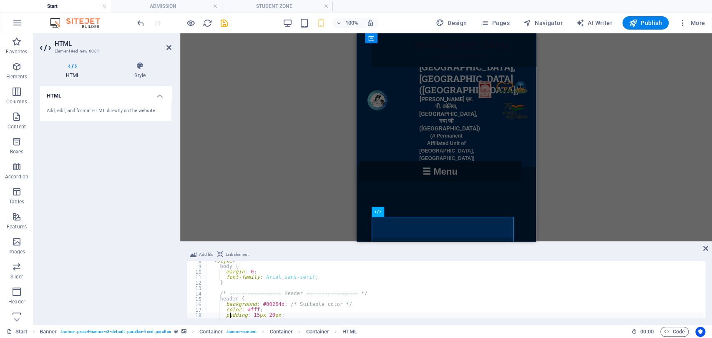
scroll to position [46, 0]
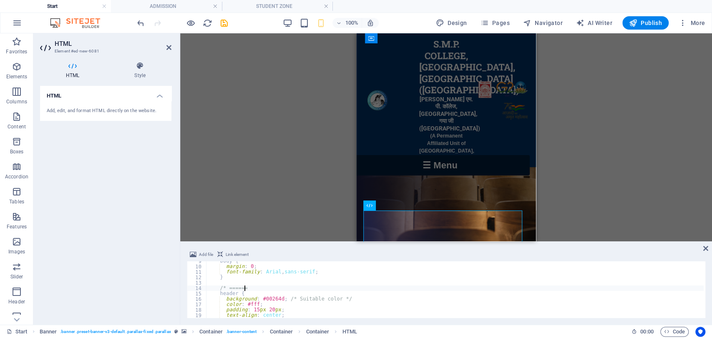
type textarea "/"
type textarea "}"
type textarea "f"
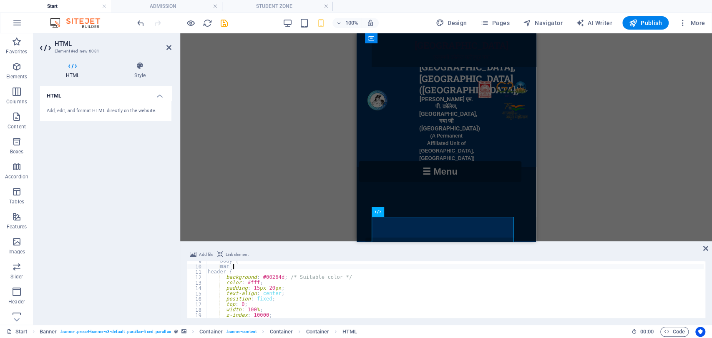
type textarea "m"
type textarea "b"
type textarea "<"
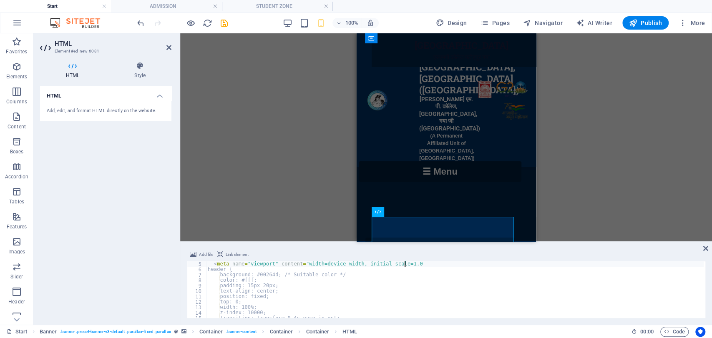
scroll to position [22, 0]
type textarea "<"
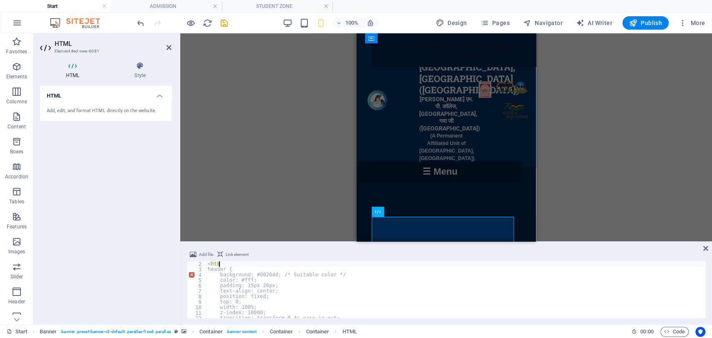
type textarea "<"
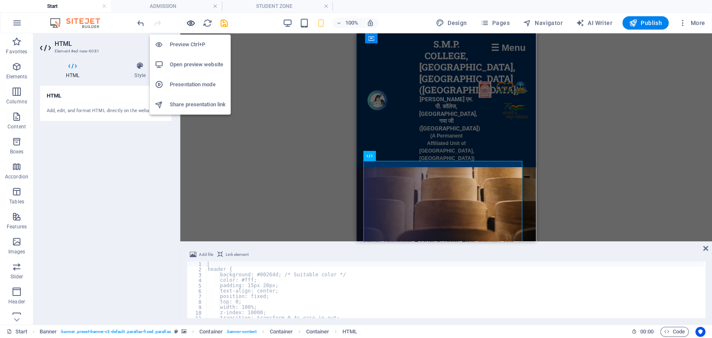
click at [189, 21] on icon "button" at bounding box center [191, 23] width 10 height 10
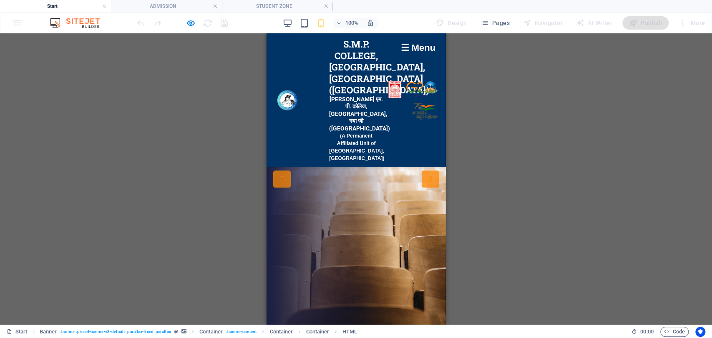
click at [405, 49] on div "☰ Menu" at bounding box center [417, 47] width 43 height 19
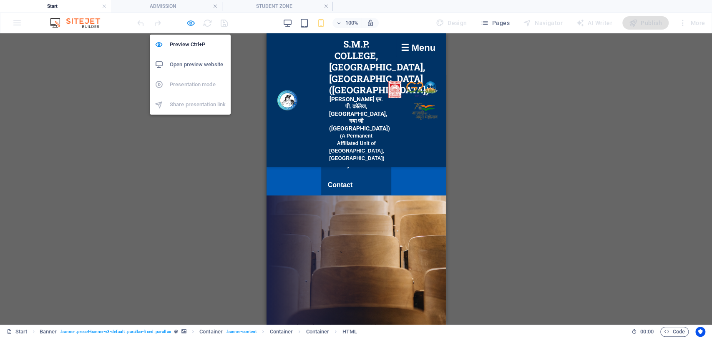
click at [186, 25] on span "button" at bounding box center [191, 23] width 10 height 10
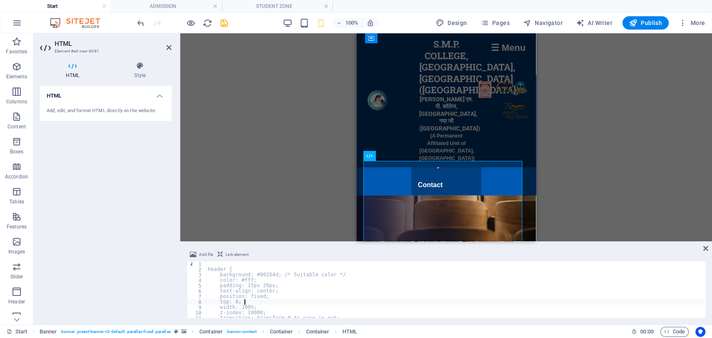
click at [356, 303] on div "header { background: #00264d; /* Suitable color */ color: #fff; padding: 15px 2…" at bounding box center [455, 296] width 498 height 68
type textarea "</html>"
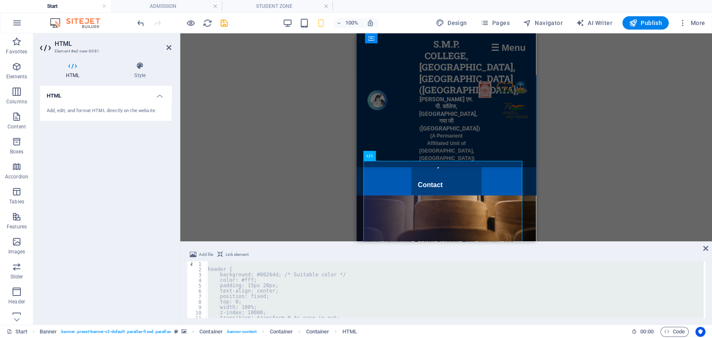
paste textarea
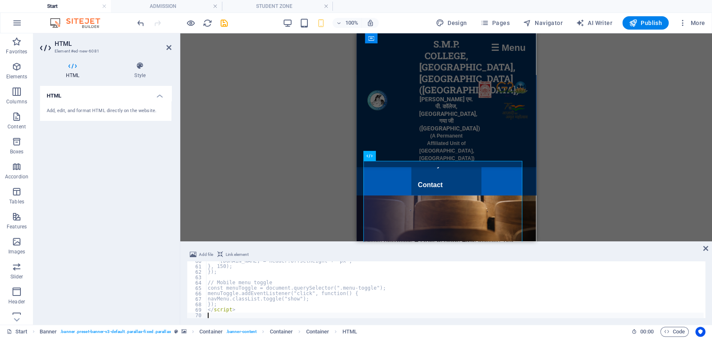
scroll to position [323, 0]
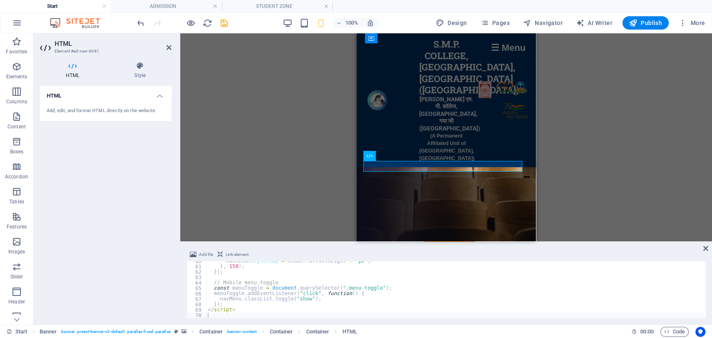
click at [190, 14] on div "100% Design Pages Navigator AI Writer Publish More" at bounding box center [355, 23] width 711 height 20
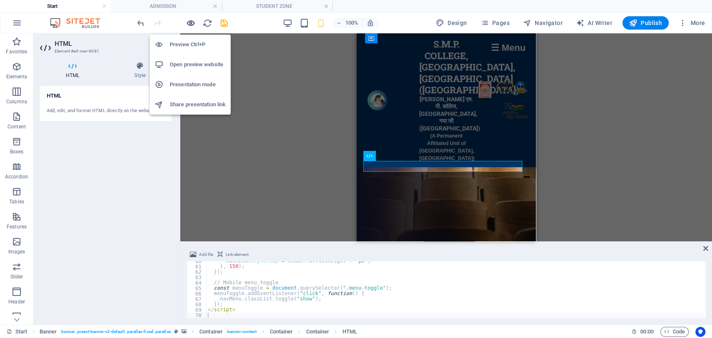
click at [190, 20] on icon "button" at bounding box center [191, 23] width 10 height 10
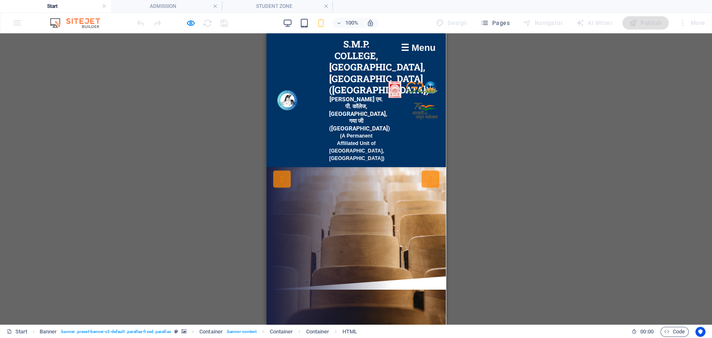
click at [396, 45] on div "☰ Menu" at bounding box center [417, 47] width 43 height 19
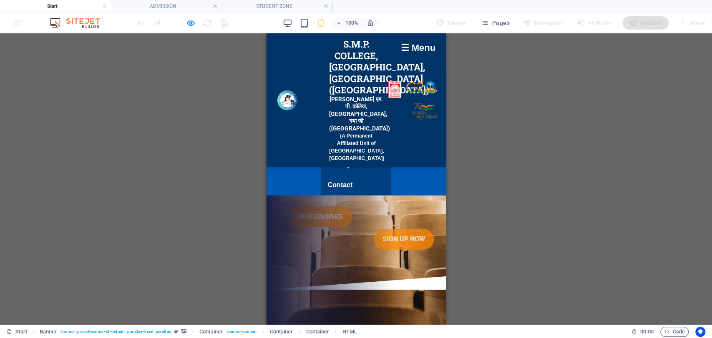
click at [396, 45] on div "☰ Menu" at bounding box center [417, 47] width 43 height 19
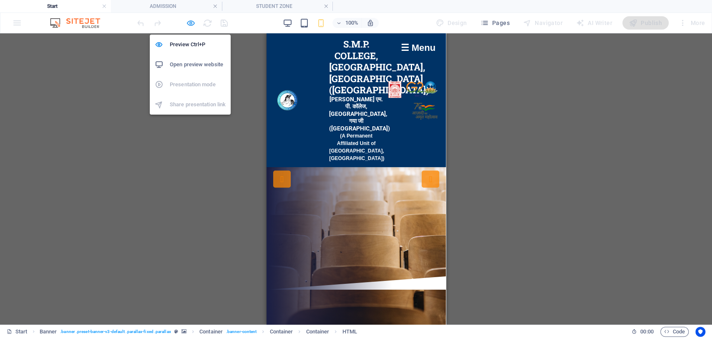
click at [194, 24] on icon "button" at bounding box center [191, 23] width 10 height 10
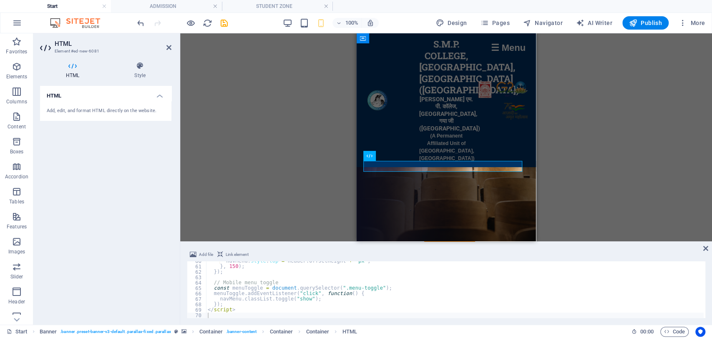
drag, startPoint x: 705, startPoint y: 268, endPoint x: 704, endPoint y: 279, distance: 10.9
click at [704, 279] on div "Add file Link element 60 61 62 63 64 65 66 67 68 69 70 navMenu . style . top = …" at bounding box center [446, 284] width 532 height 82
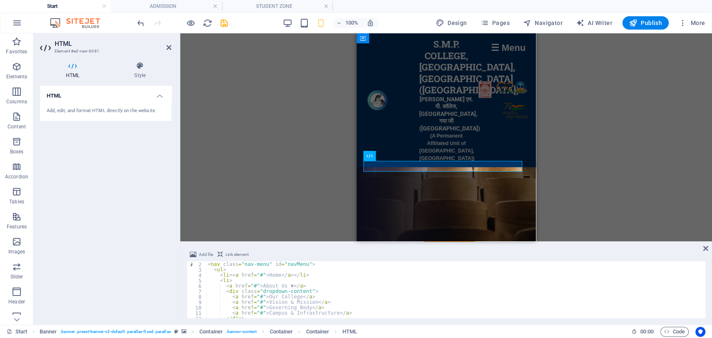
scroll to position [0, 0]
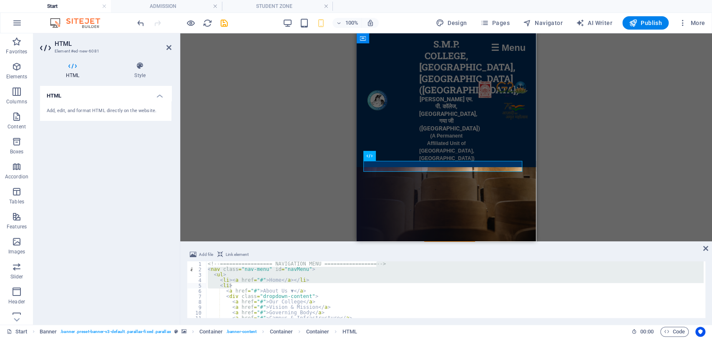
drag, startPoint x: 703, startPoint y: 264, endPoint x: 705, endPoint y: 286, distance: 22.2
click at [705, 286] on div "Add file Link element 1 2 3 4 5 6 7 8 9 10 11 12 <!-- ================= NAVIGAT…" at bounding box center [446, 284] width 532 height 82
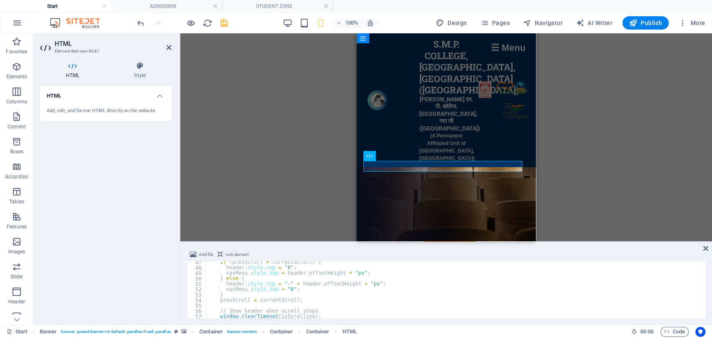
scroll to position [297, 0]
click at [706, 248] on icon at bounding box center [705, 248] width 5 height 7
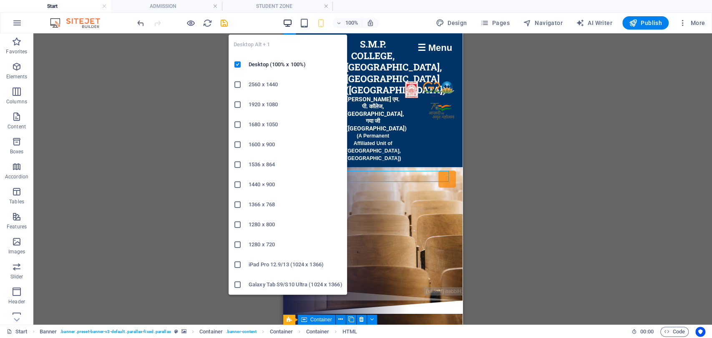
click at [287, 21] on icon "button" at bounding box center [288, 23] width 10 height 10
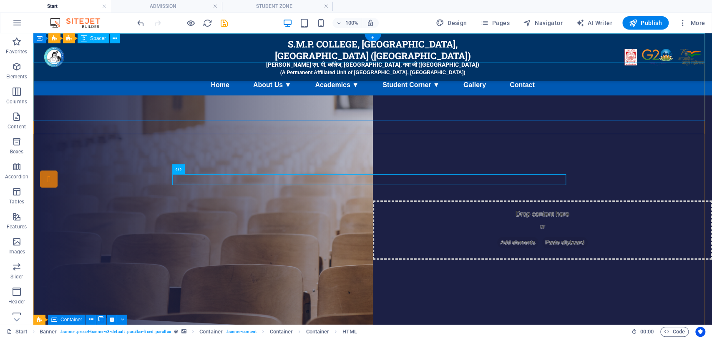
click at [344, 52] on div at bounding box center [372, 47] width 679 height 29
select select "px"
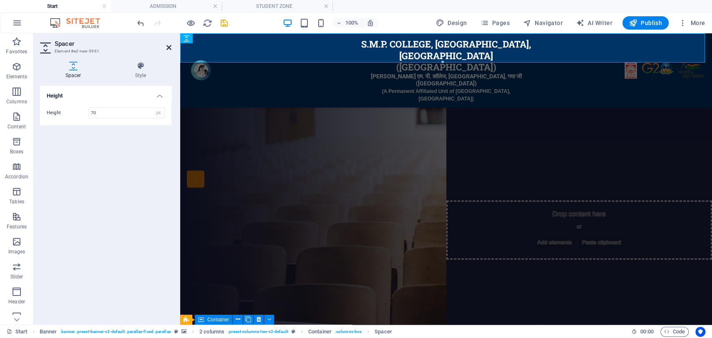
click at [169, 48] on icon at bounding box center [168, 47] width 5 height 7
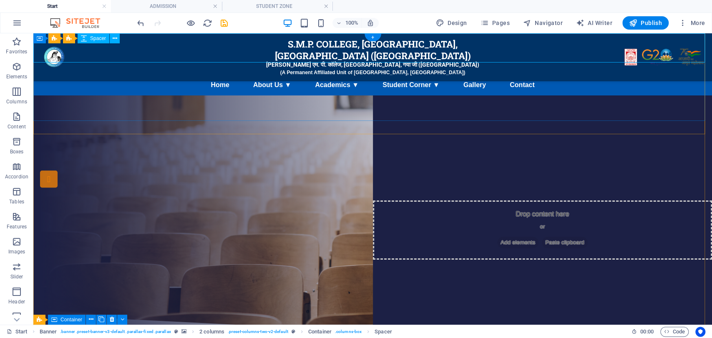
drag, startPoint x: 202, startPoint y: 81, endPoint x: 169, endPoint y: 48, distance: 47.2
click at [169, 48] on div at bounding box center [372, 47] width 679 height 29
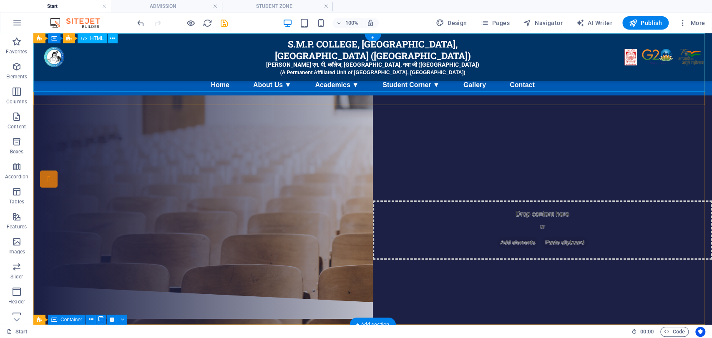
click at [200, 88] on div "S.M.P. College, [GEOGRAPHIC_DATA], [GEOGRAPHIC_DATA] ([GEOGRAPHIC_DATA]) एस. एम…" at bounding box center [372, 62] width 679 height 58
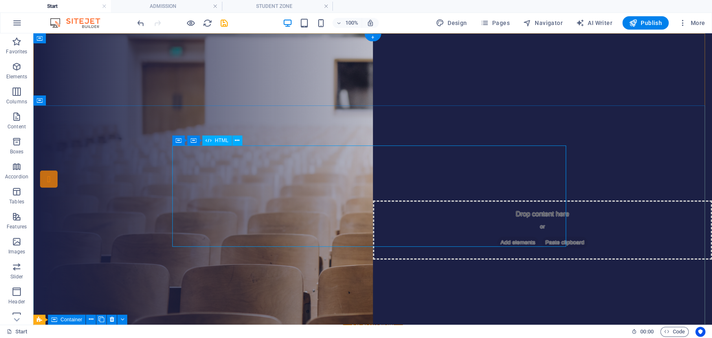
click at [217, 175] on div "Home About Us ▼ Our College Vision & Mission Governing Body Campus & Infrastruc…" at bounding box center [373, 183] width 394 height 101
click at [327, 168] on div "Drop content here or Add elements Paste clipboard" at bounding box center [373, 162] width 394 height 59
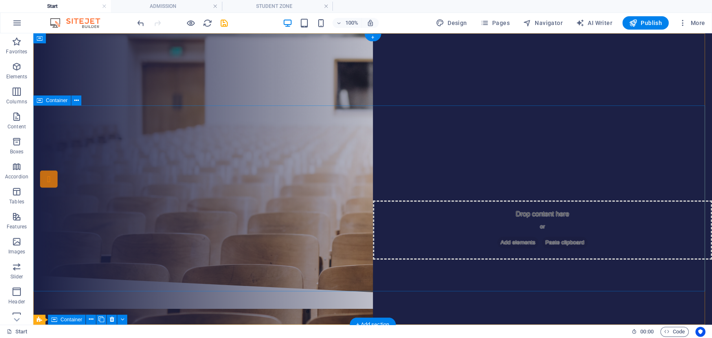
click at [328, 132] on div "S.M.P COLLEGE, [GEOGRAPHIC_DATA] code:392 Our Courses Sign up now" at bounding box center [372, 184] width 679 height 183
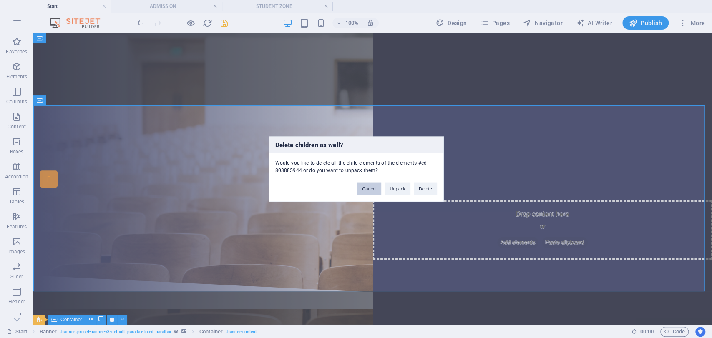
click at [371, 186] on button "Cancel" at bounding box center [369, 188] width 24 height 13
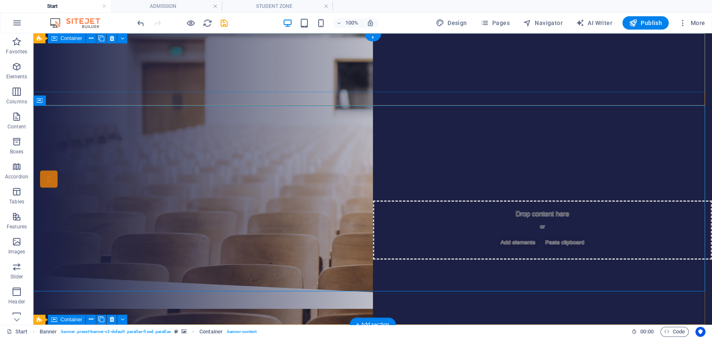
click at [344, 75] on span "Add elements" at bounding box center [347, 76] width 41 height 12
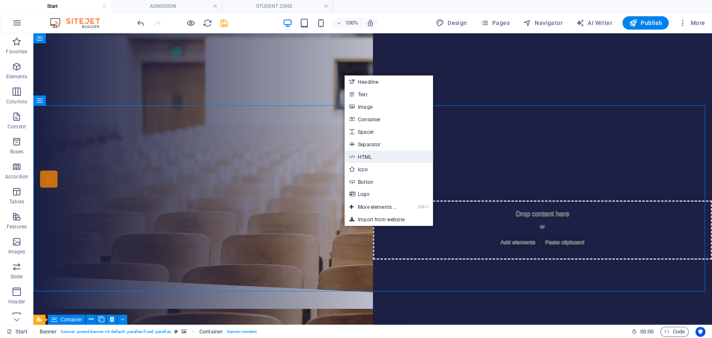
drag, startPoint x: 373, startPoint y: 159, endPoint x: 169, endPoint y: 178, distance: 204.4
click at [373, 159] on link "HTML" at bounding box center [389, 157] width 88 height 13
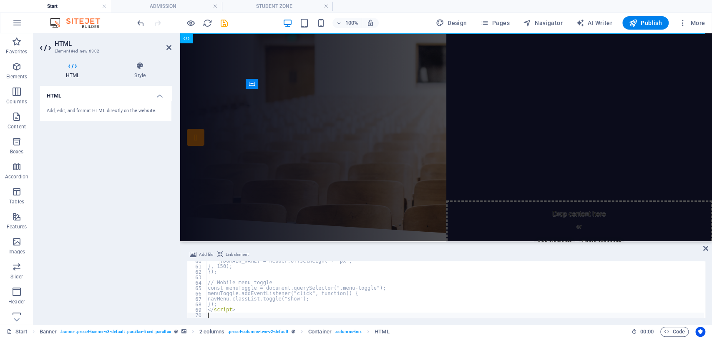
scroll to position [323, 0]
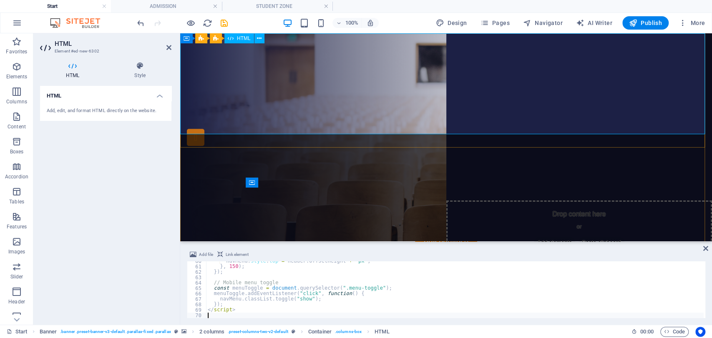
type textarea "</script>"
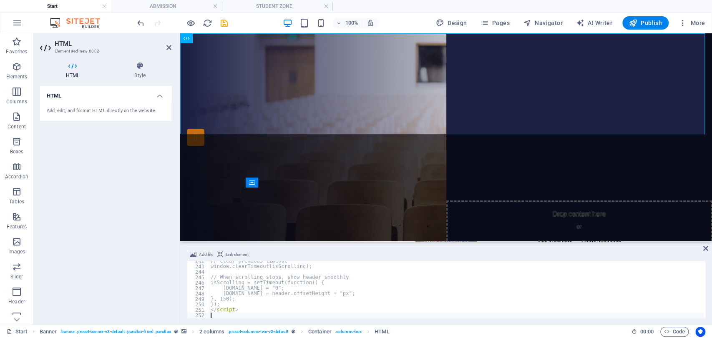
scroll to position [1310, 0]
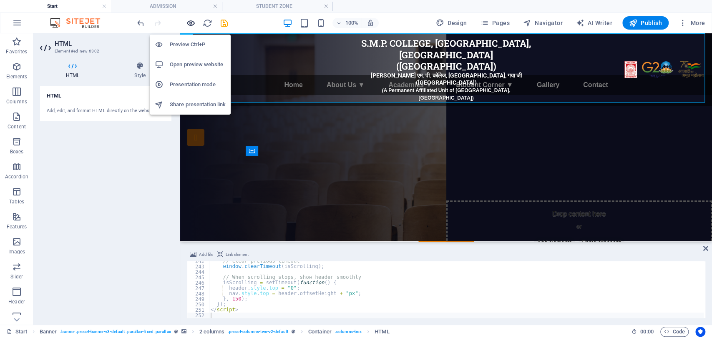
click at [192, 22] on icon "button" at bounding box center [191, 23] width 10 height 10
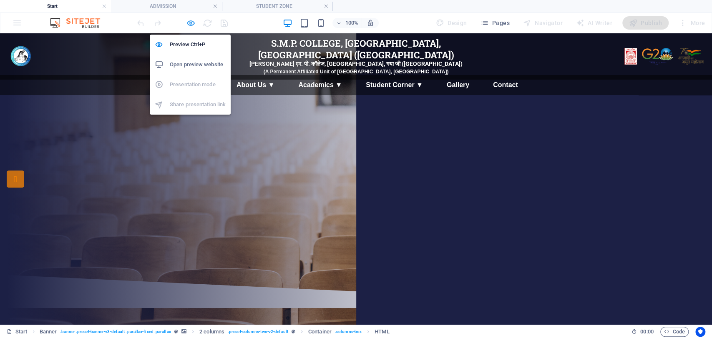
click at [189, 18] on icon "button" at bounding box center [191, 23] width 10 height 10
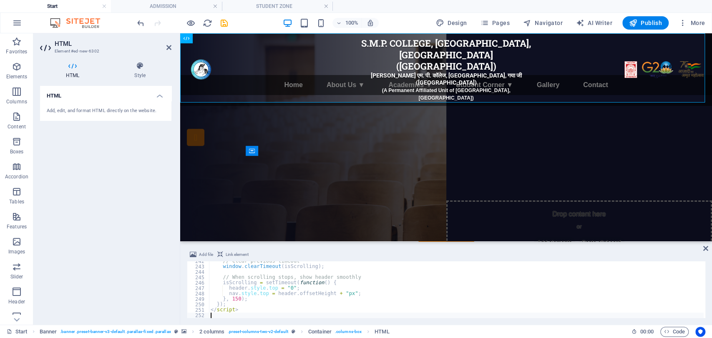
type textarea "</script>"
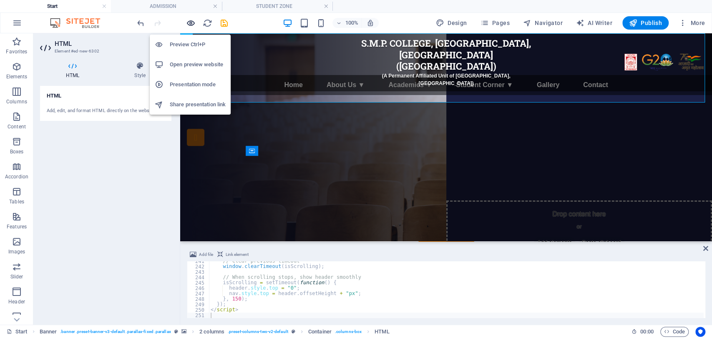
click at [188, 23] on icon "button" at bounding box center [191, 23] width 10 height 10
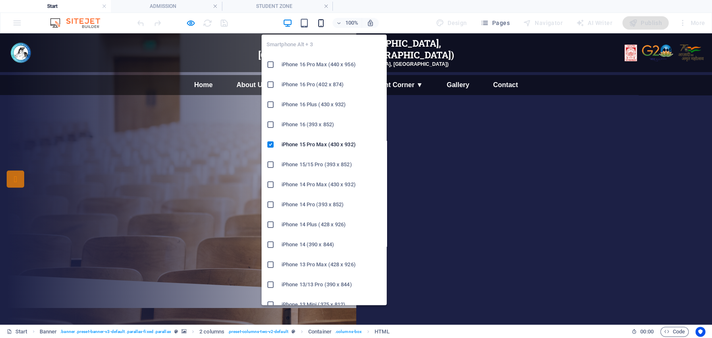
click at [325, 18] on icon "button" at bounding box center [321, 23] width 10 height 10
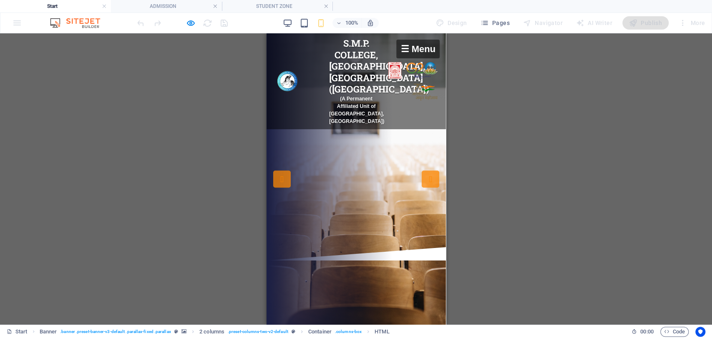
click at [414, 48] on div "☰ Menu" at bounding box center [417, 49] width 43 height 19
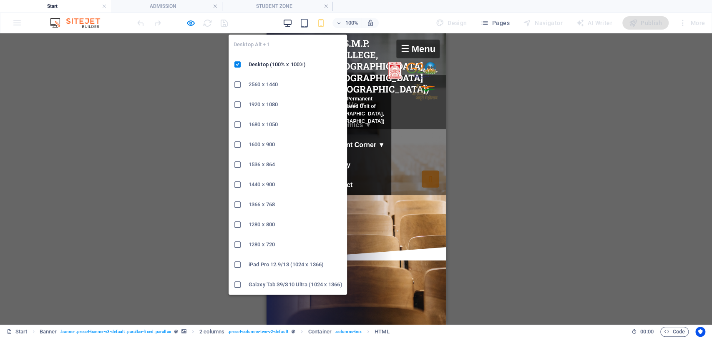
click at [285, 20] on icon "button" at bounding box center [288, 23] width 10 height 10
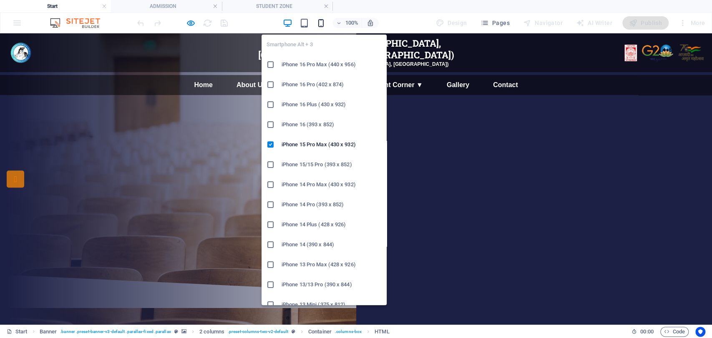
click at [320, 24] on icon "button" at bounding box center [321, 23] width 10 height 10
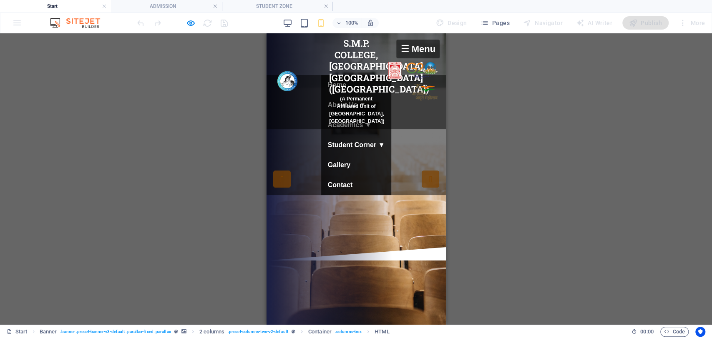
click at [398, 51] on div "☰ Menu" at bounding box center [417, 49] width 43 height 19
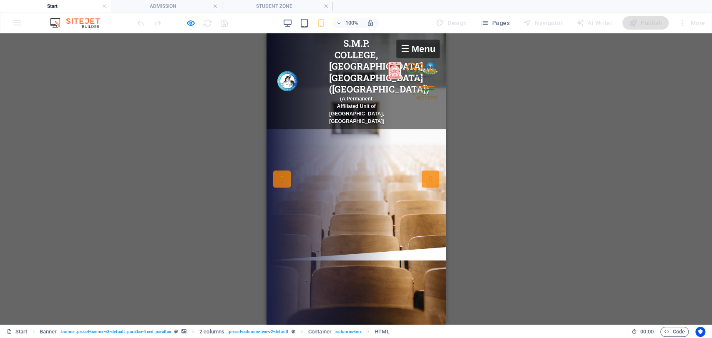
click at [398, 51] on div "☰ Menu" at bounding box center [417, 49] width 43 height 19
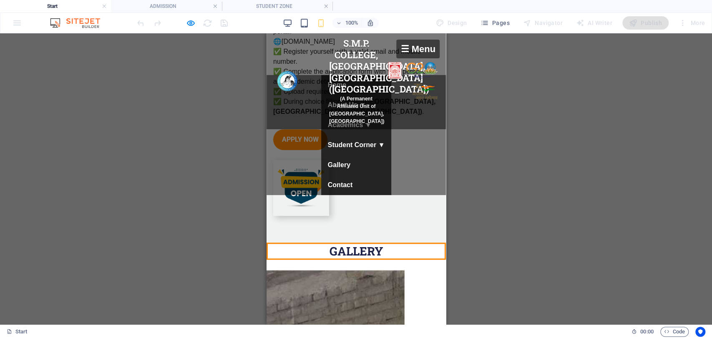
scroll to position [457, 0]
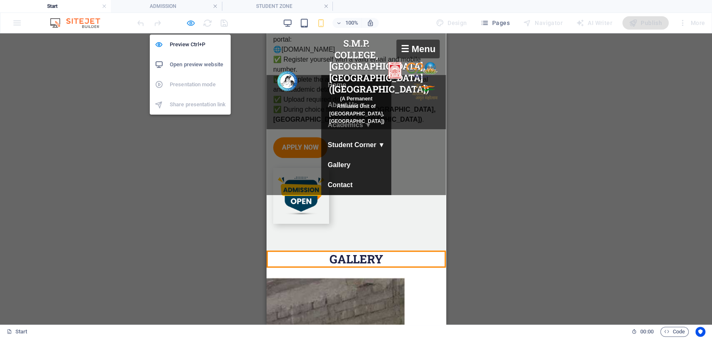
click at [187, 24] on icon "button" at bounding box center [191, 23] width 10 height 10
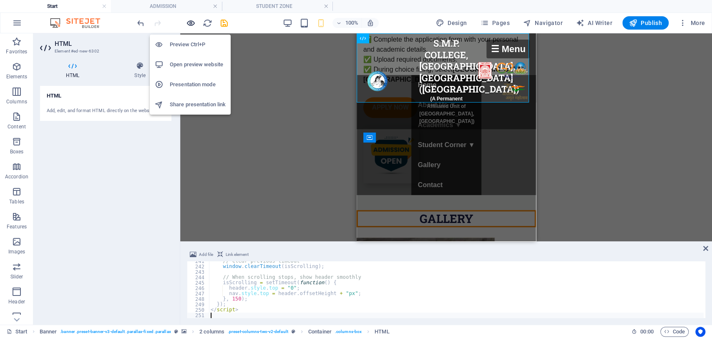
scroll to position [0, 0]
